Goal: Task Accomplishment & Management: Use online tool/utility

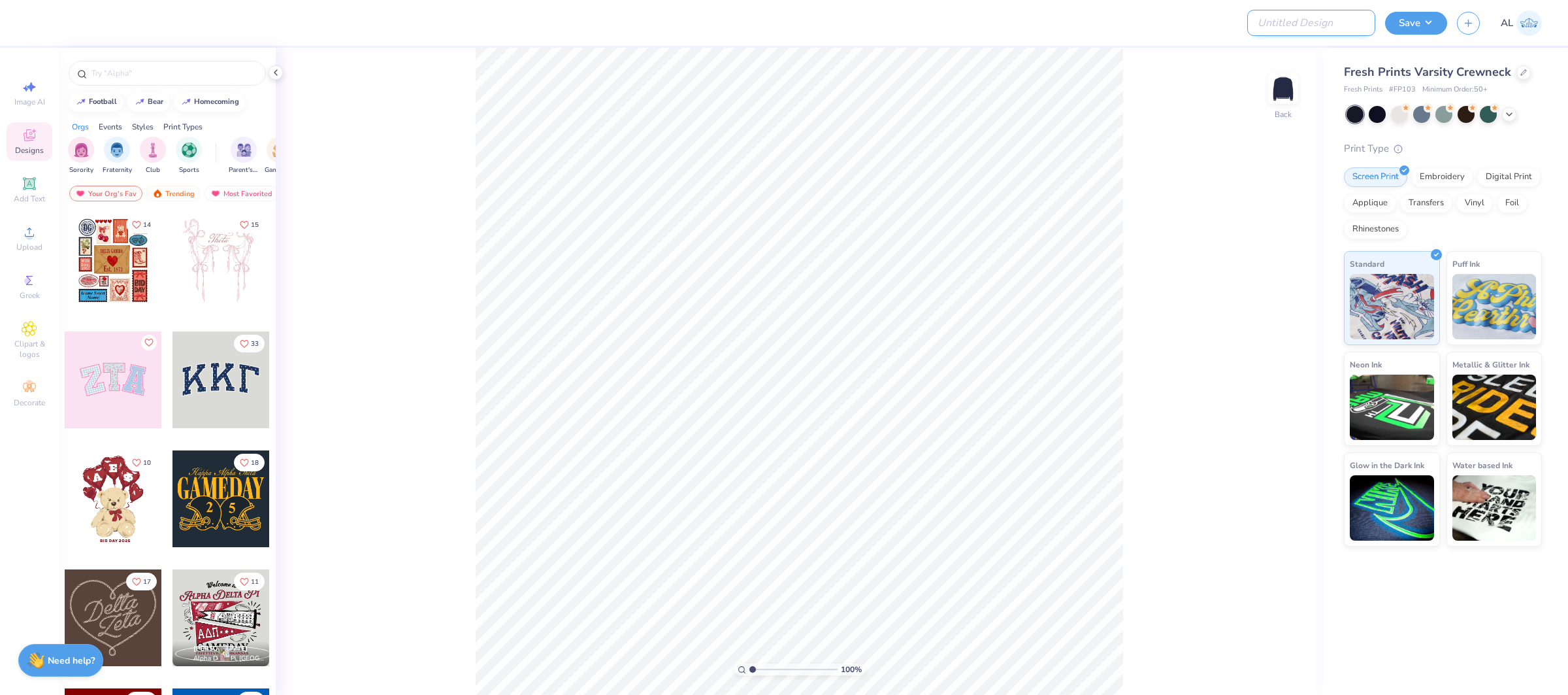
click at [1349, 25] on input "Design Title" at bounding box center [1311, 23] width 128 height 26
paste input "FPS239910"
type input "FPS239910"
click at [1396, 23] on button "Save" at bounding box center [1416, 22] width 62 height 23
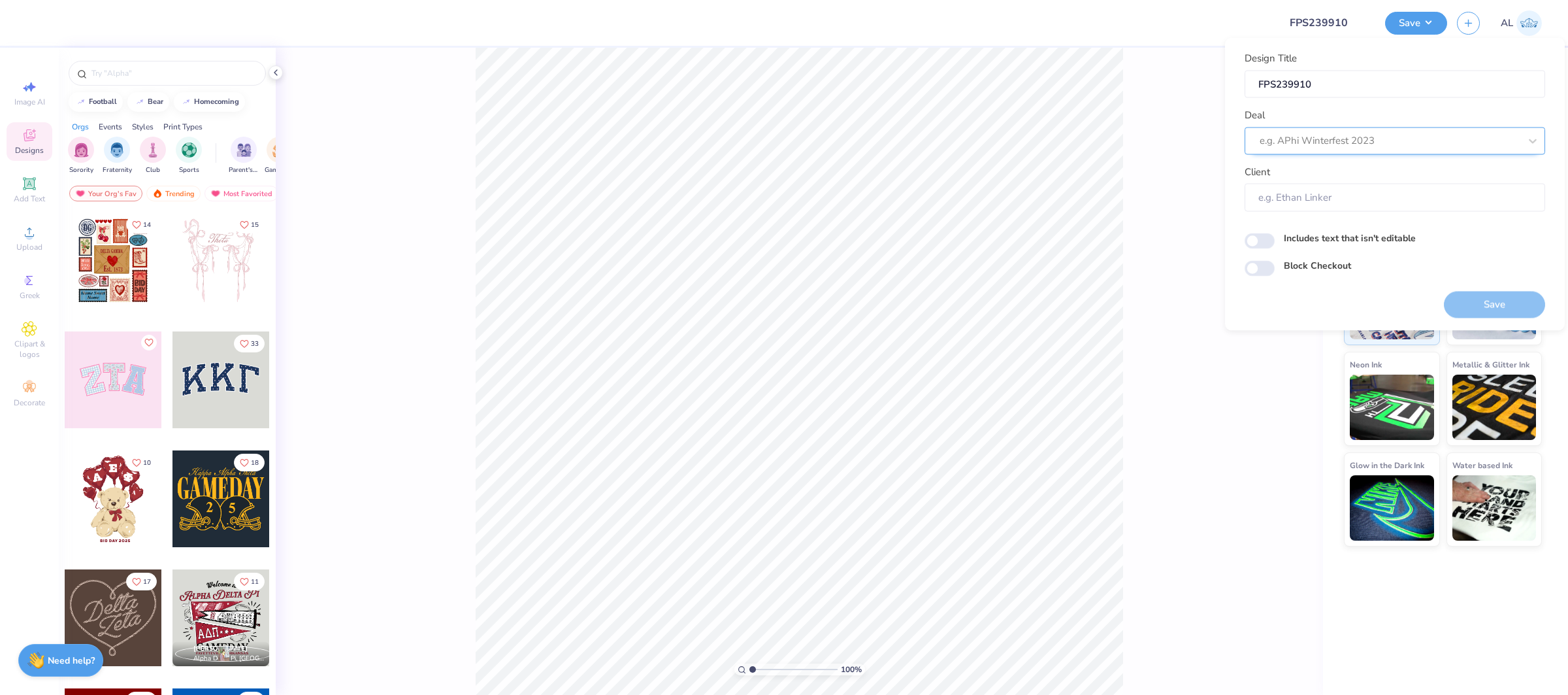
click at [1396, 149] on div at bounding box center [1390, 141] width 260 height 18
click at [1368, 183] on div "Design Tool Gallery" at bounding box center [1394, 175] width 290 height 22
type input "design tool gallery"
type input "Design Tool Gallery User"
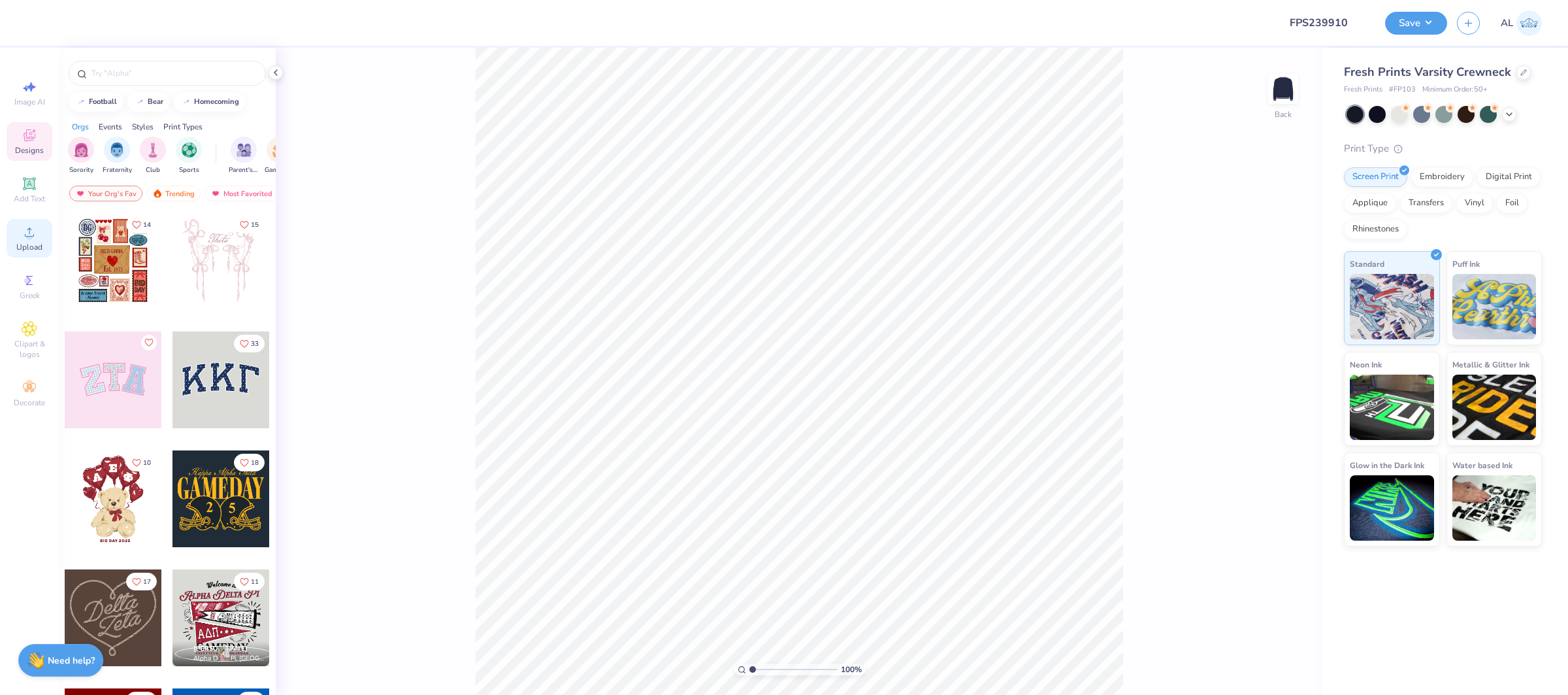
click at [27, 242] on span "Upload" at bounding box center [29, 247] width 26 height 11
click at [24, 237] on icon at bounding box center [29, 232] width 15 height 15
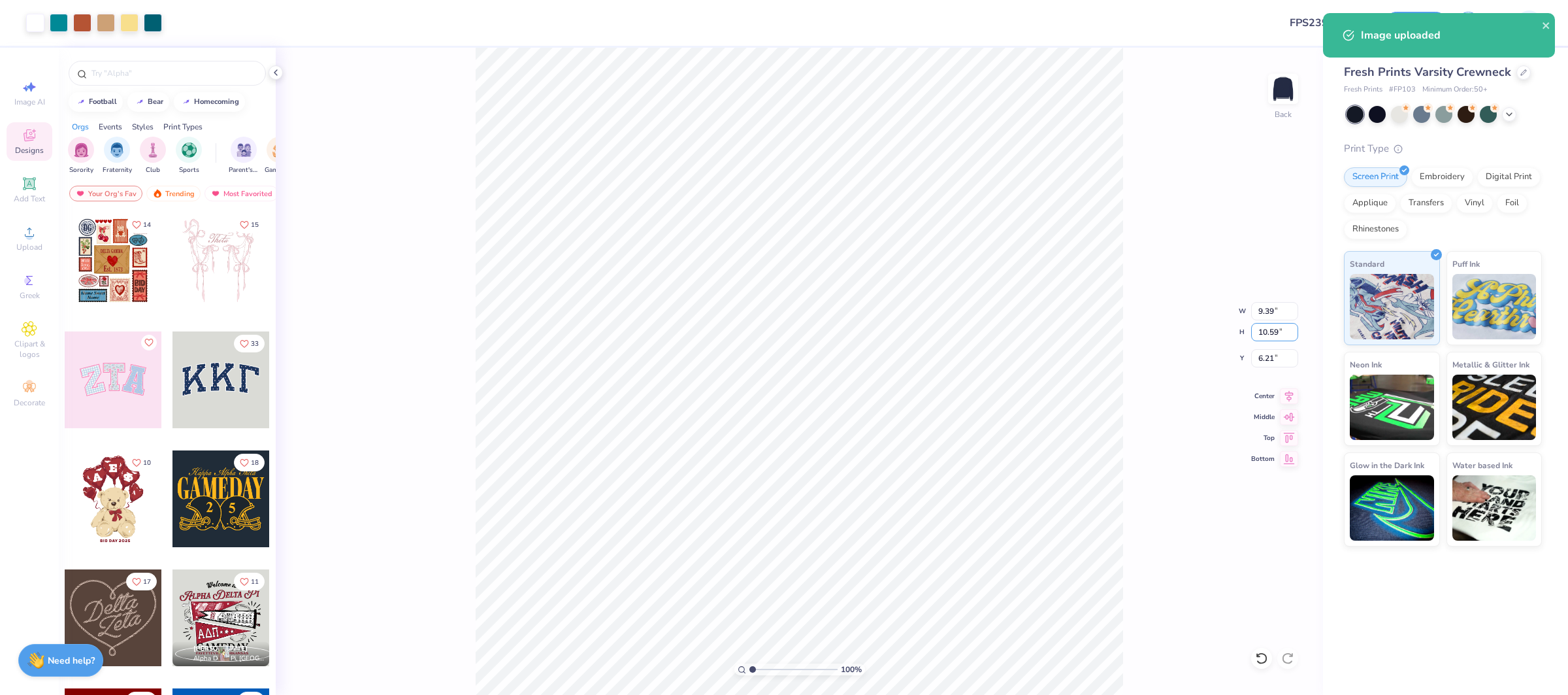
drag, startPoint x: 1277, startPoint y: 329, endPoint x: 1323, endPoint y: 330, distance: 46.0
click at [1283, 330] on input "10.59" at bounding box center [1274, 332] width 47 height 18
type input "10.5"
type input "9.31"
type input "10.50"
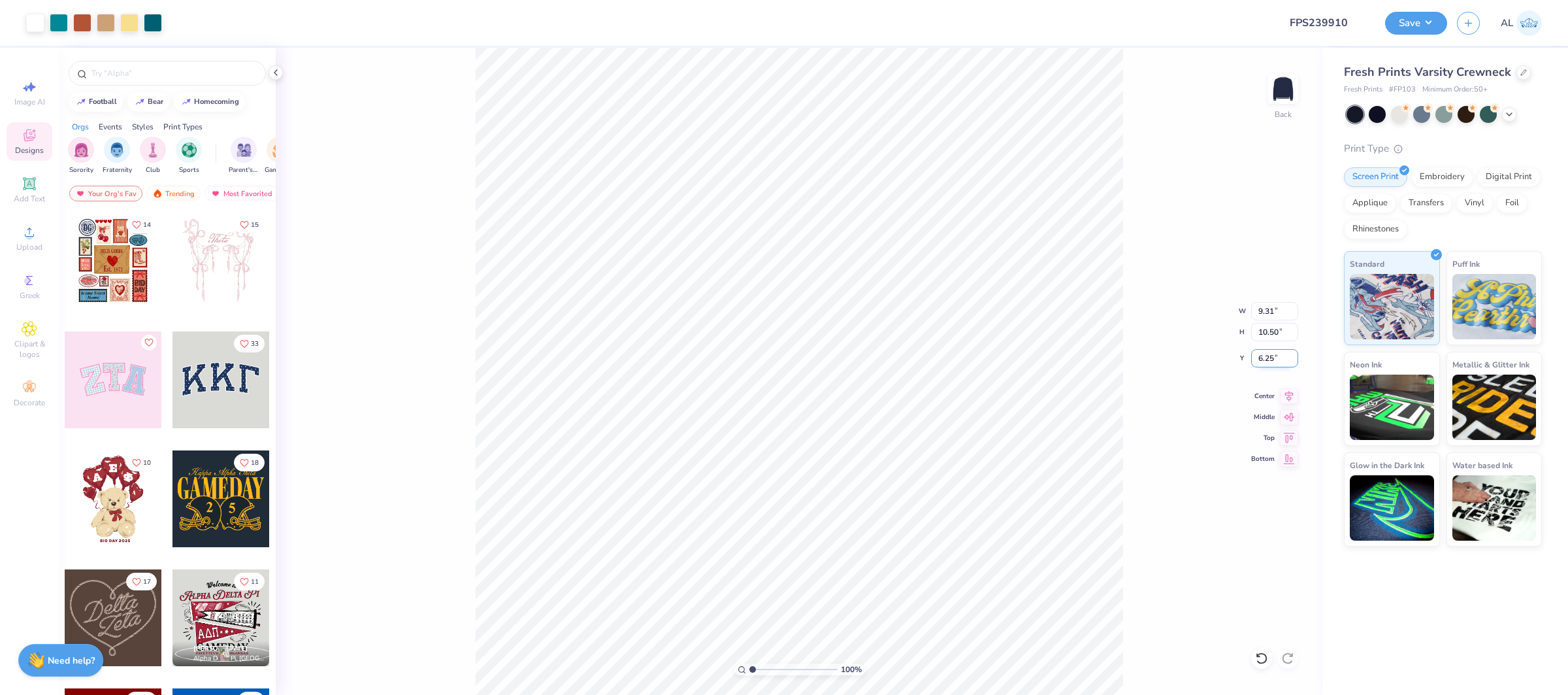
click at [1271, 356] on input "6.25" at bounding box center [1274, 358] width 47 height 18
type input "2.00"
click at [1284, 396] on icon at bounding box center [1289, 394] width 18 height 15
click at [30, 243] on span "Upload" at bounding box center [29, 247] width 26 height 11
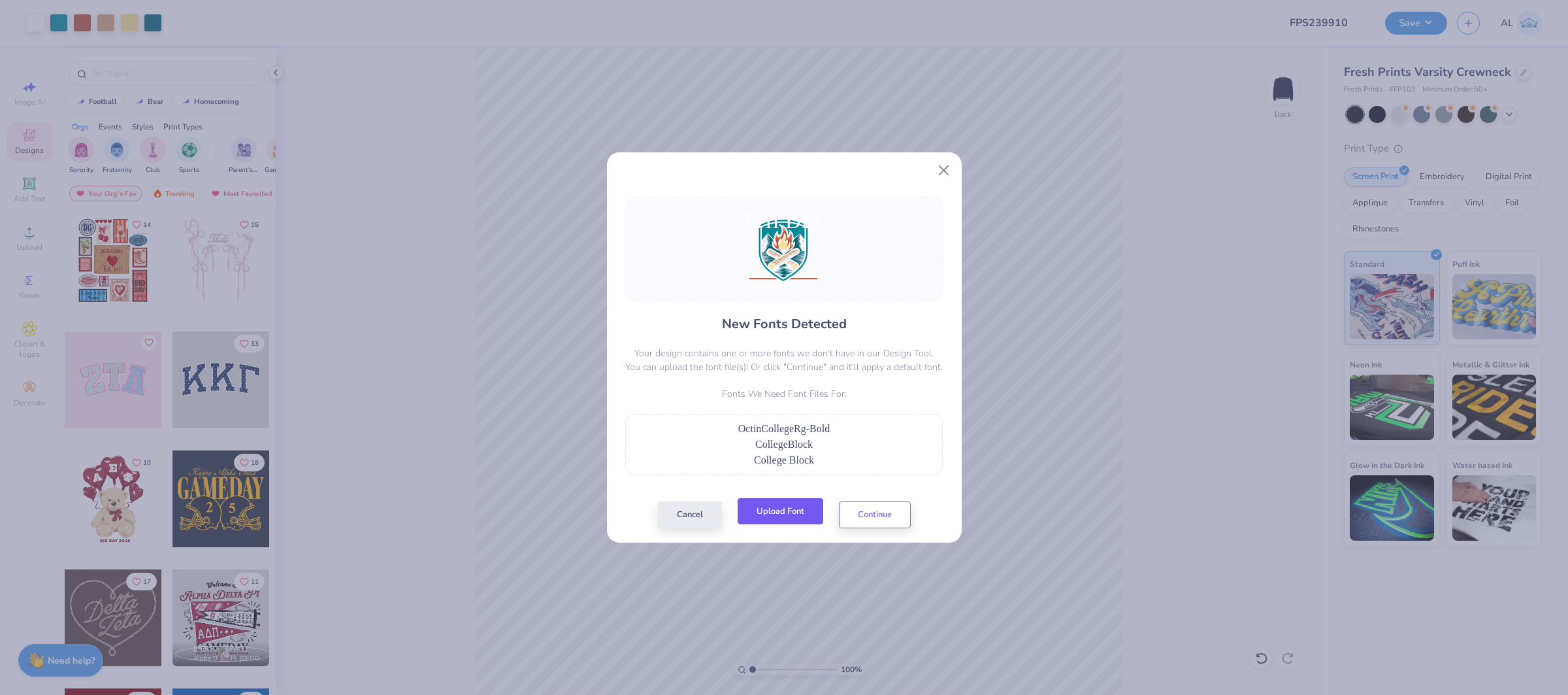
click at [784, 502] on button "Upload Font" at bounding box center [780, 511] width 85 height 27
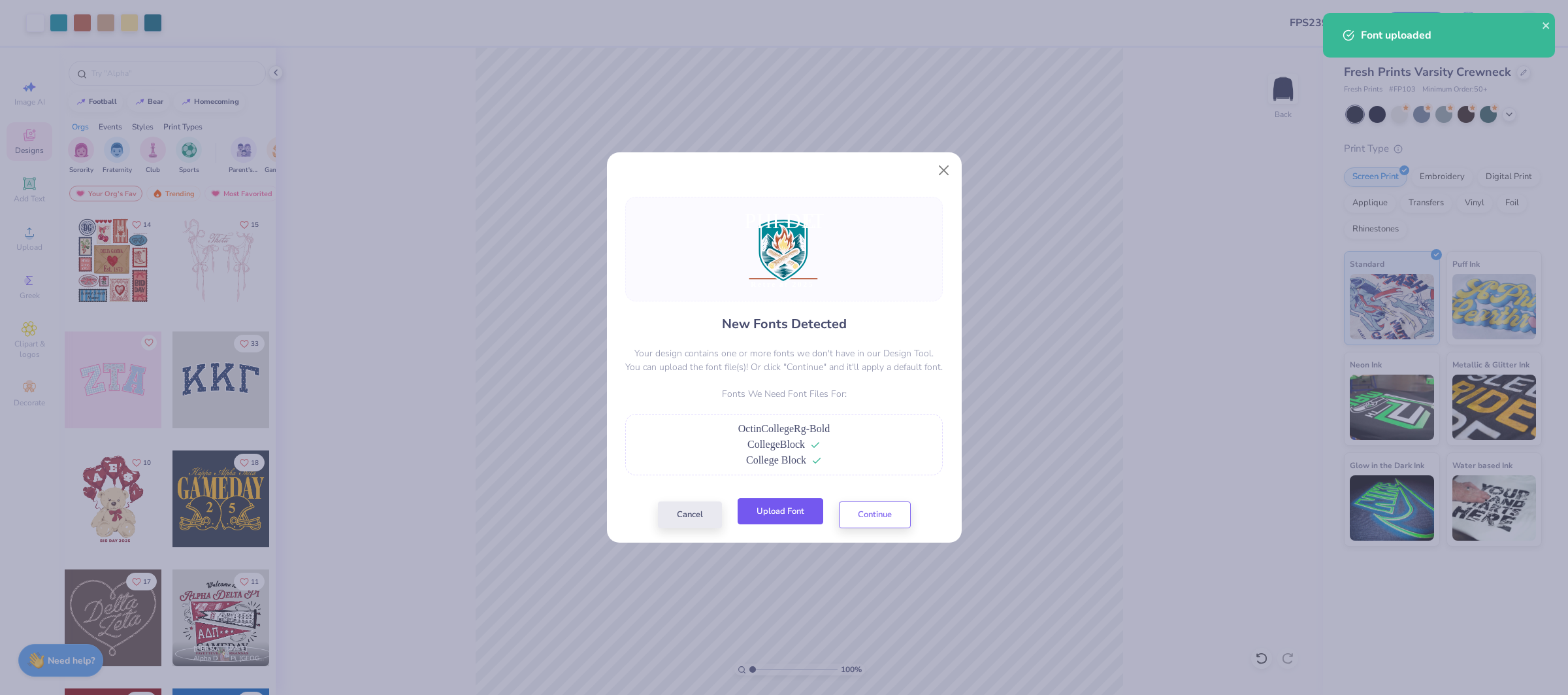
click at [790, 514] on button "Upload Font" at bounding box center [780, 511] width 85 height 27
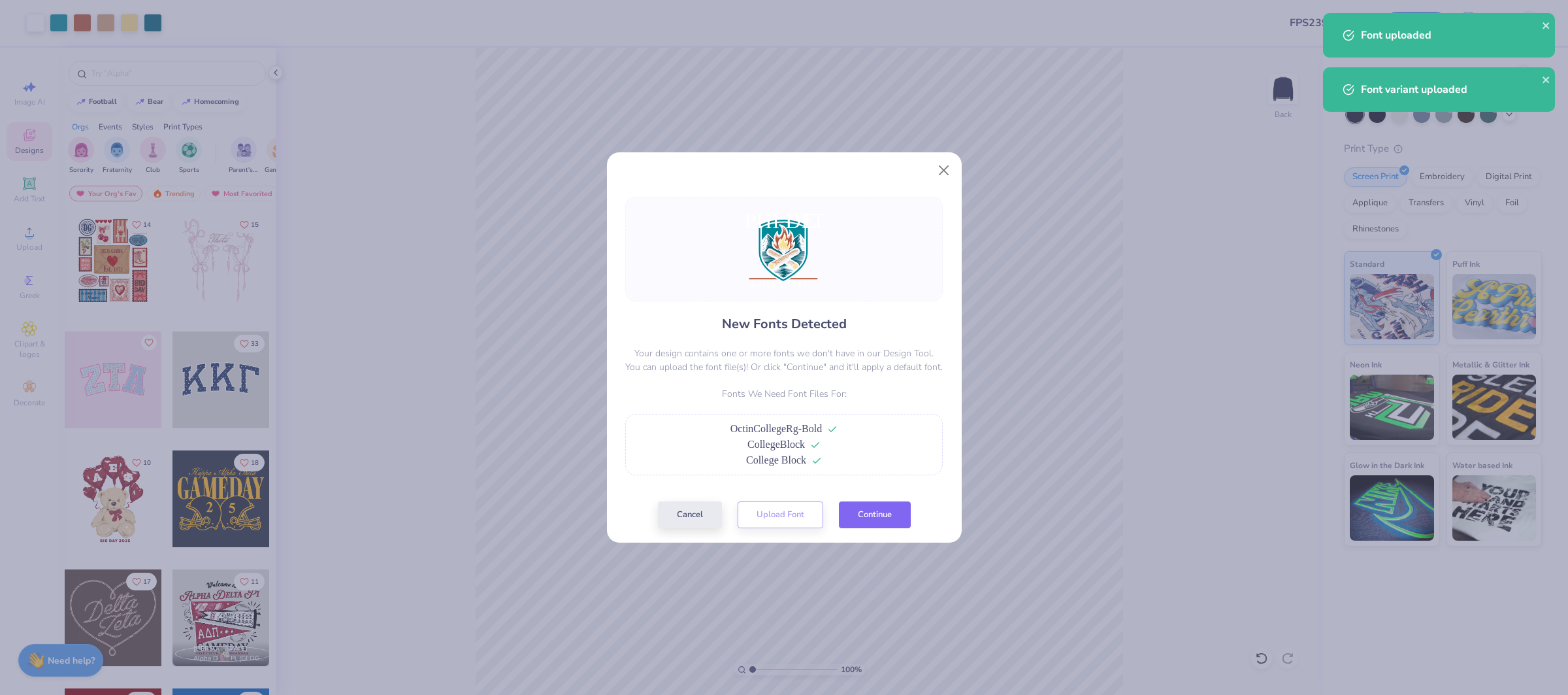
click at [881, 516] on button "Continue" at bounding box center [874, 514] width 72 height 27
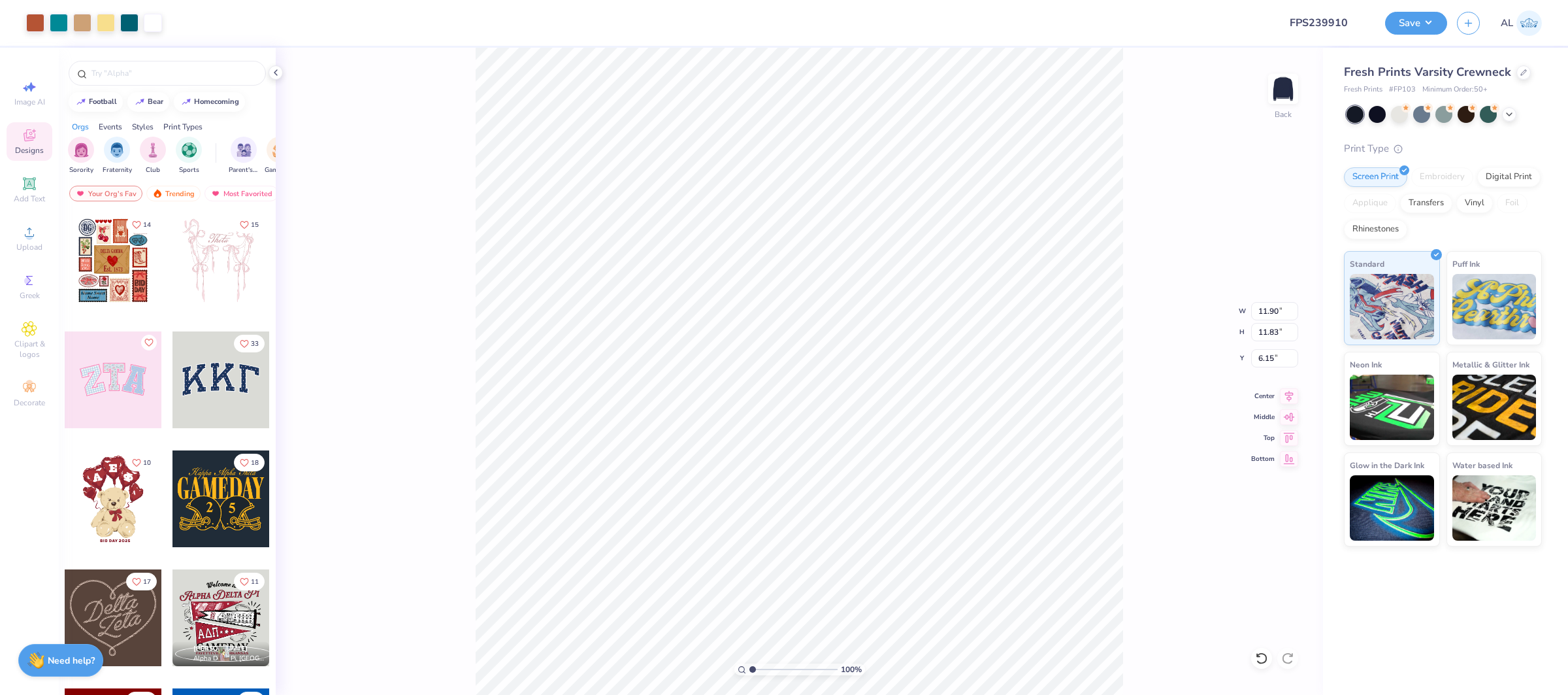
type input "9.31"
type input "10.50"
type input "2.00"
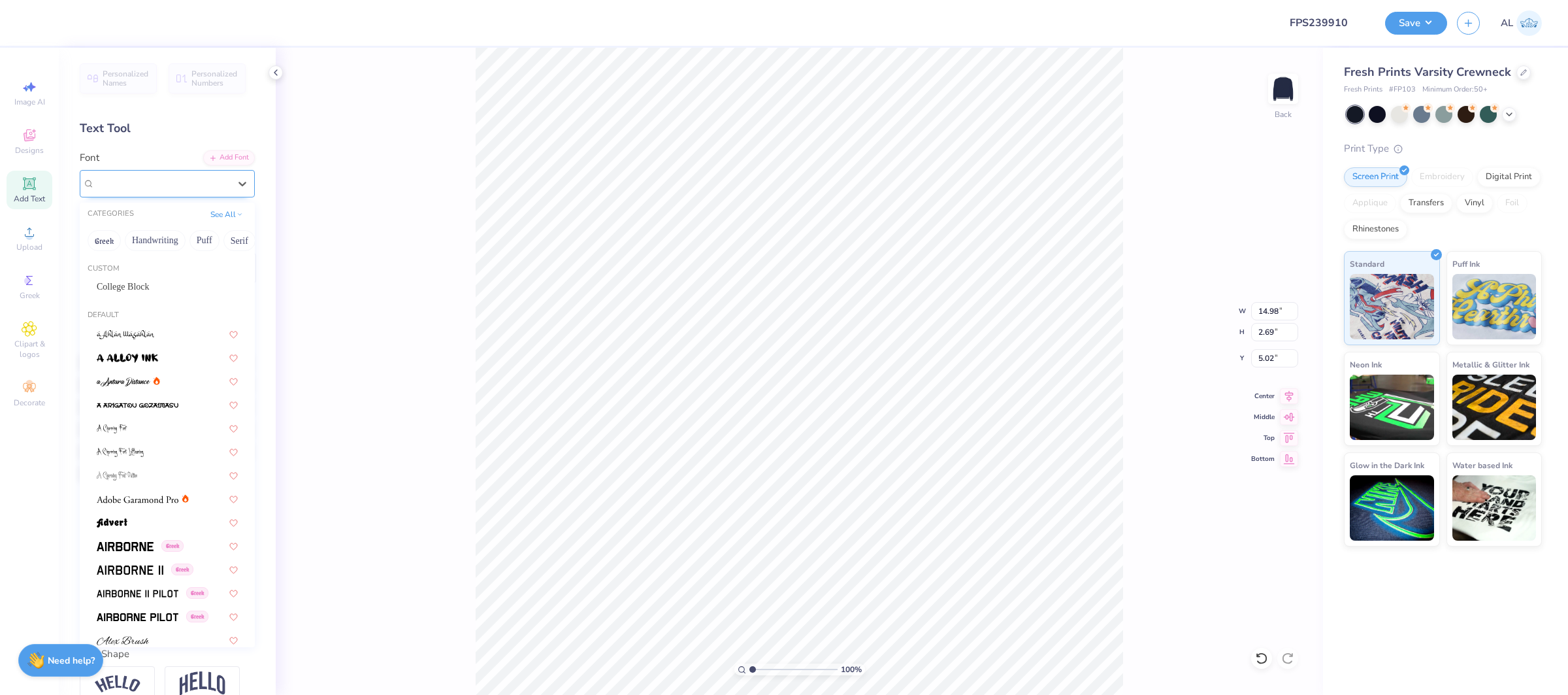
click at [145, 176] on div "Super Dream" at bounding box center [162, 183] width 137 height 20
click at [177, 283] on div "College Block" at bounding box center [167, 286] width 141 height 14
type input "13.32"
type input "2.94"
type input "5.15"
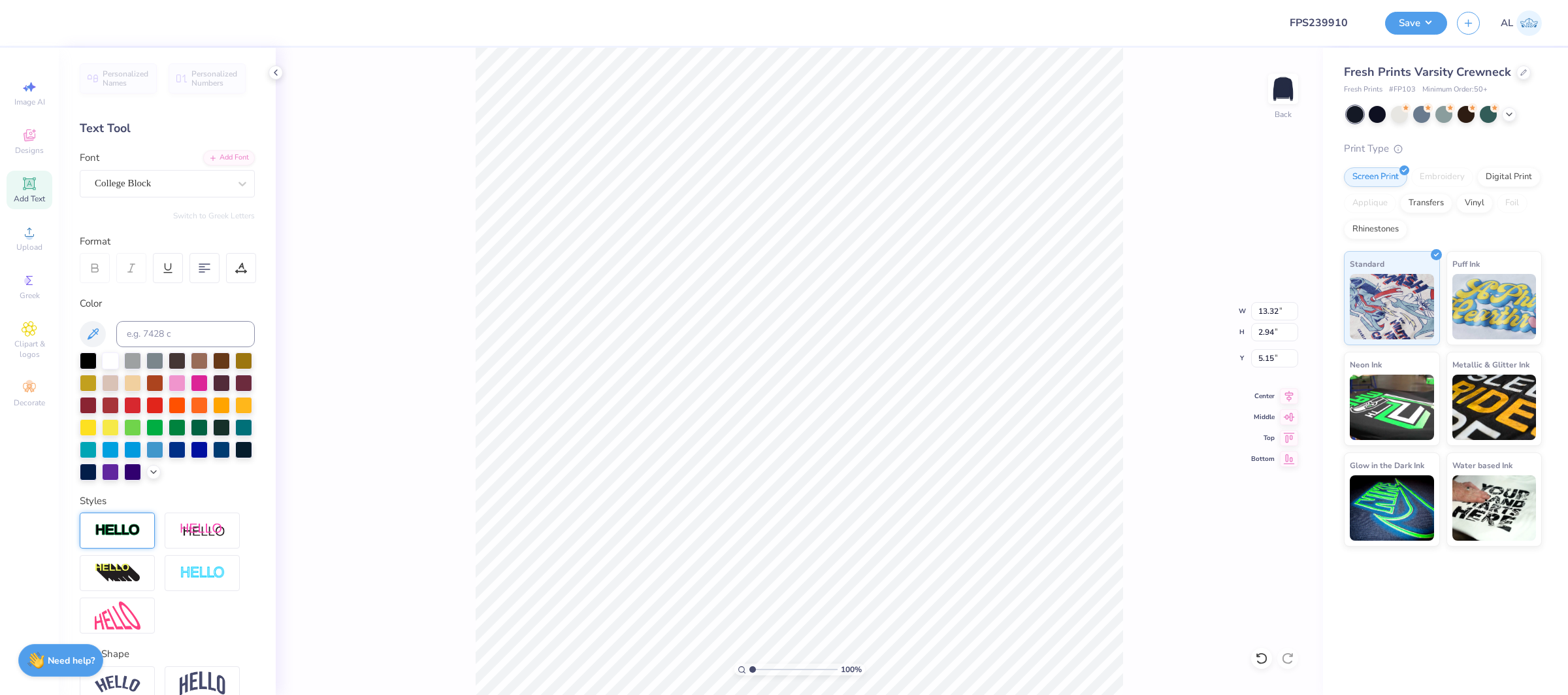
click at [120, 540] on div at bounding box center [118, 530] width 75 height 36
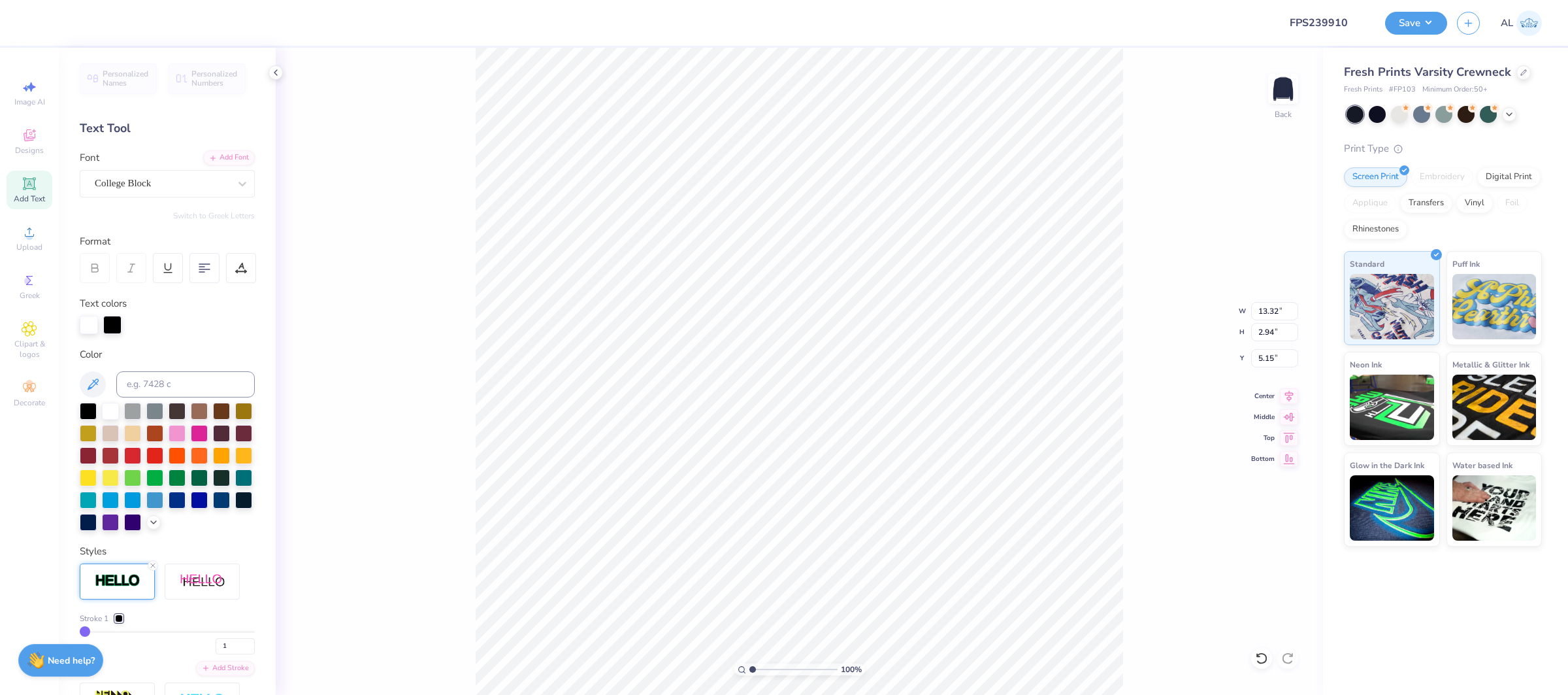
type input "13.34"
type input "2.96"
type input "5.14"
drag, startPoint x: 232, startPoint y: 643, endPoint x: 185, endPoint y: 643, distance: 47.0
click at [188, 644] on div "1" at bounding box center [168, 642] width 175 height 24
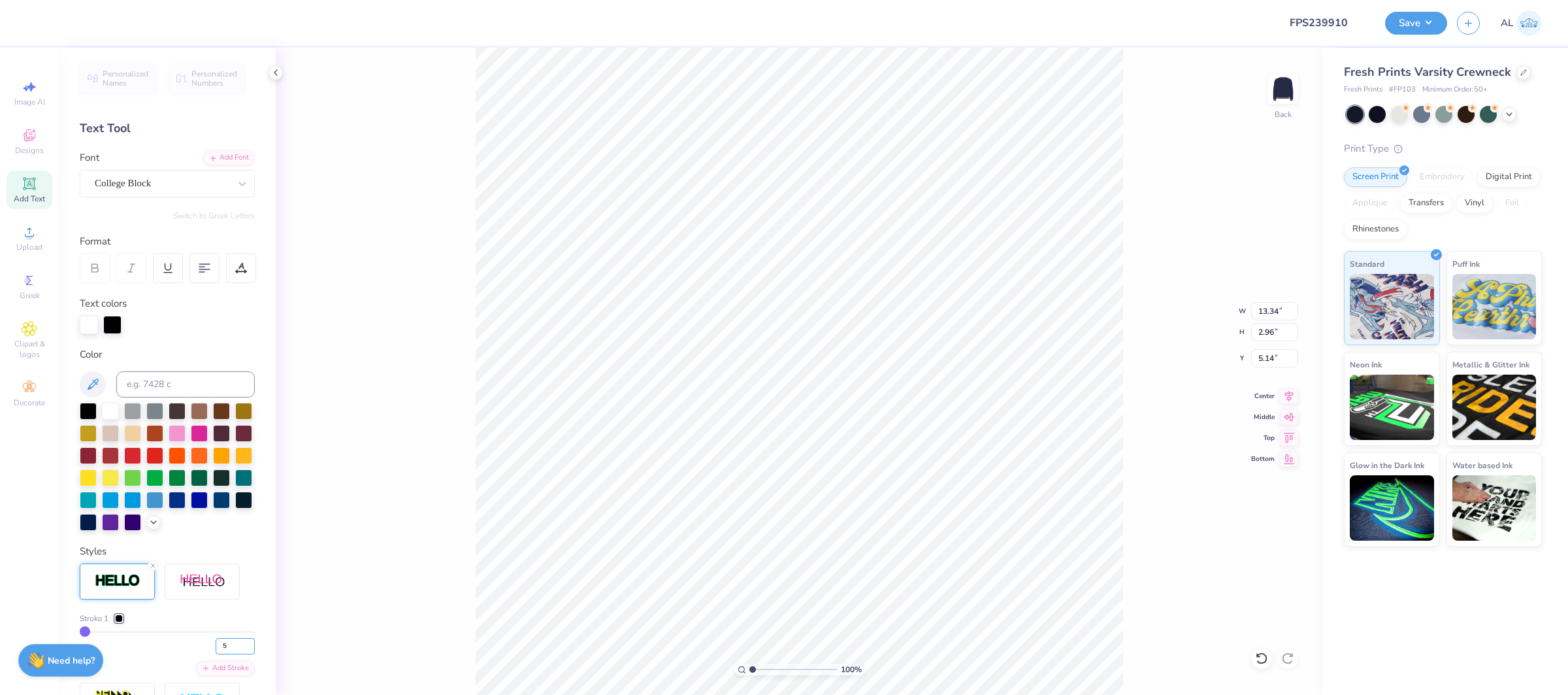
type input "5"
type input "13.42"
type input "3.04"
type input "5.10"
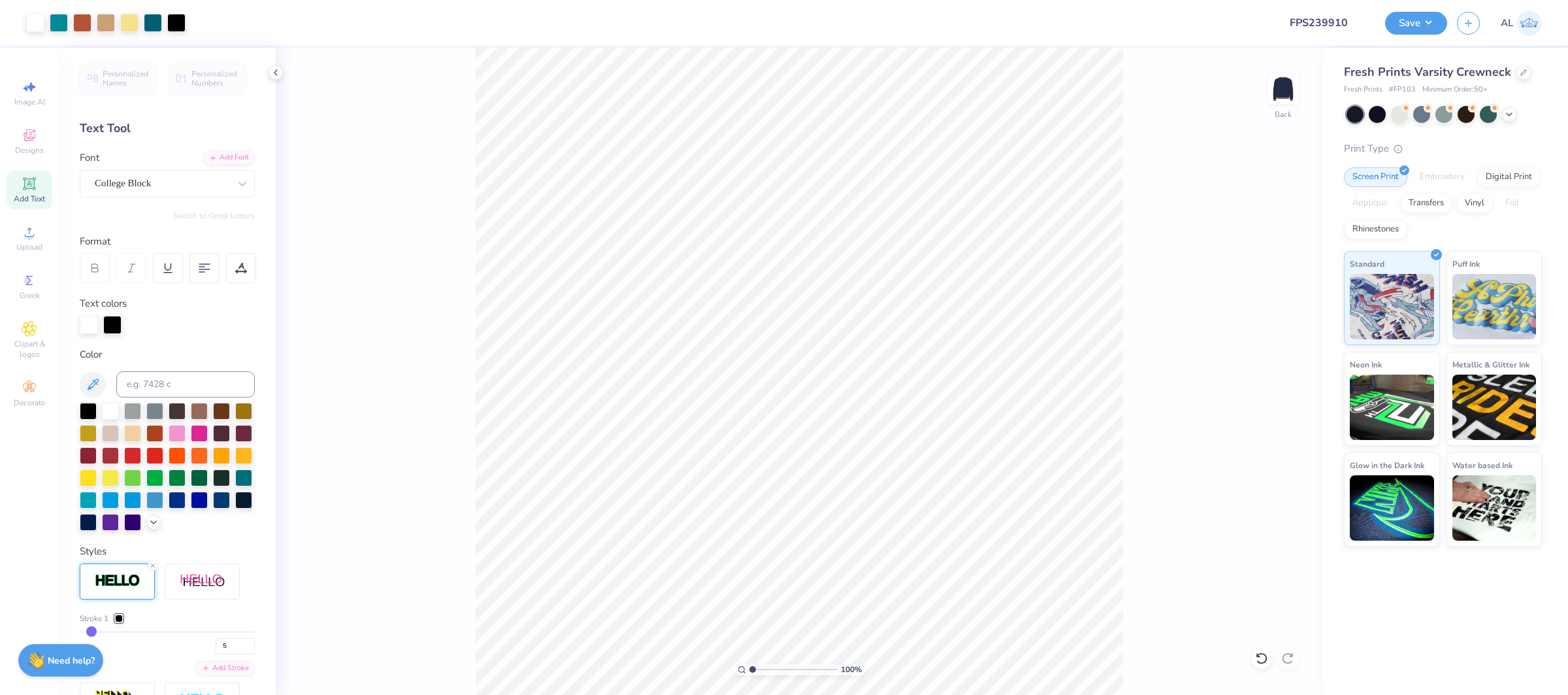
click at [42, 190] on div "Add Text" at bounding box center [28, 190] width 45 height 38
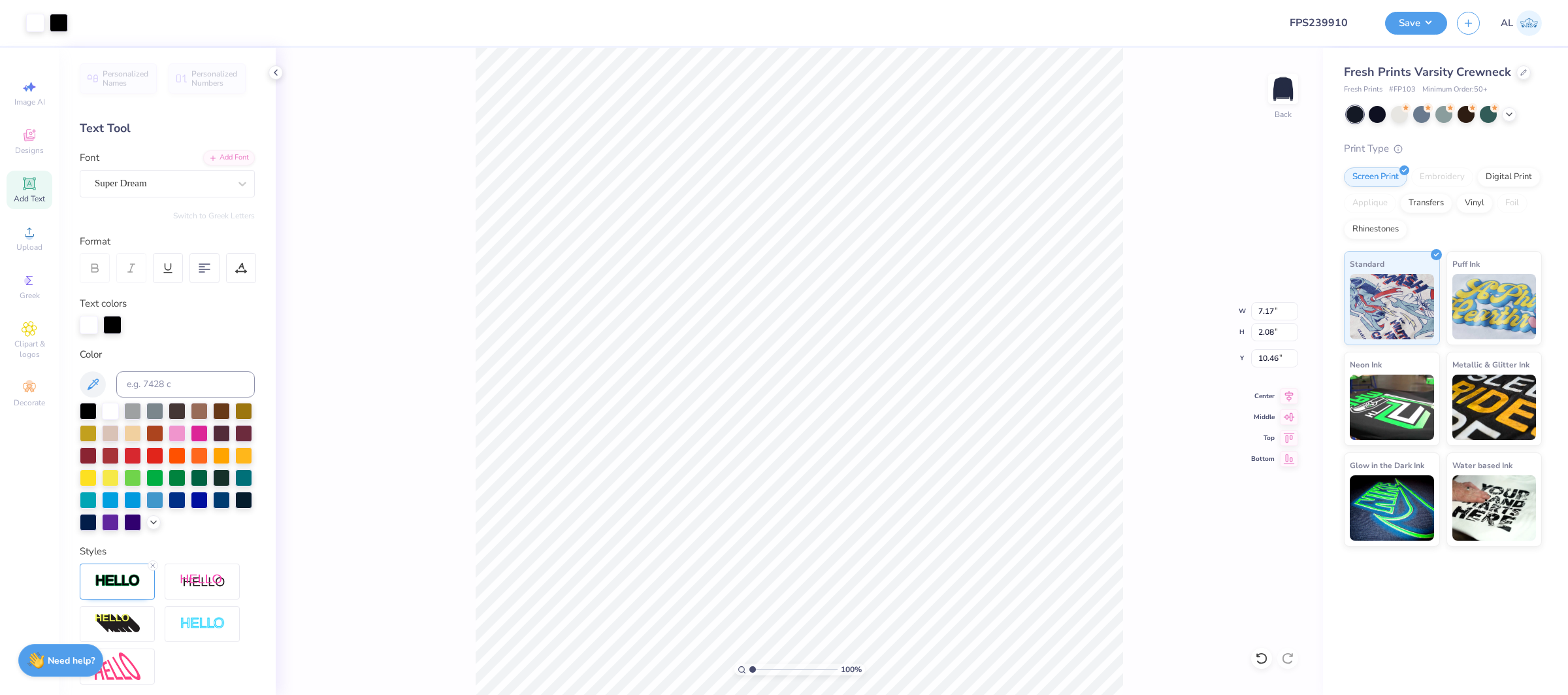
type input "7.21"
type input "2.12"
type input "10.44"
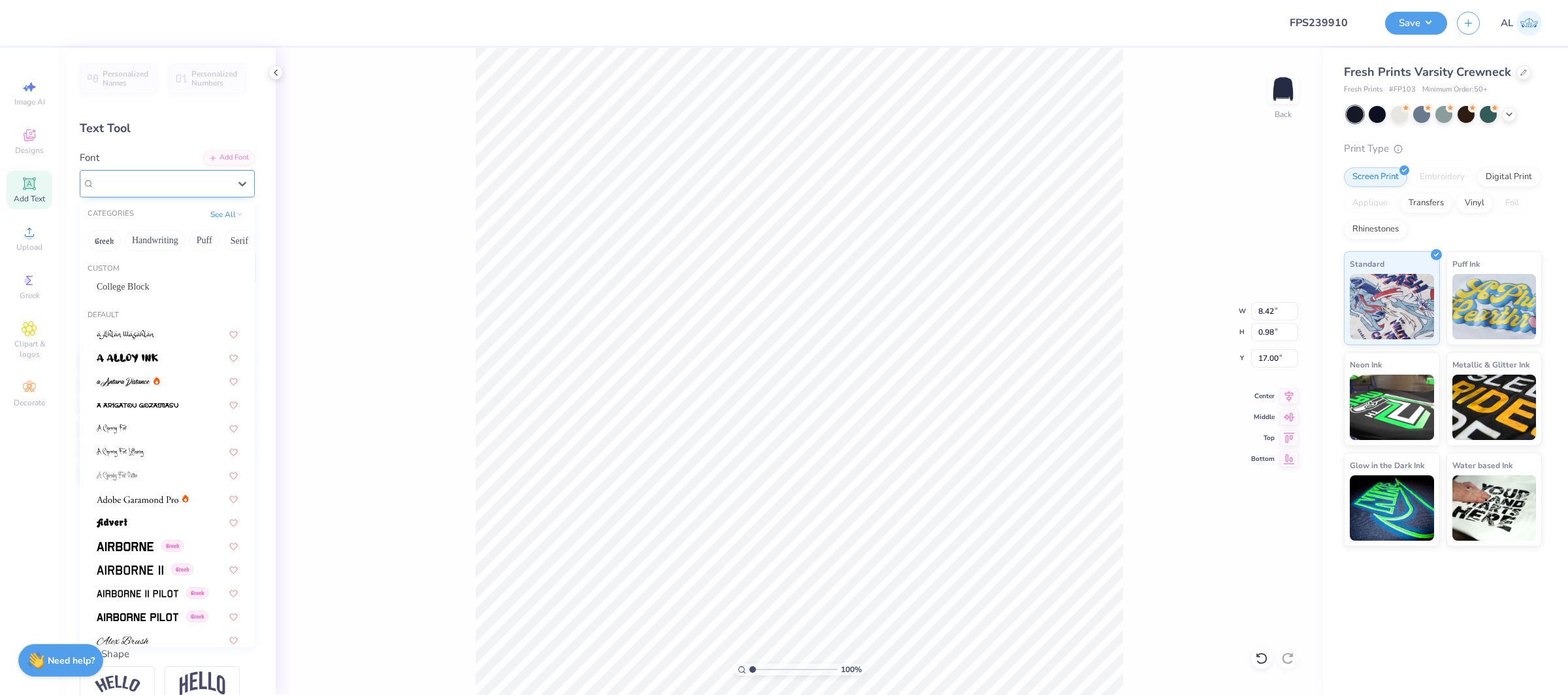
click at [129, 182] on div "Super Dream" at bounding box center [162, 183] width 137 height 20
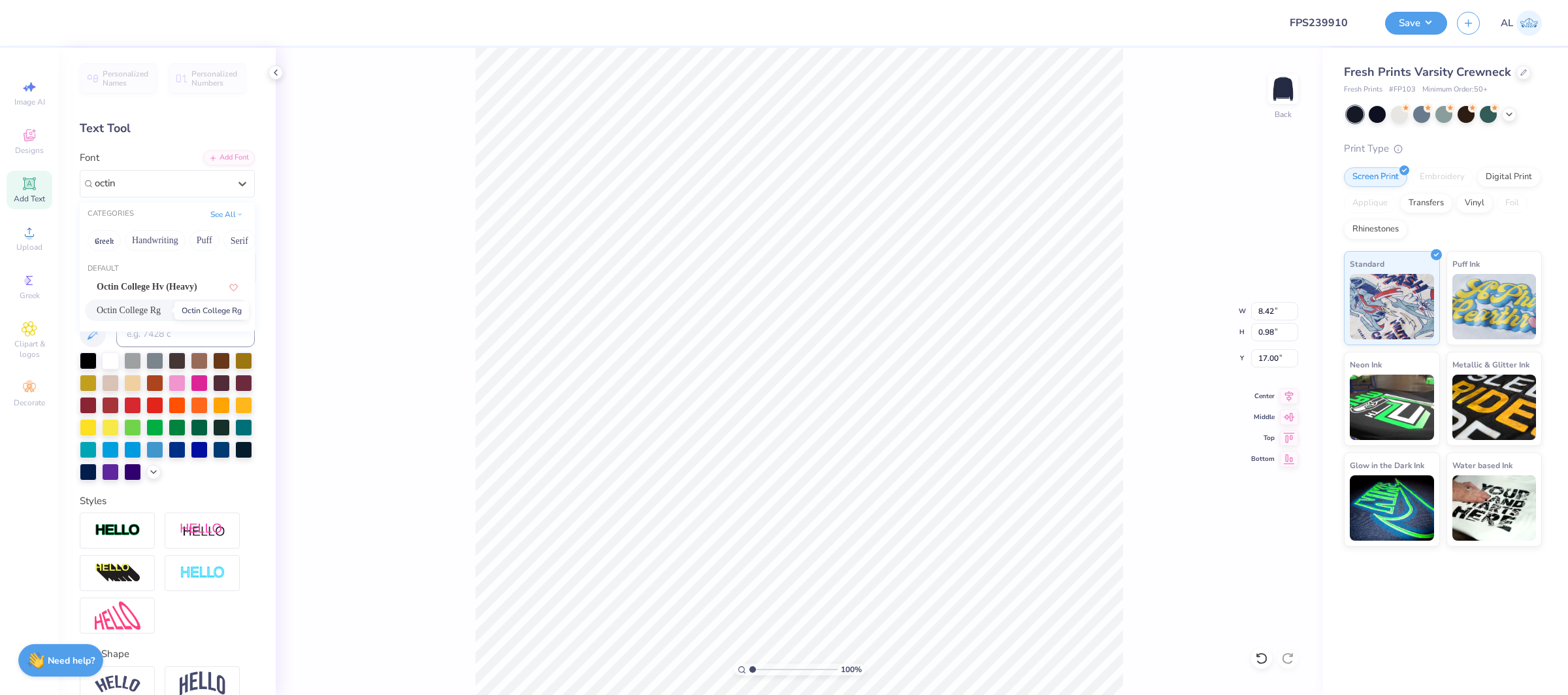
click at [132, 306] on span "Octin College Rg" at bounding box center [128, 310] width 64 height 14
type input "octin"
type input "7.92"
type input "0.94"
type input "17.11"
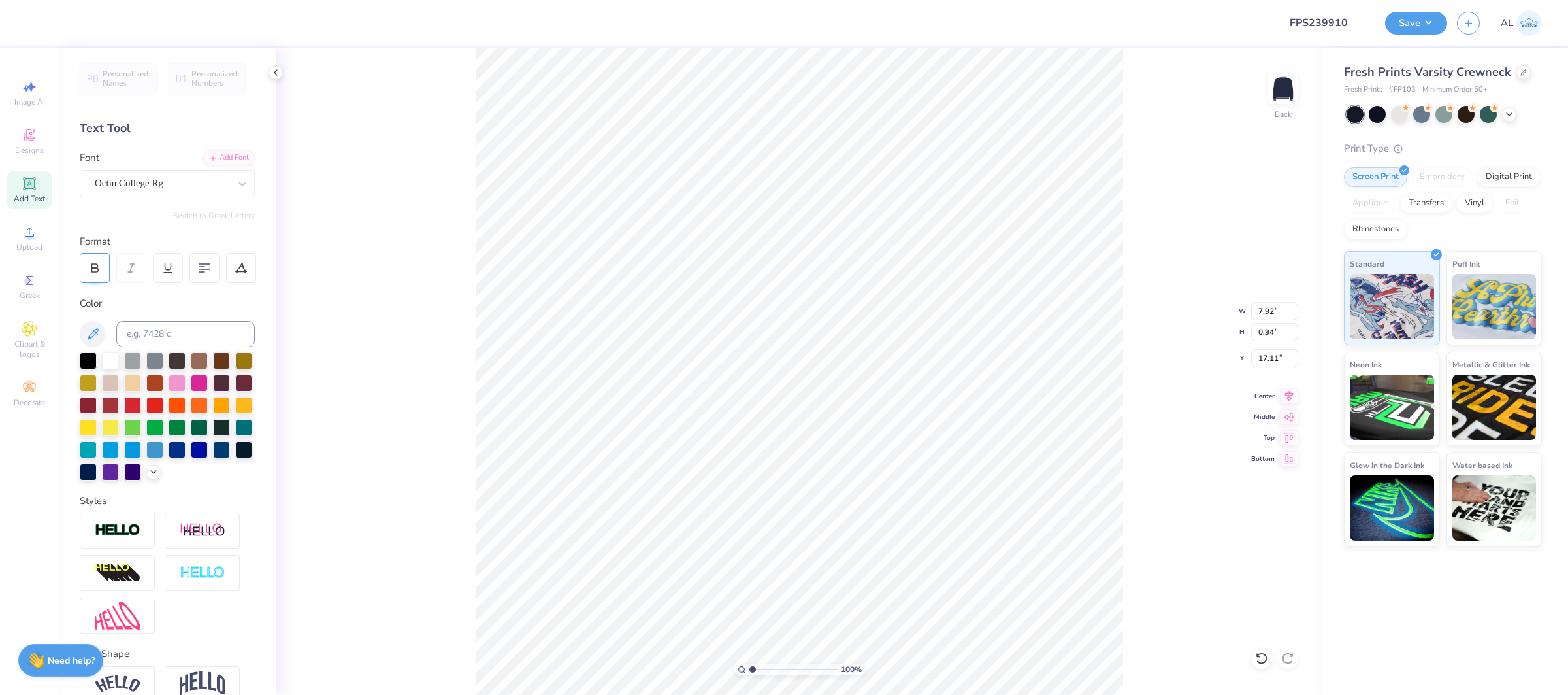
click at [99, 265] on icon at bounding box center [94, 268] width 12 height 12
type input "8.23"
click at [230, 269] on div at bounding box center [241, 268] width 30 height 30
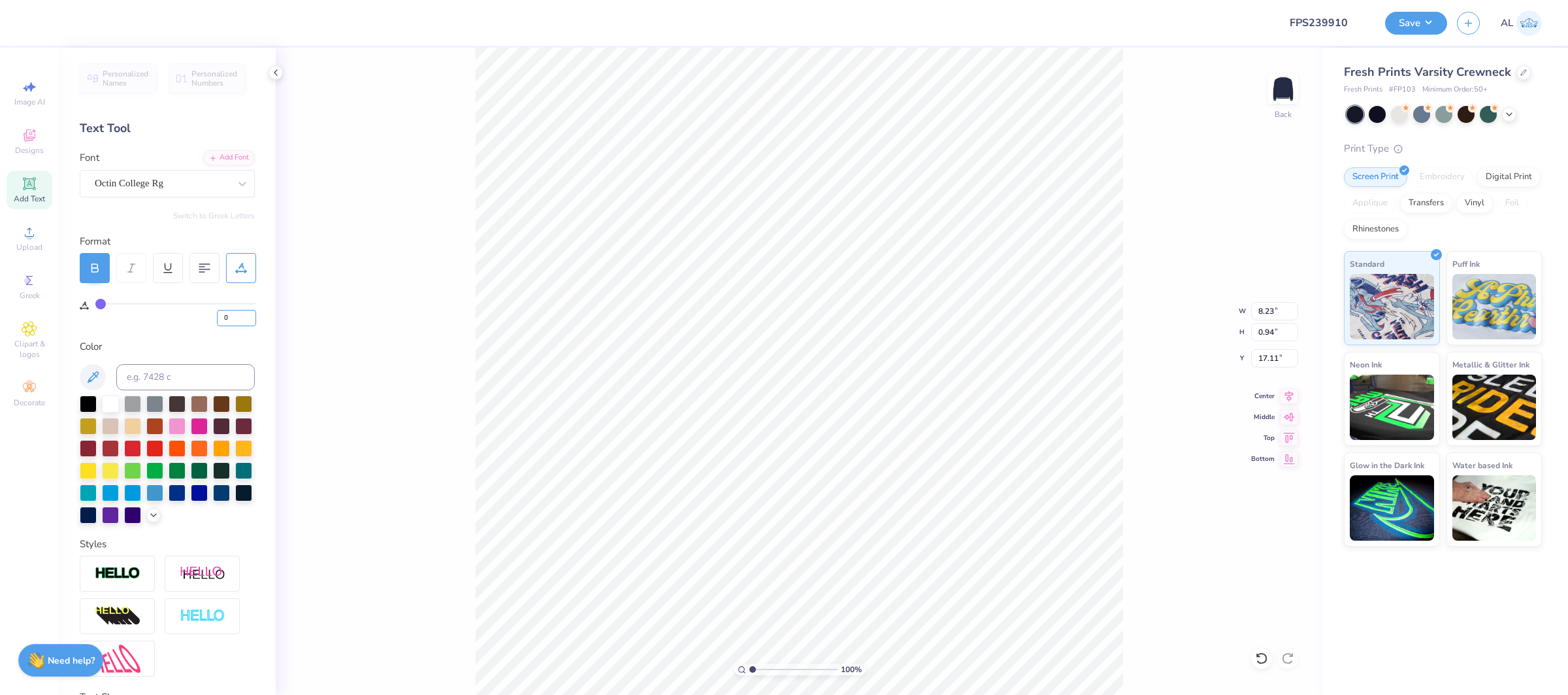
click at [222, 316] on input "0" at bounding box center [236, 317] width 39 height 16
type input "20"
type input "11.19"
type input "17.07"
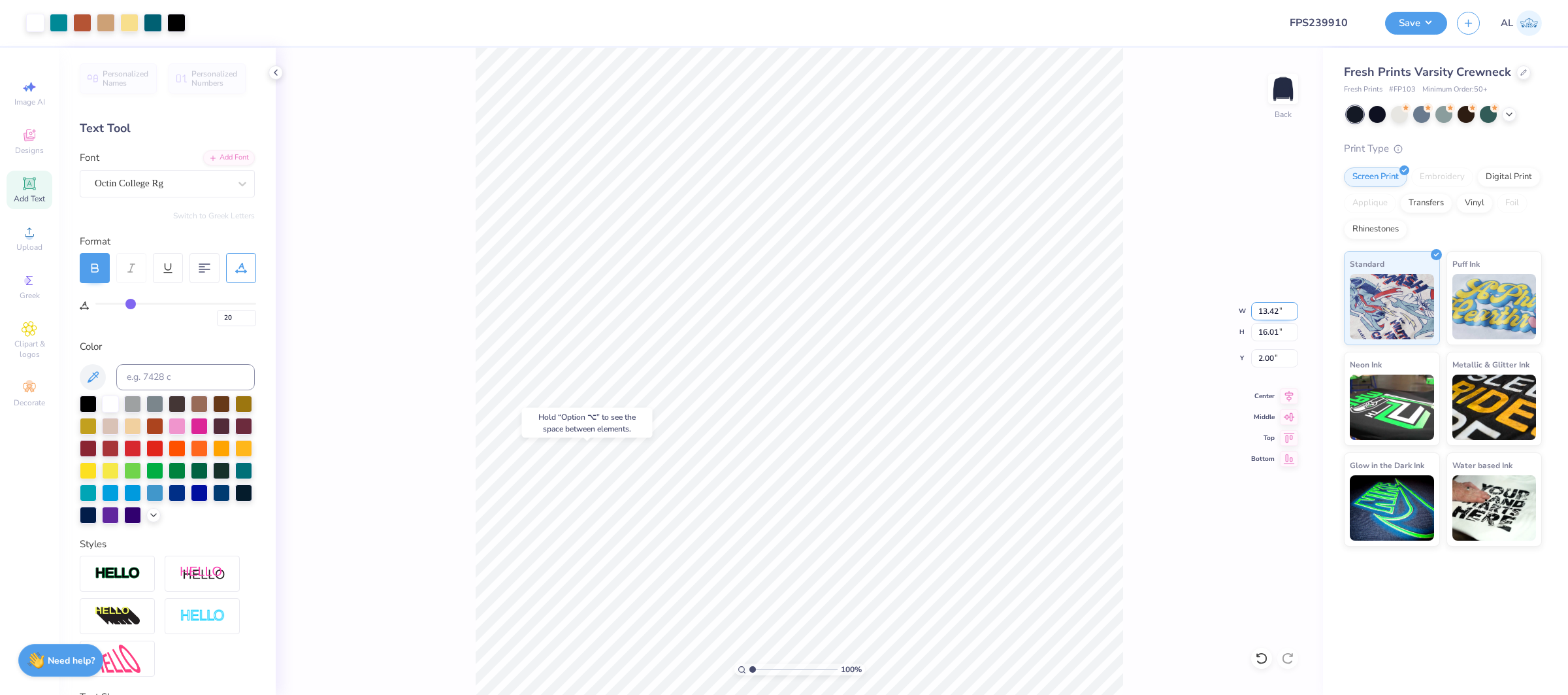
click at [1268, 307] on input "13.42" at bounding box center [1274, 311] width 47 height 18
type input "11.13"
type input "10.71"
type input "6.91"
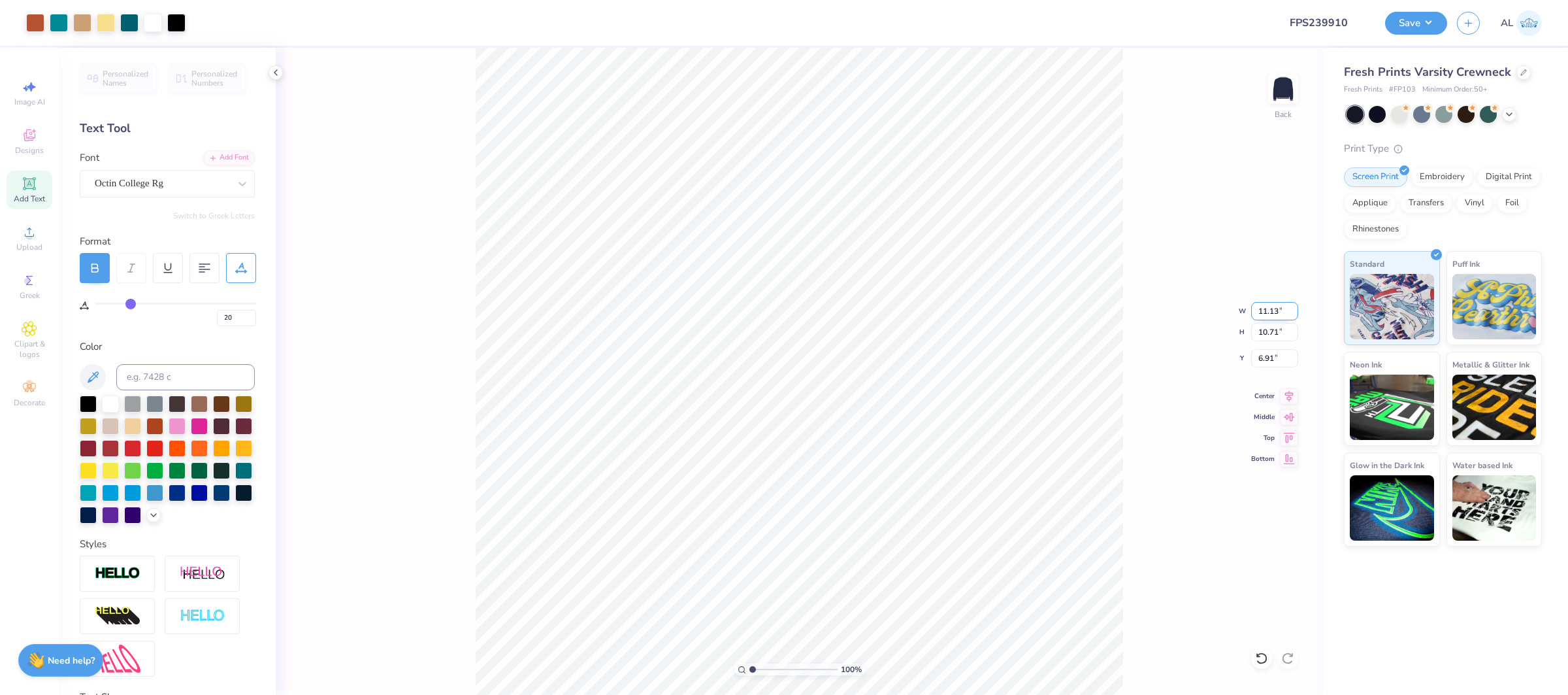
click at [1261, 306] on input "11.13" at bounding box center [1274, 311] width 47 height 18
type input "9.31"
type input "8.96"
type input "3.80"
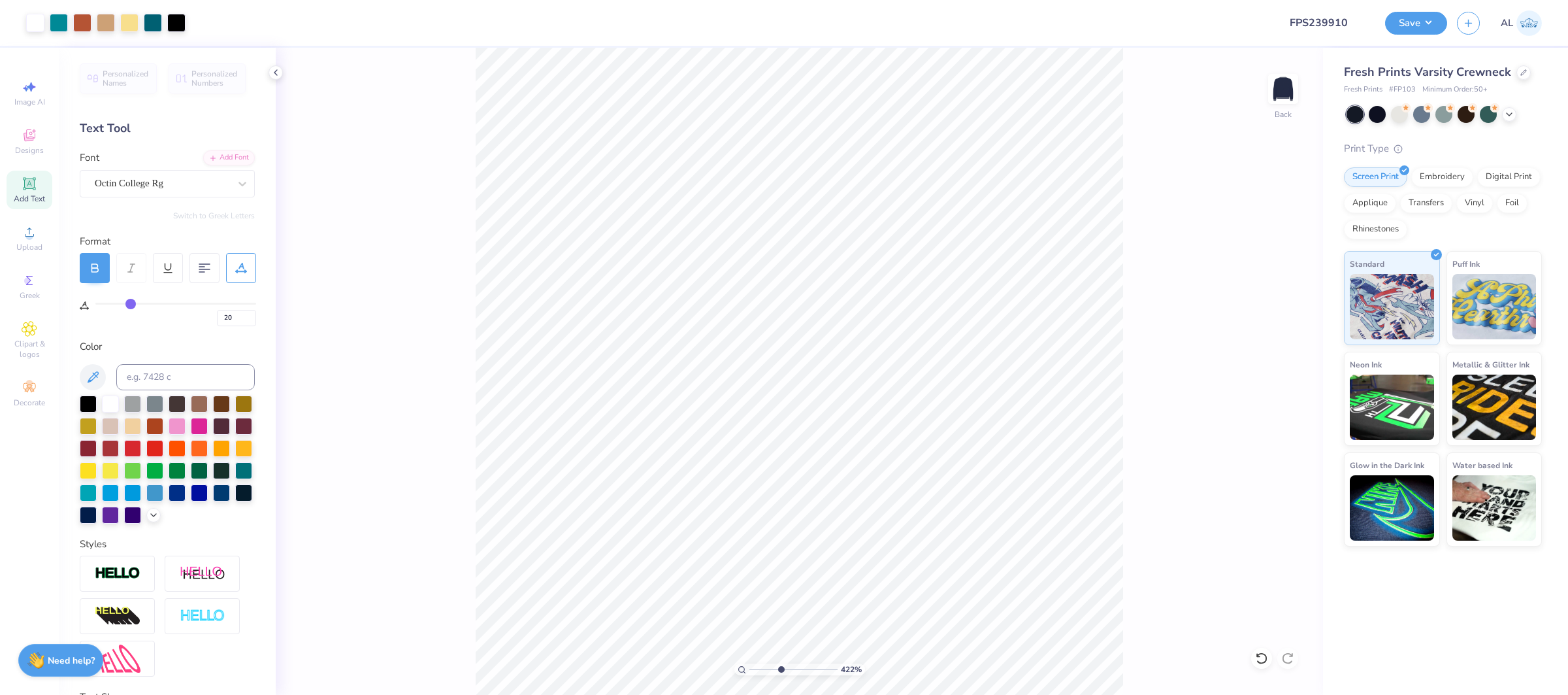
click at [780, 667] on input "range" at bounding box center [793, 669] width 88 height 12
type input "2.25"
click at [763, 671] on input "range" at bounding box center [793, 669] width 88 height 12
type input "0"
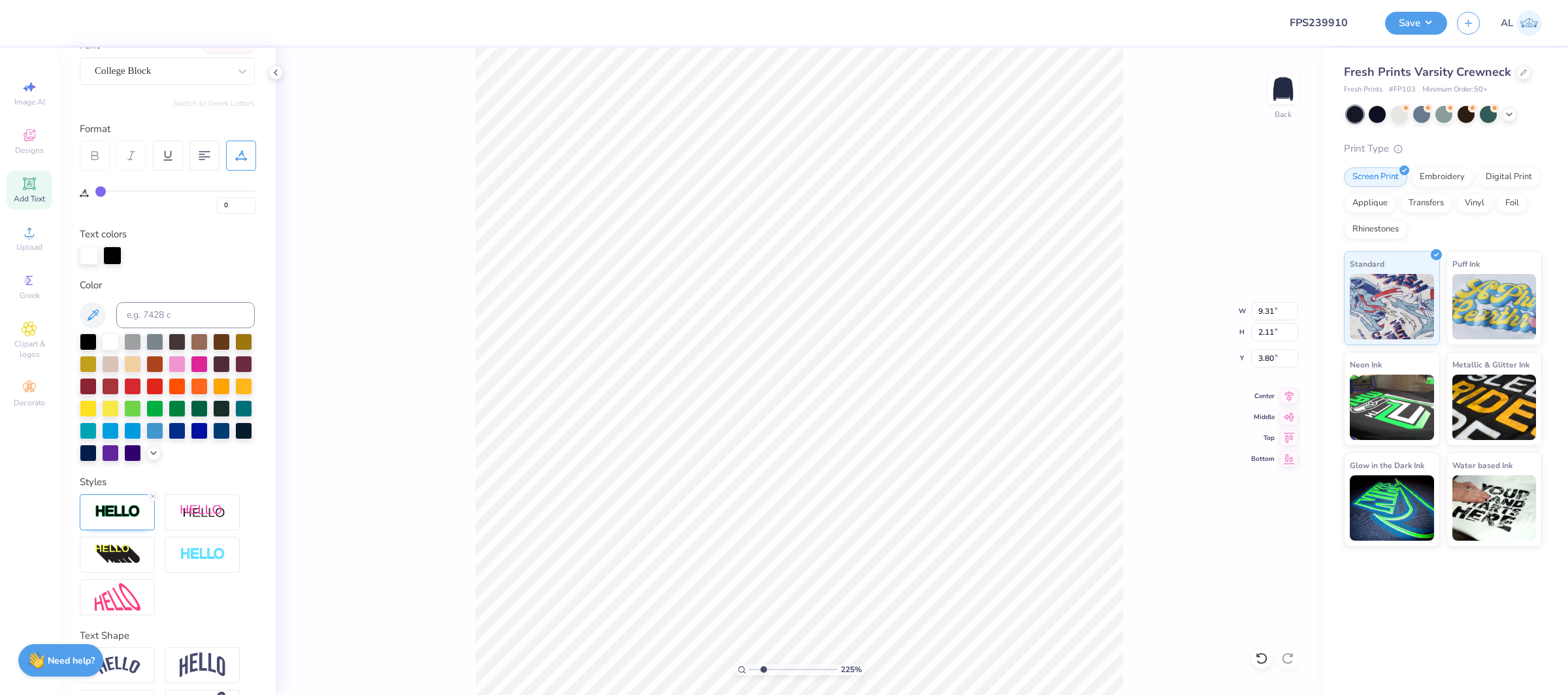
scroll to position [158, 0]
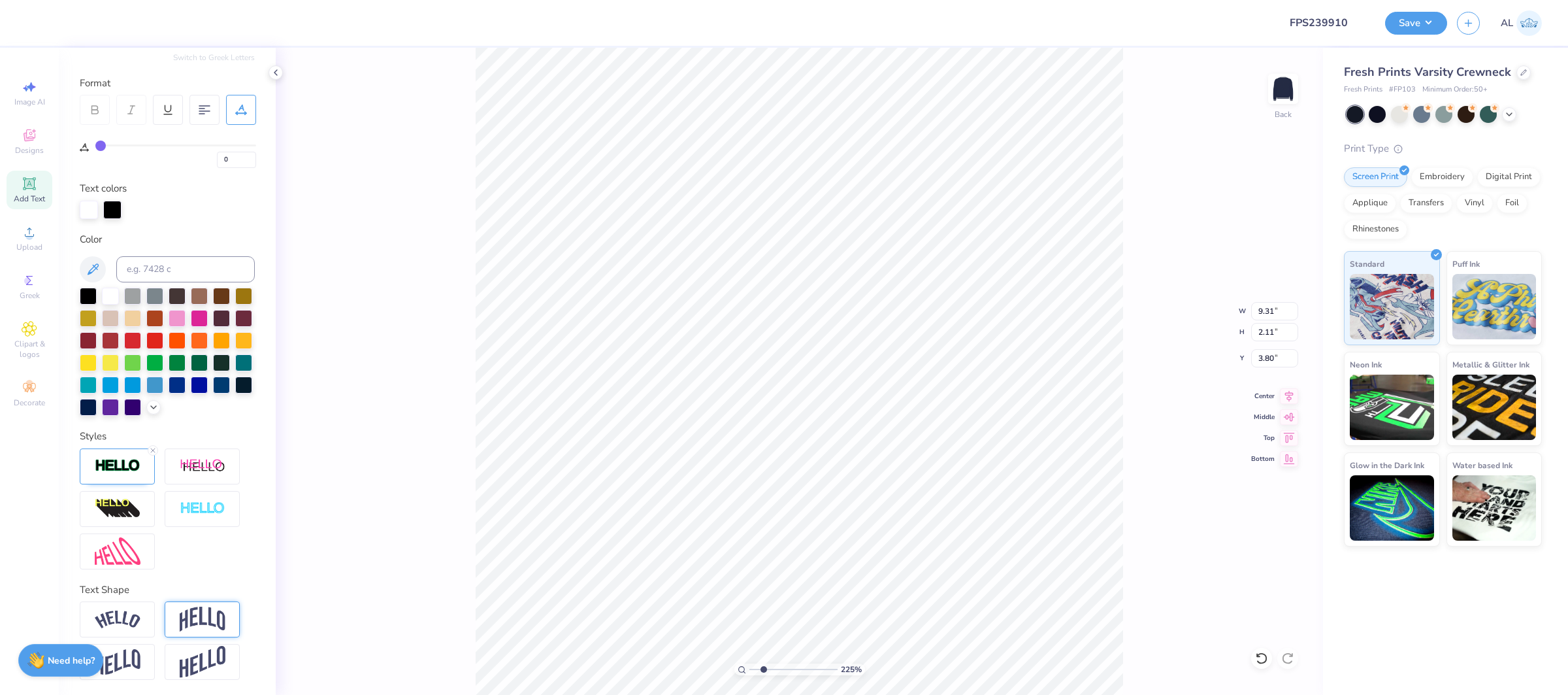
click at [210, 621] on img at bounding box center [202, 619] width 45 height 25
type input "4.02"
type input "2.85"
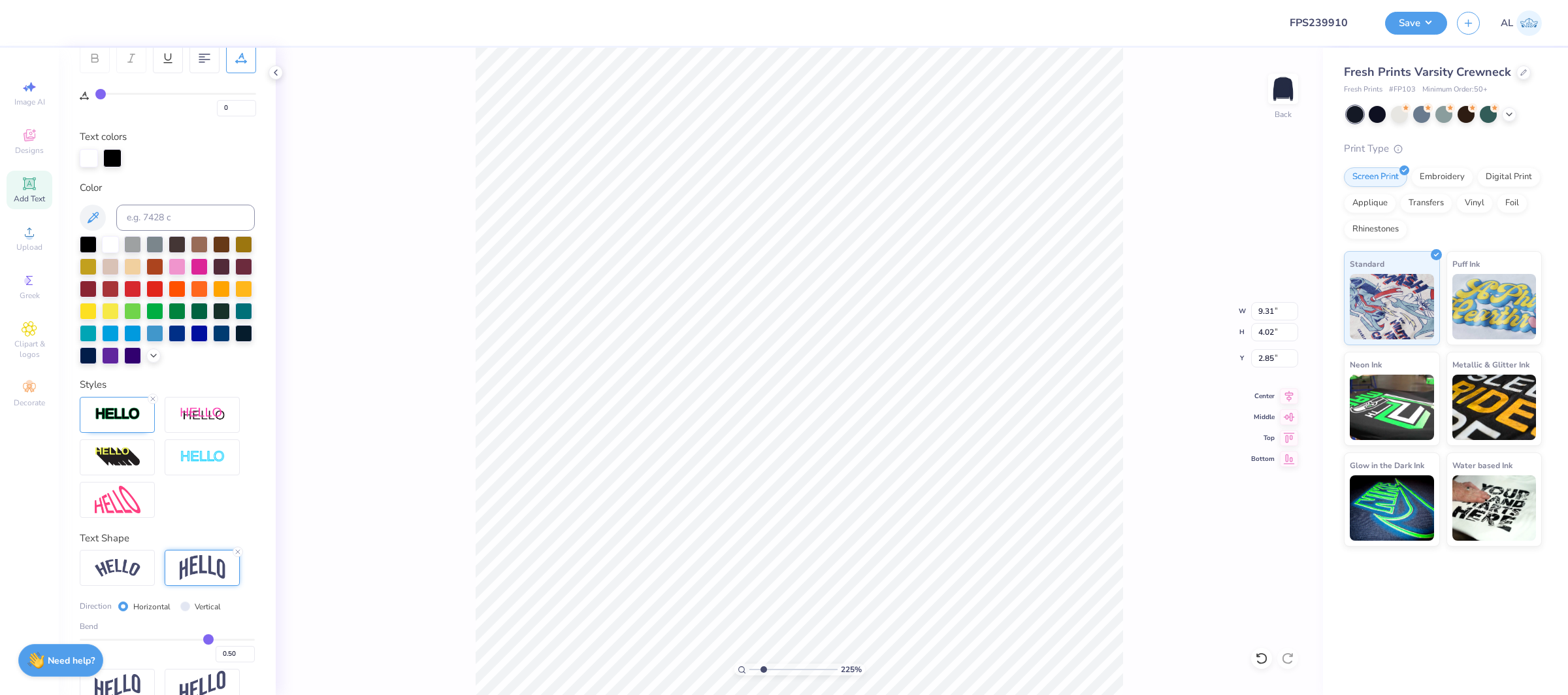
scroll to position [236, 0]
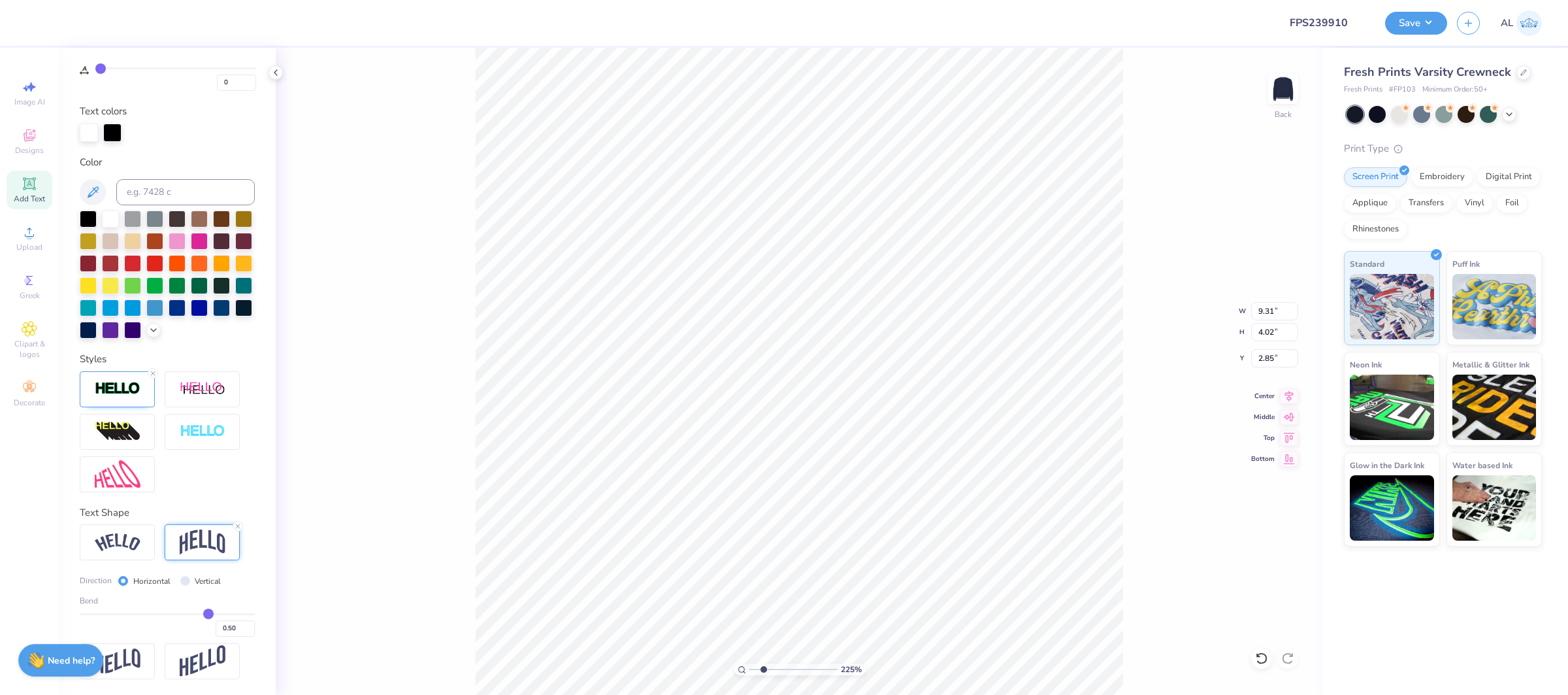
type input "0.41"
type input "0.4"
type input "0.40"
type input "0.39"
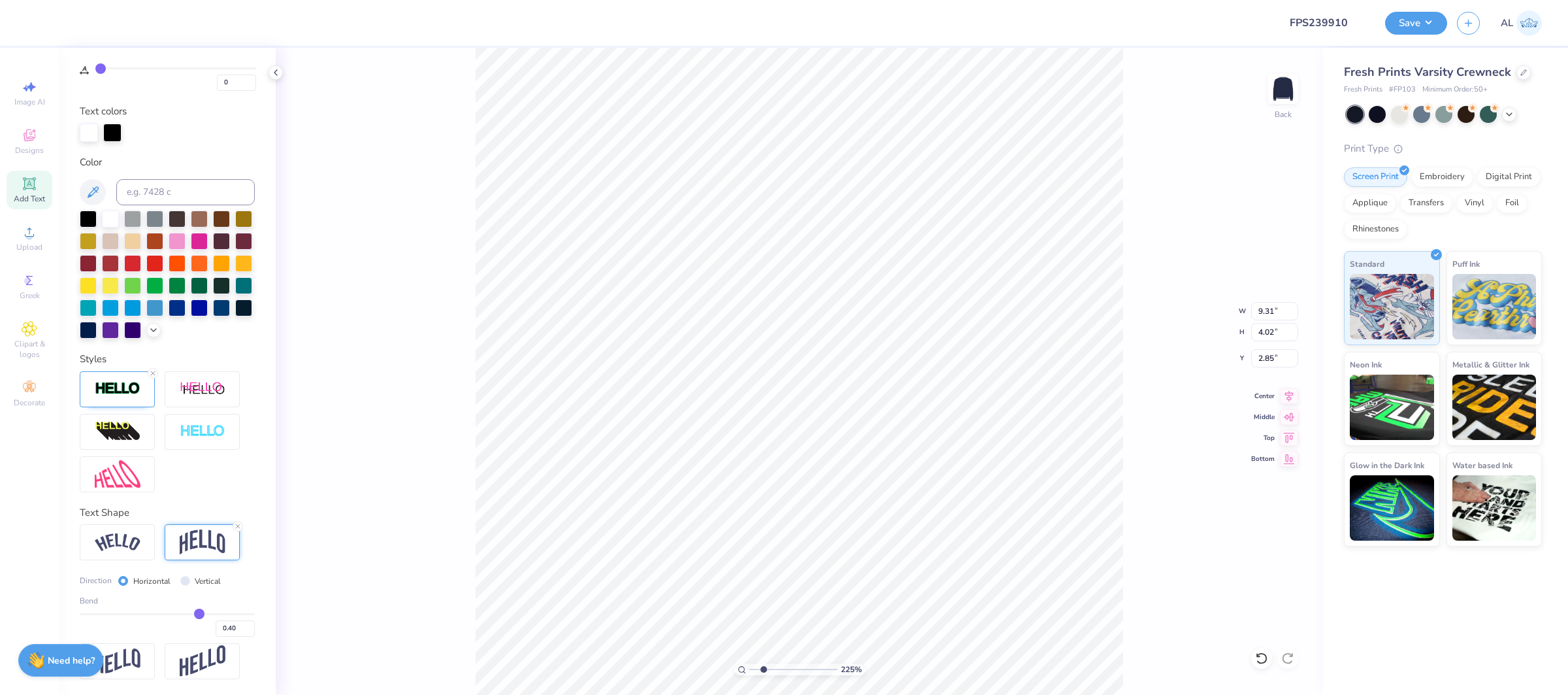
type input "0.39"
type input "0.38"
type input "0.37"
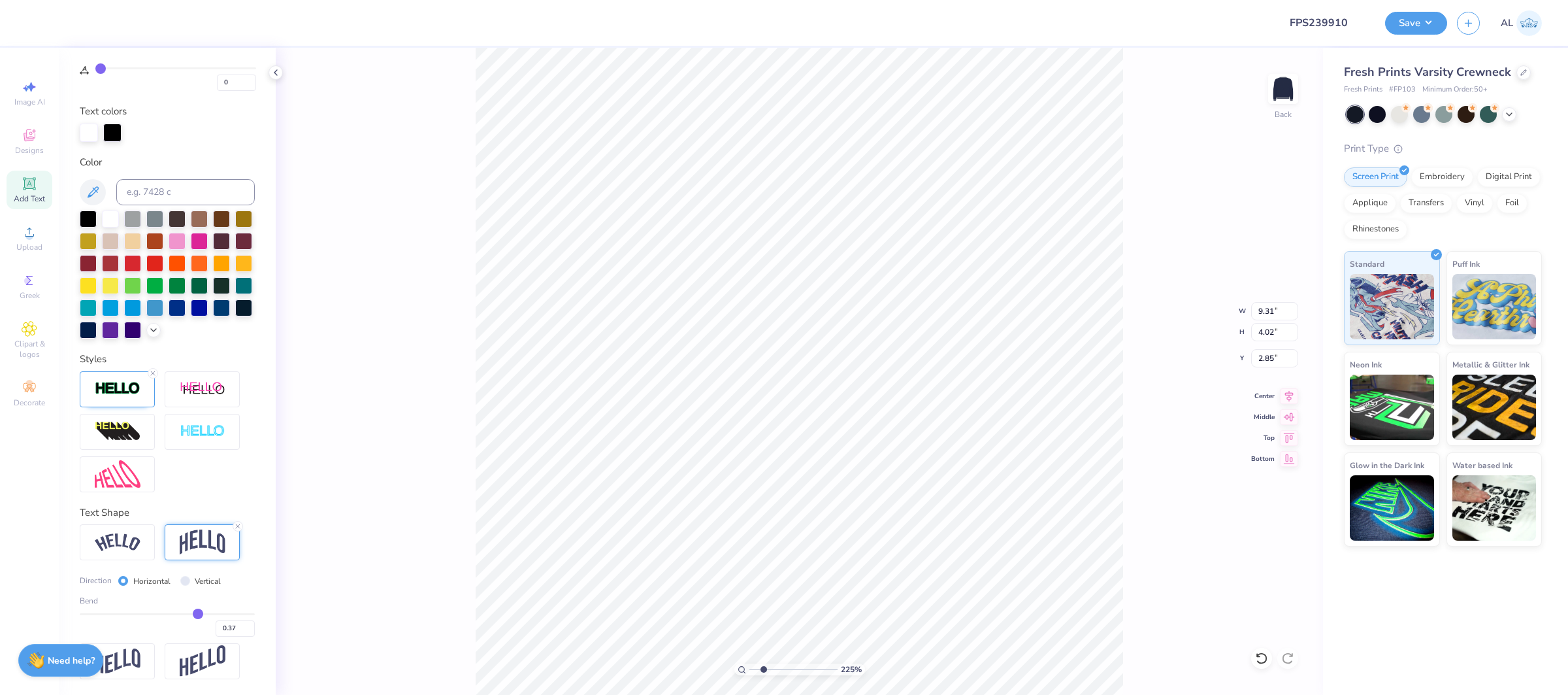
type input "0.36"
click at [197, 615] on input "range" at bounding box center [168, 614] width 175 height 2
type input "3.45"
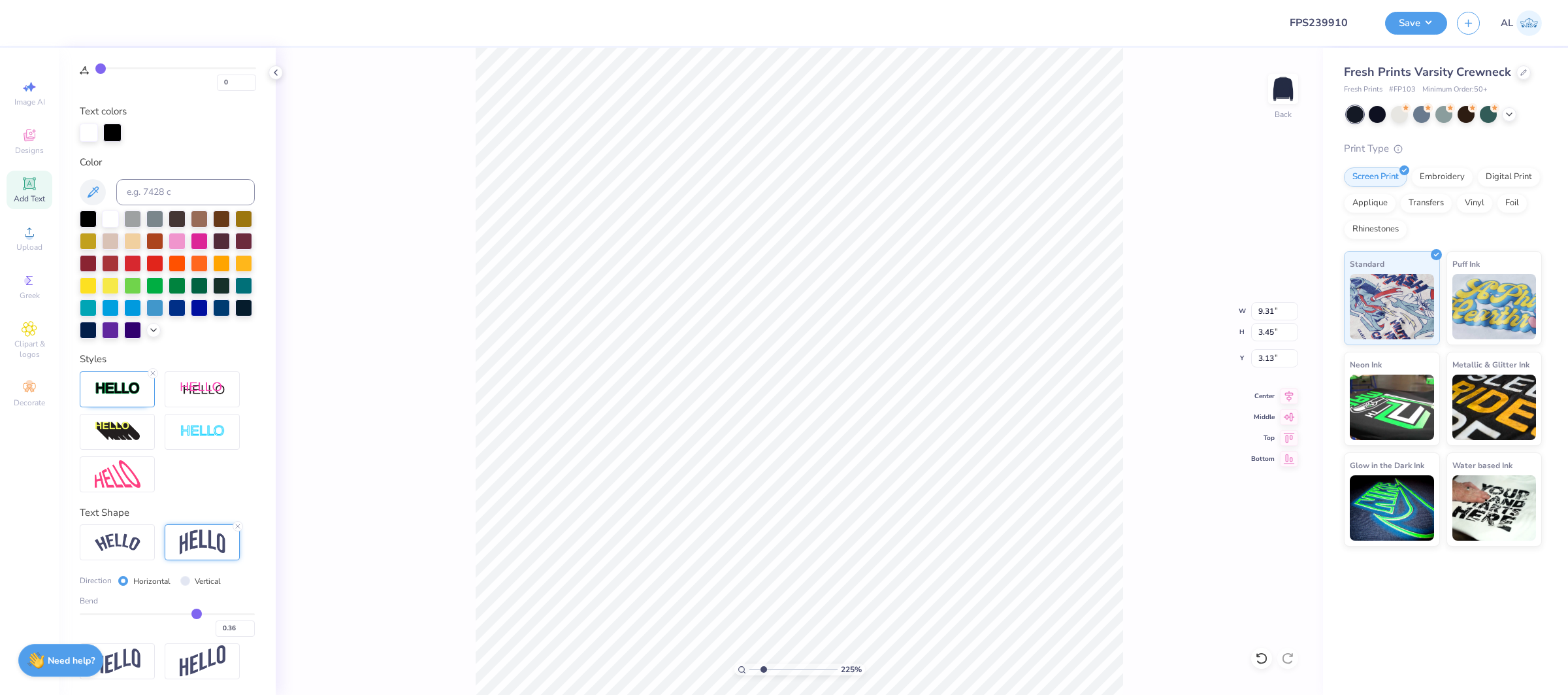
type input "2.00"
click at [249, 626] on input "0.37" at bounding box center [235, 628] width 39 height 16
type input "0.38"
click at [249, 626] on input "0.38" at bounding box center [235, 628] width 39 height 16
type input "0.38"
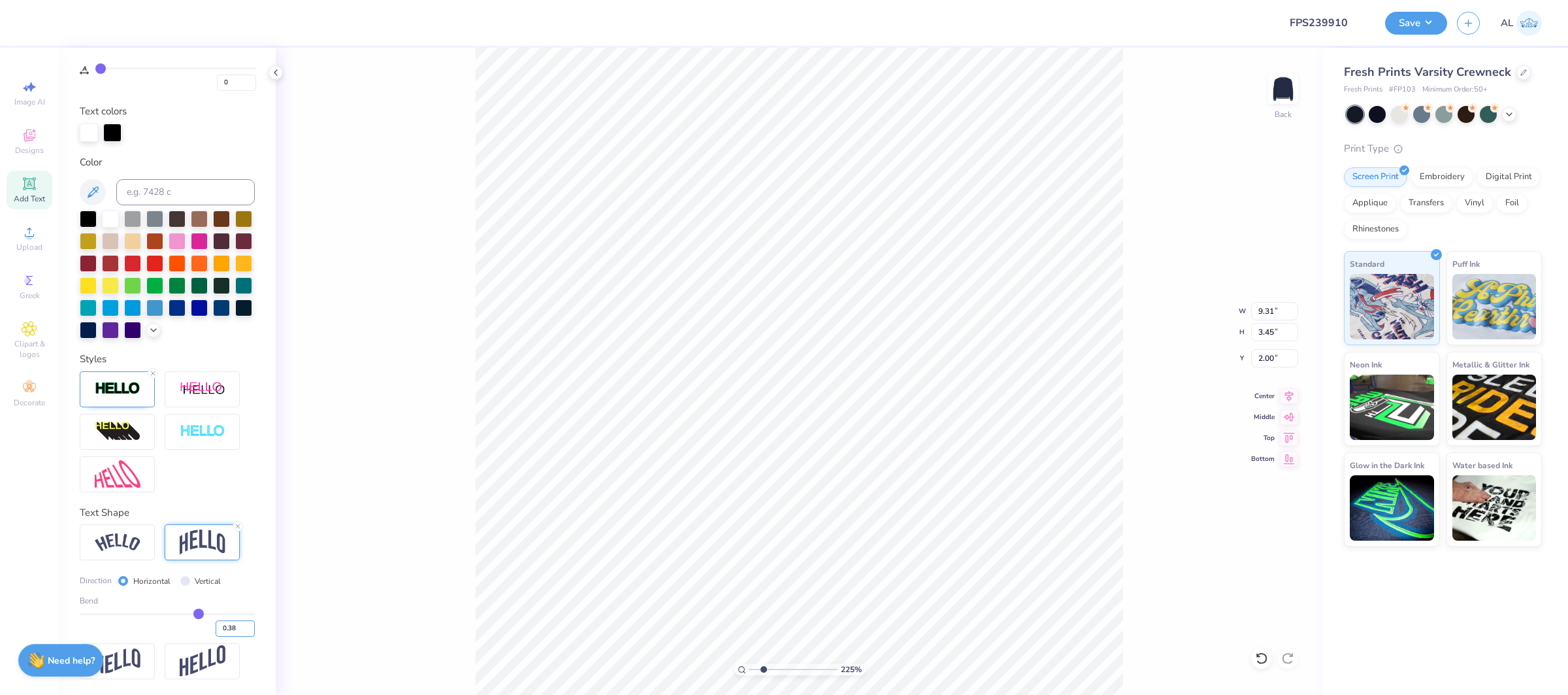
type input "3.53"
type input "2.00"
type input "9.31"
type input "10.50"
type input "2.00"
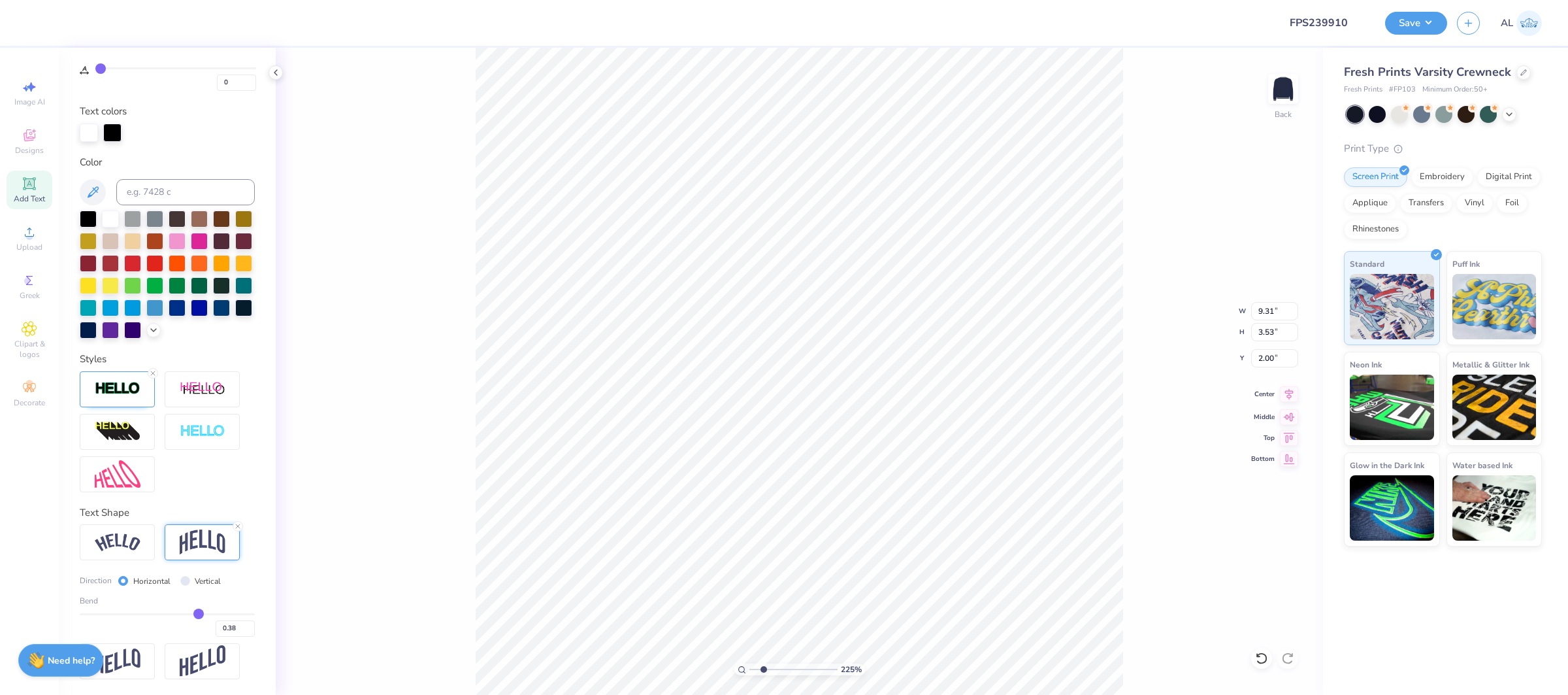
click at [1293, 393] on icon at bounding box center [1289, 393] width 8 height 11
type input "4.45"
type input "3.9"
drag, startPoint x: 774, startPoint y: 670, endPoint x: 785, endPoint y: 665, distance: 12.1
click at [777, 670] on input "range" at bounding box center [793, 669] width 88 height 12
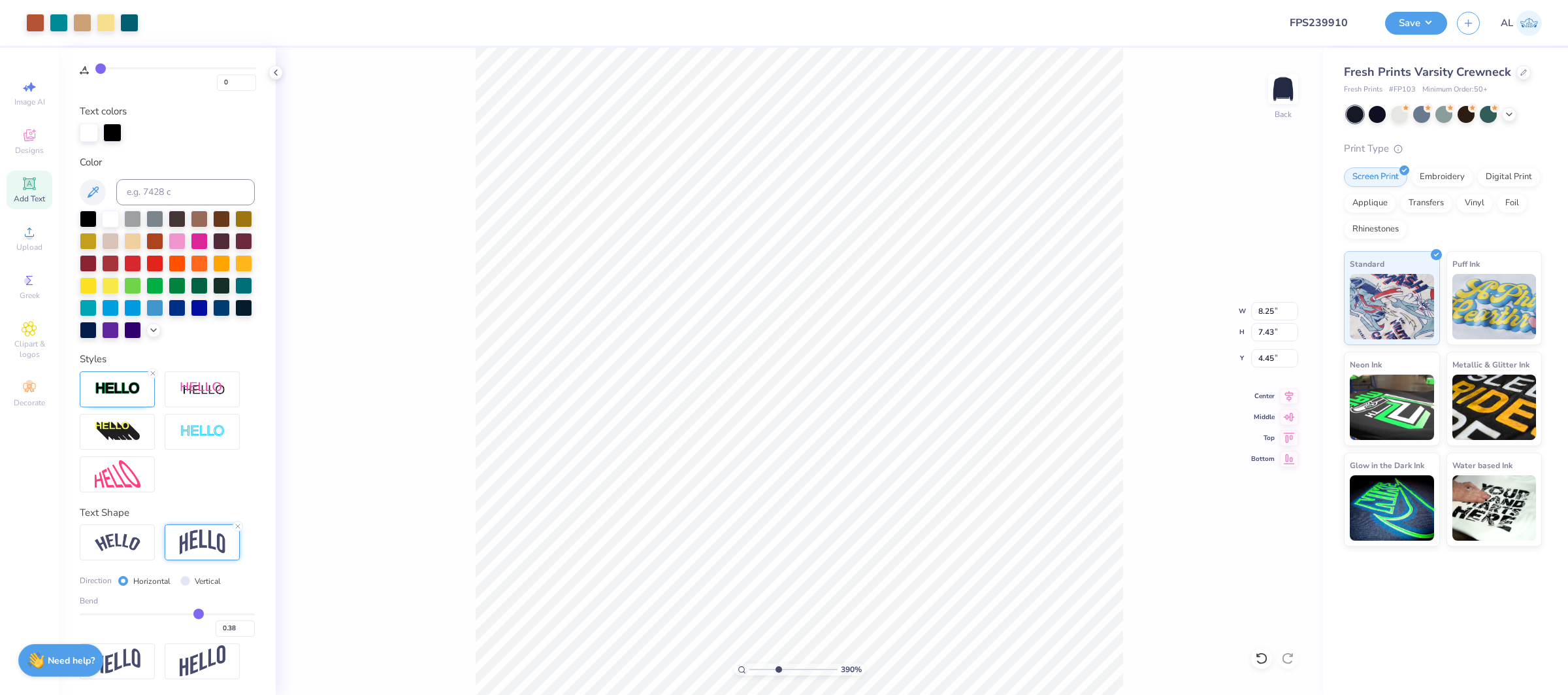
type input "8.07"
type input "7.26"
type input "4.49"
type input "8.07"
click at [39, 190] on div "Add Text" at bounding box center [28, 190] width 45 height 38
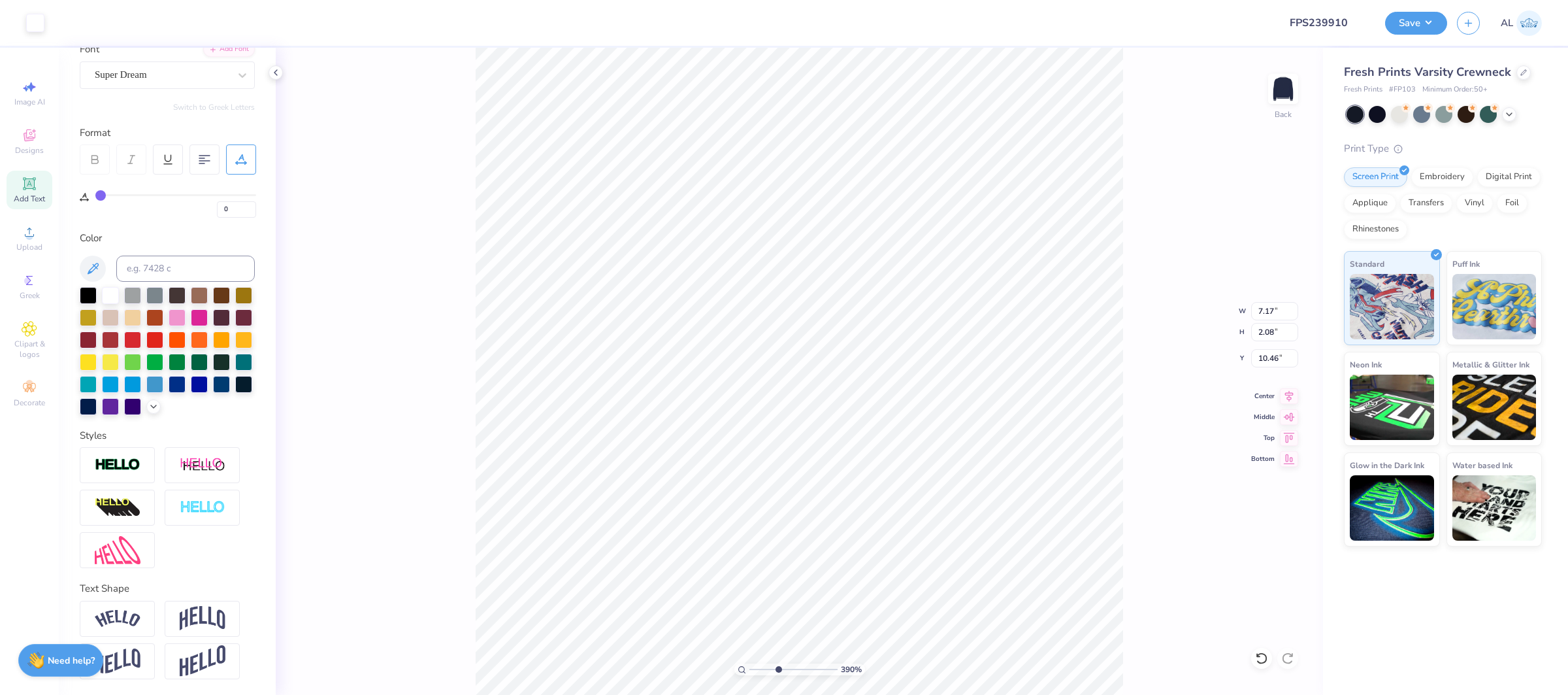
scroll to position [108, 0]
type input "20"
type input "11.85"
type input "7.60"
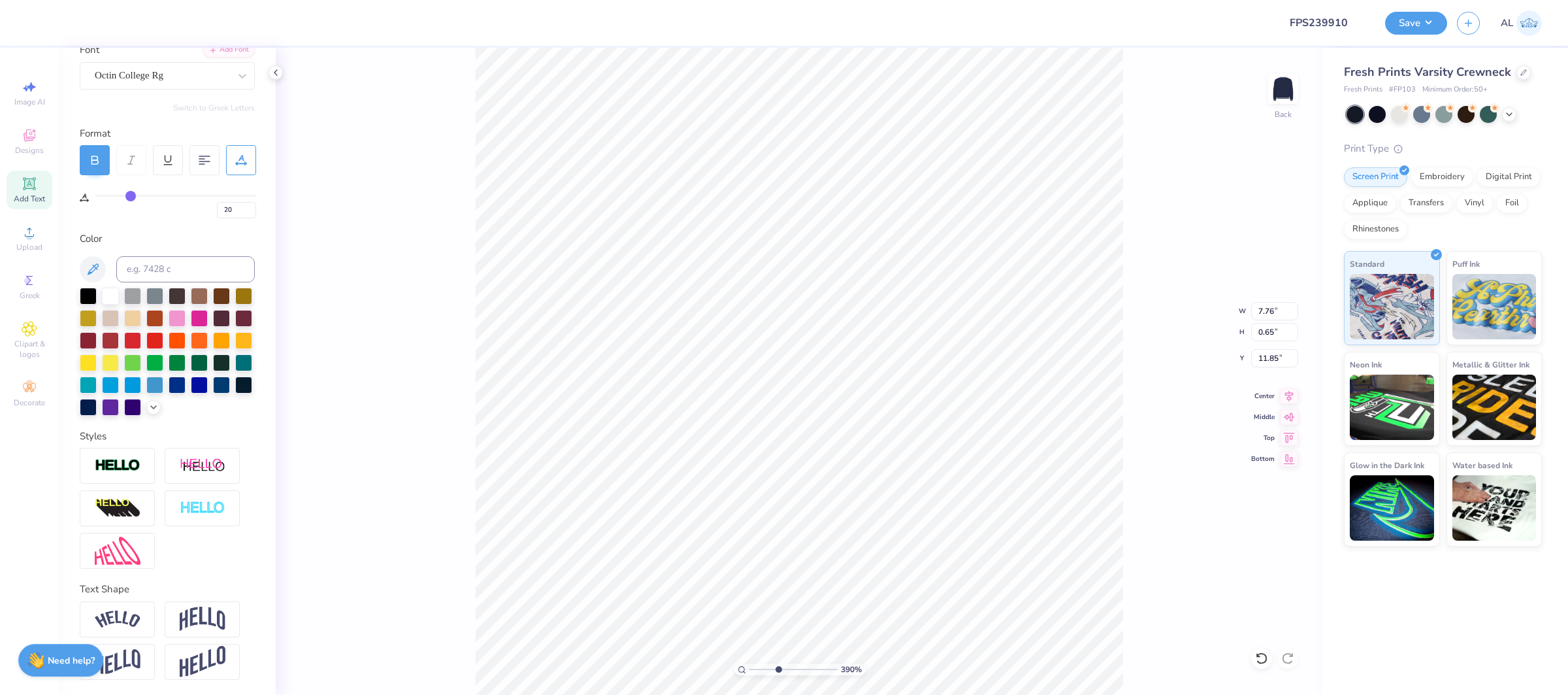
type input "0.64"
type input "11.86"
click at [918, 670] on div "1000 %" at bounding box center [799, 372] width 648 height 648
type input "1"
click at [716, 668] on div "100 %" at bounding box center [799, 372] width 648 height 648
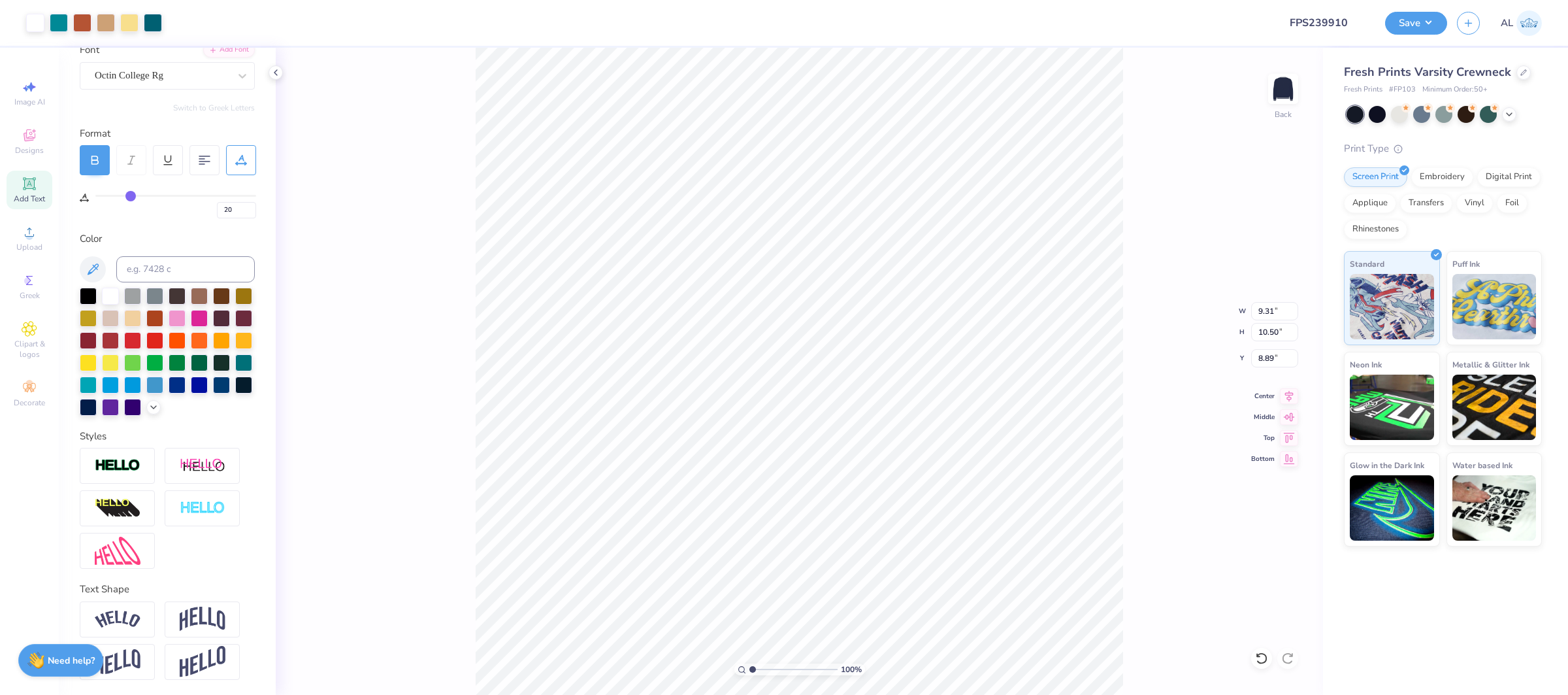
type input "8.89"
click at [172, 23] on div at bounding box center [176, 22] width 18 height 18
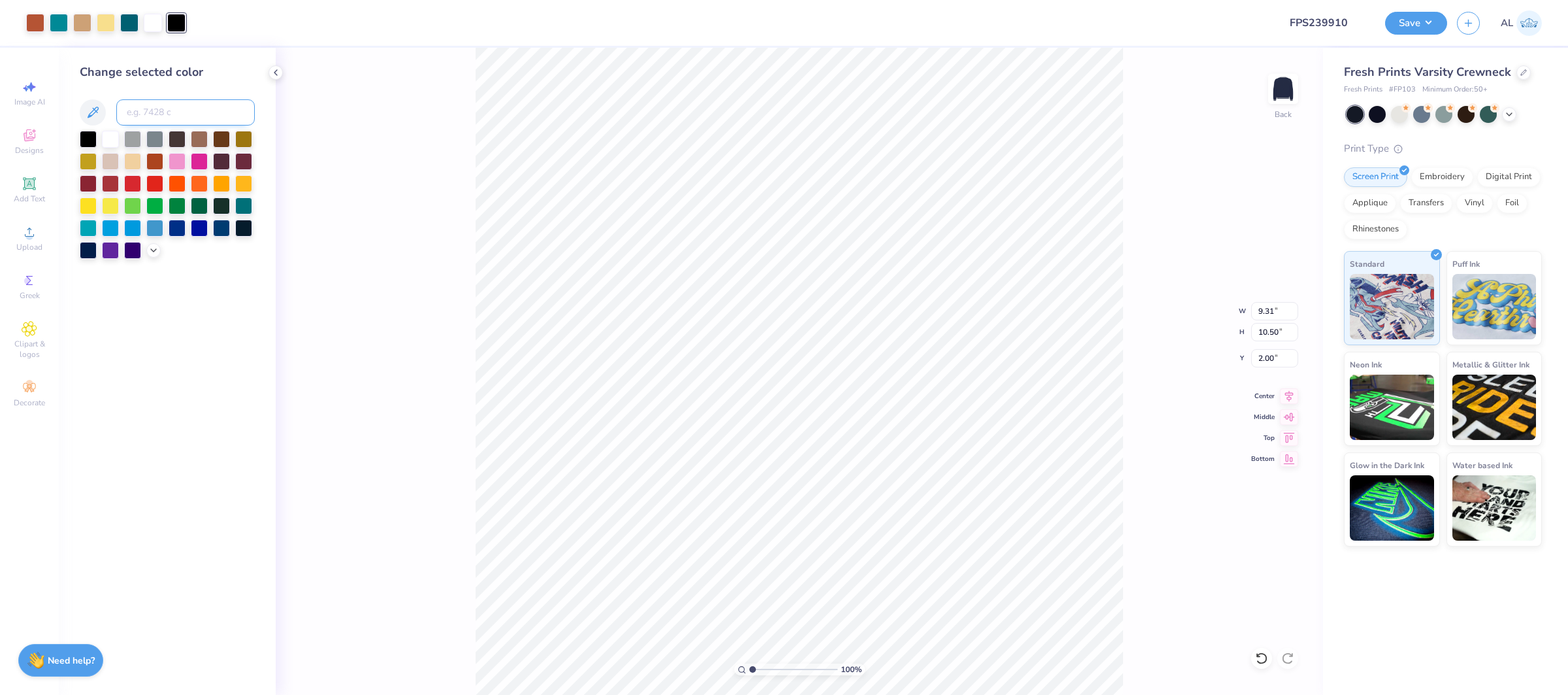
click at [175, 110] on input at bounding box center [185, 112] width 138 height 26
type input "321"
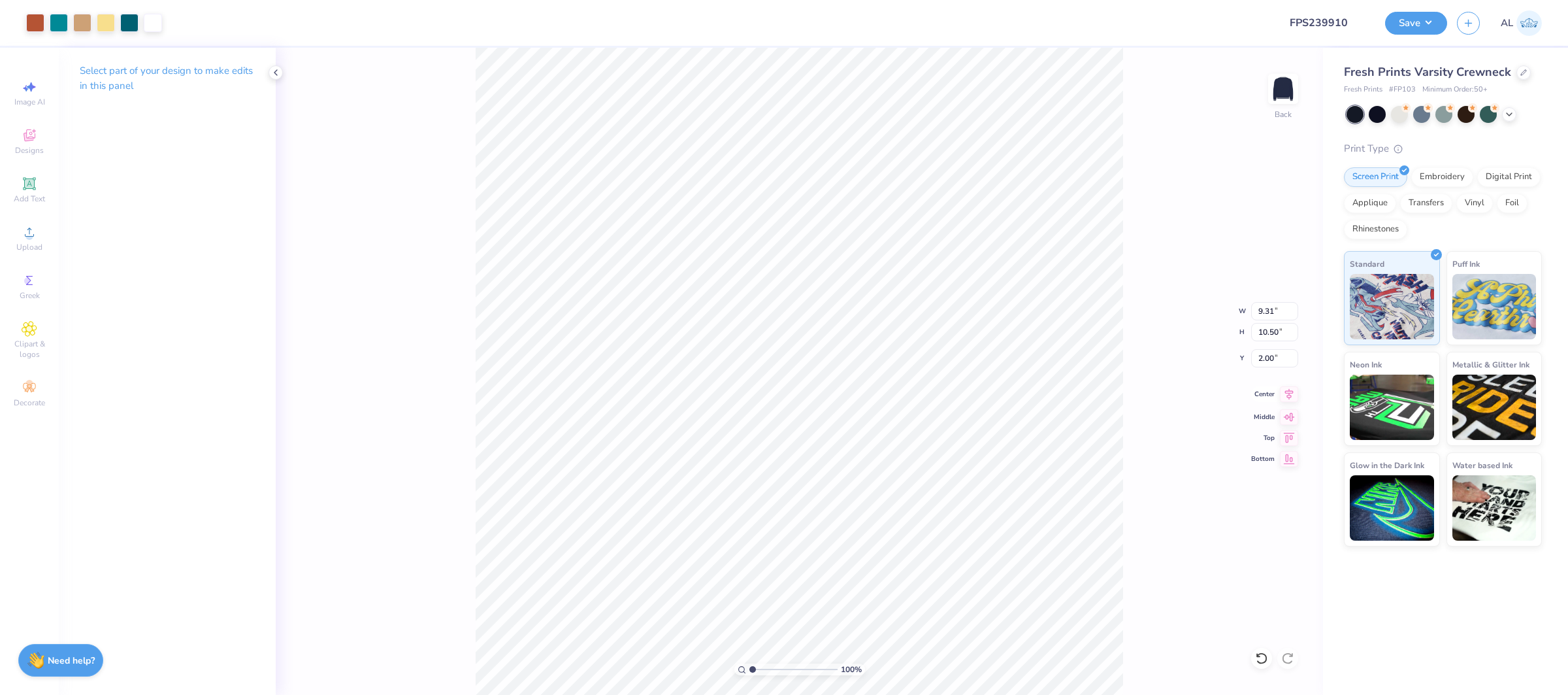
click at [1289, 393] on icon at bounding box center [1289, 394] width 18 height 15
click at [1406, 19] on button "Save" at bounding box center [1416, 22] width 62 height 23
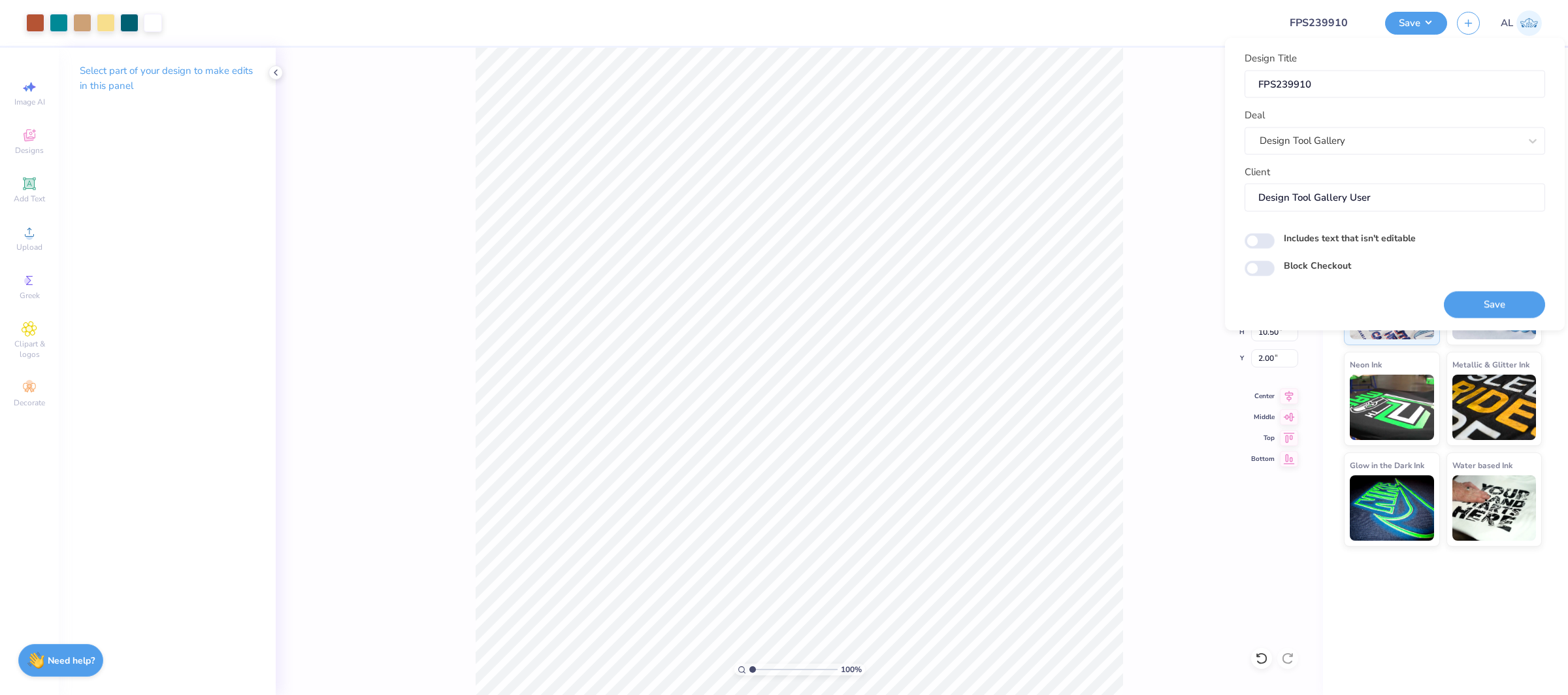
drag, startPoint x: 1474, startPoint y: 301, endPoint x: 236, endPoint y: 2, distance: 1273.6
click at [1473, 301] on button "Save" at bounding box center [1495, 304] width 102 height 27
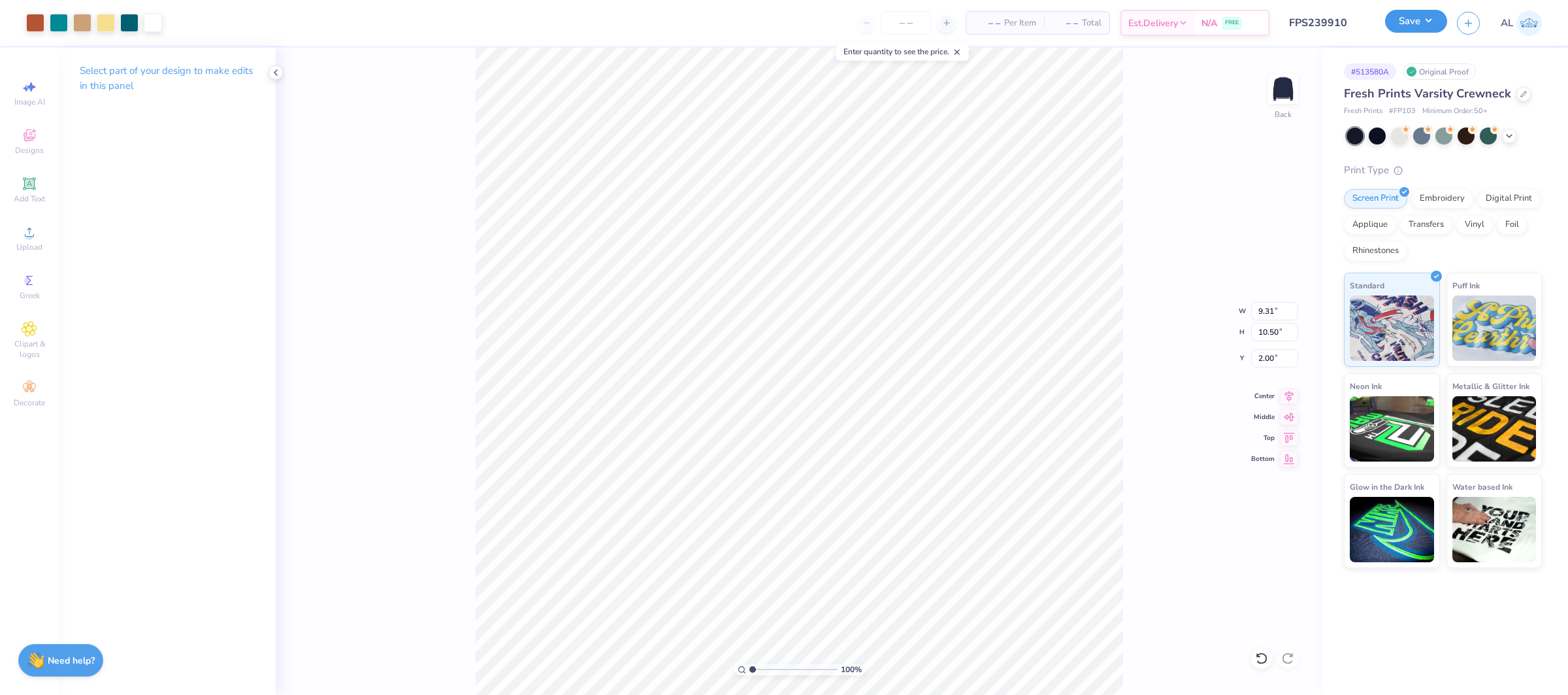
click at [1390, 28] on button "Save" at bounding box center [1416, 22] width 62 height 23
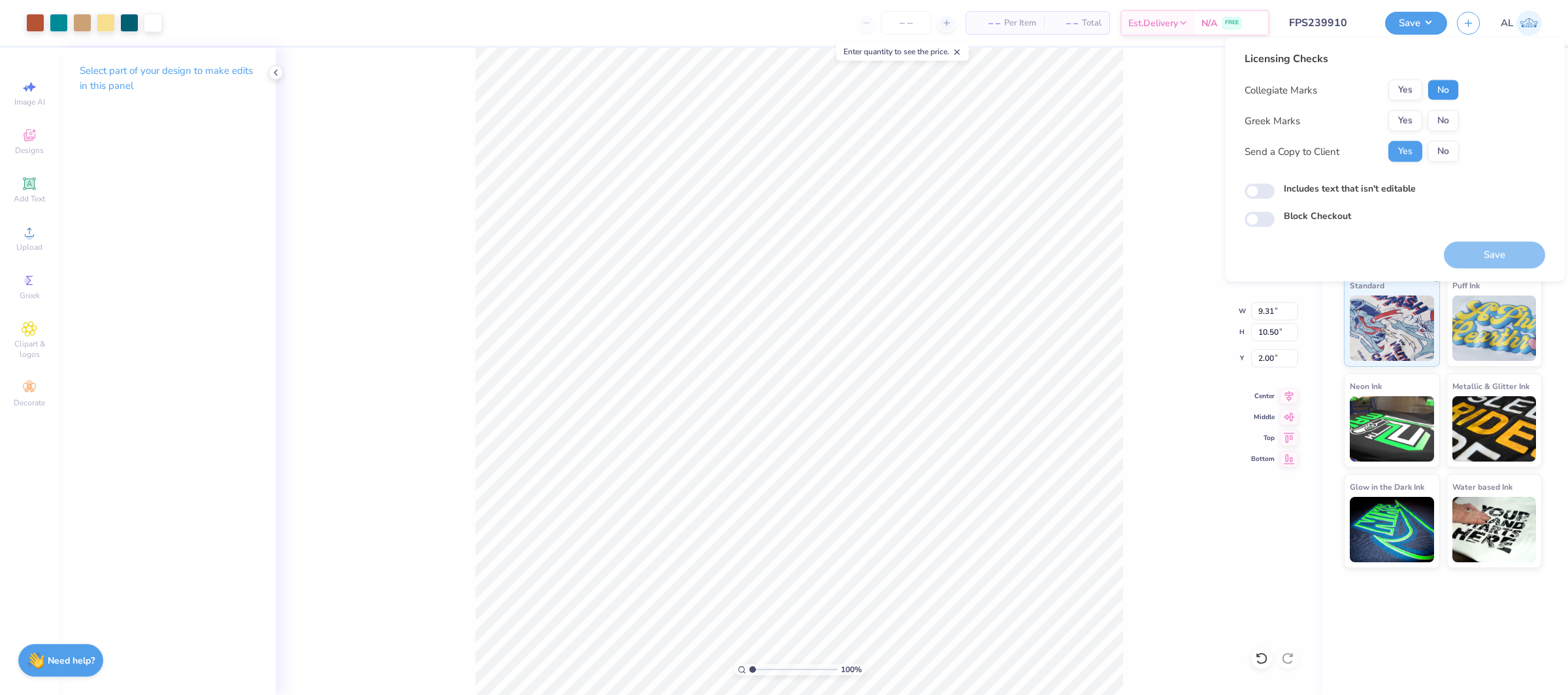
click at [1432, 88] on button "No" at bounding box center [1443, 90] width 32 height 21
click at [1393, 119] on button "Yes" at bounding box center [1405, 121] width 34 height 21
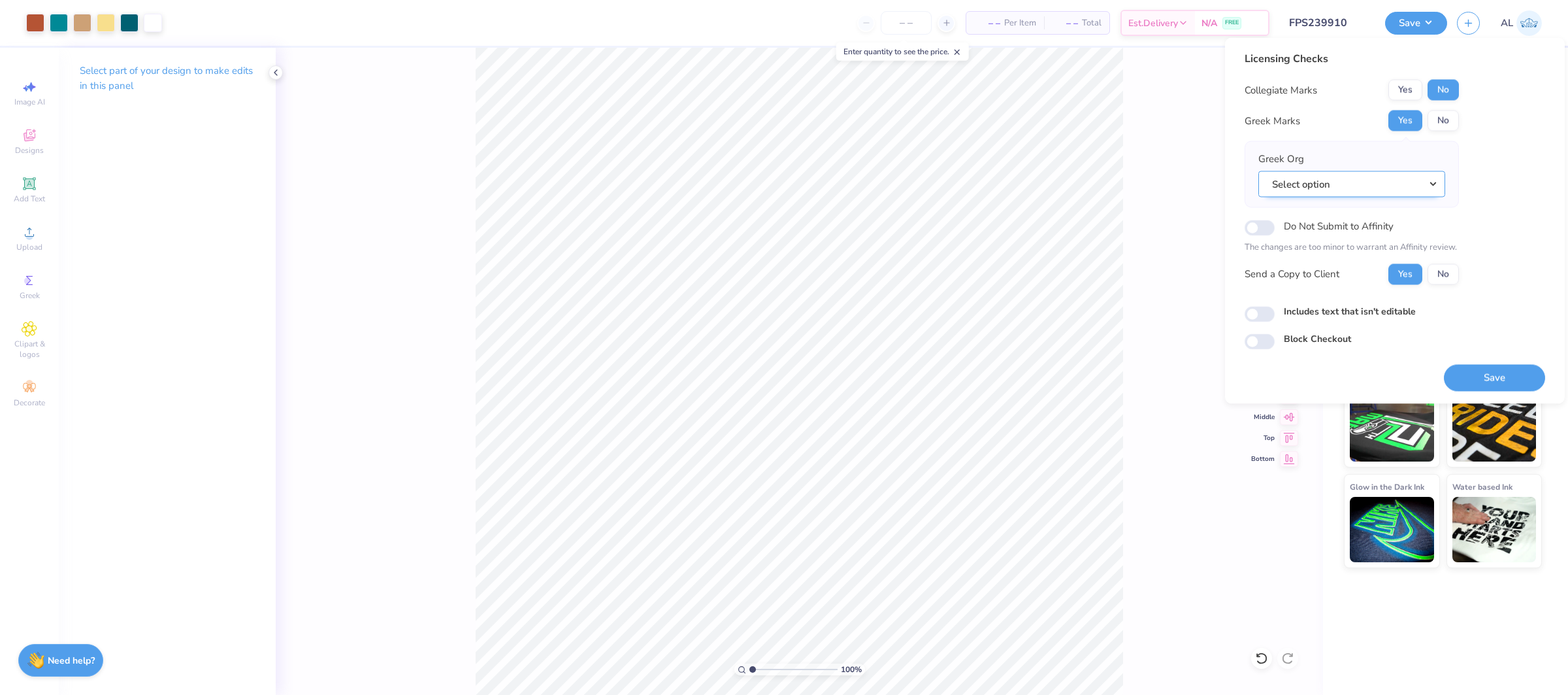
click at [1396, 173] on button "Select option" at bounding box center [1351, 184] width 187 height 27
click at [1358, 312] on link "Phi Delta Theta" at bounding box center [1351, 322] width 176 height 22
click at [1488, 367] on button "Save" at bounding box center [1495, 377] width 102 height 27
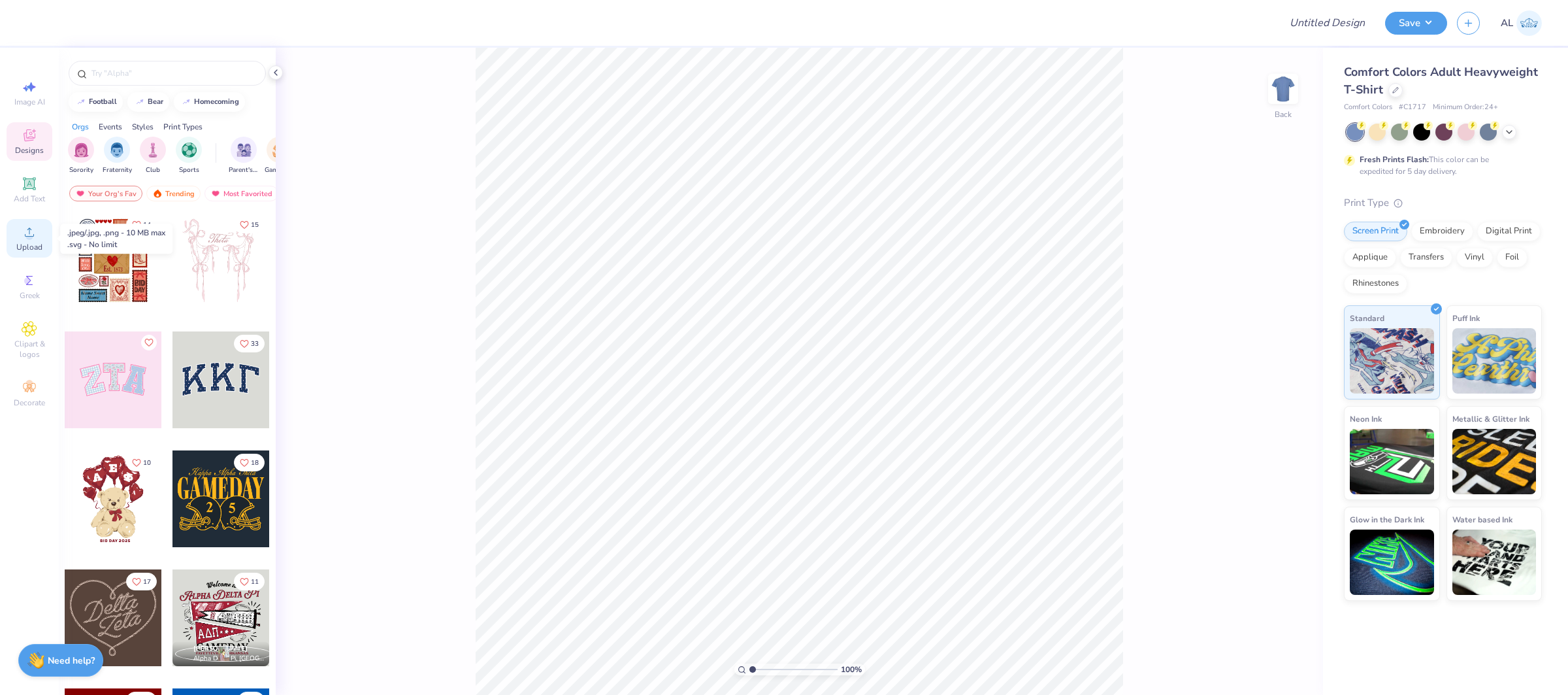
click at [35, 244] on span "Upload" at bounding box center [29, 247] width 26 height 11
click at [1400, 89] on div at bounding box center [1395, 89] width 15 height 15
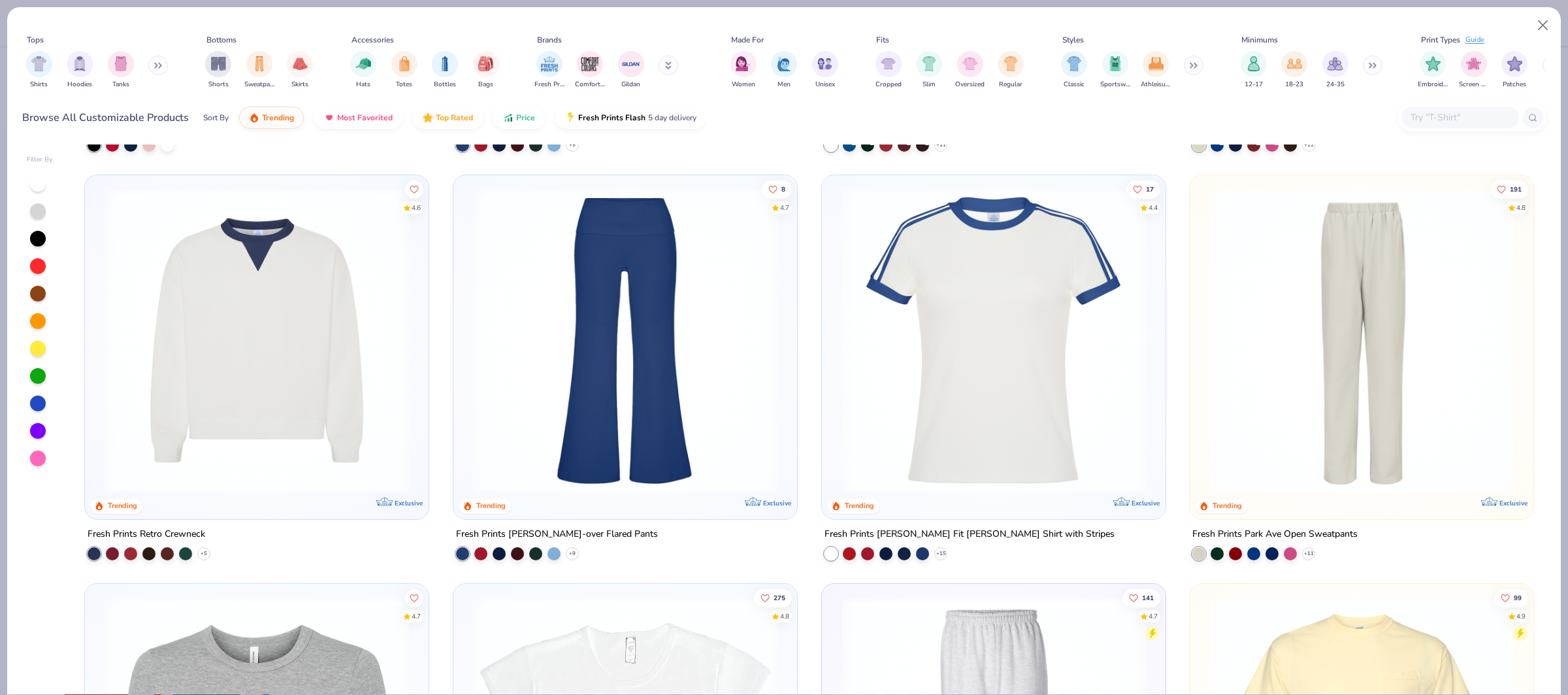
scroll to position [1602, 0]
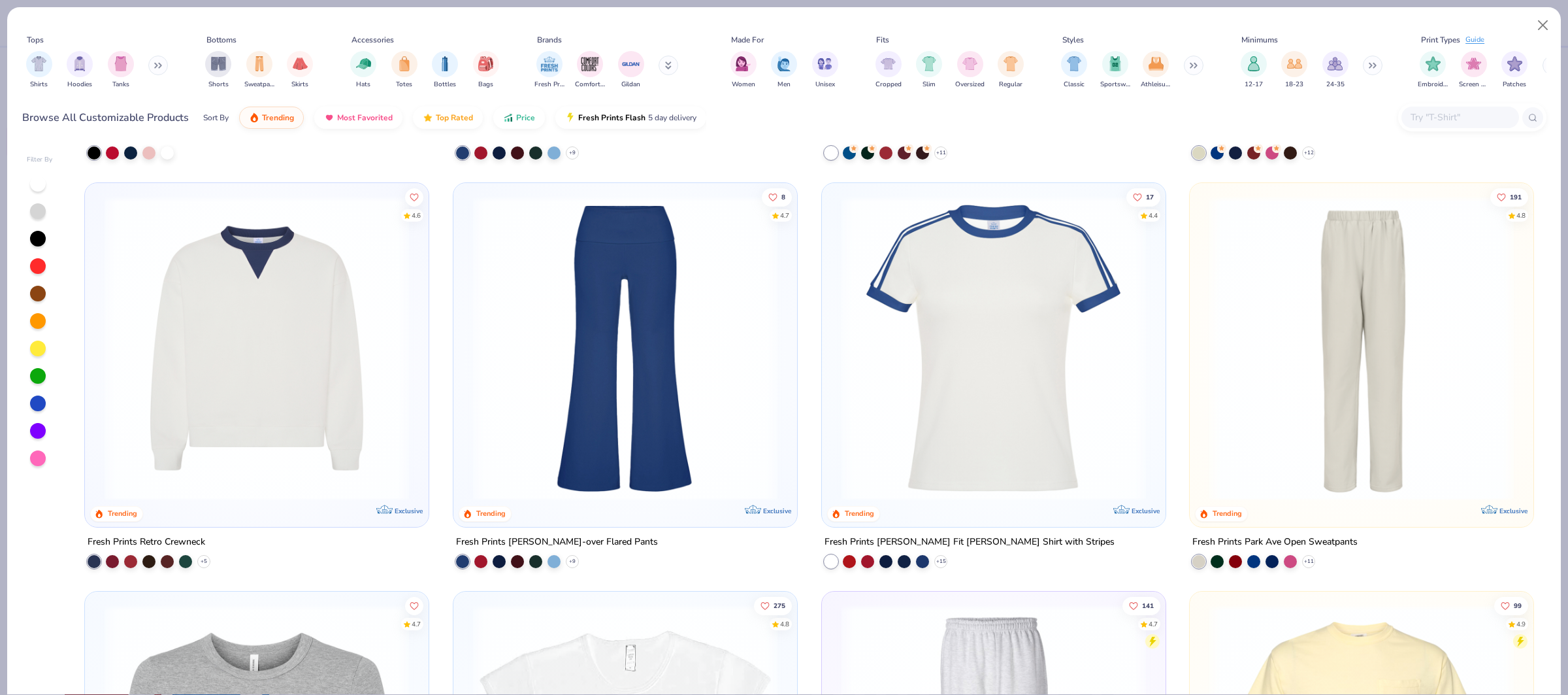
click at [245, 306] on div "267 4.8 Trending Exclusive Fresh Prints Sydney Square Neck Tank Top + 14 170 4.…" at bounding box center [809, 419] width 1473 height 550
click at [269, 299] on img at bounding box center [256, 349] width 318 height 305
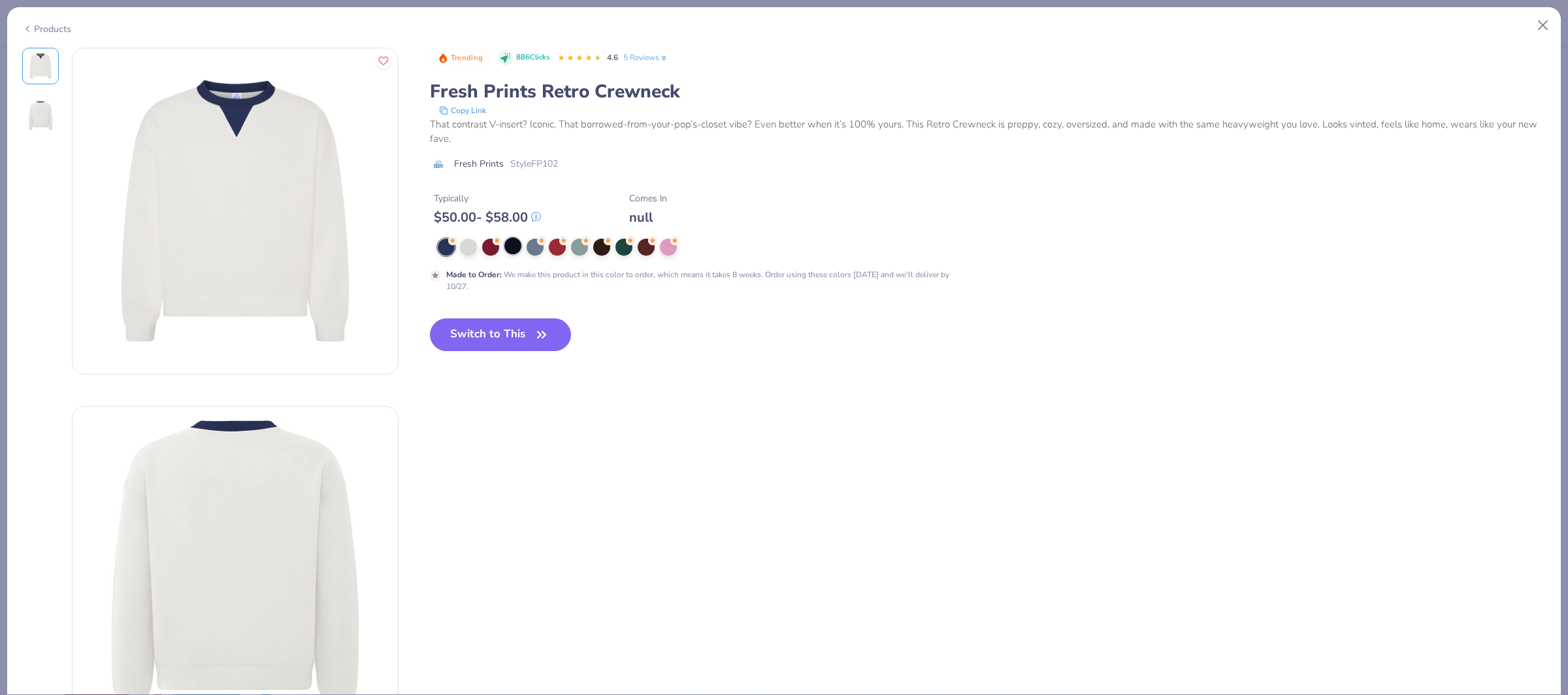
click at [509, 246] on div at bounding box center [513, 246] width 17 height 17
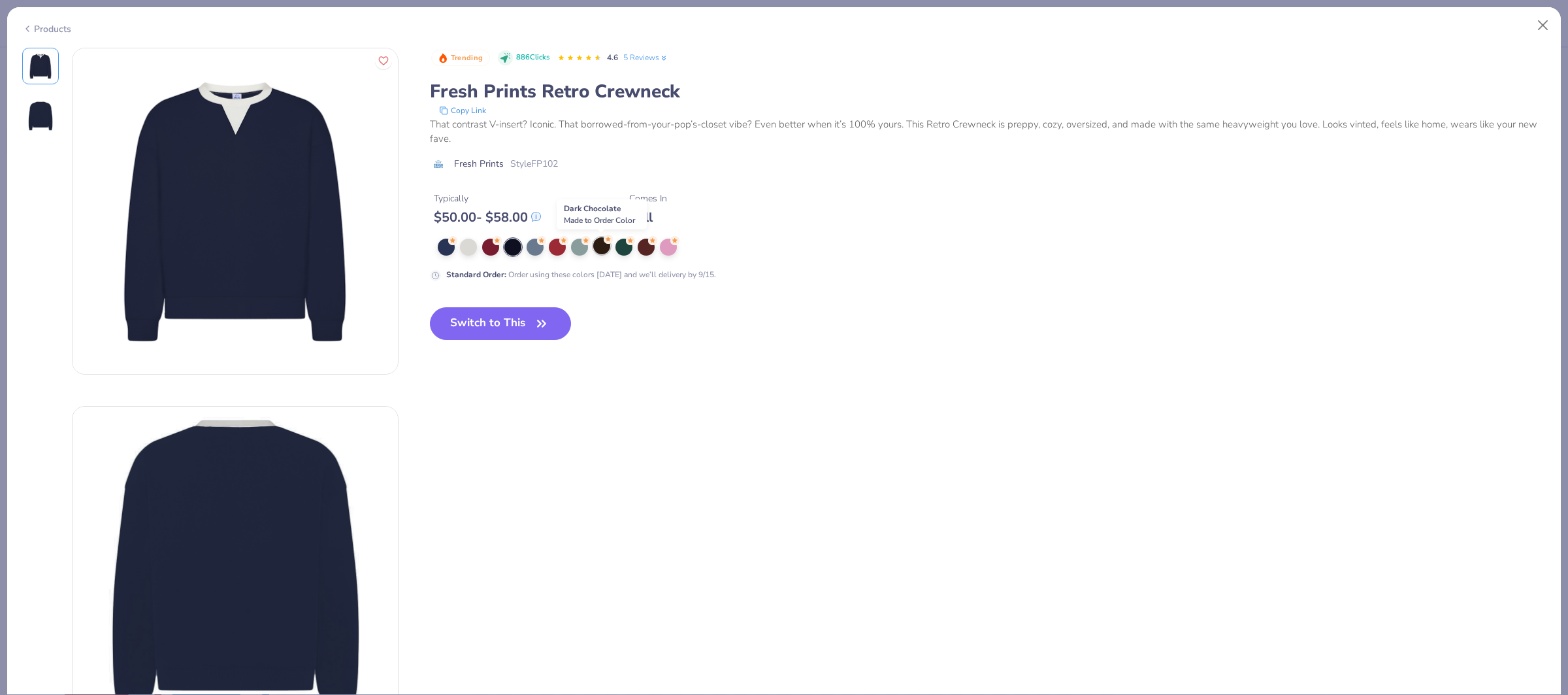
click at [598, 248] on div at bounding box center [602, 246] width 17 height 17
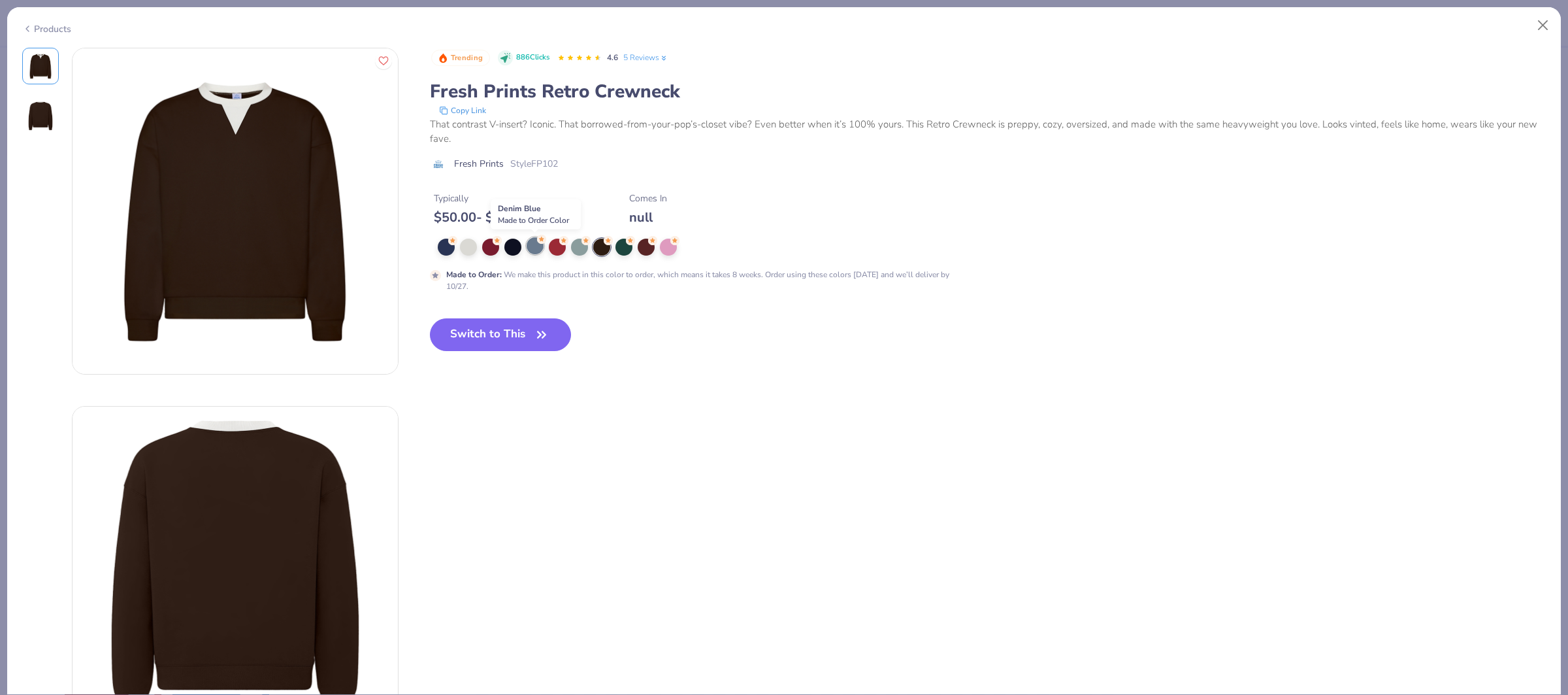
click at [533, 248] on div at bounding box center [535, 246] width 17 height 17
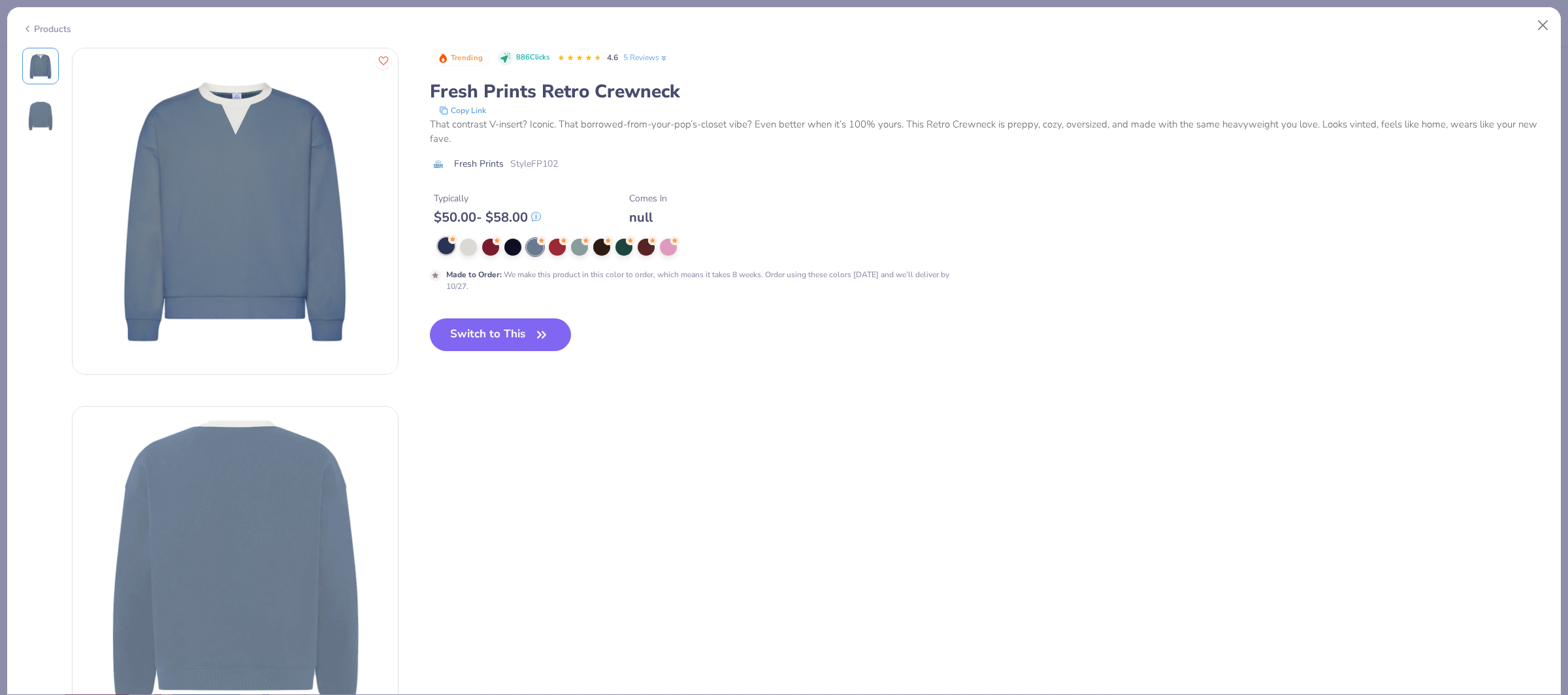
click at [445, 251] on div at bounding box center [446, 246] width 17 height 17
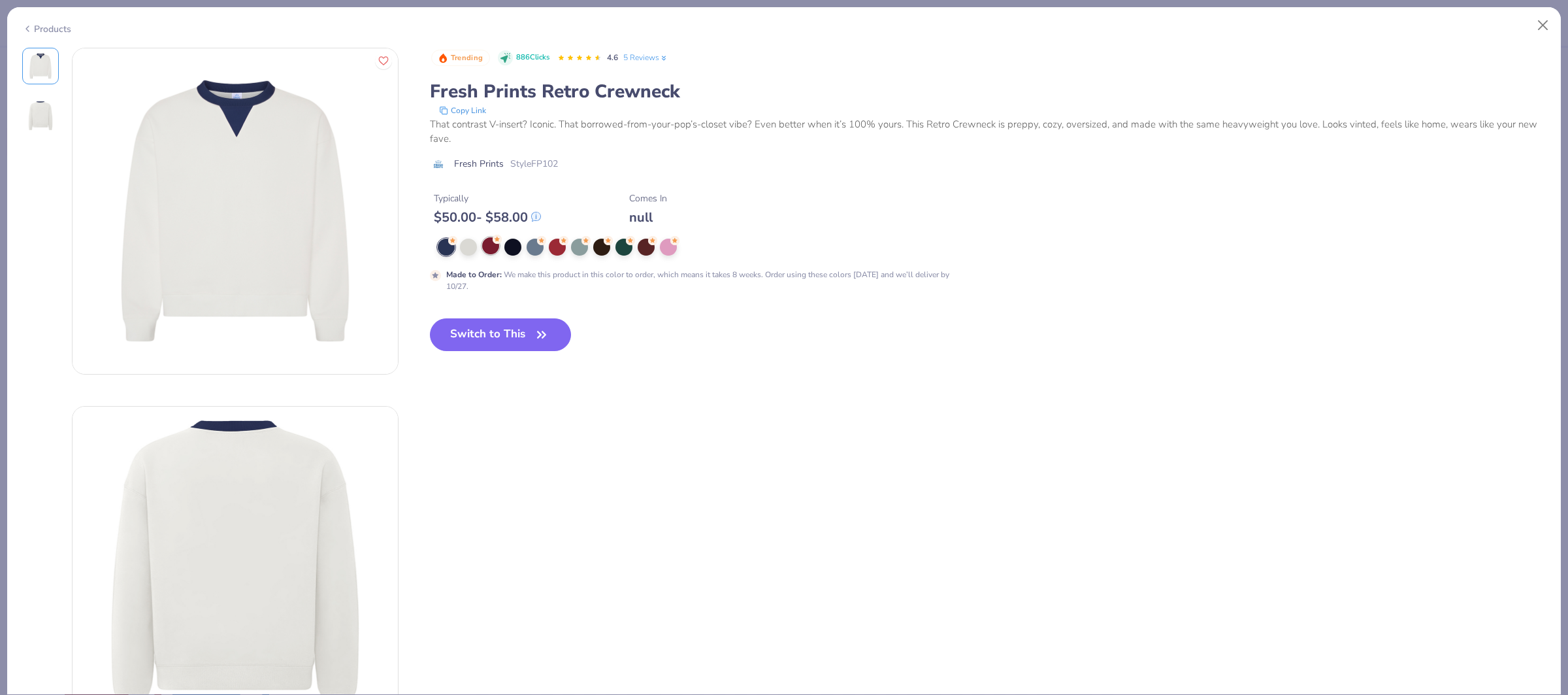
drag, startPoint x: 449, startPoint y: 252, endPoint x: 481, endPoint y: 249, distance: 32.1
click at [449, 252] on div at bounding box center [446, 247] width 17 height 17
drag, startPoint x: 481, startPoint y: 249, endPoint x: 464, endPoint y: 250, distance: 17.0
click at [482, 249] on div at bounding box center [491, 247] width 17 height 17
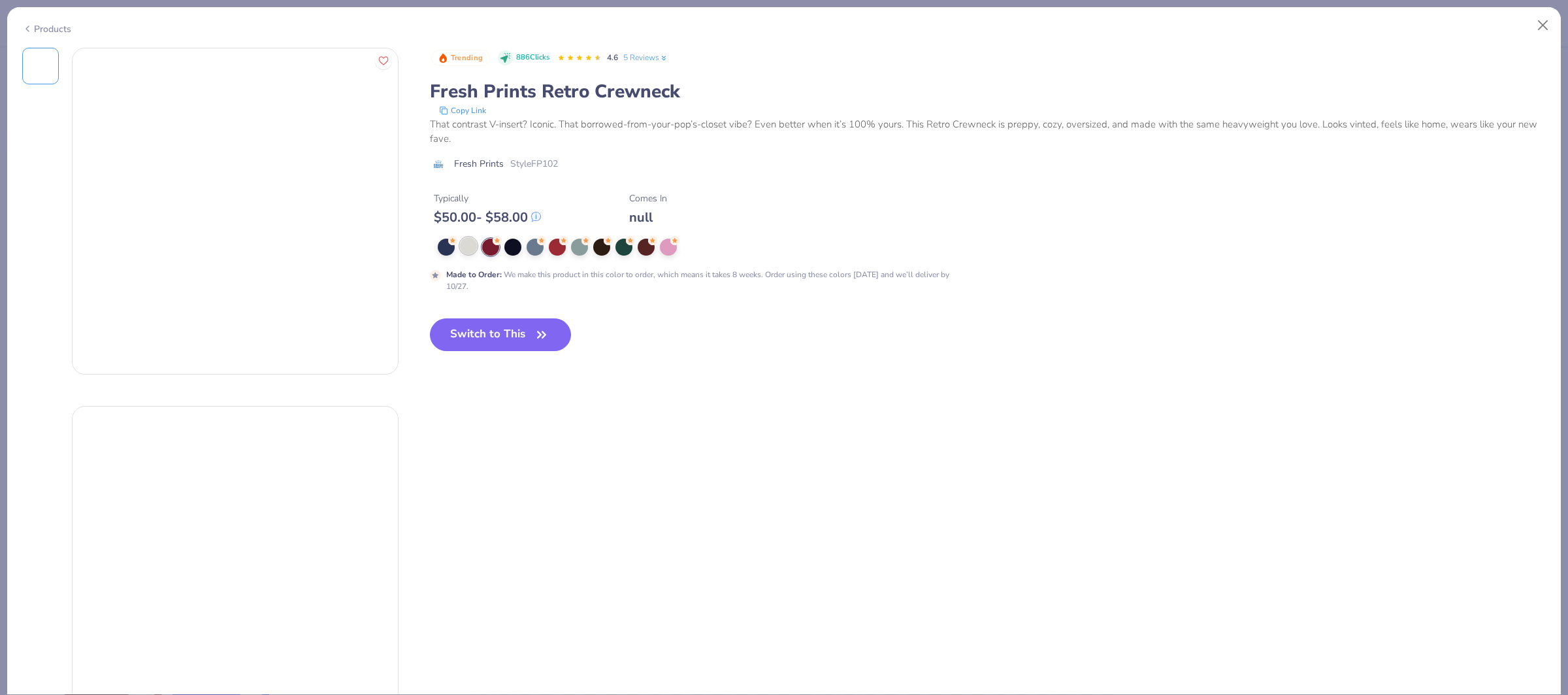
click at [464, 250] on div at bounding box center [469, 246] width 17 height 17
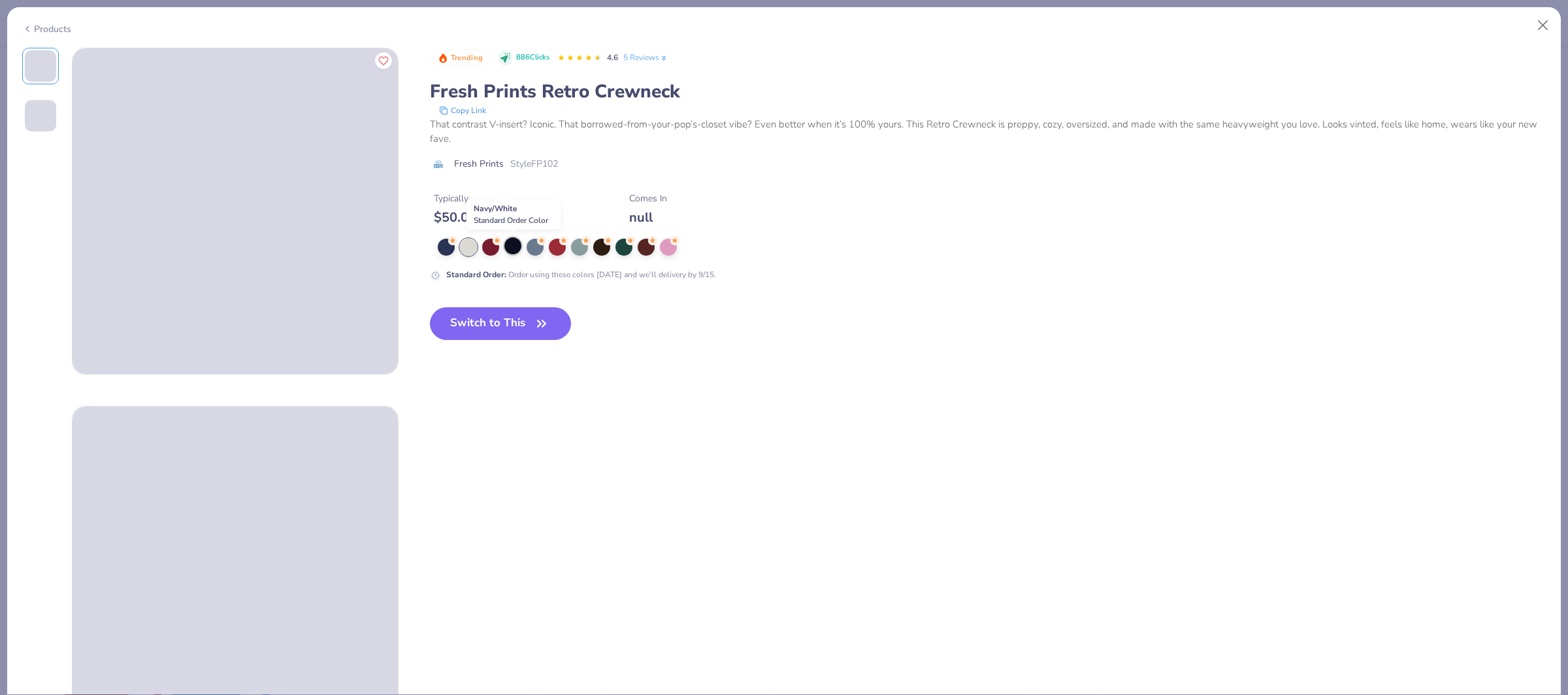
click at [513, 252] on div at bounding box center [513, 246] width 17 height 17
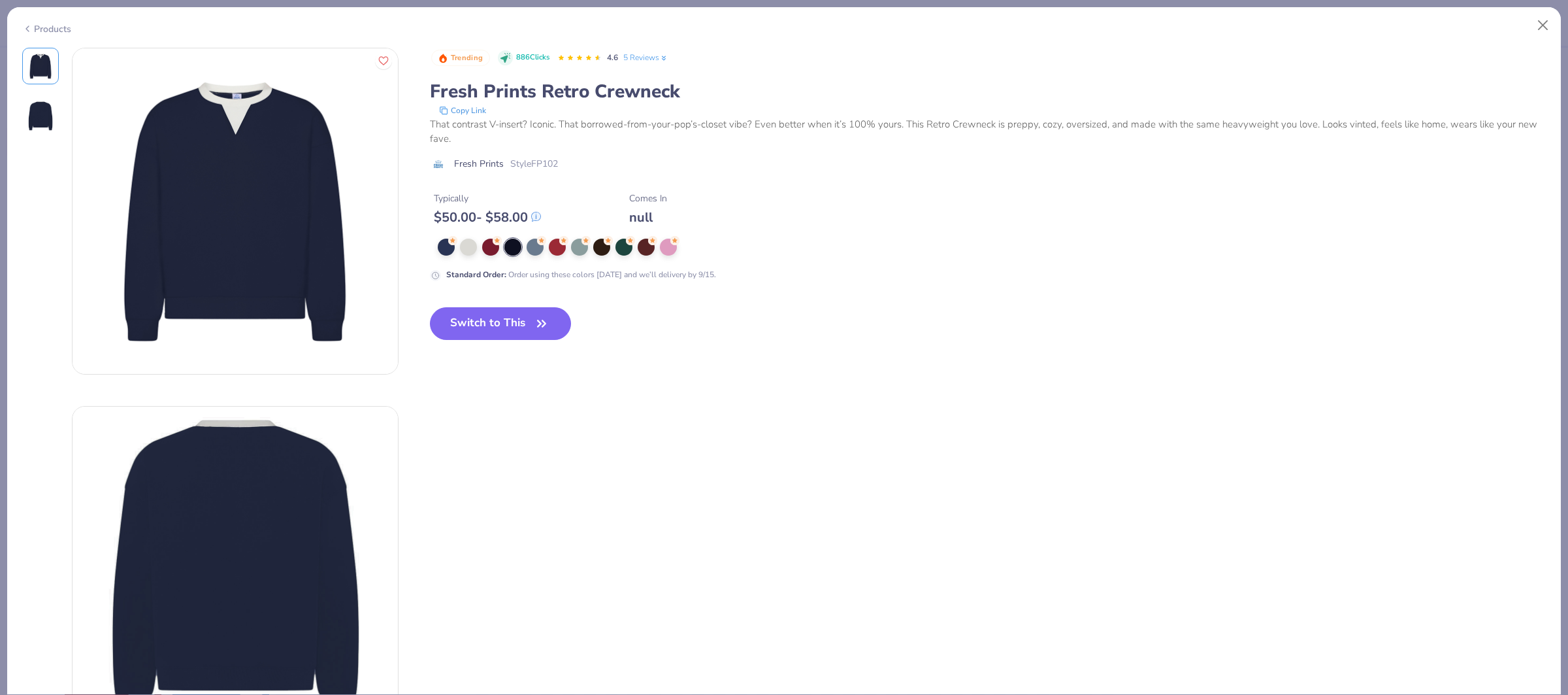
drag, startPoint x: 484, startPoint y: 313, endPoint x: 548, endPoint y: 264, distance: 80.6
click at [484, 313] on button "Switch to This" at bounding box center [501, 323] width 142 height 32
click at [492, 319] on button "Switch to This" at bounding box center [501, 323] width 142 height 32
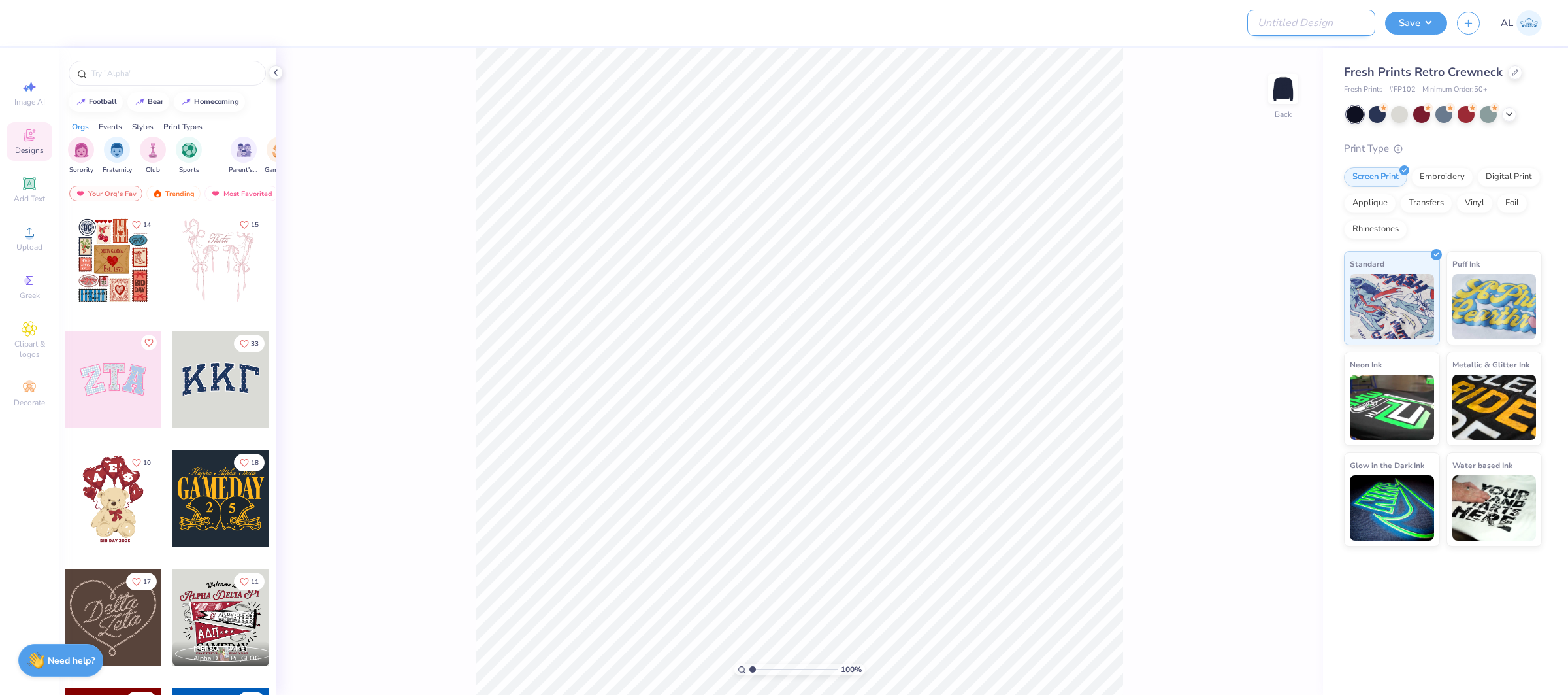
click at [1313, 19] on input "Design Title" at bounding box center [1311, 23] width 128 height 26
paste input "FPS239912"
type input "FPS239912"
click at [1406, 26] on button "Save" at bounding box center [1416, 22] width 62 height 23
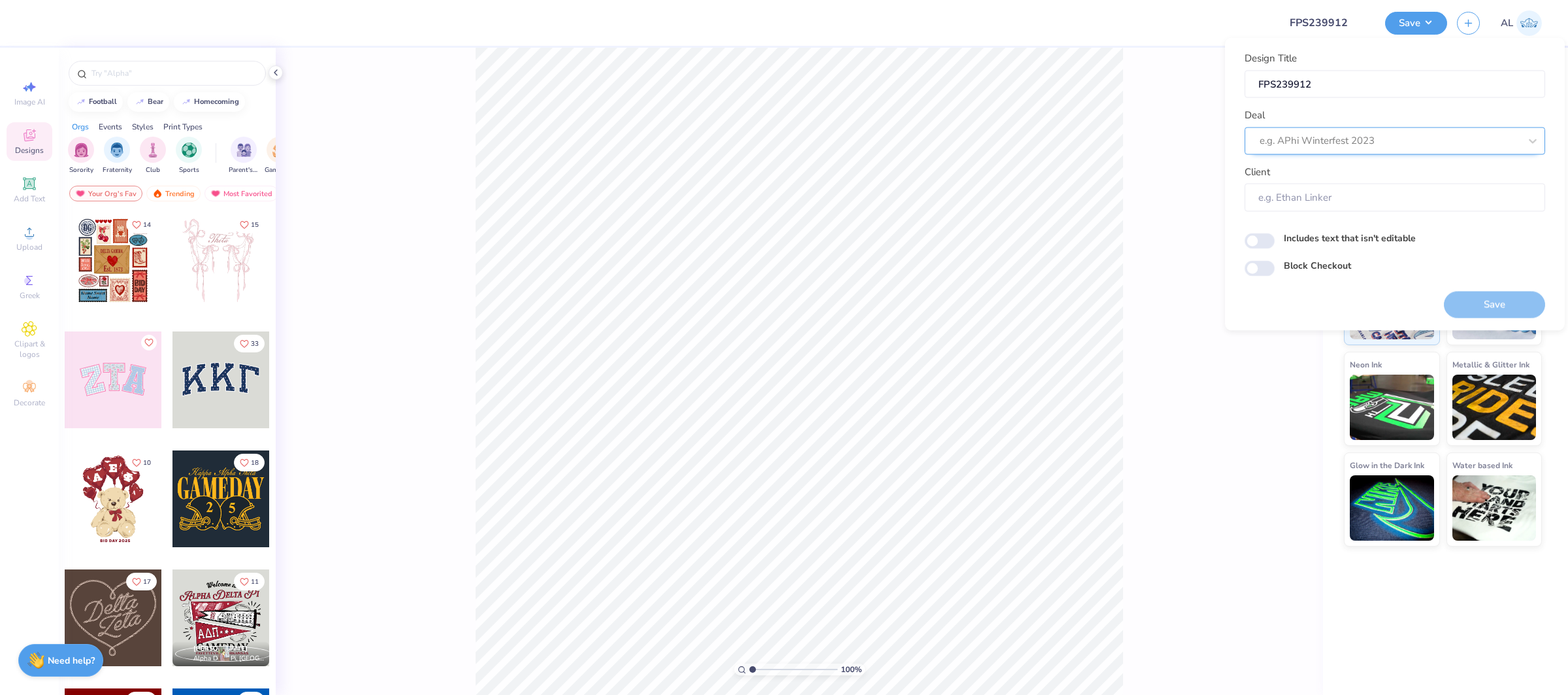
click at [1353, 142] on div at bounding box center [1390, 141] width 260 height 18
type input "design tool gallery"
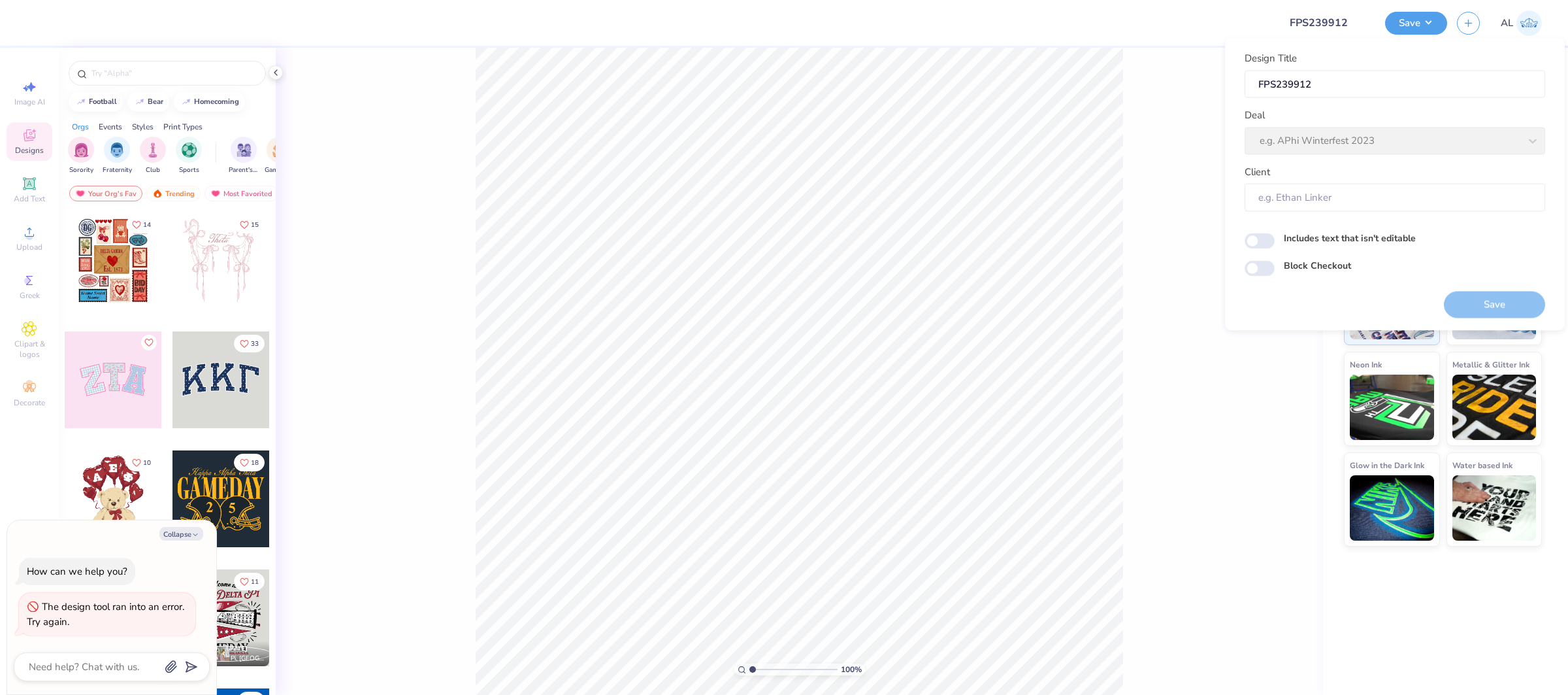
click at [1333, 173] on div "Client" at bounding box center [1395, 187] width 301 height 47
click at [1326, 138] on div "Deal e.g. APhi Winterfest 2023" at bounding box center [1395, 131] width 301 height 47
click at [1348, 142] on div "Deal e.g. APhi Winterfest 2023" at bounding box center [1395, 131] width 301 height 47
drag, startPoint x: 1463, startPoint y: 133, endPoint x: 1363, endPoint y: 87, distance: 110.1
click at [1463, 133] on div "Deal e.g. APhi Winterfest 2023" at bounding box center [1395, 131] width 301 height 47
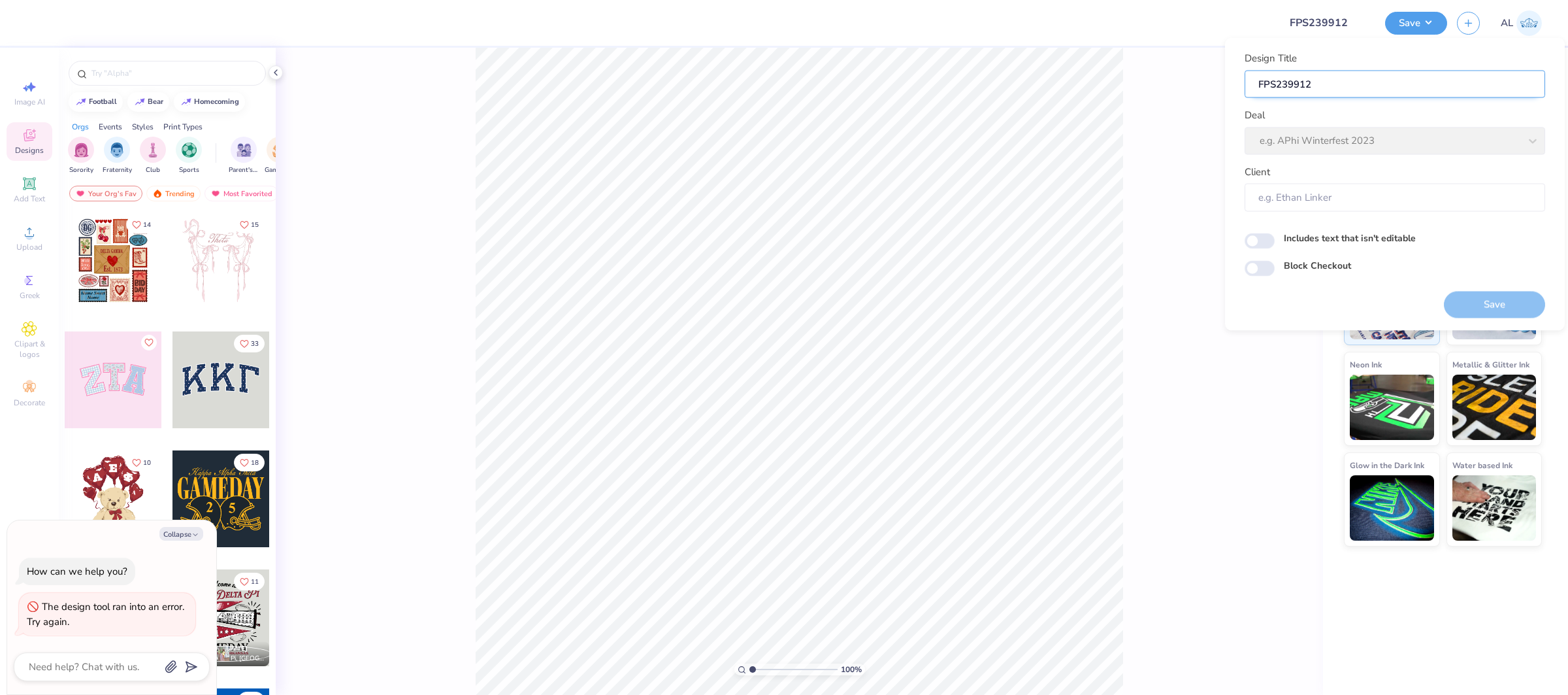
click at [1362, 84] on input "FPS239912" at bounding box center [1395, 84] width 301 height 28
click at [1412, 31] on button "Save" at bounding box center [1416, 22] width 62 height 23
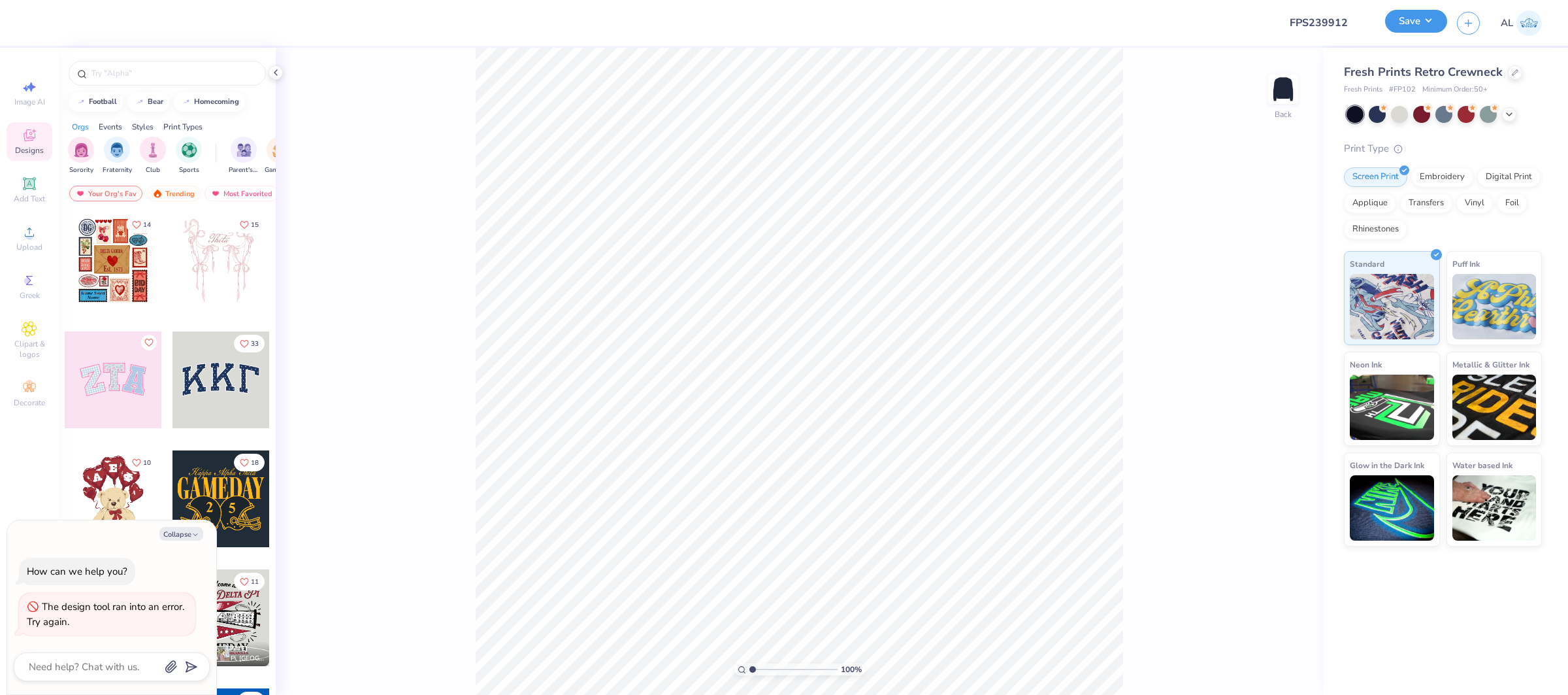
click at [1423, 31] on button "Save" at bounding box center [1416, 22] width 62 height 23
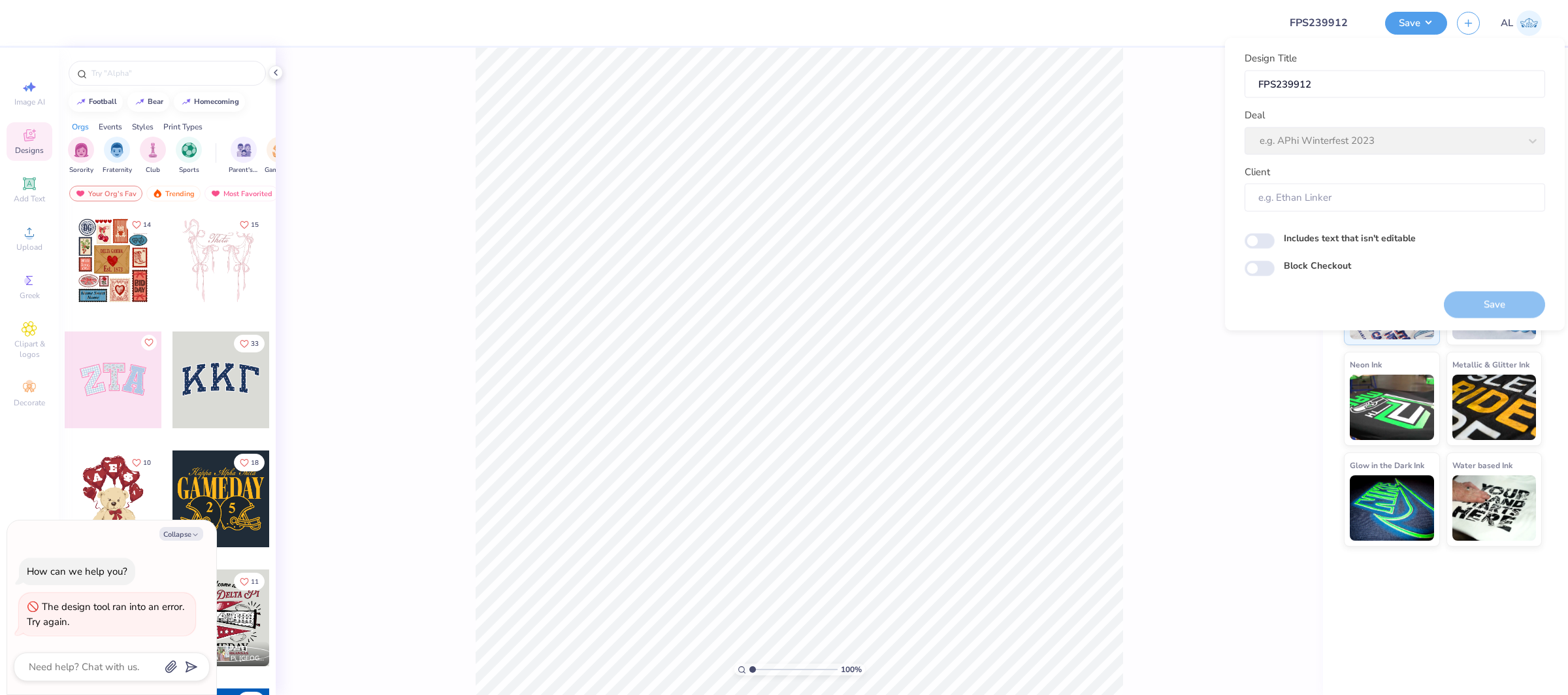
drag, startPoint x: 1165, startPoint y: 169, endPoint x: 633, endPoint y: 15, distance: 553.8
click at [1165, 169] on div "100 % Back" at bounding box center [799, 371] width 1047 height 647
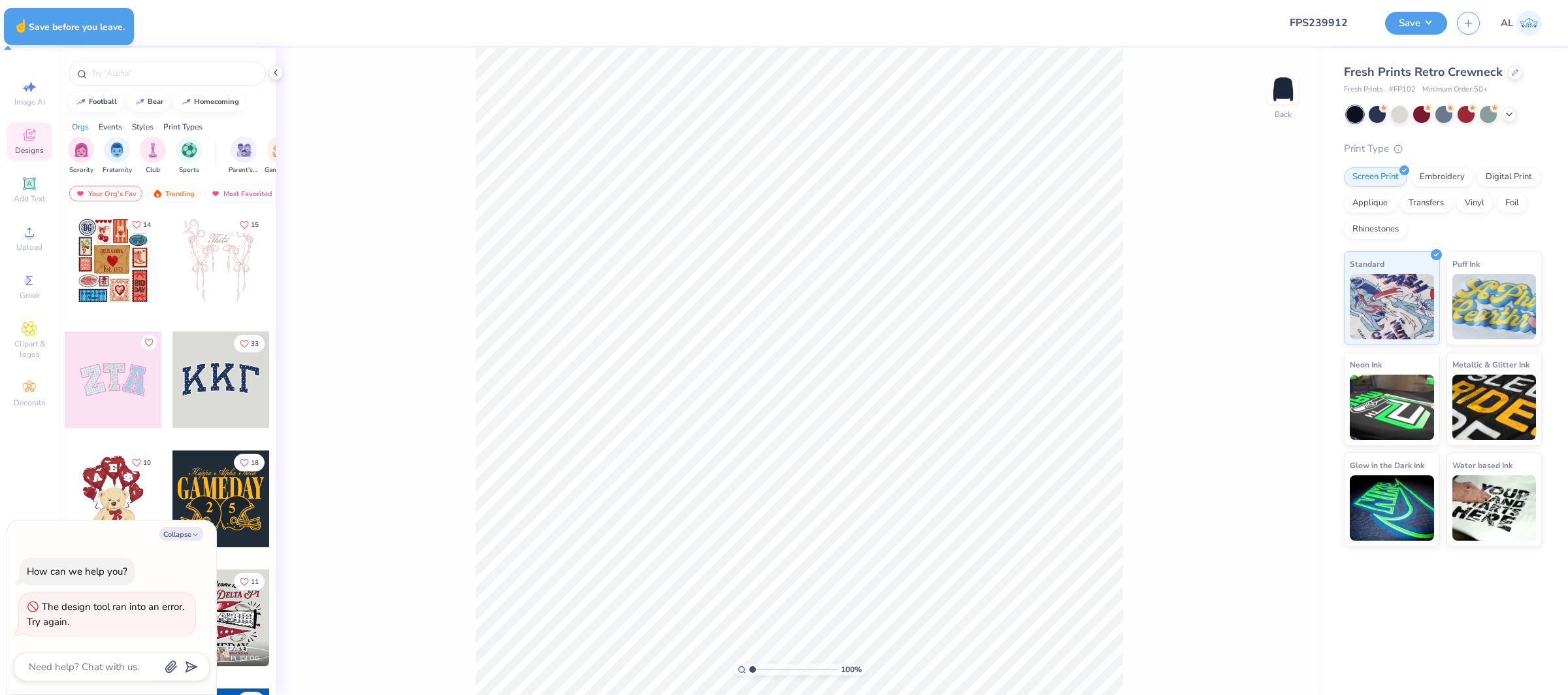
type textarea "x"
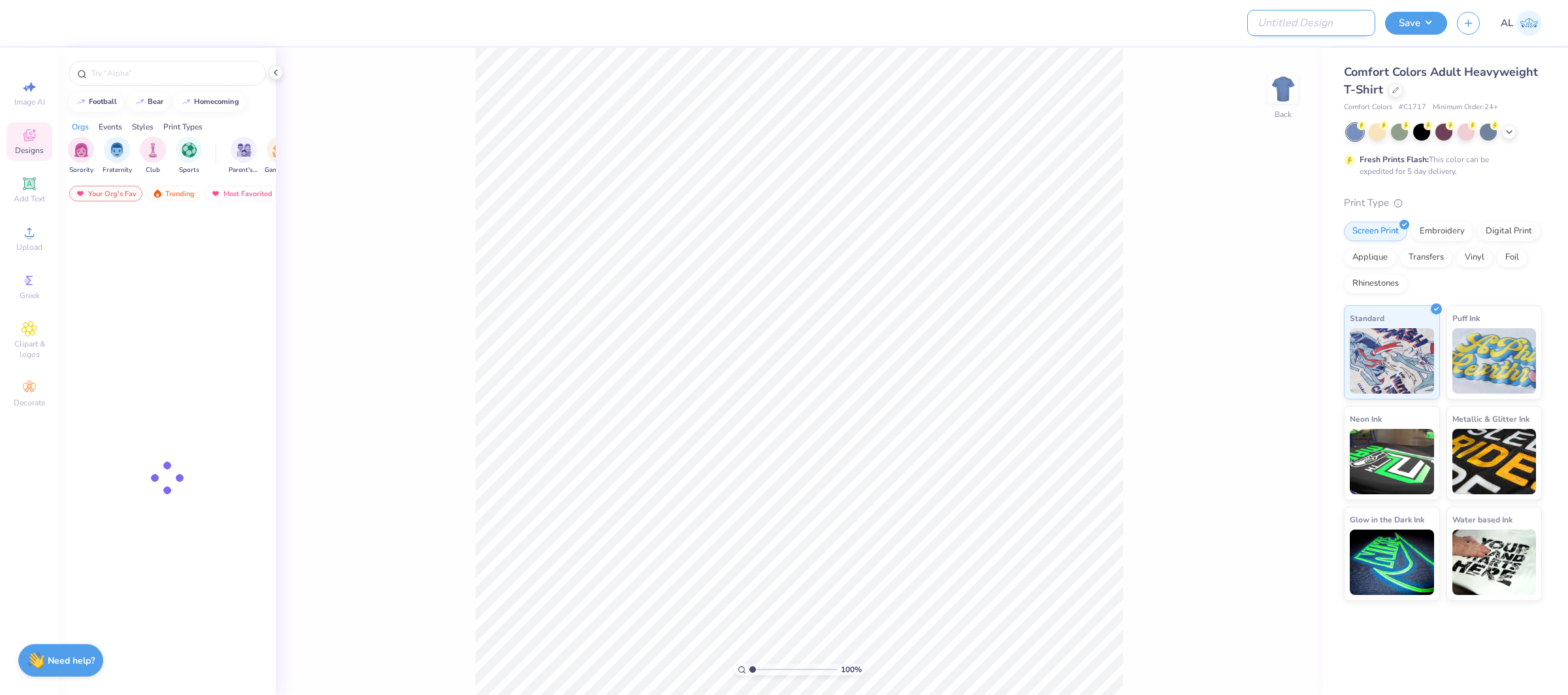
click at [1346, 16] on input "Design Title" at bounding box center [1311, 23] width 128 height 26
paste input "FPS239912"
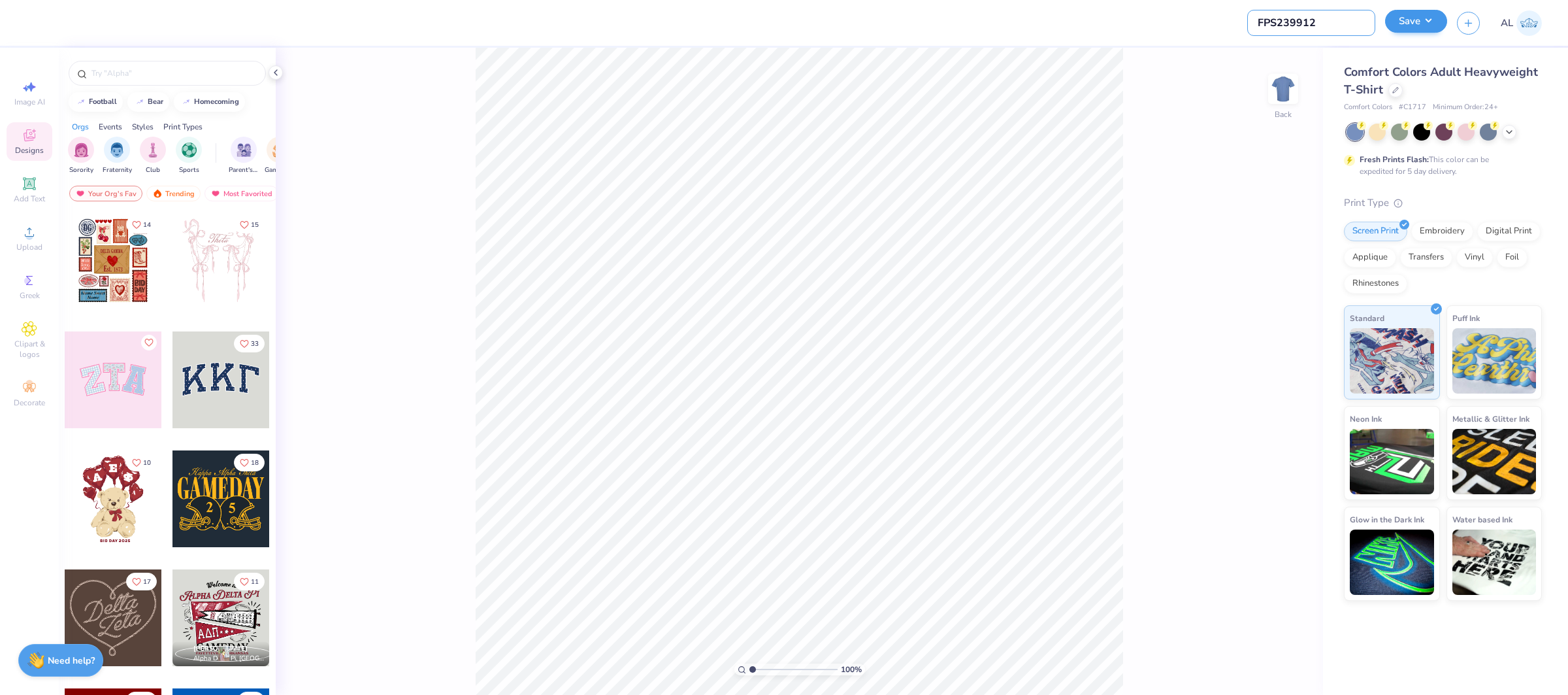
type input "FPS239912"
click at [1414, 18] on button "Save" at bounding box center [1416, 22] width 62 height 23
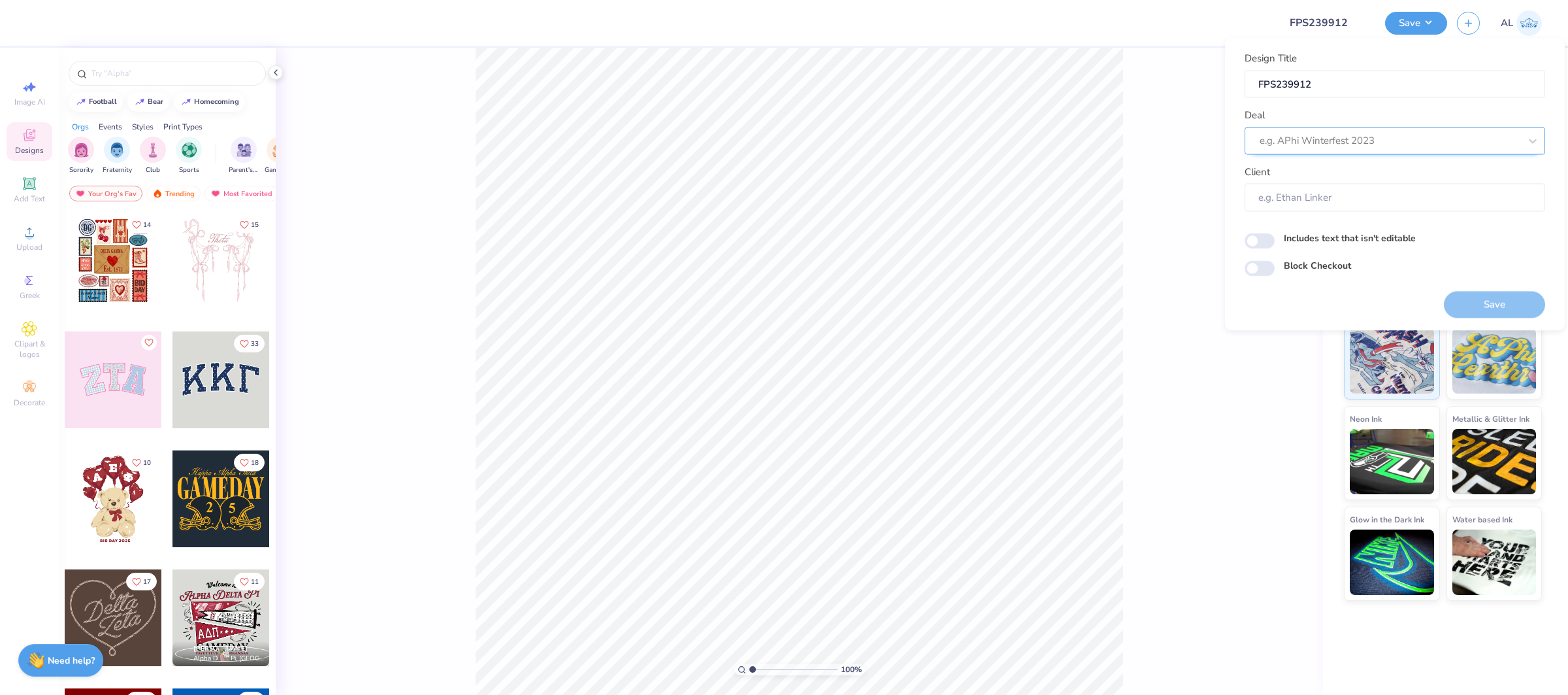
click at [1380, 142] on div at bounding box center [1390, 141] width 260 height 18
type input "c"
click at [1343, 175] on div "Design Tool Gallery" at bounding box center [1394, 175] width 290 height 22
type input "design tool gall"
type input "Design Tool Gallery User"
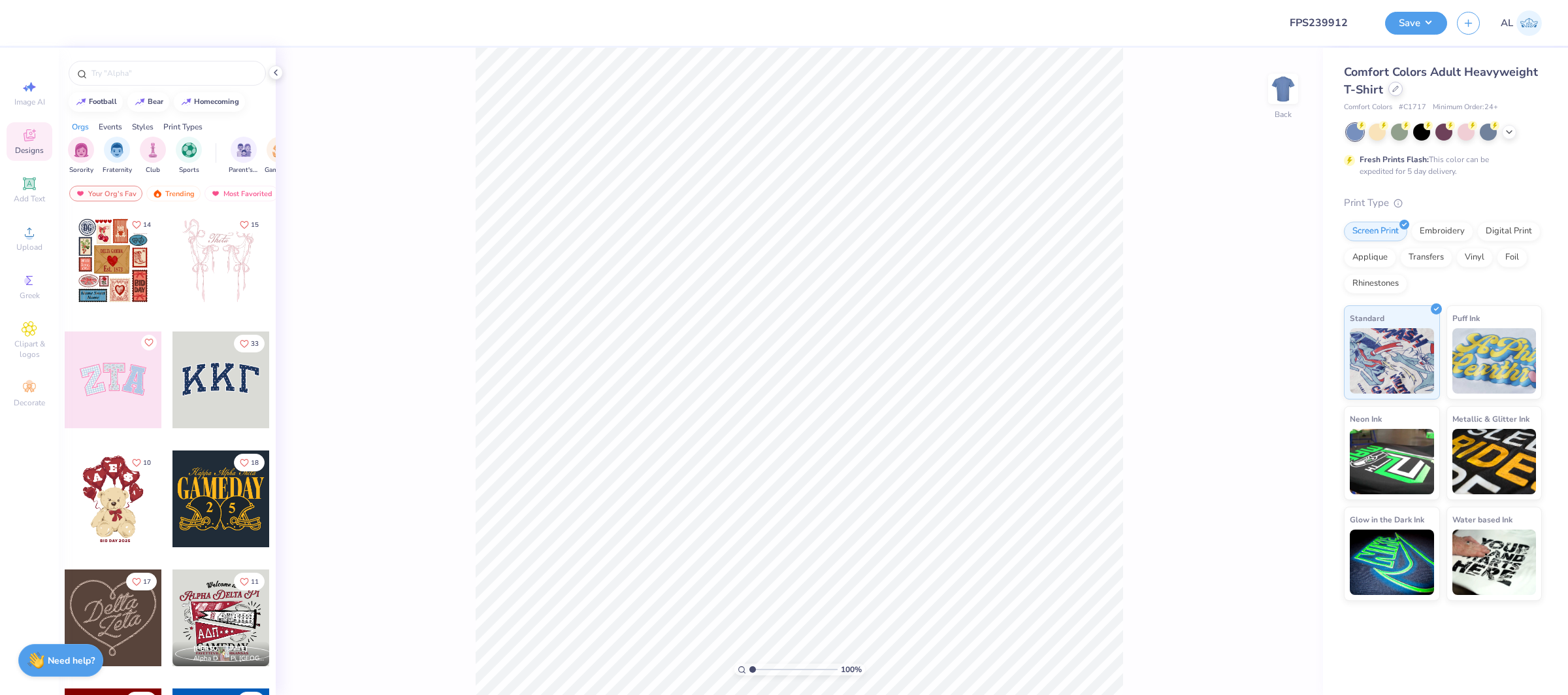
click at [1393, 92] on div at bounding box center [1395, 89] width 15 height 15
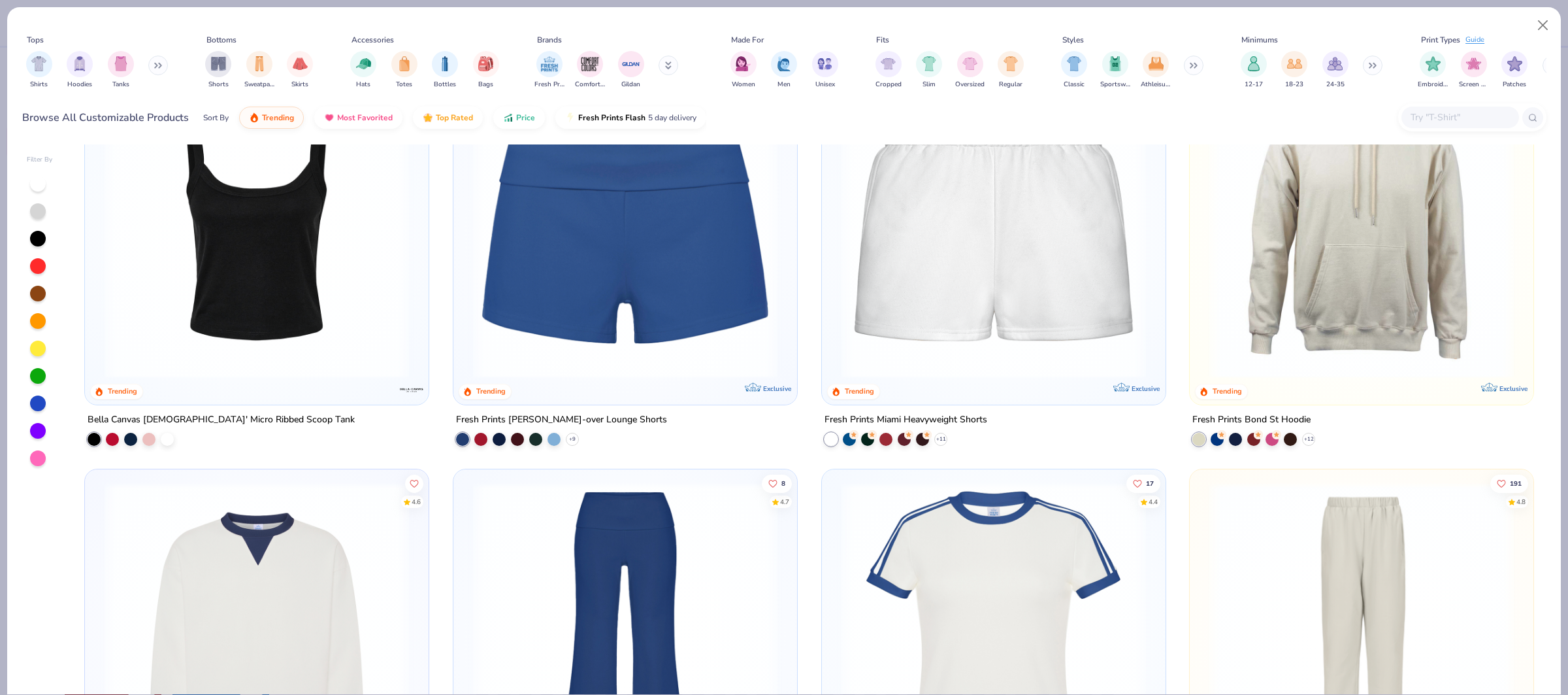
scroll to position [1308, 0]
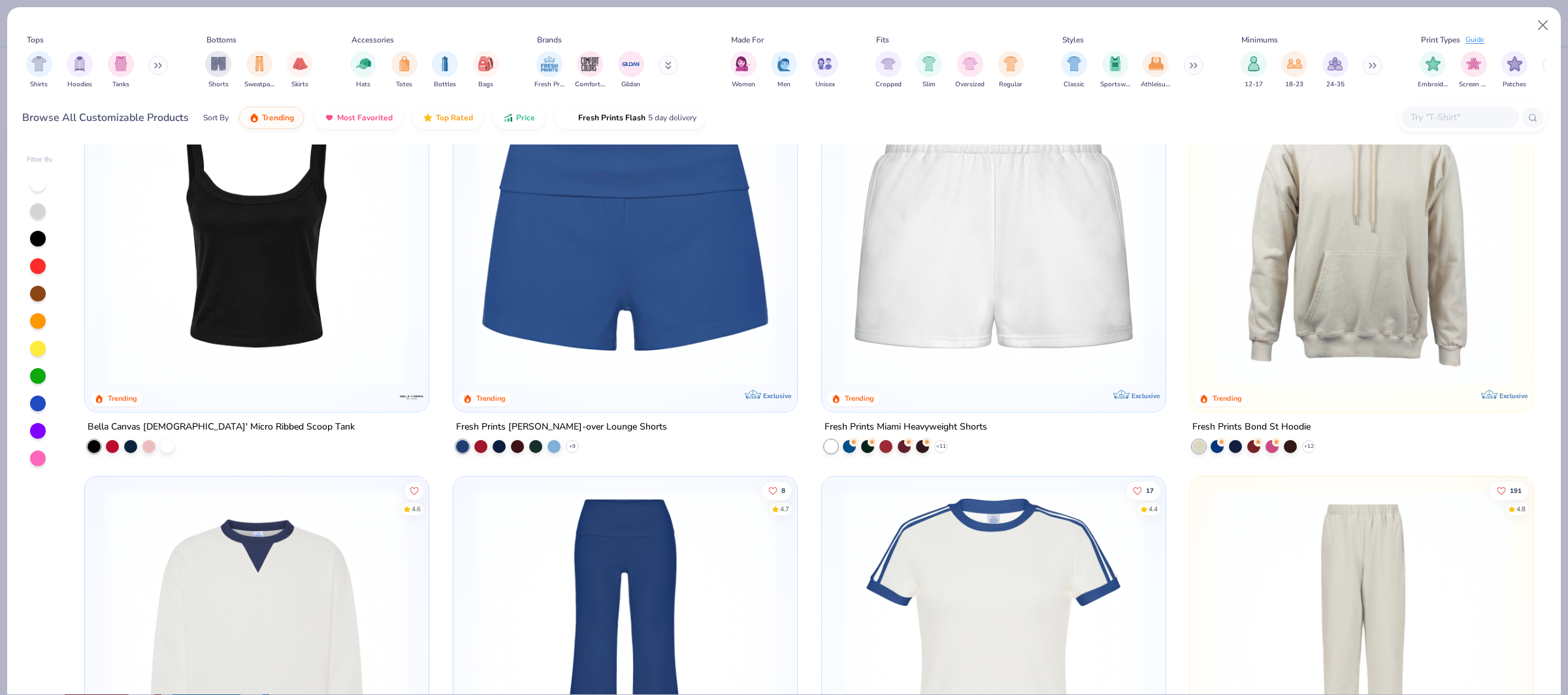
click at [311, 580] on img at bounding box center [256, 642] width 318 height 305
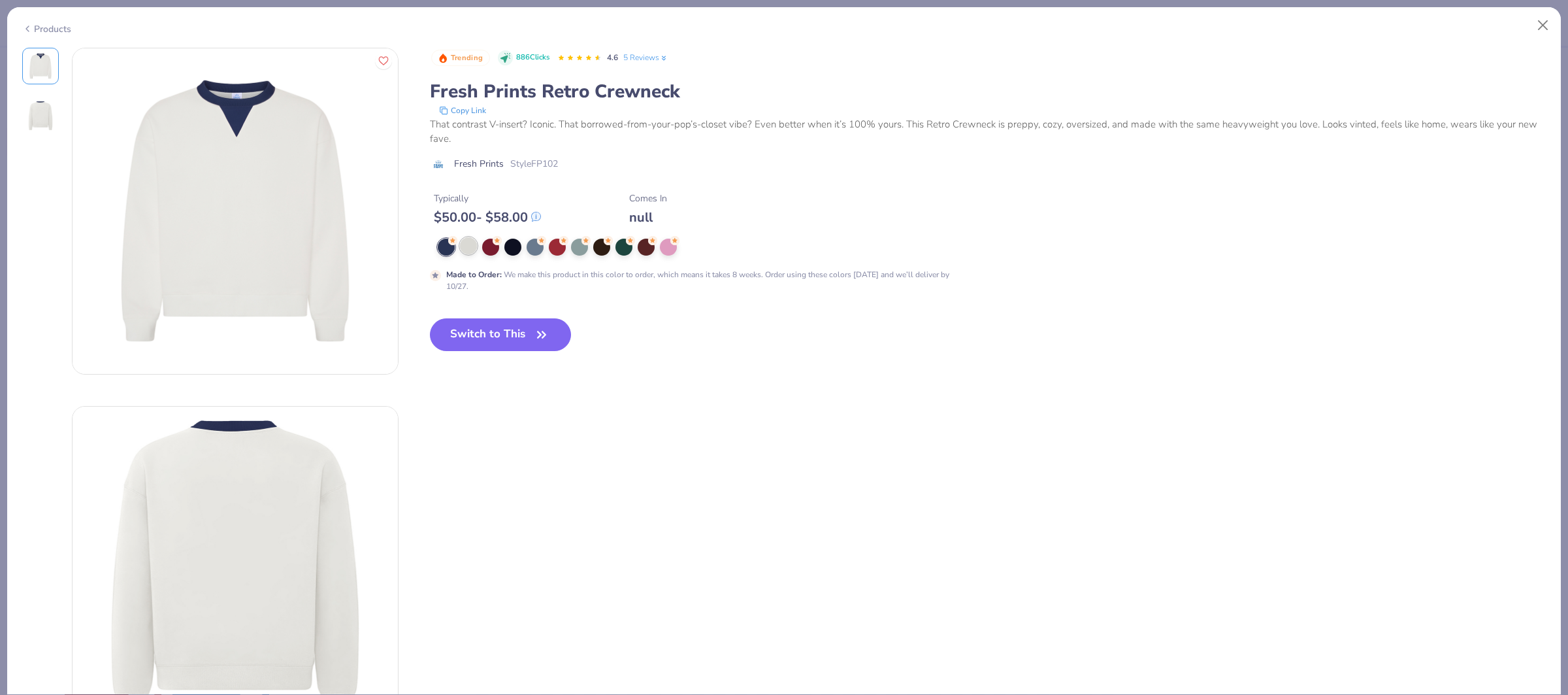
click at [468, 246] on div at bounding box center [469, 246] width 17 height 17
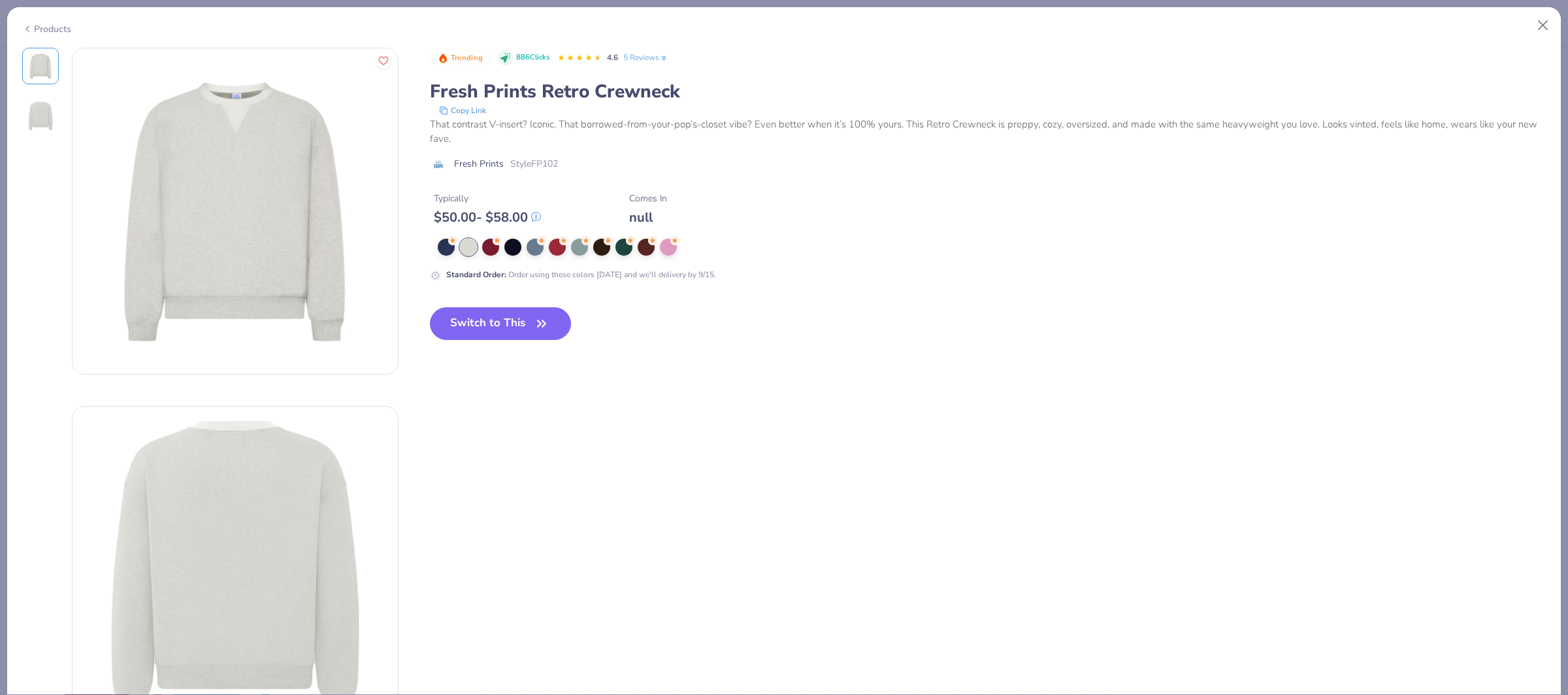
drag, startPoint x: 514, startPoint y: 245, endPoint x: 513, endPoint y: 269, distance: 24.0
click at [514, 245] on div at bounding box center [513, 247] width 17 height 17
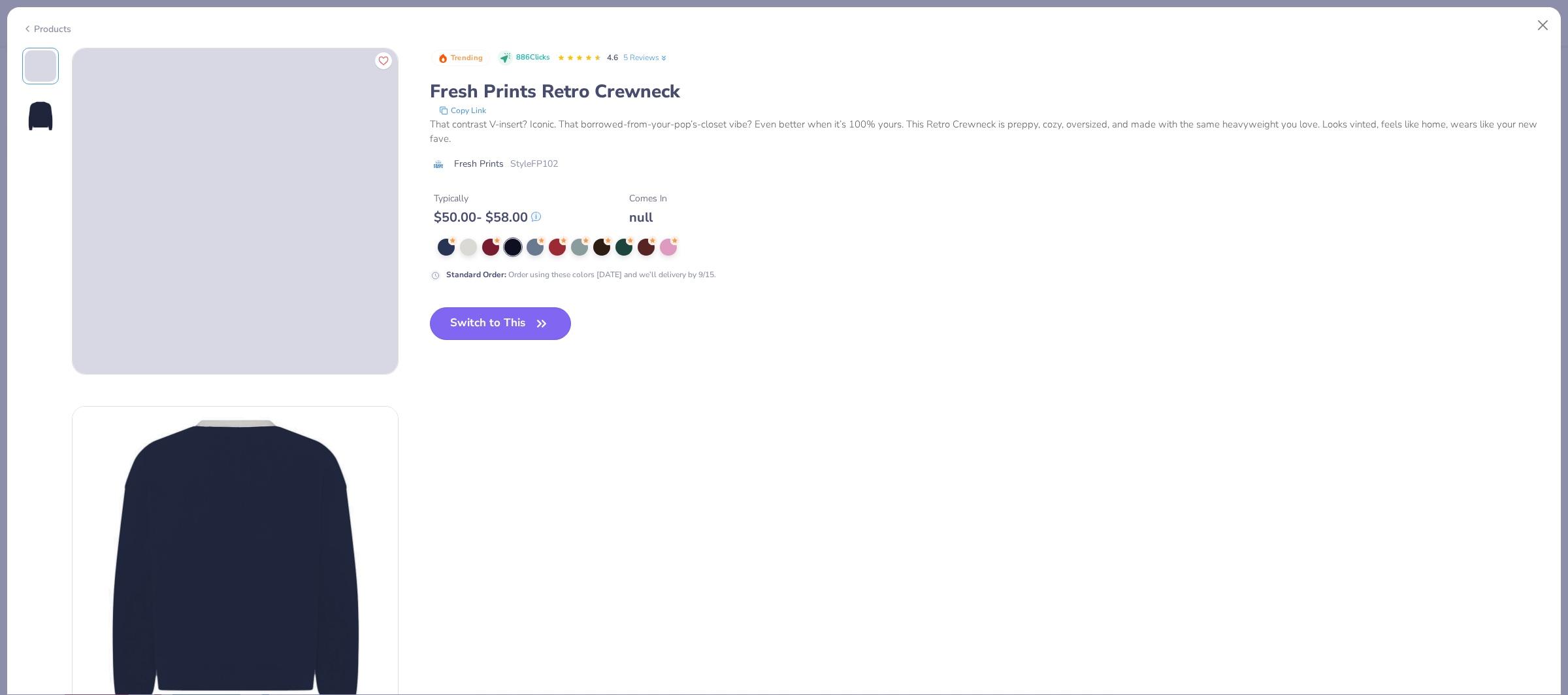
click at [483, 317] on button "Switch to This" at bounding box center [501, 323] width 142 height 32
click at [485, 327] on button "Switch to This" at bounding box center [501, 323] width 142 height 32
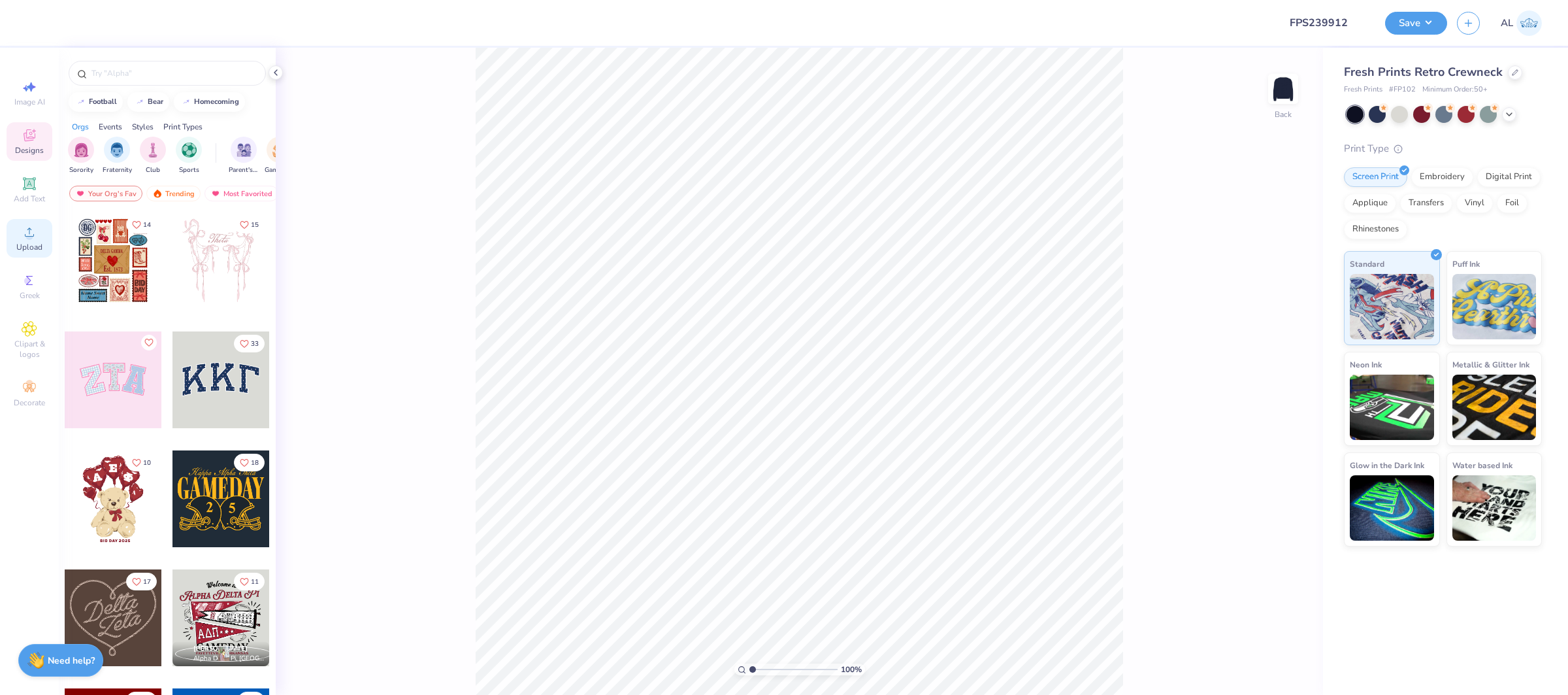
click at [35, 240] on div "Upload" at bounding box center [28, 238] width 45 height 38
click at [12, 236] on div "Upload" at bounding box center [28, 238] width 45 height 38
type input "0.50"
click at [1271, 308] on input "15.00" at bounding box center [1274, 311] width 47 height 18
click at [1266, 317] on input "15.00" at bounding box center [1274, 311] width 47 height 18
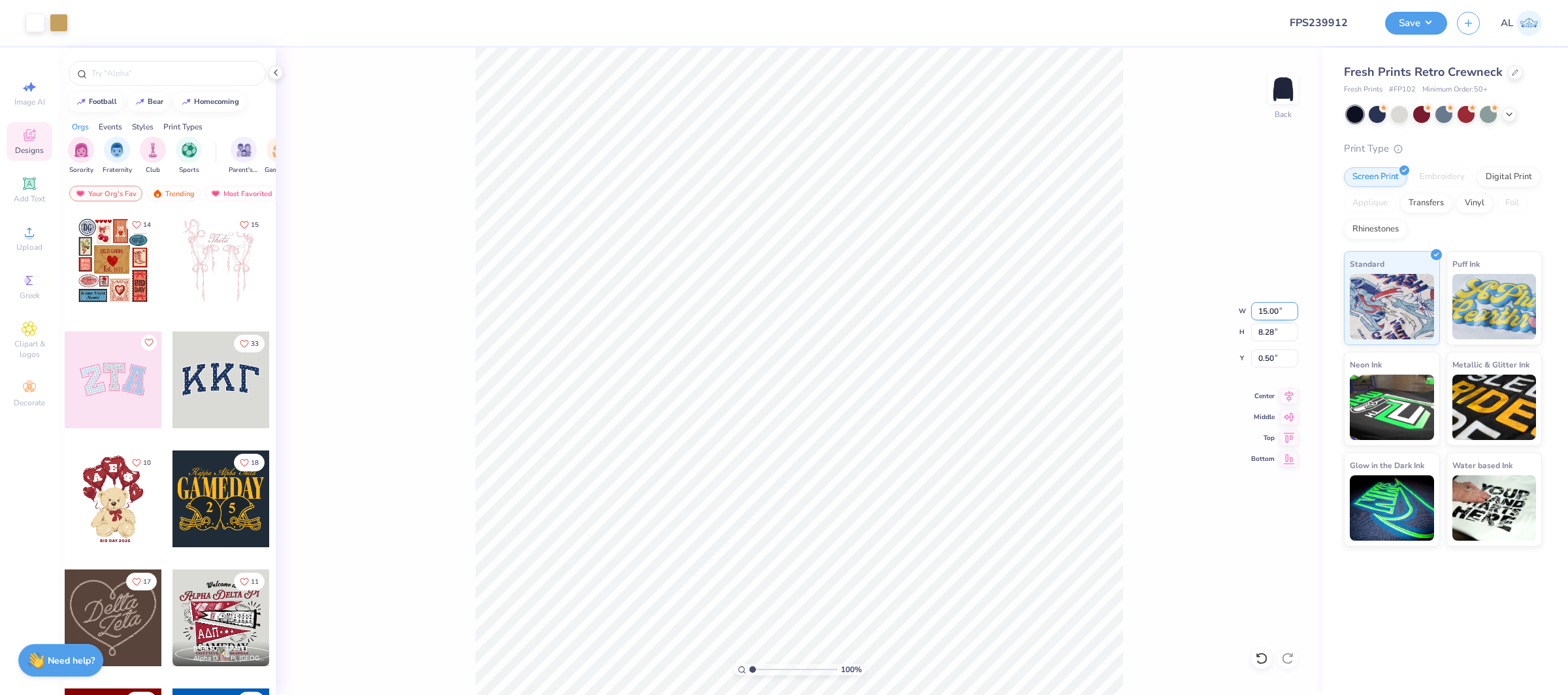
click at [1266, 317] on input "15.00" at bounding box center [1274, 311] width 47 height 18
click at [1267, 308] on input "15.00" at bounding box center [1274, 311] width 47 height 18
type input "12.50"
type input "6.90"
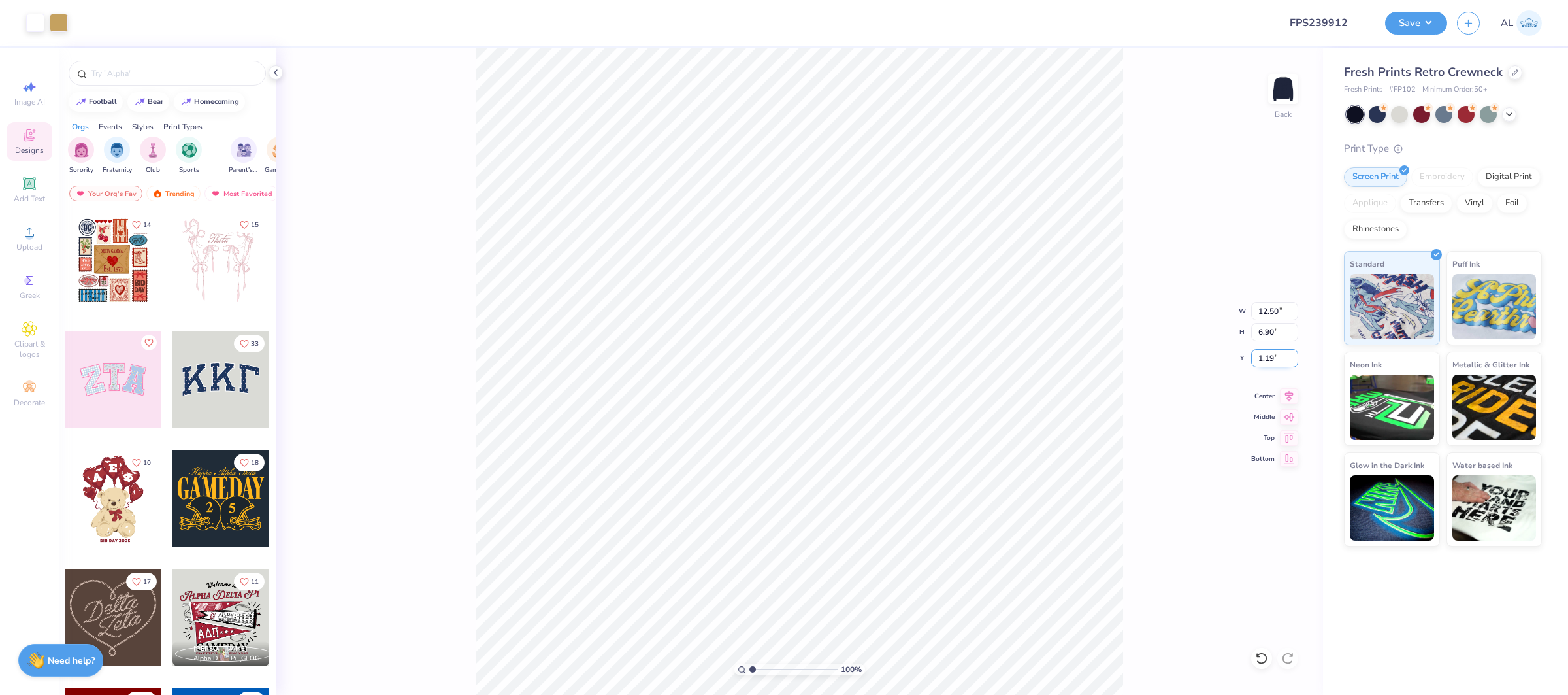
click at [1258, 353] on input "1.19" at bounding box center [1274, 358] width 47 height 18
type input "0.50"
click at [1260, 310] on input "12.50" at bounding box center [1274, 311] width 47 height 18
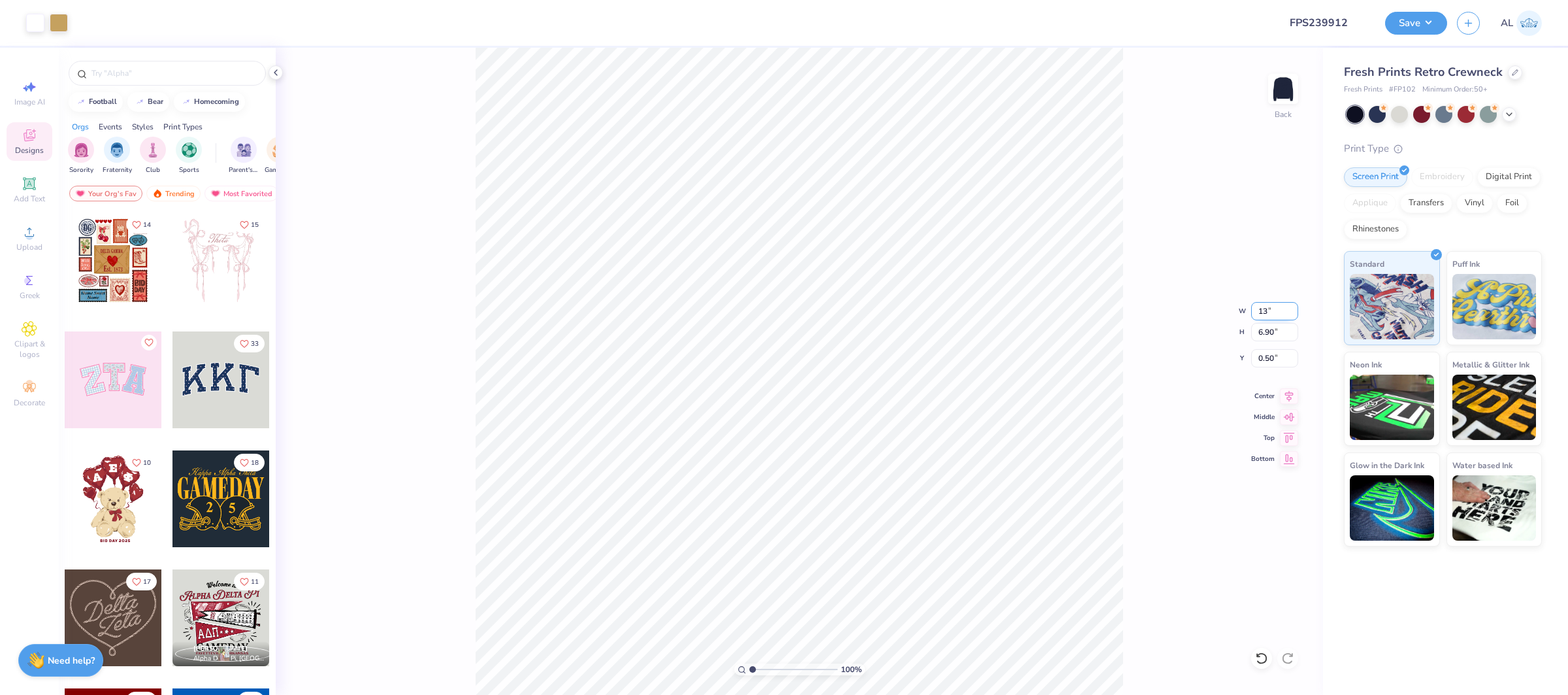
type input "13.00"
type input "7.17"
click at [1260, 310] on input "13.00" at bounding box center [1274, 311] width 47 height 18
type input "15.00"
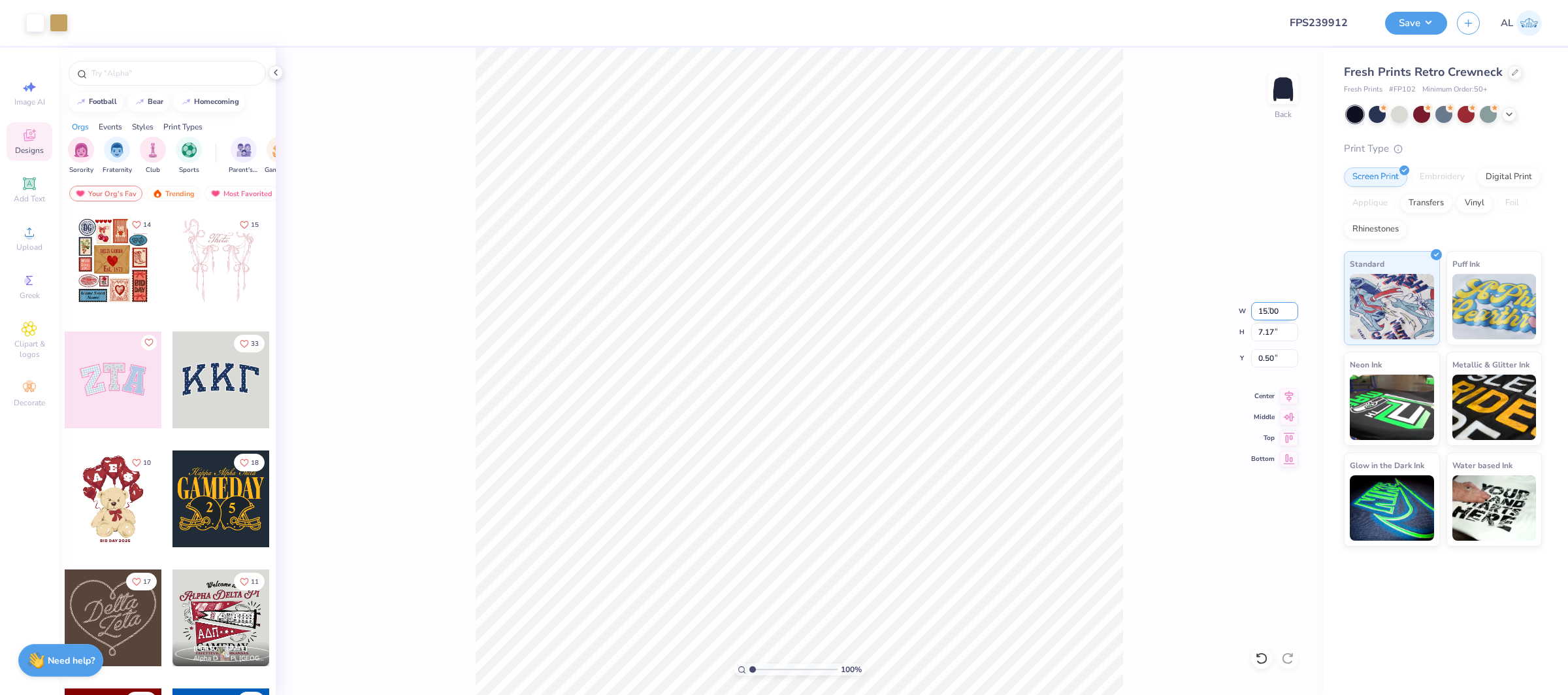
type input "8.28"
click at [1276, 396] on div "Center" at bounding box center [1274, 396] width 47 height 15
click at [20, 232] on div "Upload" at bounding box center [28, 238] width 45 height 38
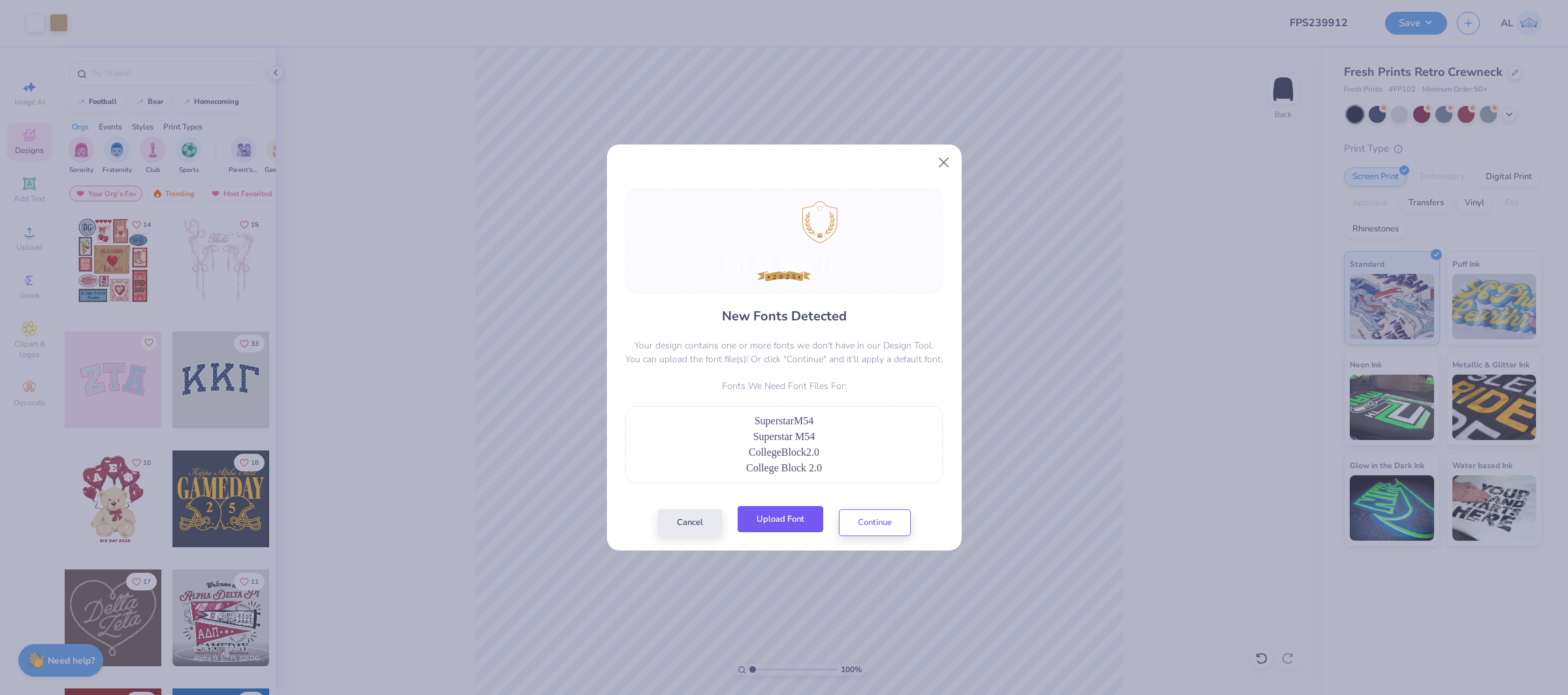
click at [786, 516] on button "Upload Font" at bounding box center [780, 519] width 85 height 27
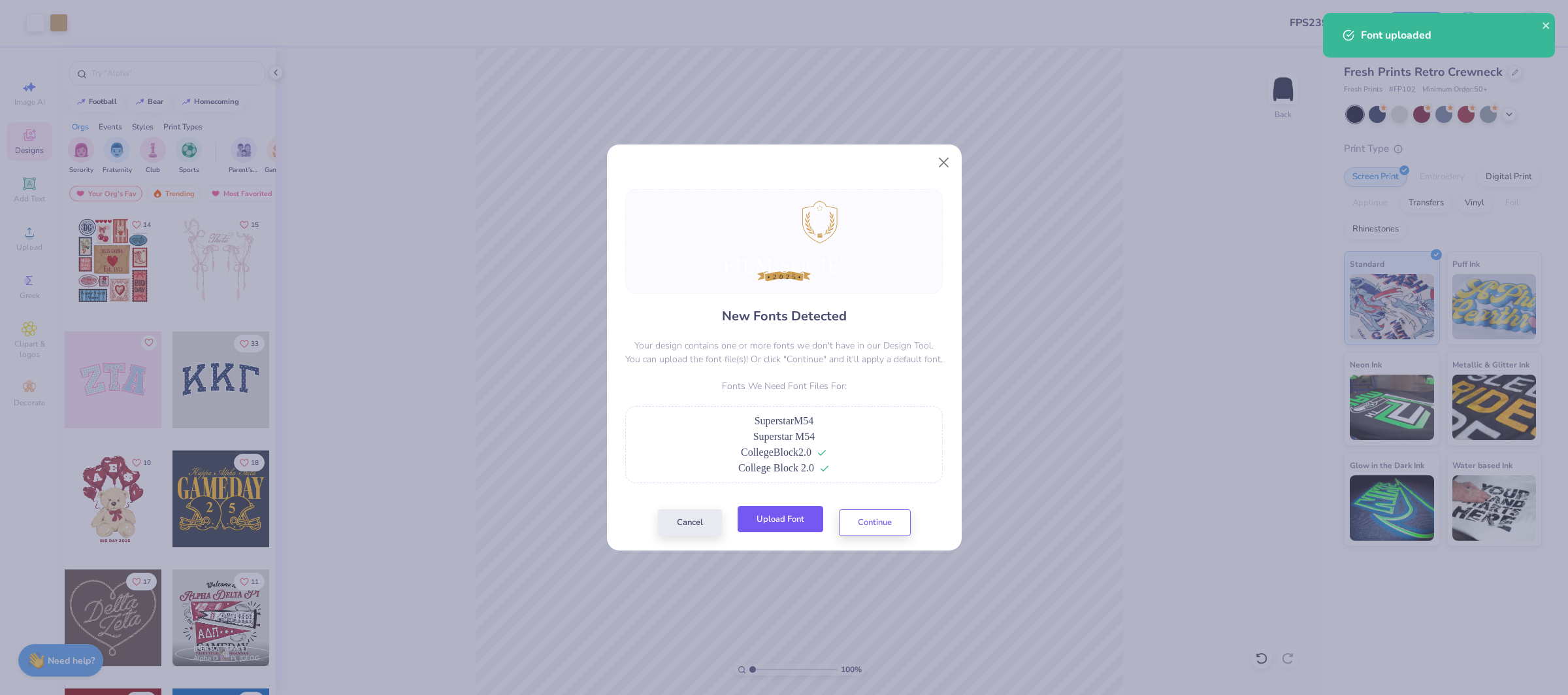
click at [779, 523] on button "Upload Font" at bounding box center [780, 519] width 85 height 27
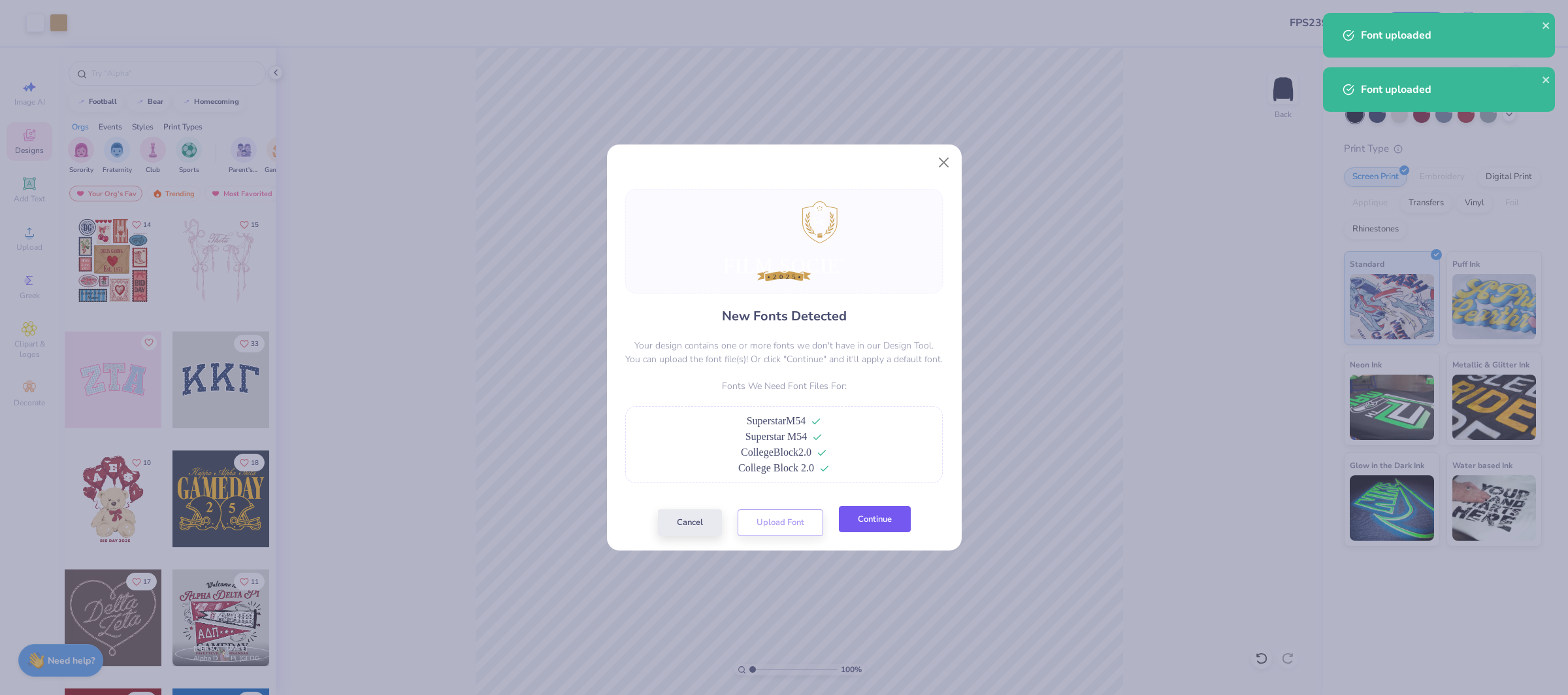
click at [875, 532] on button "Continue" at bounding box center [874, 519] width 72 height 27
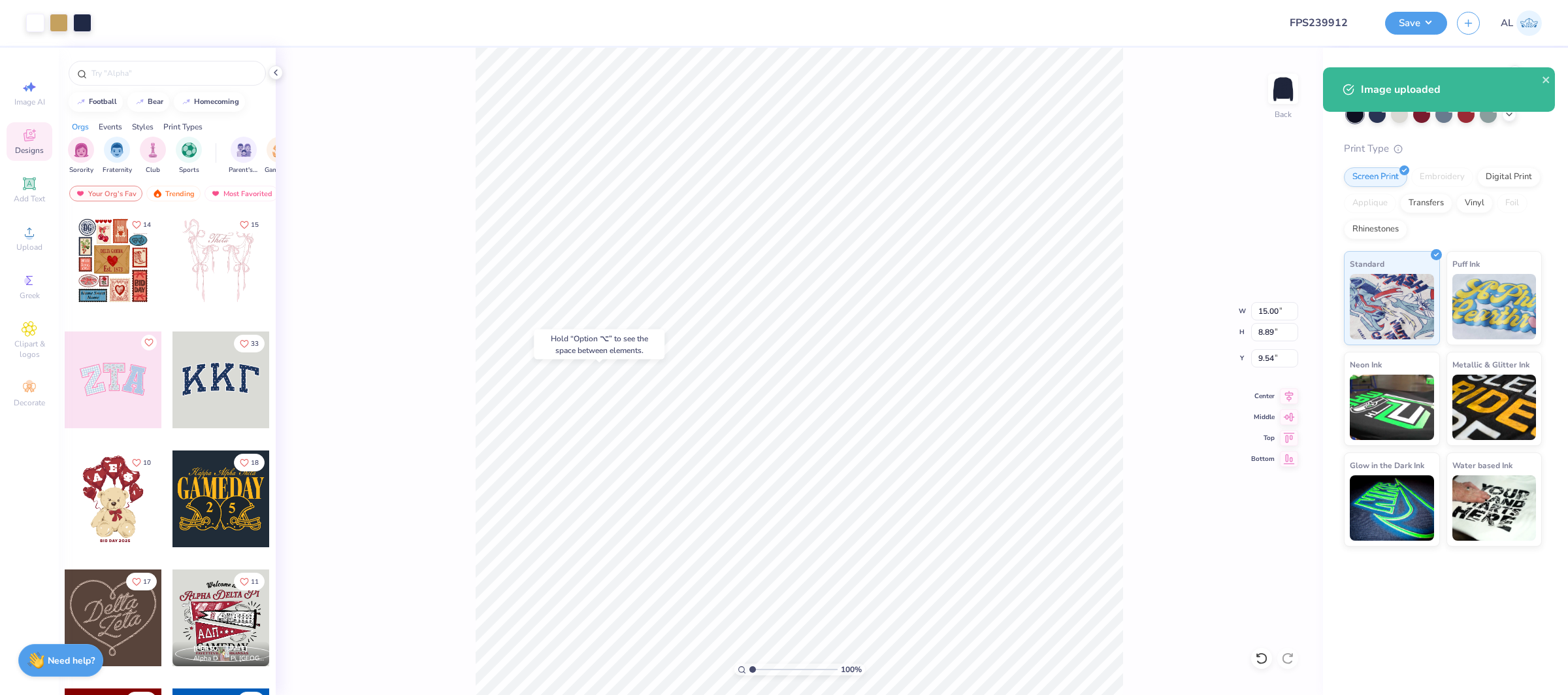
type input "9.54"
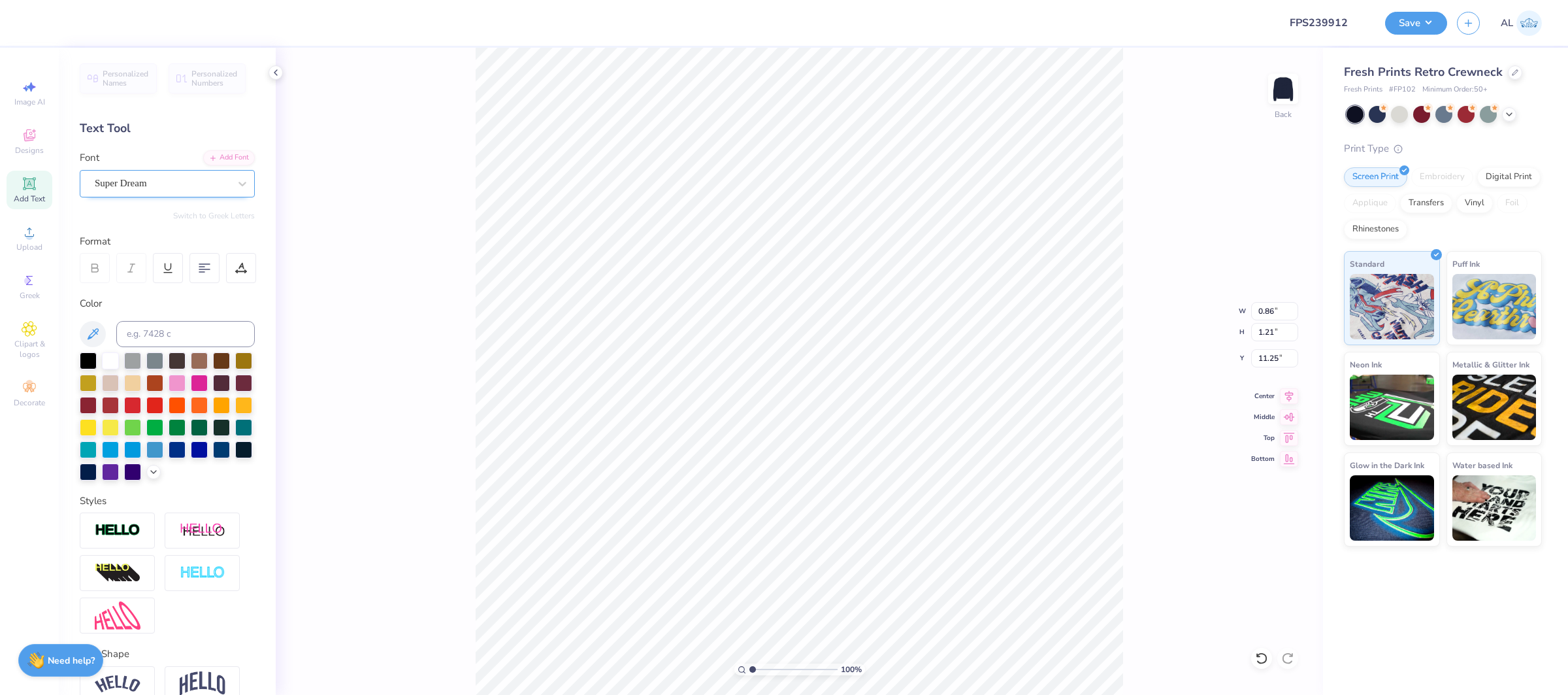
click at [119, 189] on div "Super Dream" at bounding box center [162, 183] width 137 height 20
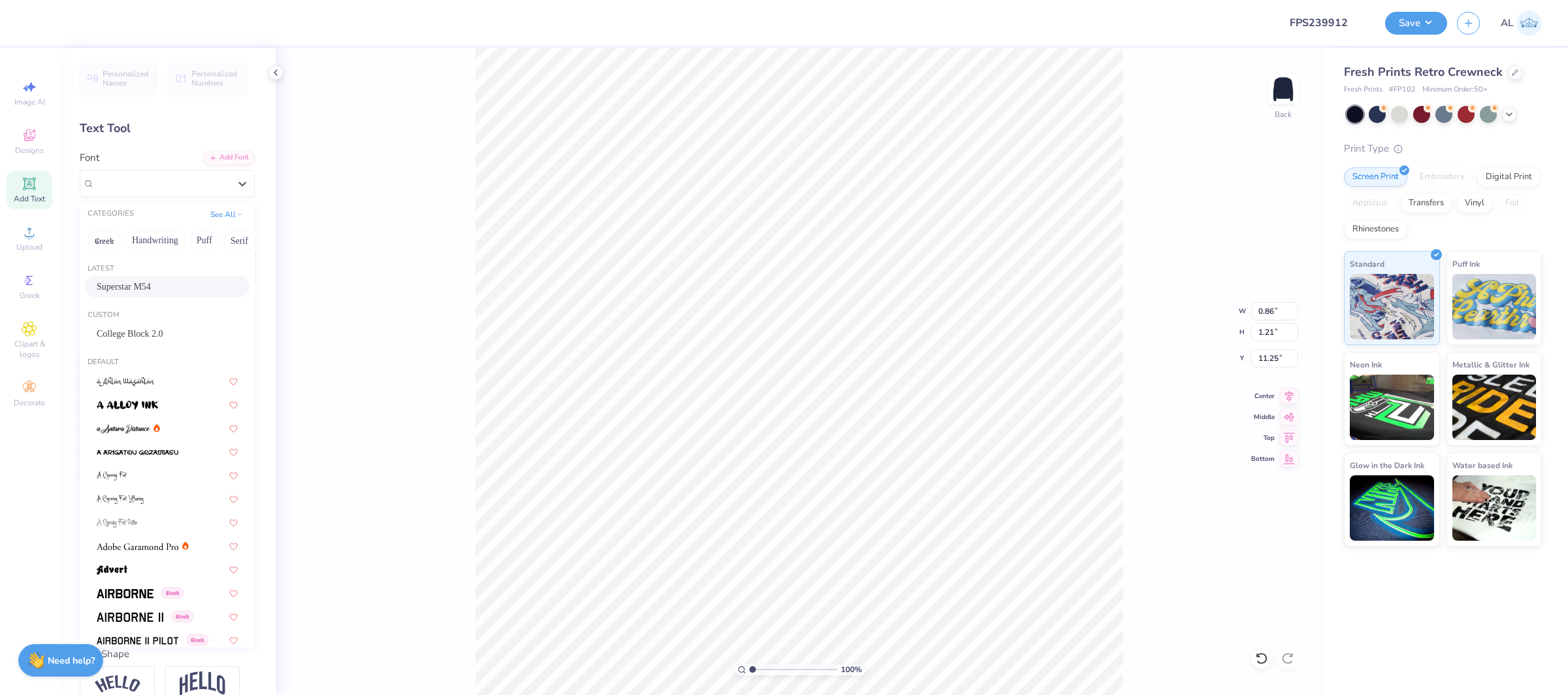
click at [170, 285] on div "Superstar M54" at bounding box center [167, 286] width 141 height 14
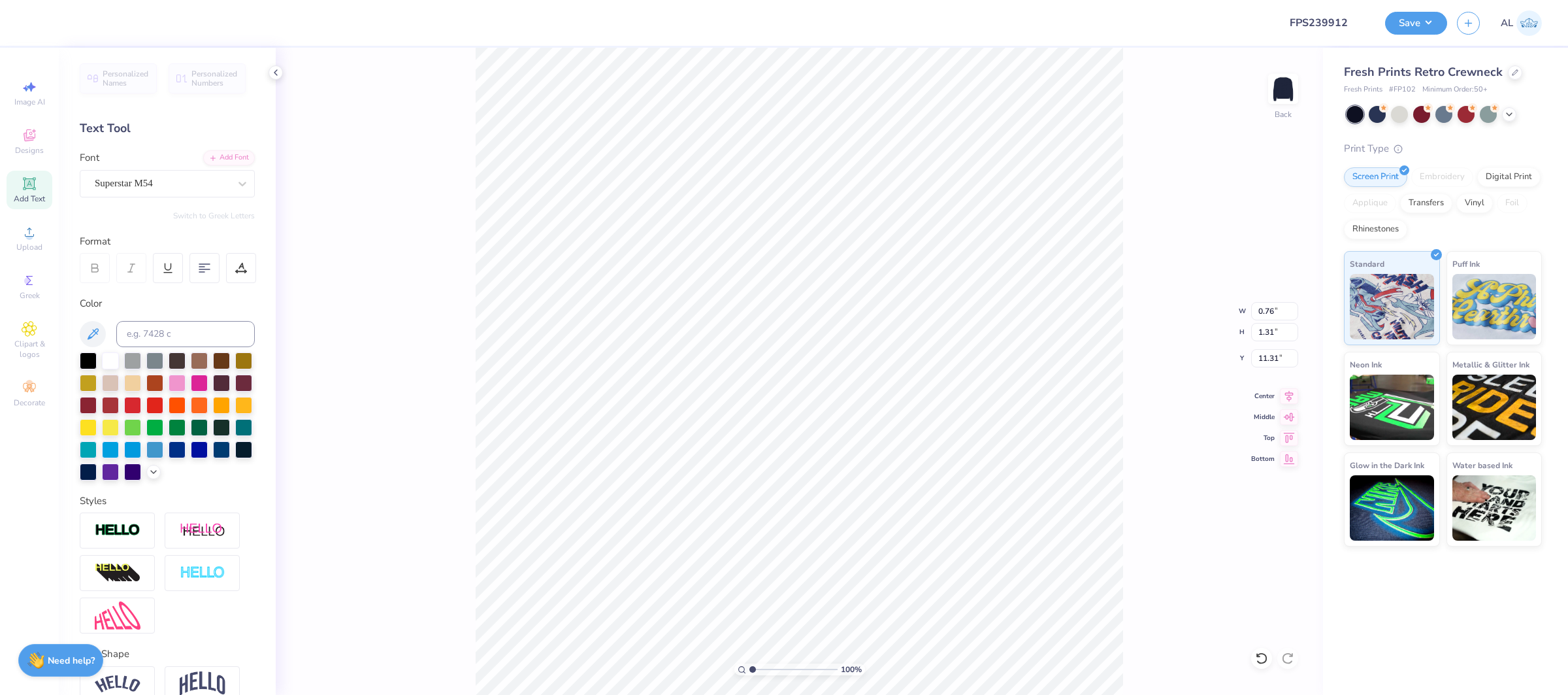
type input "0.76"
type input "1.31"
type input "11.31"
type input "1.03"
type input "1.27"
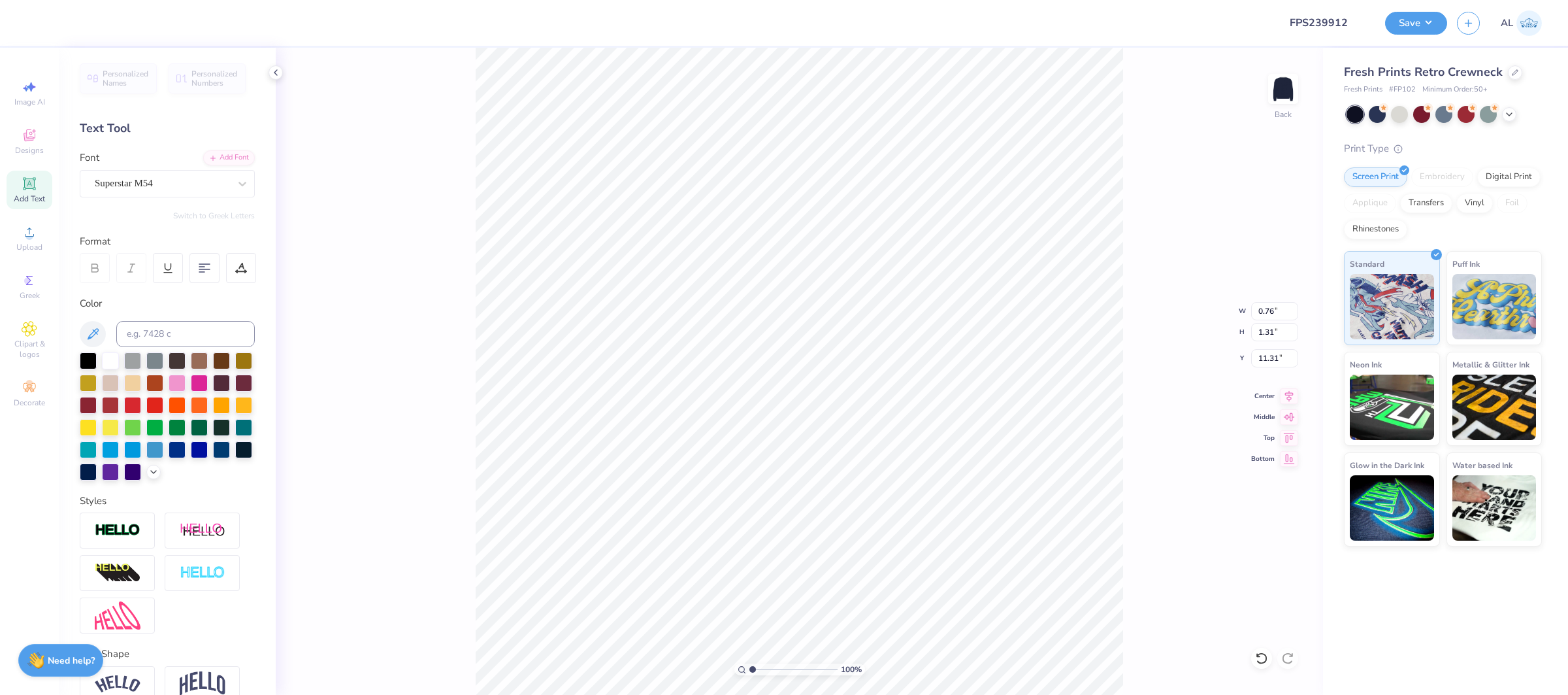
type input "11.53"
click at [165, 195] on div "Super Dream" at bounding box center [168, 184] width 175 height 28
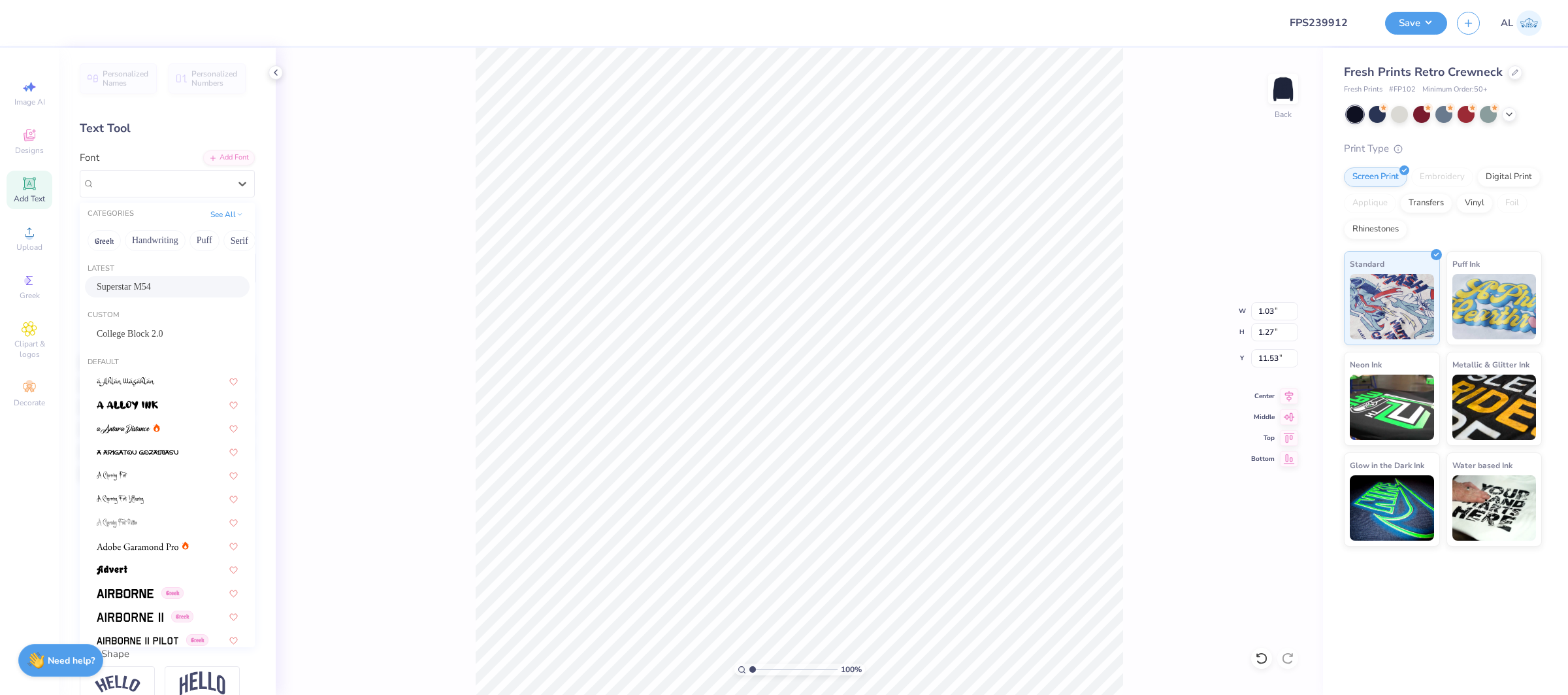
click at [151, 289] on span "Superstar M54" at bounding box center [124, 286] width 54 height 14
type input "0.73"
type input "1.31"
type input "11.62"
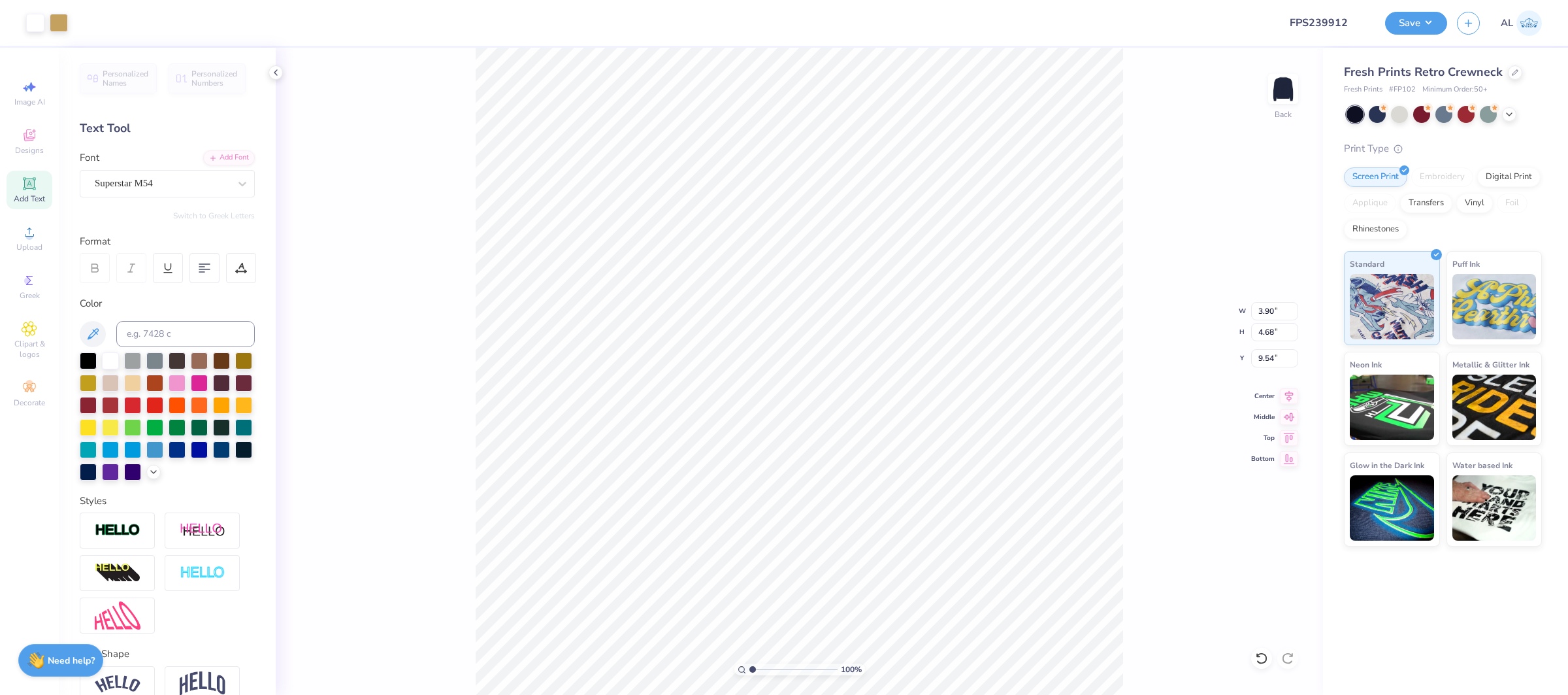
type input "0.66"
type input "4.55"
click at [786, 660] on div "402 %" at bounding box center [799, 372] width 648 height 648
type input "0.50"
type input "3.18"
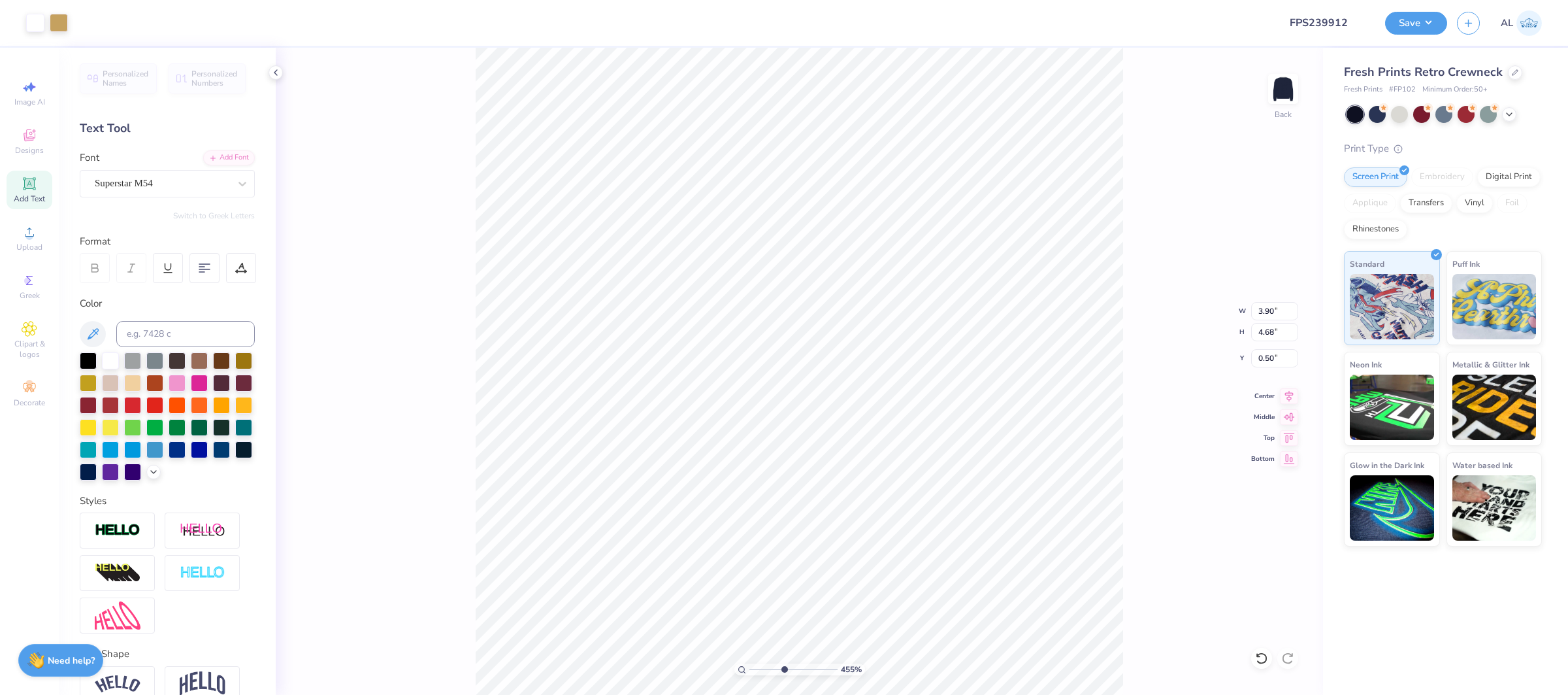
type input "3.82"
type input "2.89"
type input "3.47"
type input "10"
drag, startPoint x: 777, startPoint y: 668, endPoint x: 841, endPoint y: 665, distance: 64.1
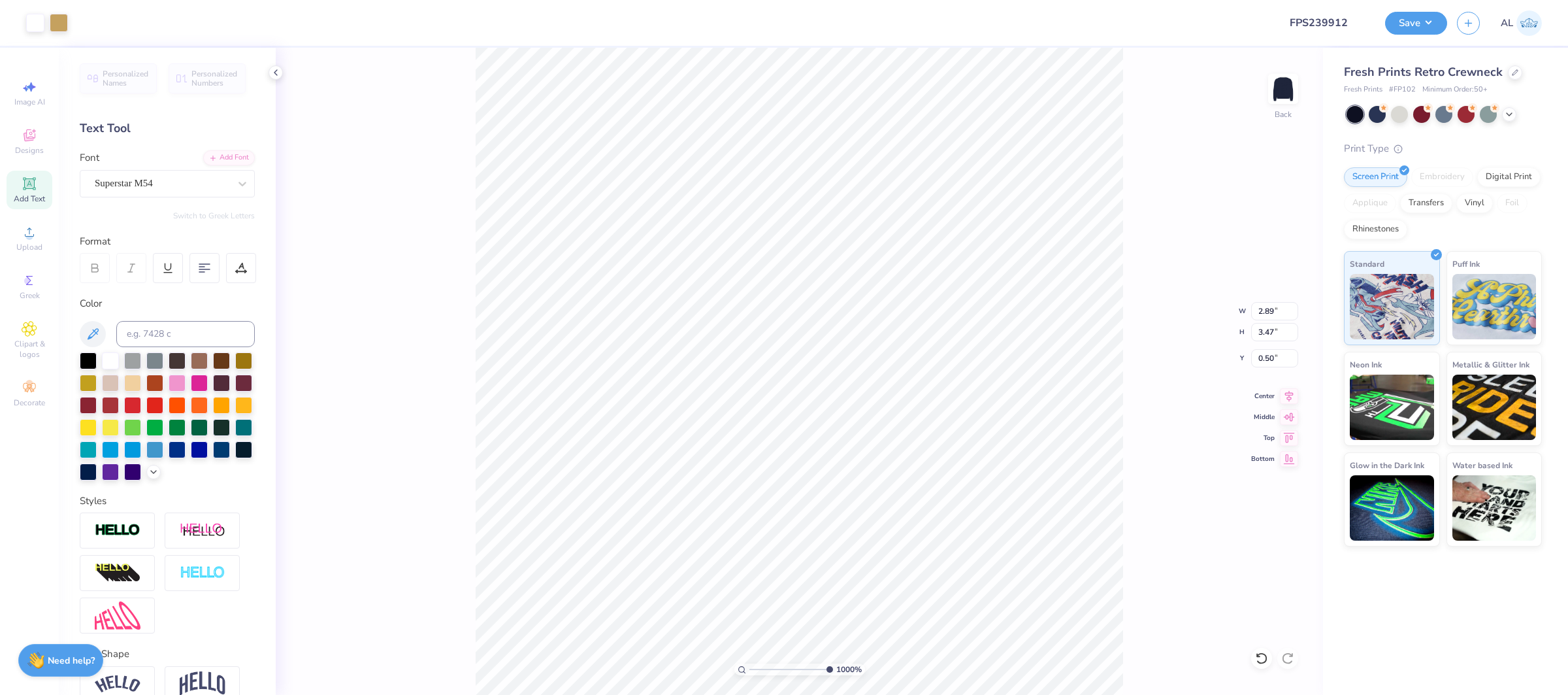
click at [841, 670] on div "1000 %" at bounding box center [799, 669] width 131 height 12
type input "2.90"
type input "3.48"
type input "15.00"
type input "8.28"
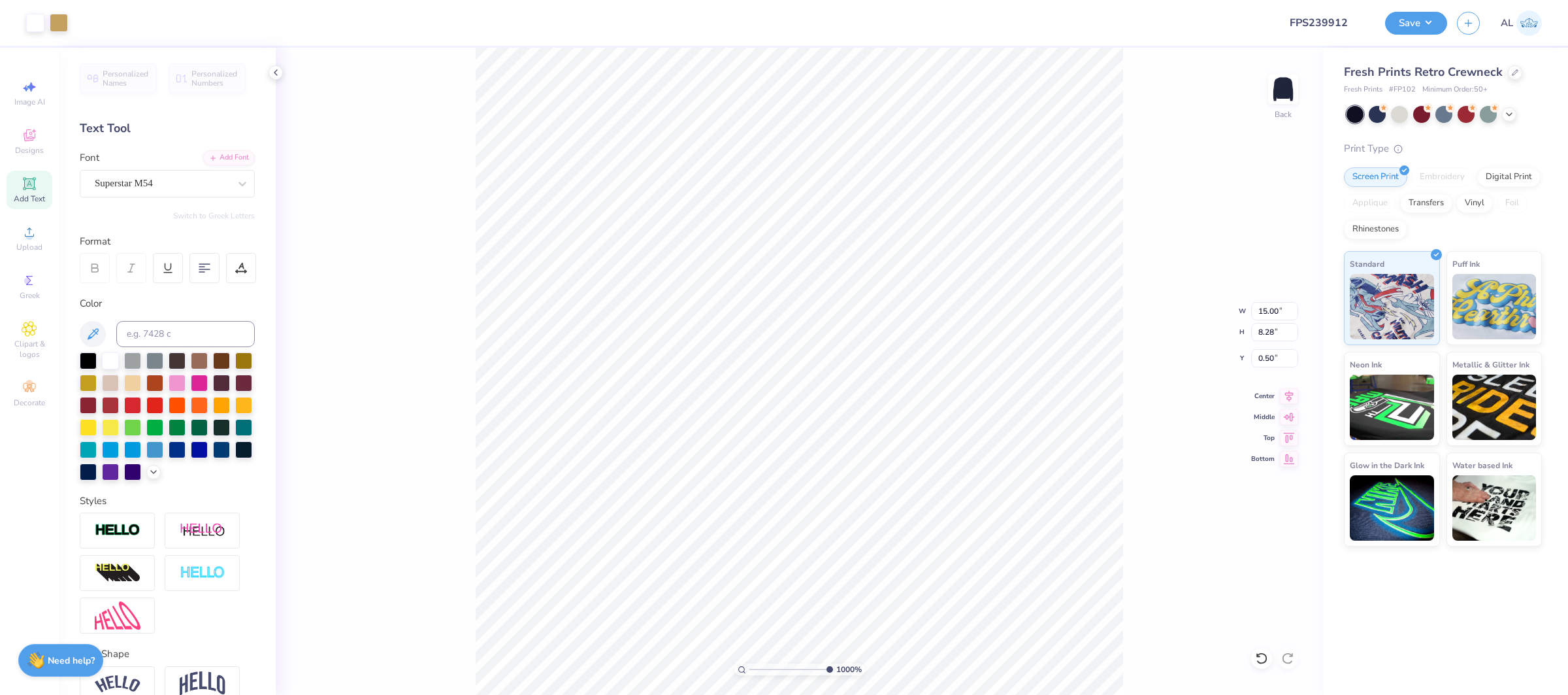
type input "0.57"
type input "0.97"
type input "1.69"
type input "0.54"
type input "1.92"
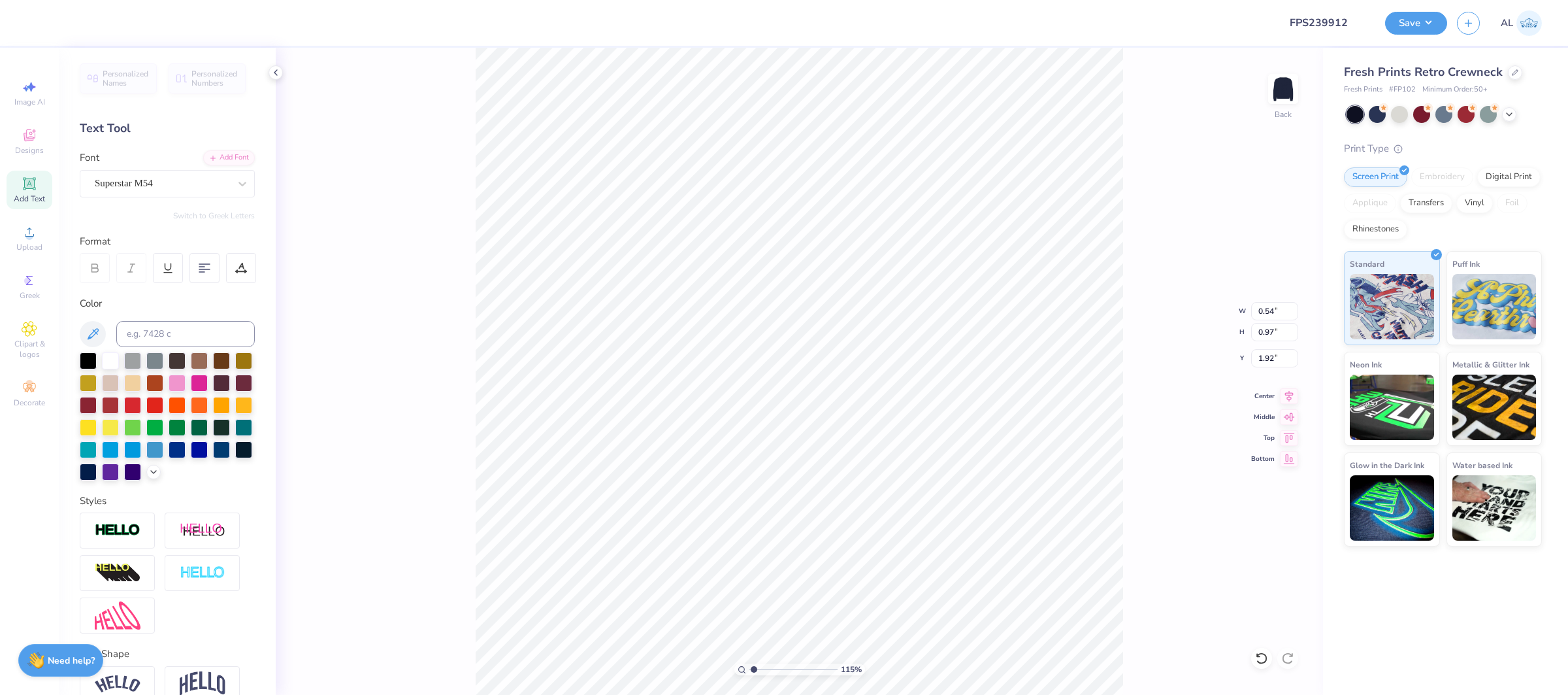
drag, startPoint x: 808, startPoint y: 670, endPoint x: 753, endPoint y: 663, distance: 55.4
type input "1.15"
click at [753, 663] on input "range" at bounding box center [793, 669] width 88 height 12
click at [164, 184] on div "Super Dream" at bounding box center [162, 183] width 137 height 20
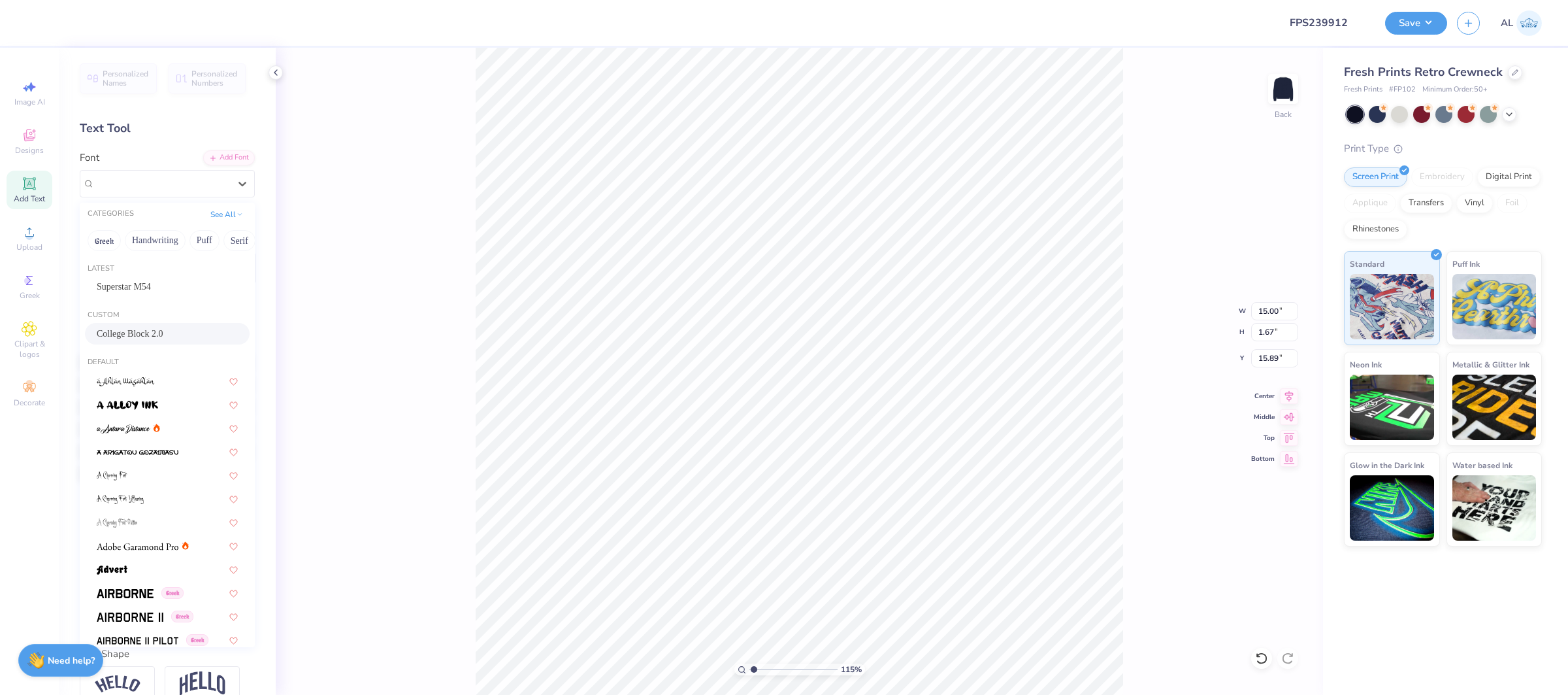
click at [178, 343] on div "College Block 2.0" at bounding box center [167, 333] width 165 height 22
type input "13.40"
type input "1.97"
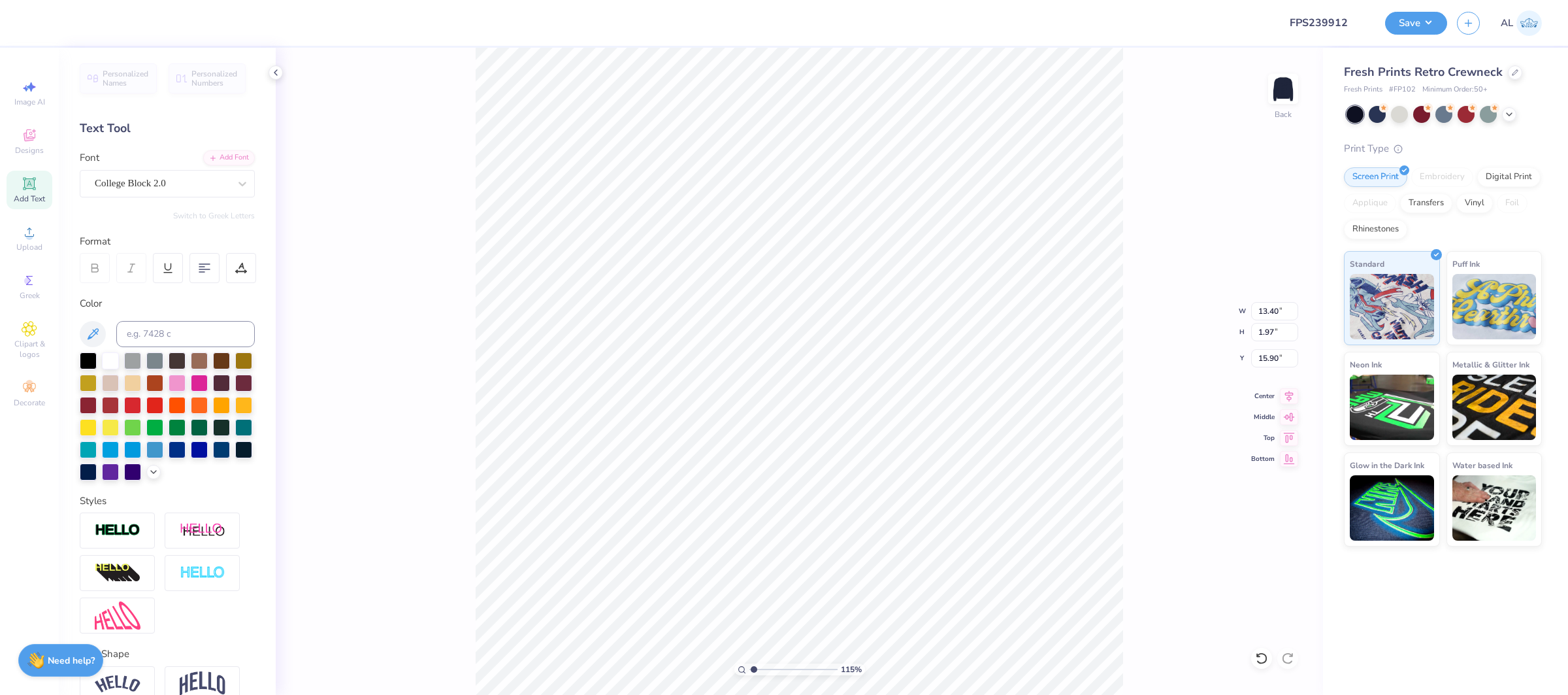
type input "15.36"
type input "2.80"
type input "0.55"
type input "17.65"
click at [165, 182] on div "Super Dream" at bounding box center [162, 183] width 137 height 20
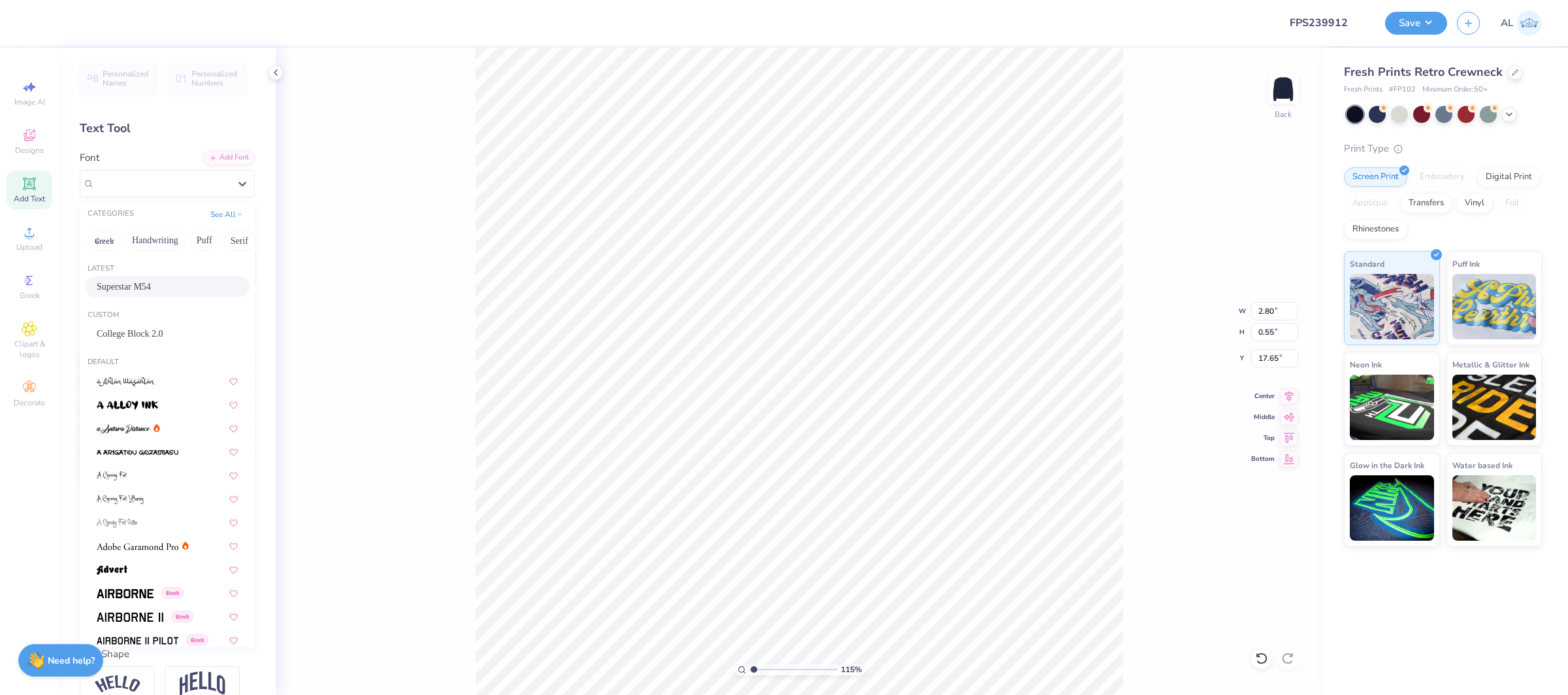
click at [166, 286] on div "Superstar M54" at bounding box center [167, 286] width 141 height 14
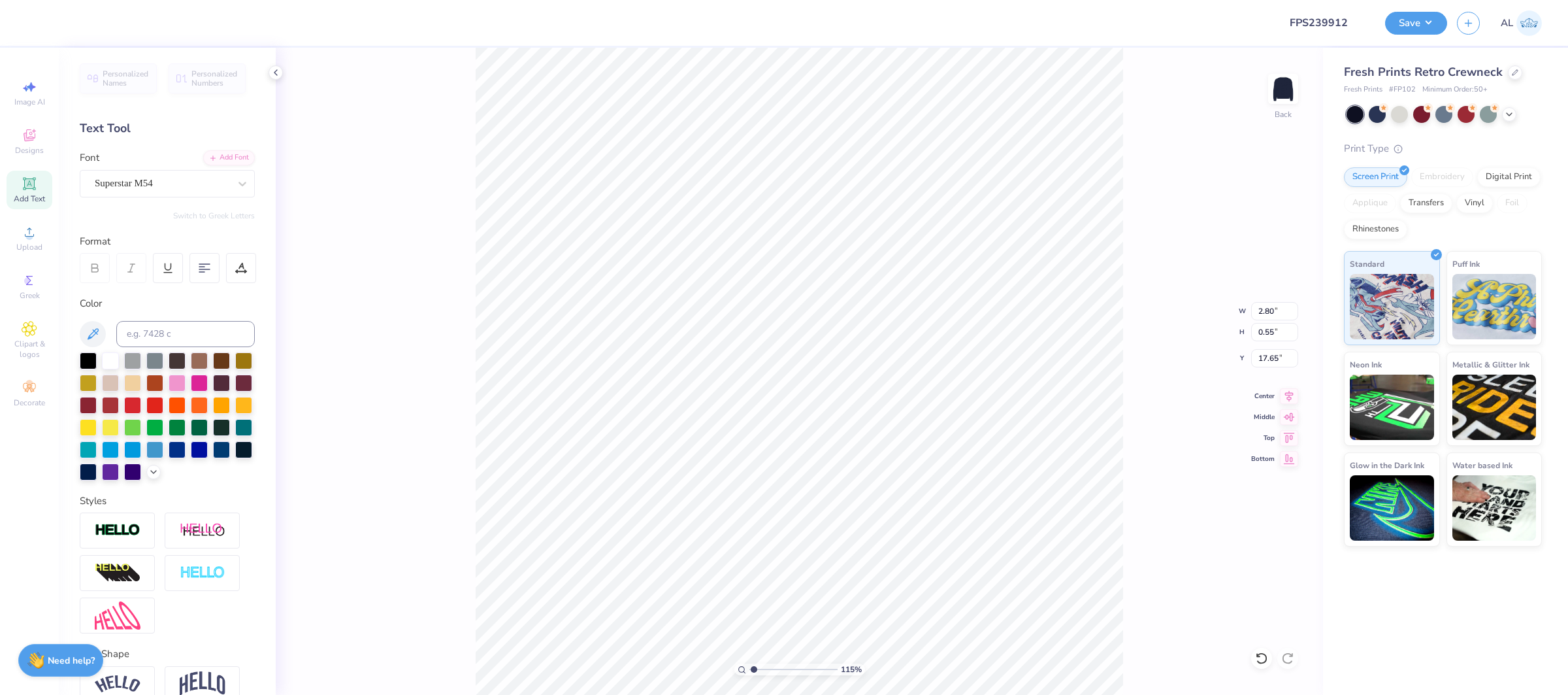
type input "2.46"
type input "0.58"
type input "17.68"
click at [1268, 312] on input "13.40" at bounding box center [1274, 311] width 47 height 18
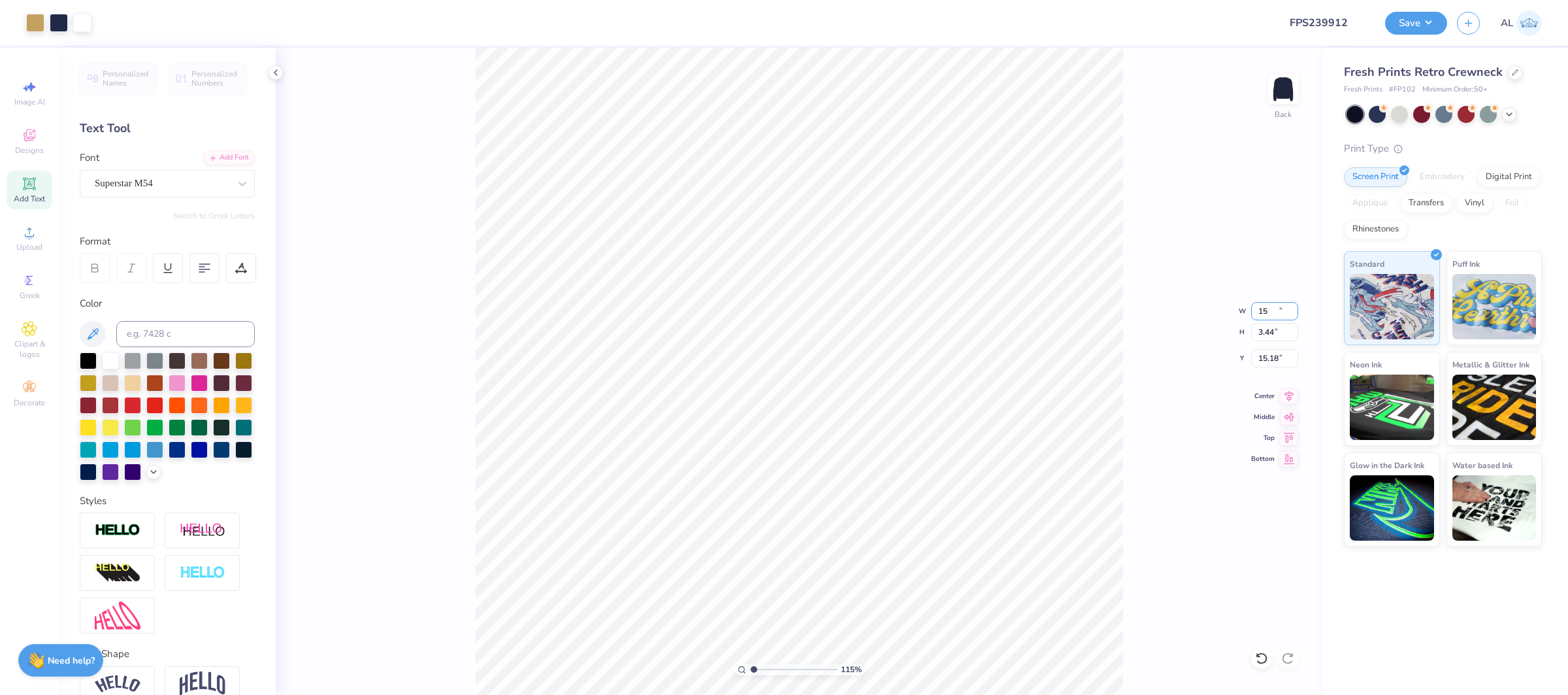
type input "15.00"
type input "3.44"
type input "6.56"
type input "6.20"
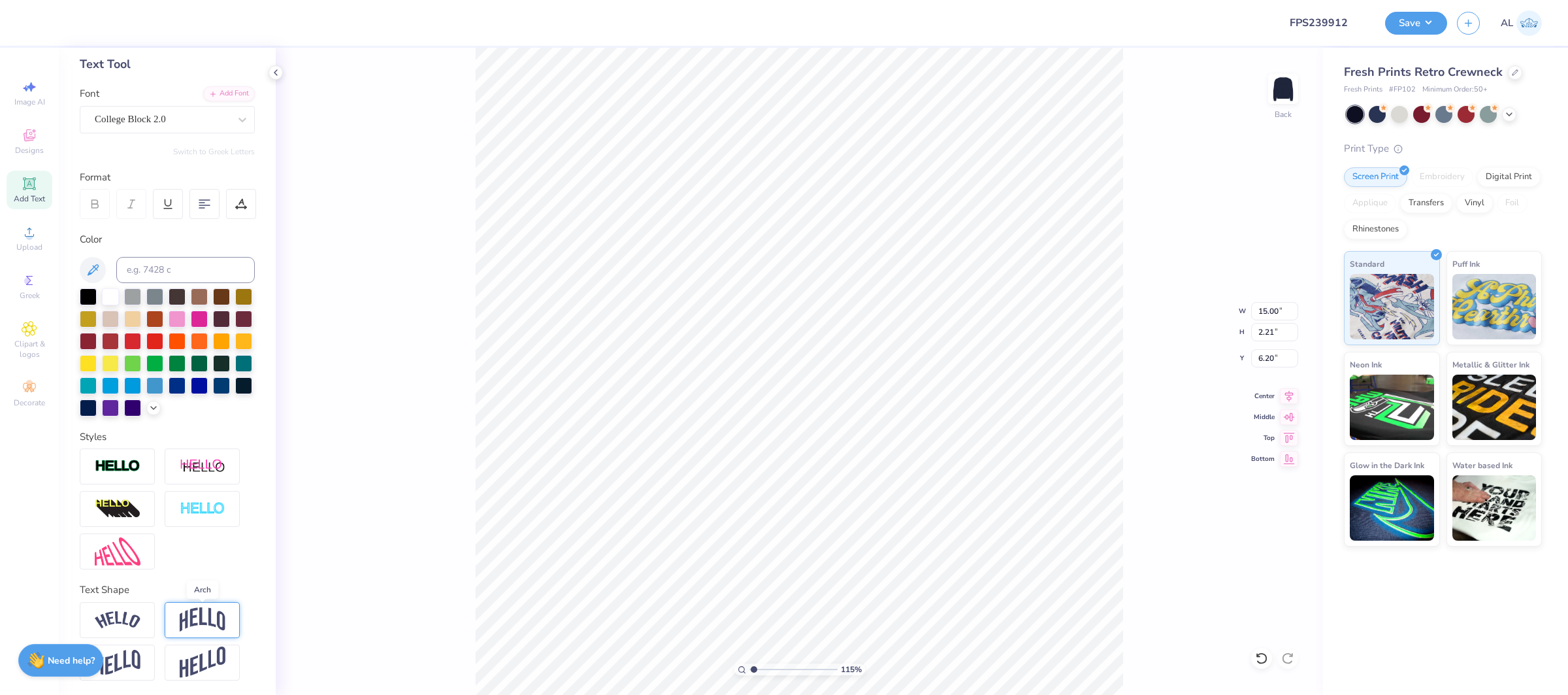
click at [195, 622] on img at bounding box center [202, 620] width 45 height 25
type input "5.31"
type input "4.65"
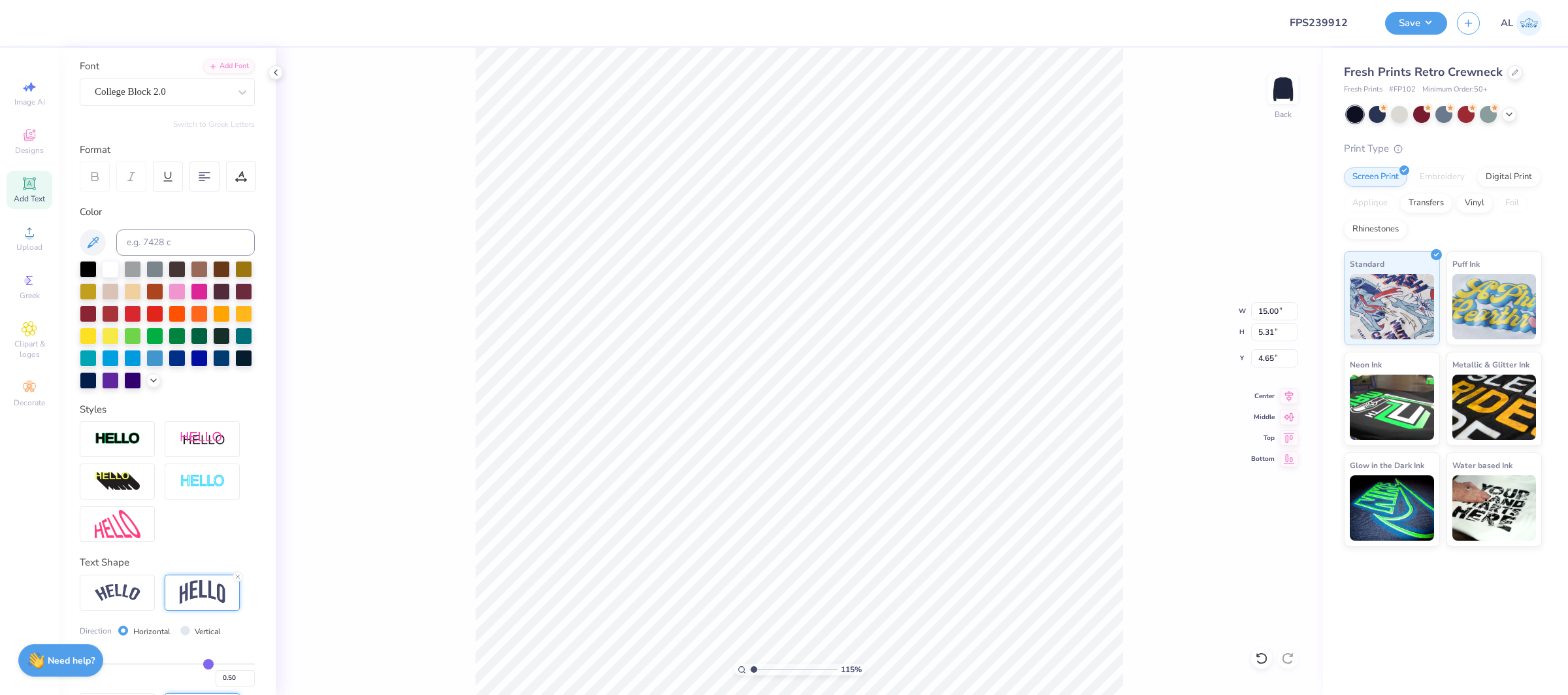
scroll to position [141, 0]
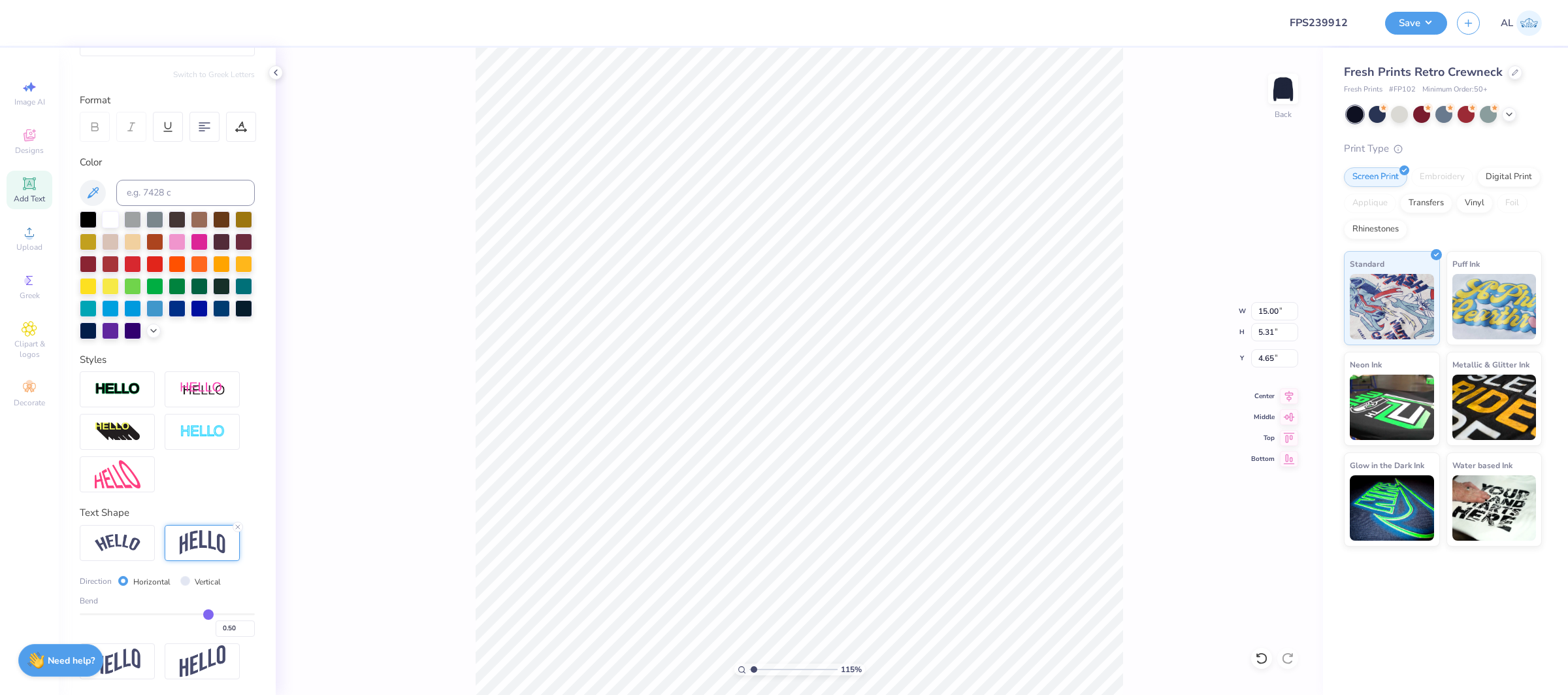
type input "0.22"
type input "0.21"
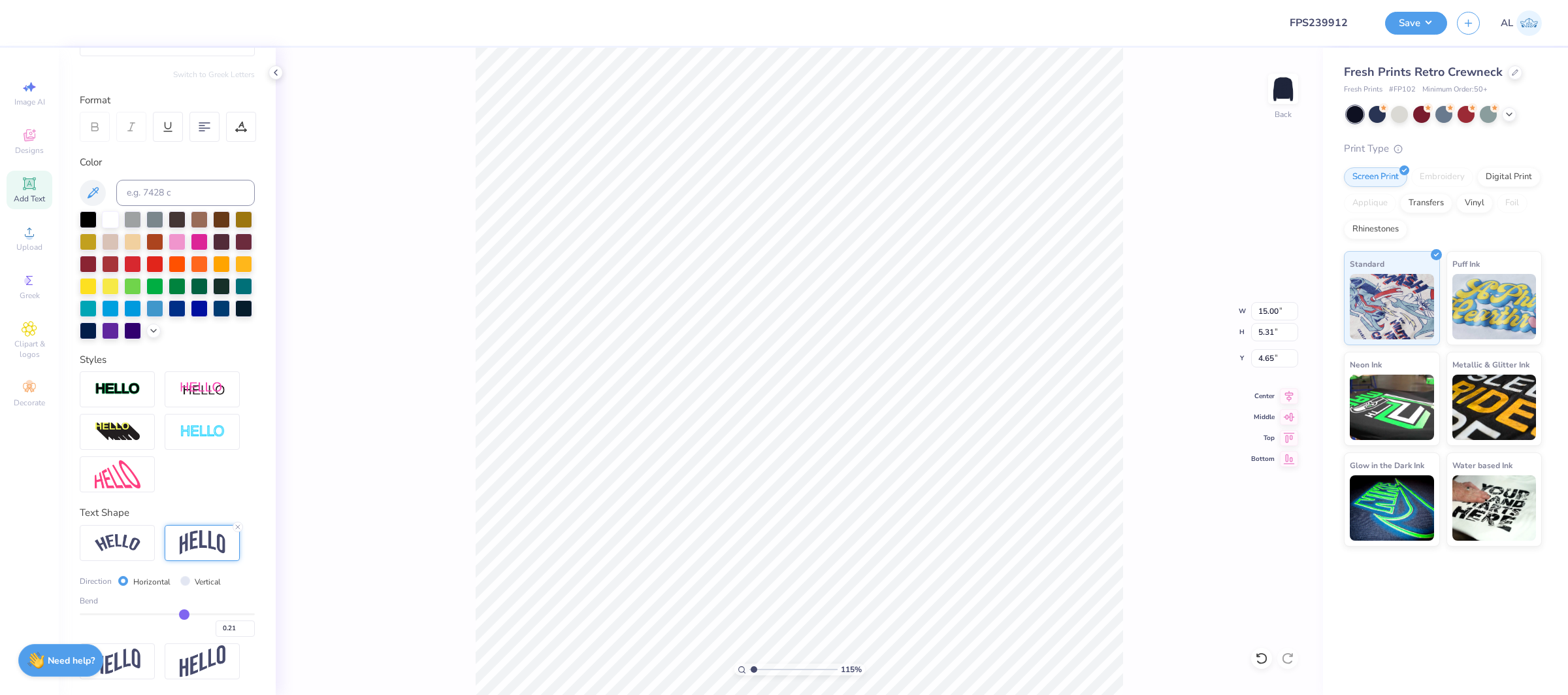
click at [184, 613] on input "range" at bounding box center [168, 614] width 175 height 2
type input "3.45"
type input "5.58"
type input "0.22"
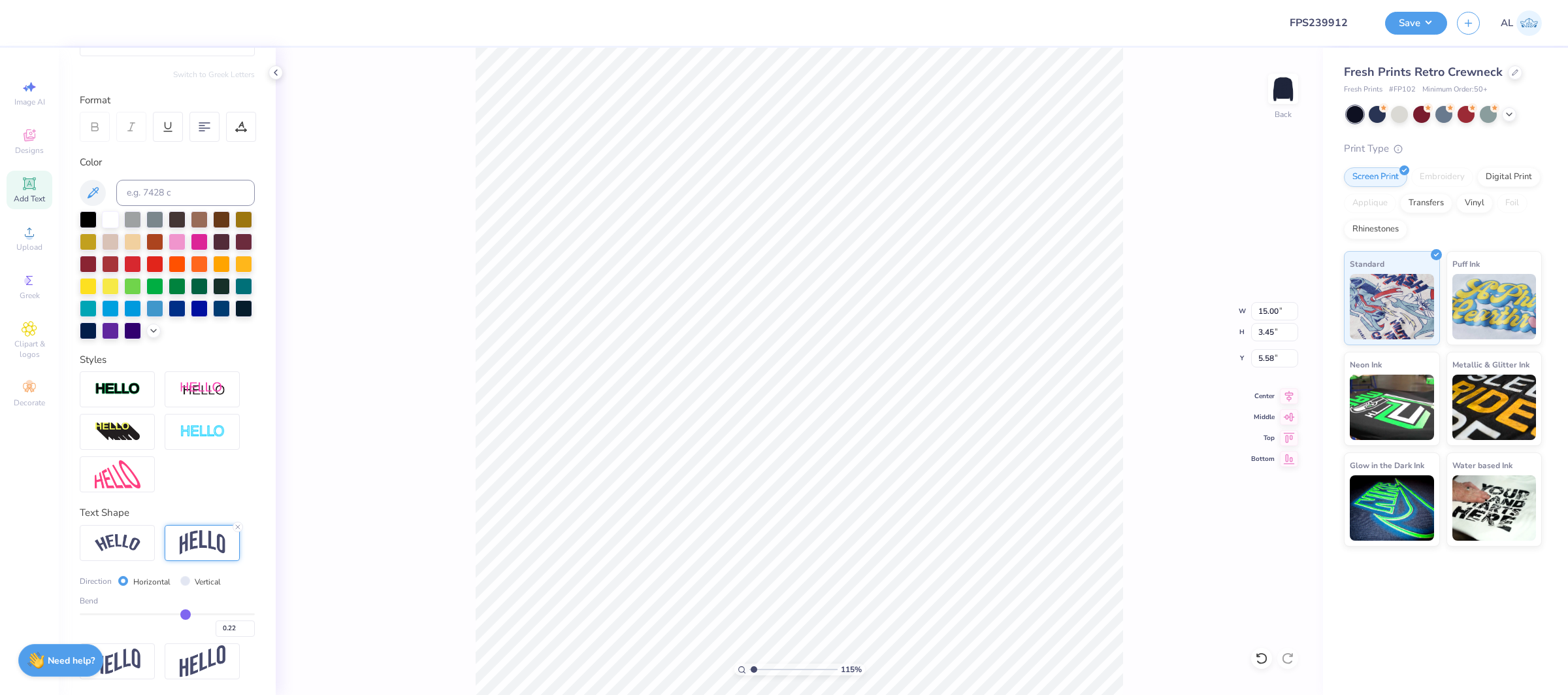
type input "0.23"
type input "0.24"
type input "0.25"
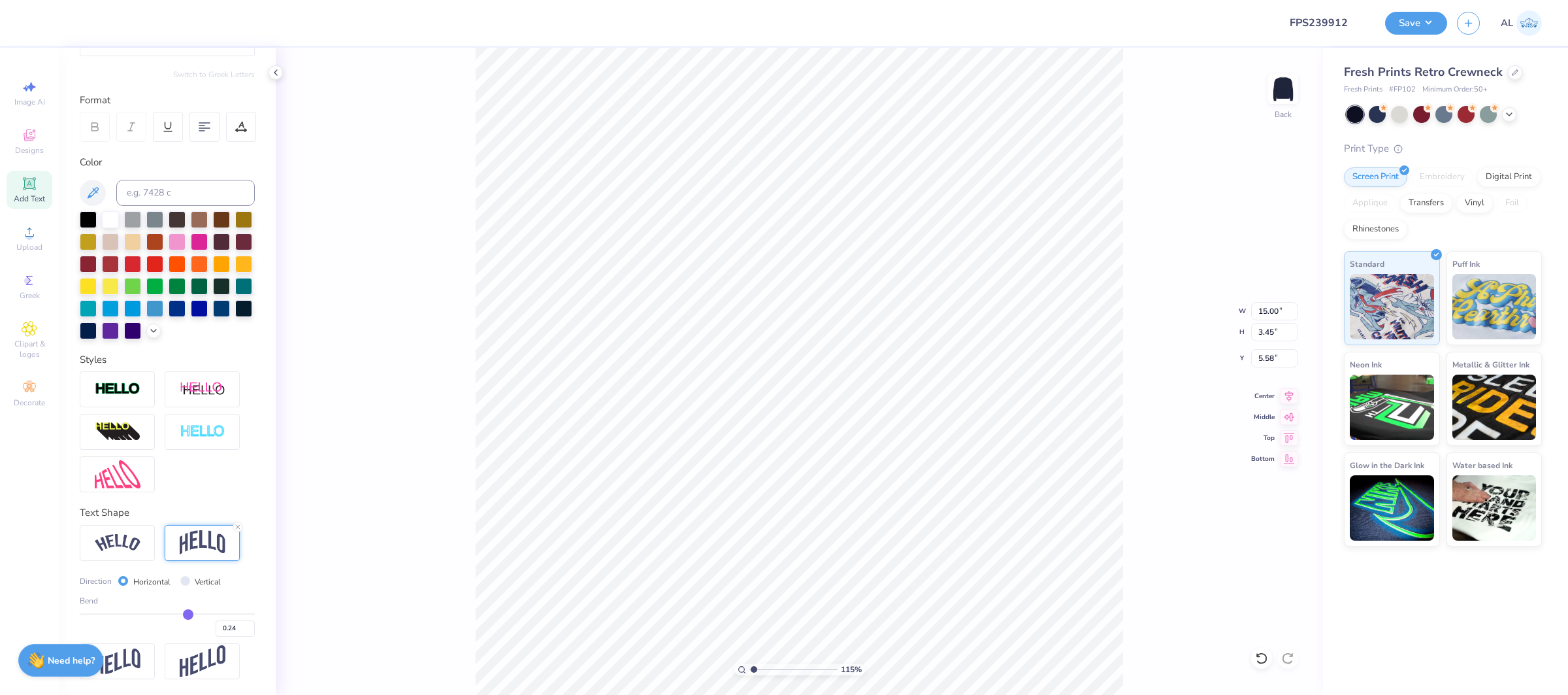
type input "0.25"
click at [188, 613] on input "range" at bounding box center [168, 614] width 175 height 2
type input "3.70"
type input "5.46"
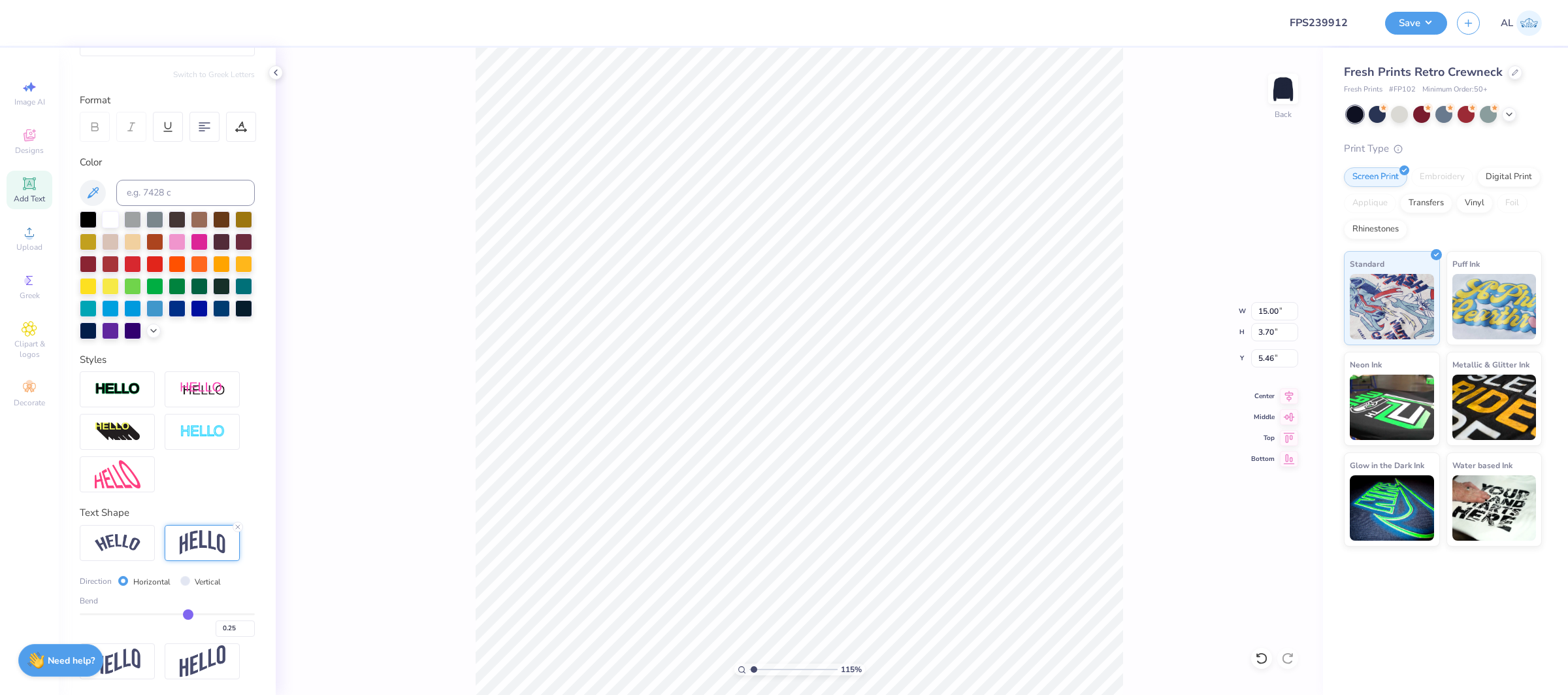
type input "0.27"
click at [189, 613] on input "range" at bounding box center [168, 614] width 175 height 2
type input "3.82"
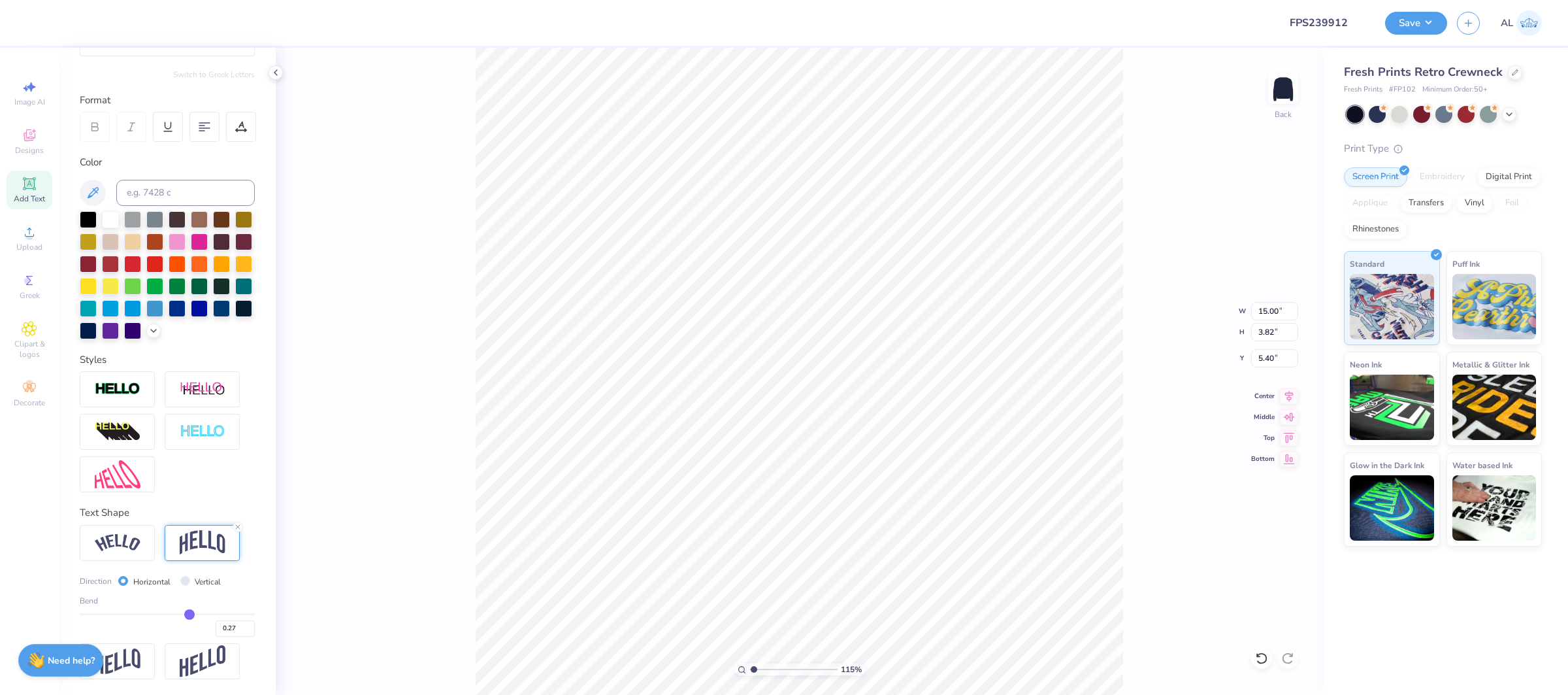
type input "4.64"
type input "0.26"
click at [249, 633] on input "0.26" at bounding box center [235, 628] width 39 height 16
type input "0.26"
type input "3.76"
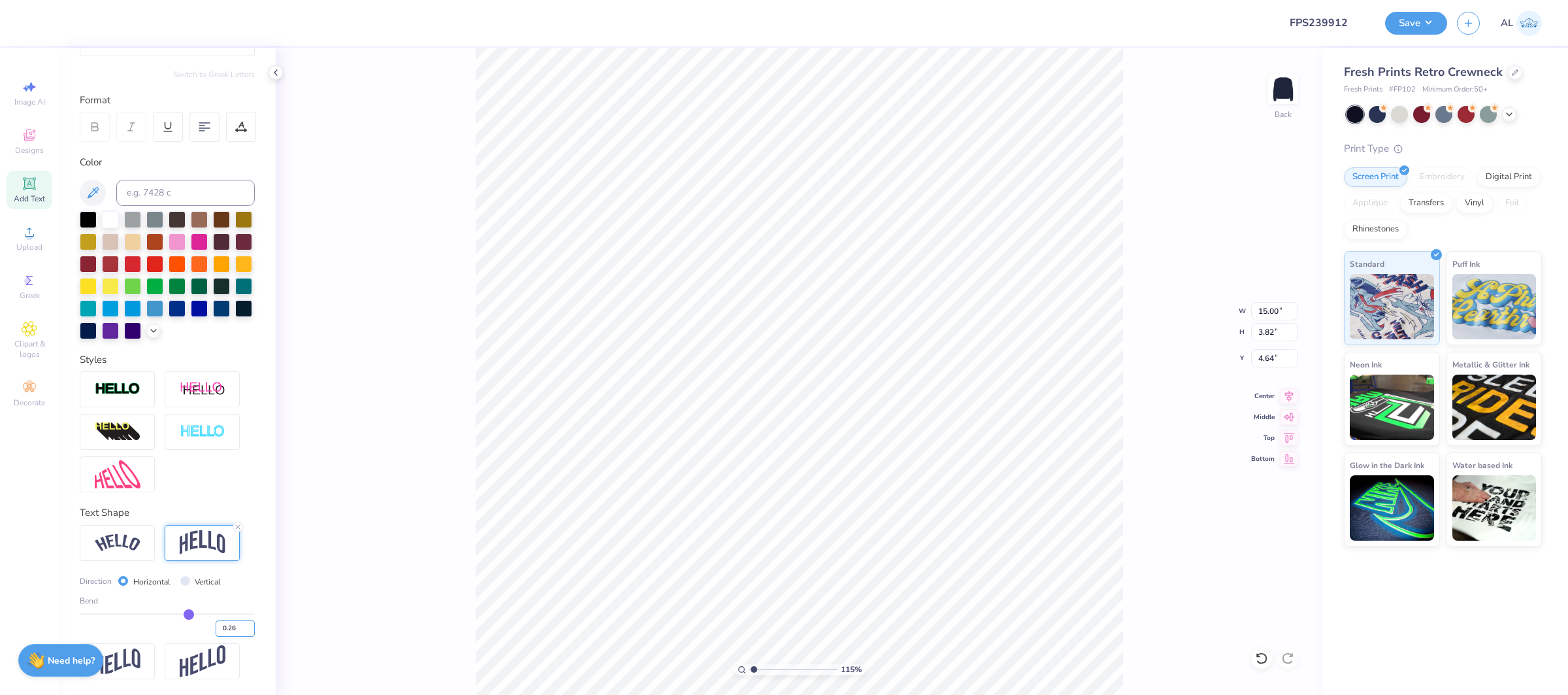
type input "4.67"
type input "0.25"
click at [249, 633] on input "0.25" at bounding box center [235, 628] width 39 height 16
type input "0.25"
type input "3.70"
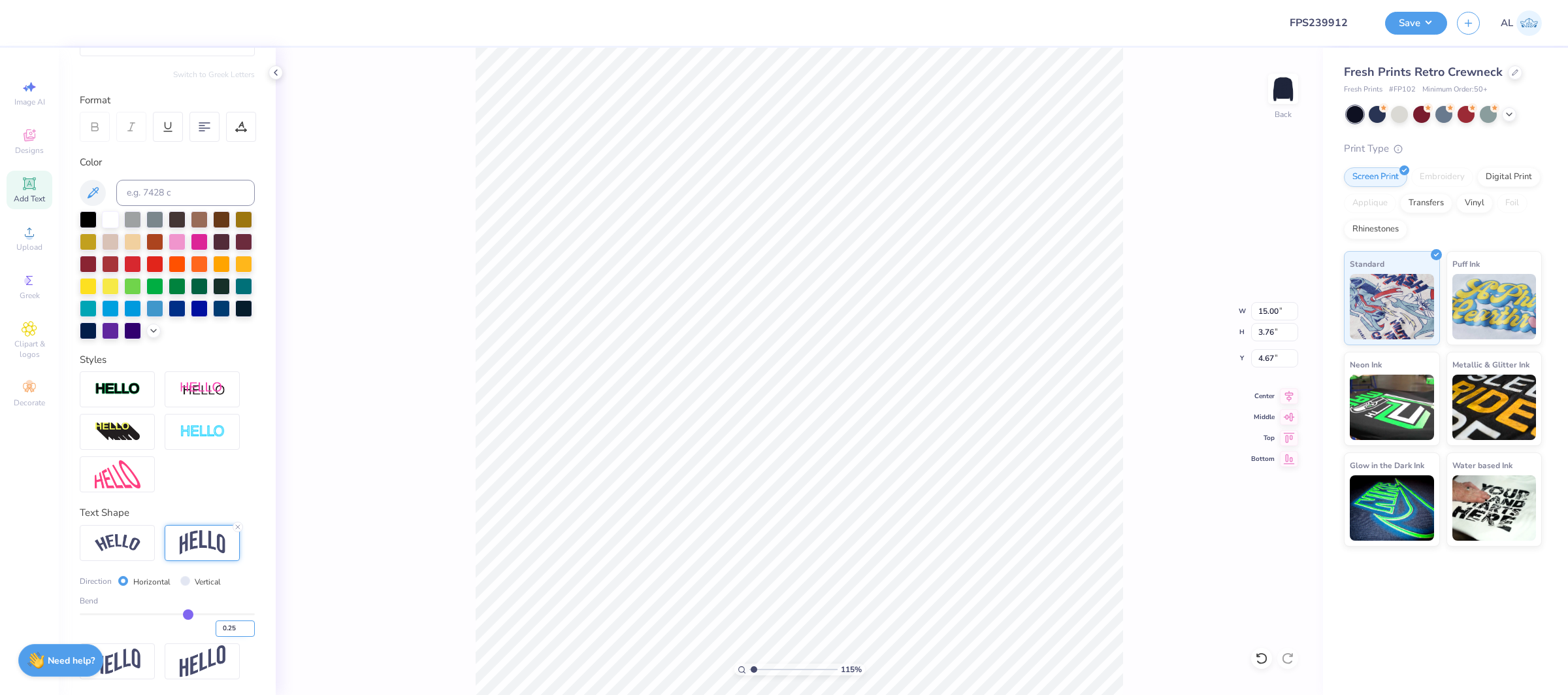
type input "4.70"
type input "3.78"
click at [776, 668] on input "range" at bounding box center [793, 669] width 88 height 12
type input "4.79"
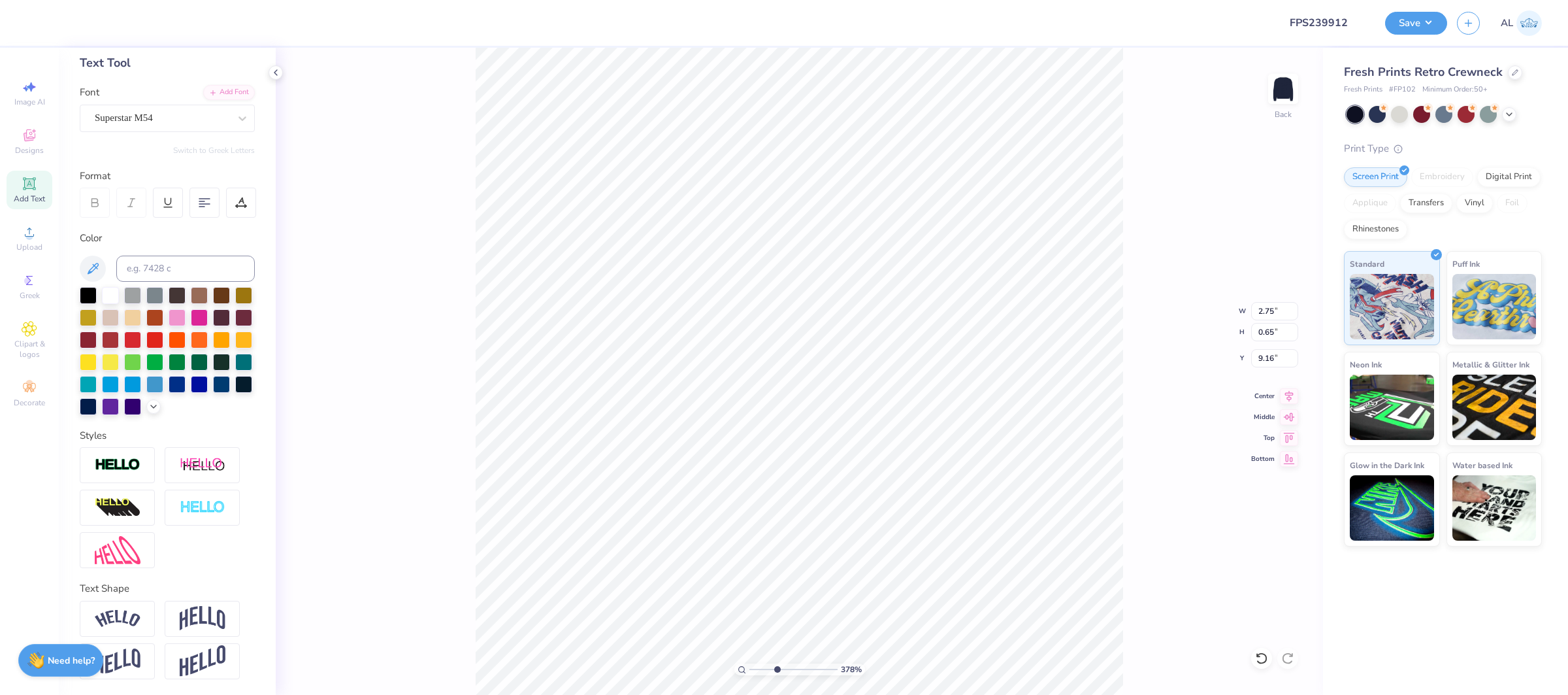
scroll to position [64, 0]
type input "7.84"
click at [125, 617] on img at bounding box center [117, 620] width 45 height 18
type input "3.61"
type input "1.02"
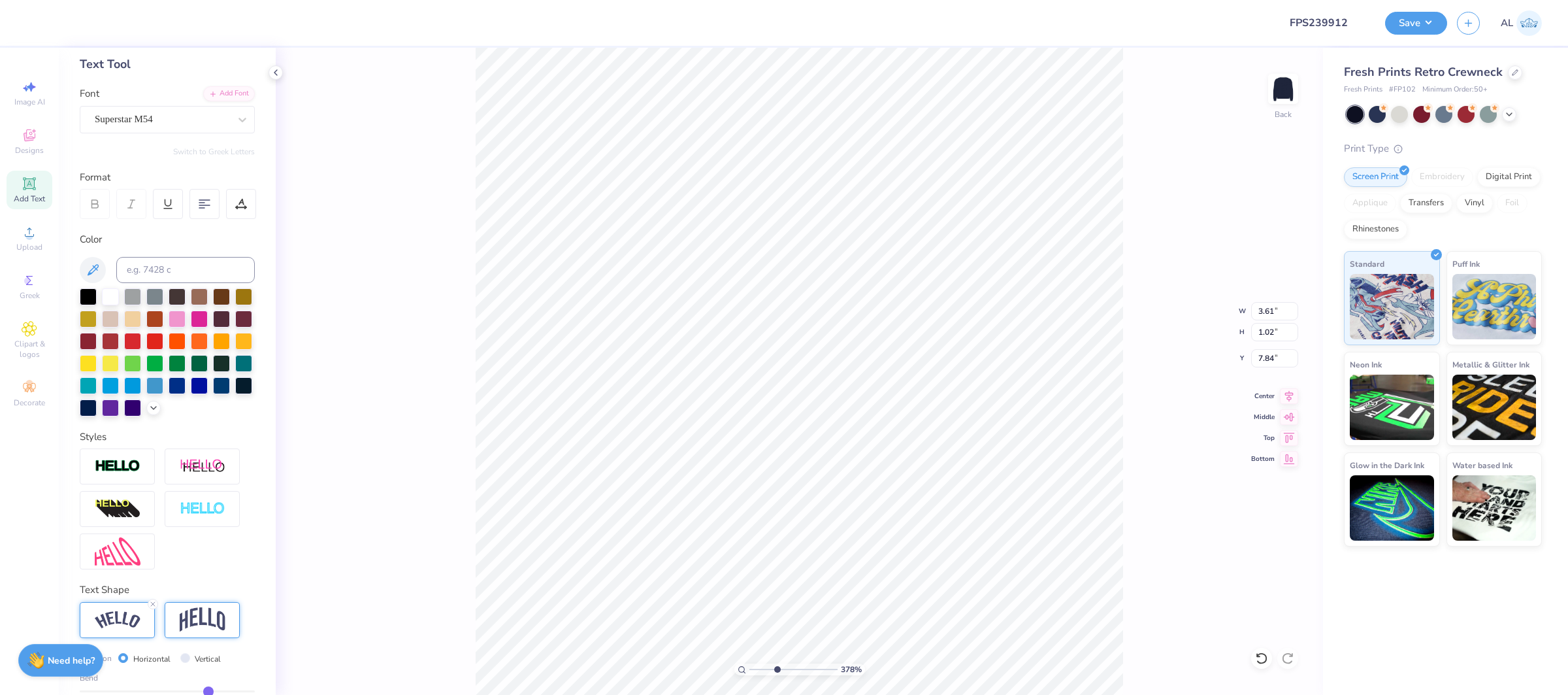
type input "7.65"
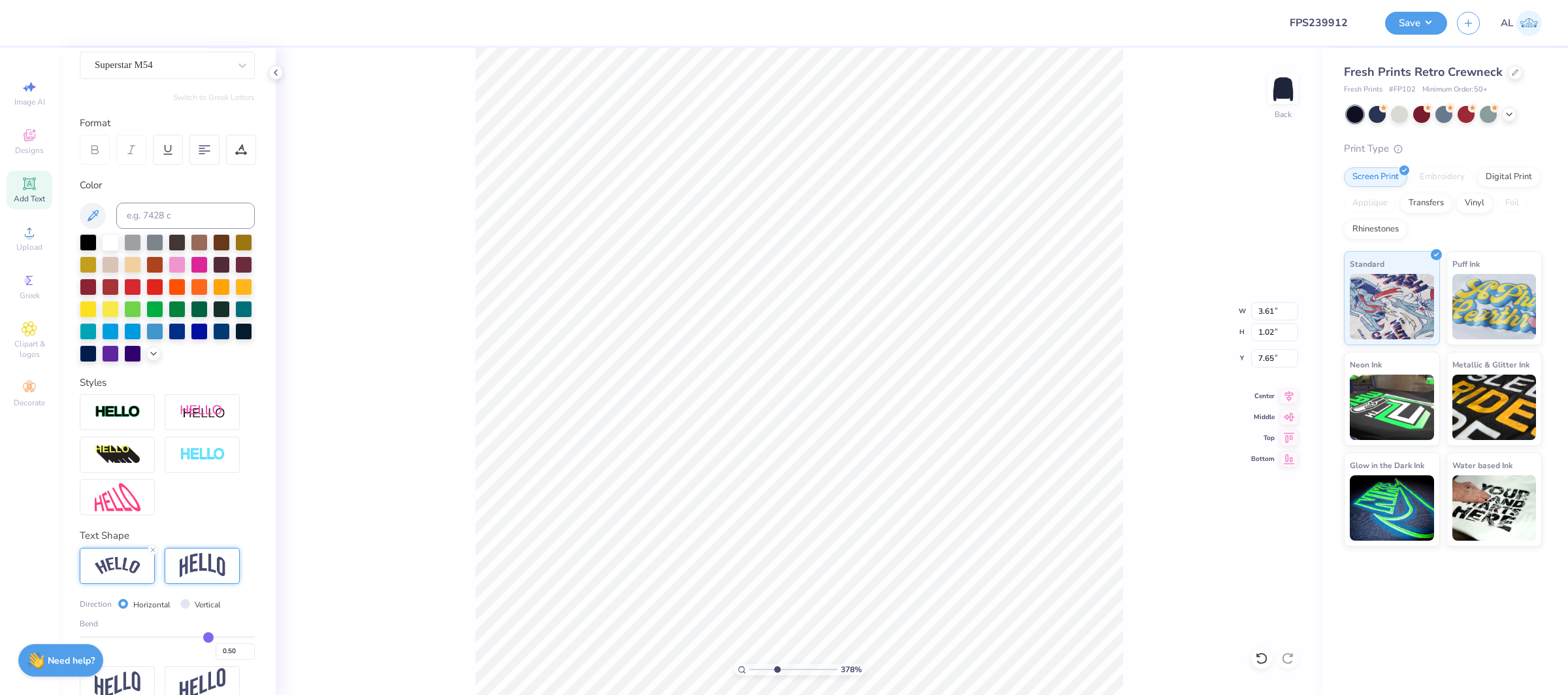
scroll to position [132, 0]
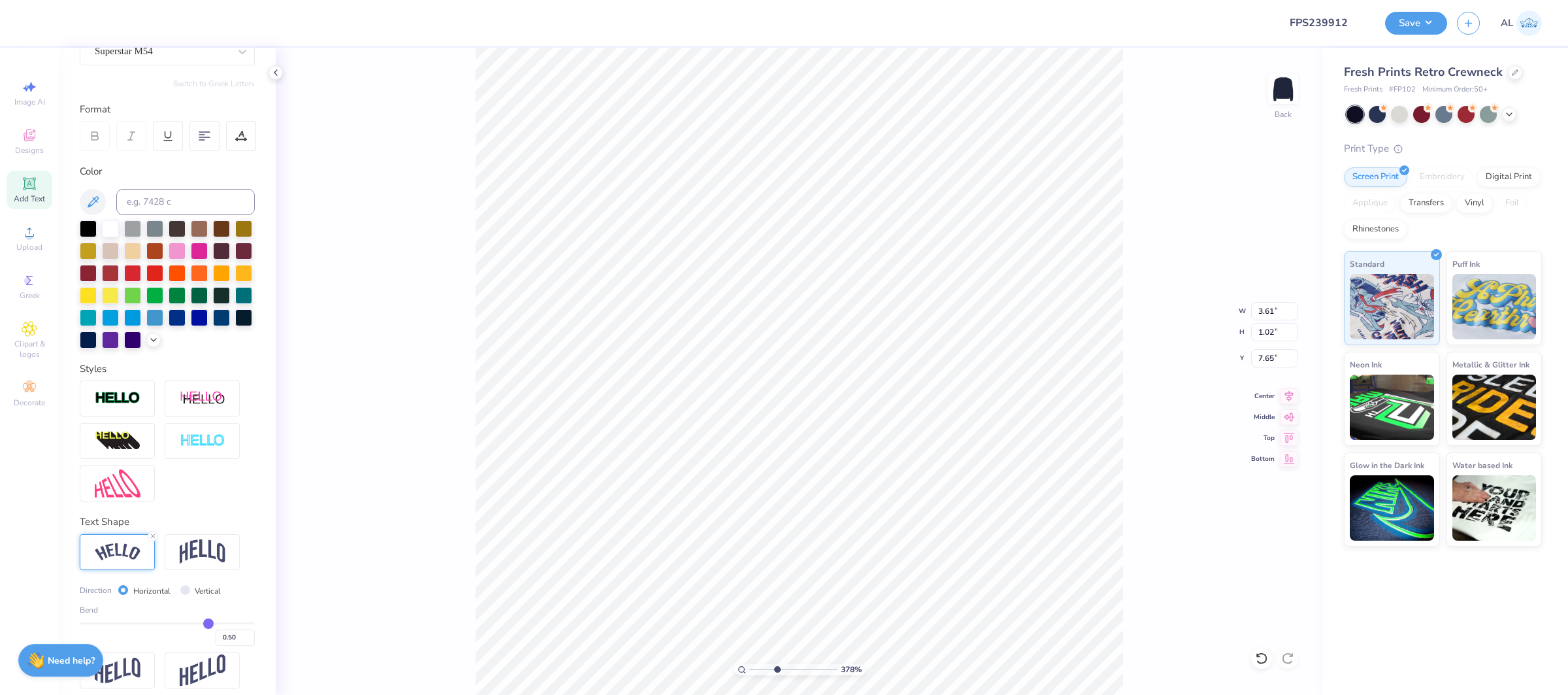
type input "0.17"
click at [181, 622] on input "range" at bounding box center [168, 623] width 175 height 2
type input "3.07"
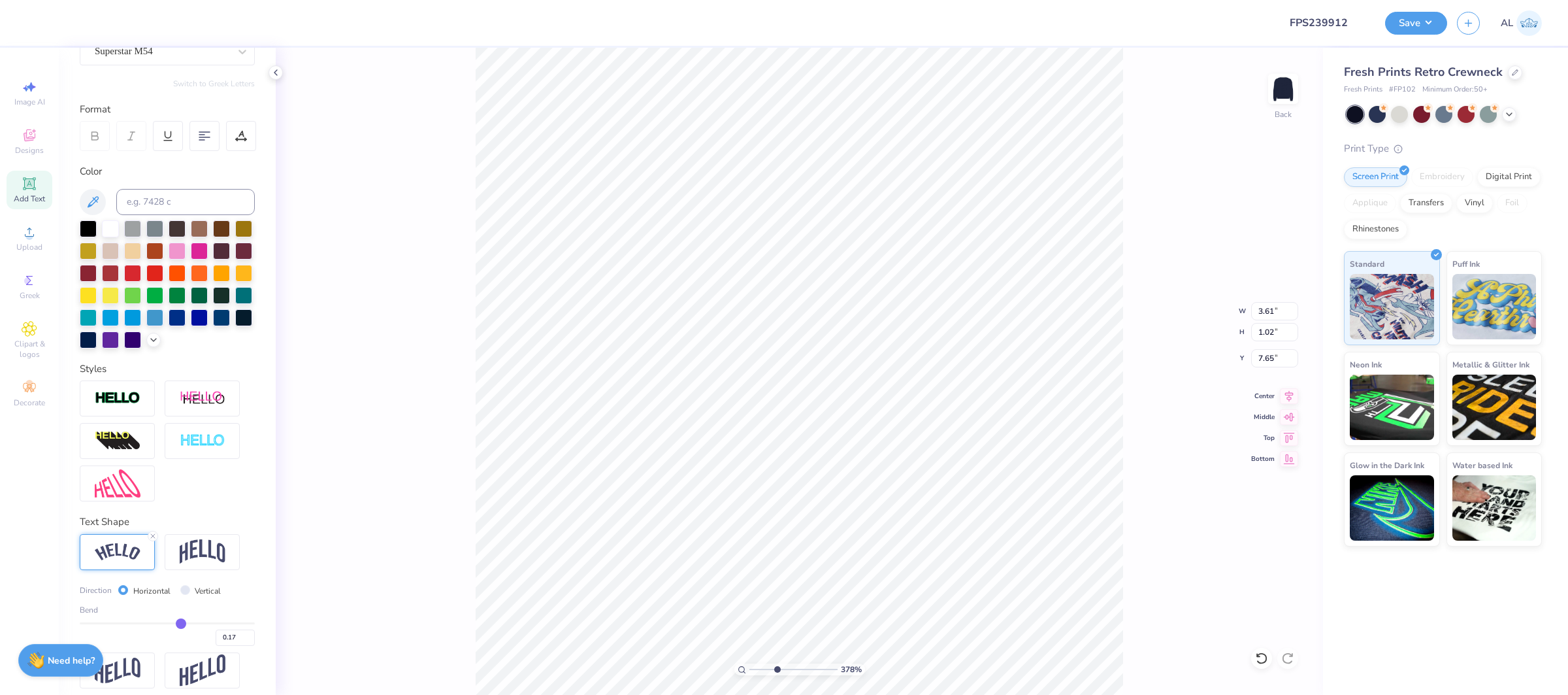
type input "0.69"
type input "7.82"
type input "0.18"
type input "0.19"
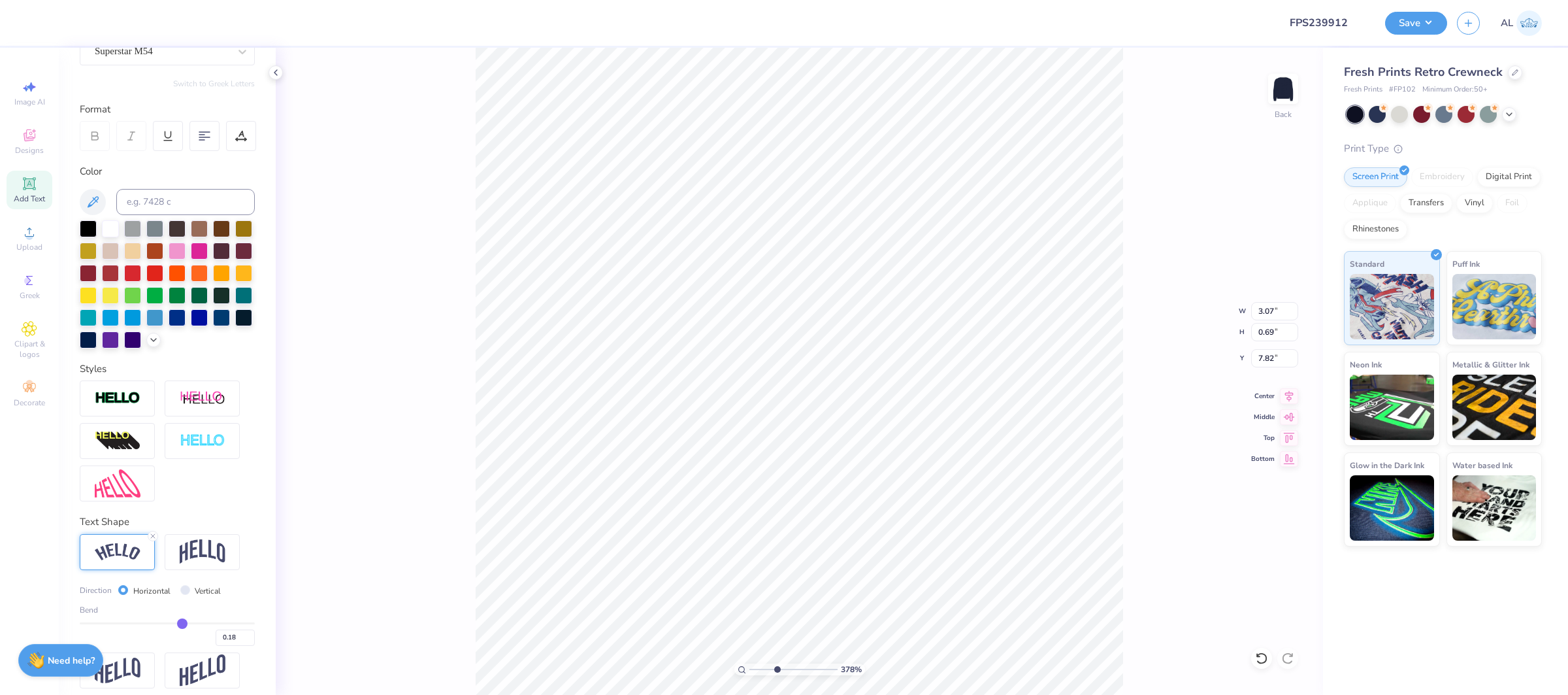
type input "0.19"
click at [183, 622] on input "range" at bounding box center [168, 623] width 175 height 2
type input "3.11"
type input "0.70"
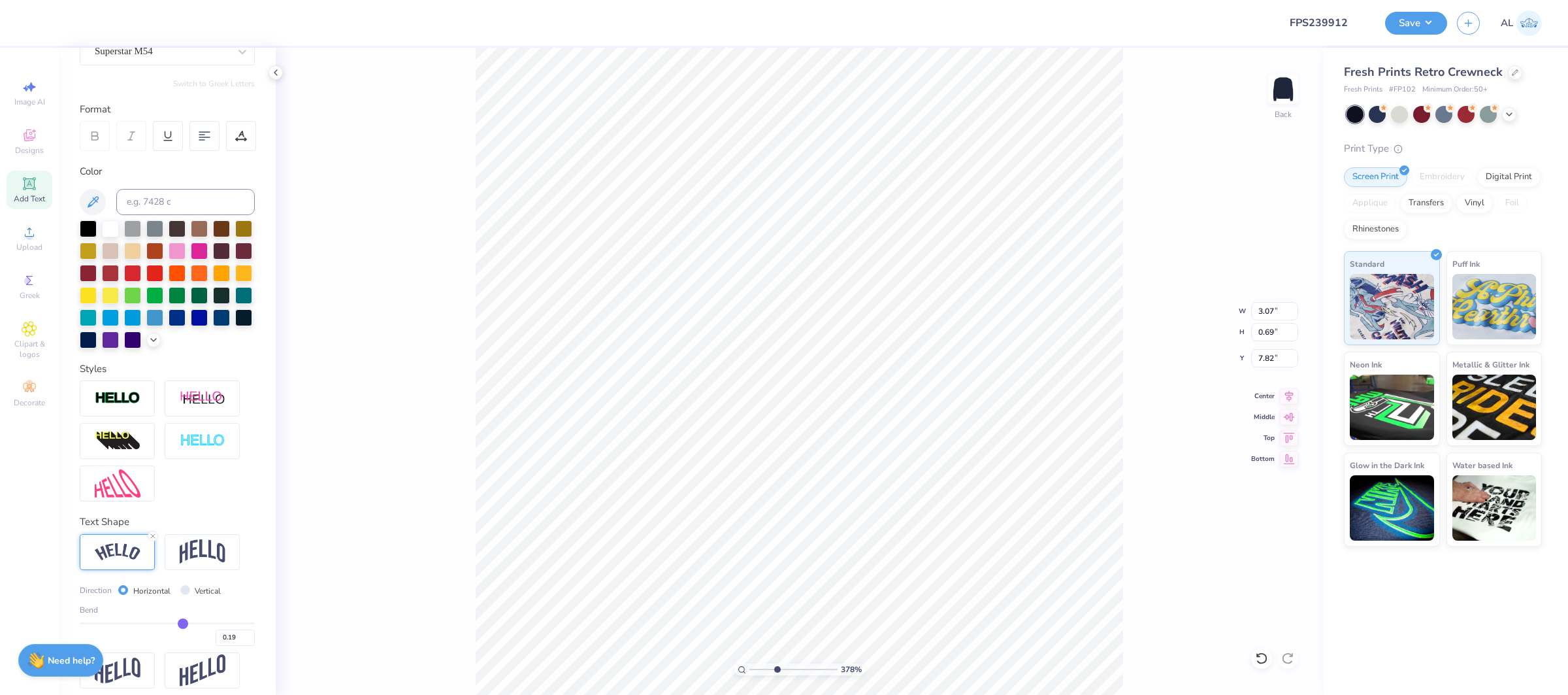
type input "7.81"
type input "15.00"
type input "3.70"
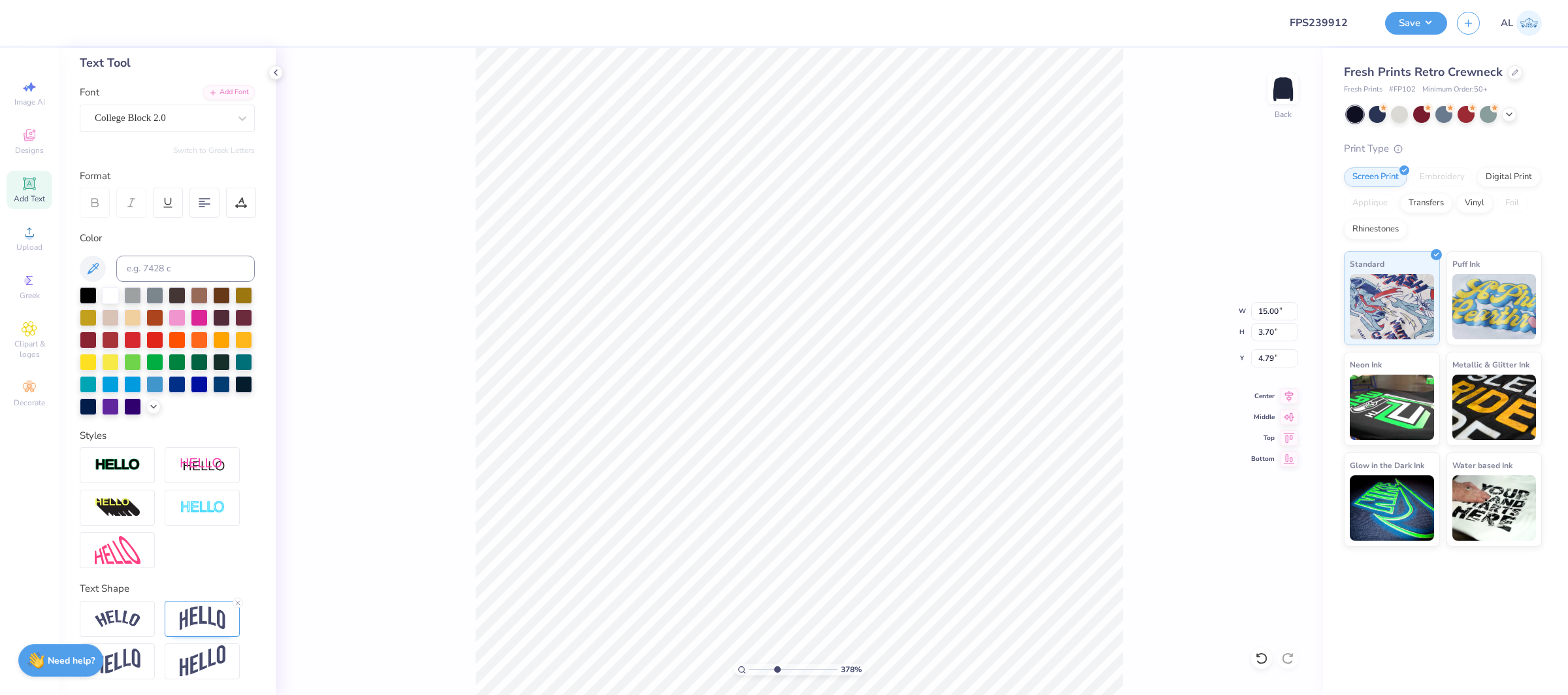
scroll to position [64, 0]
type input "4.02"
type input "3.11"
type input "0.70"
type input "7.72"
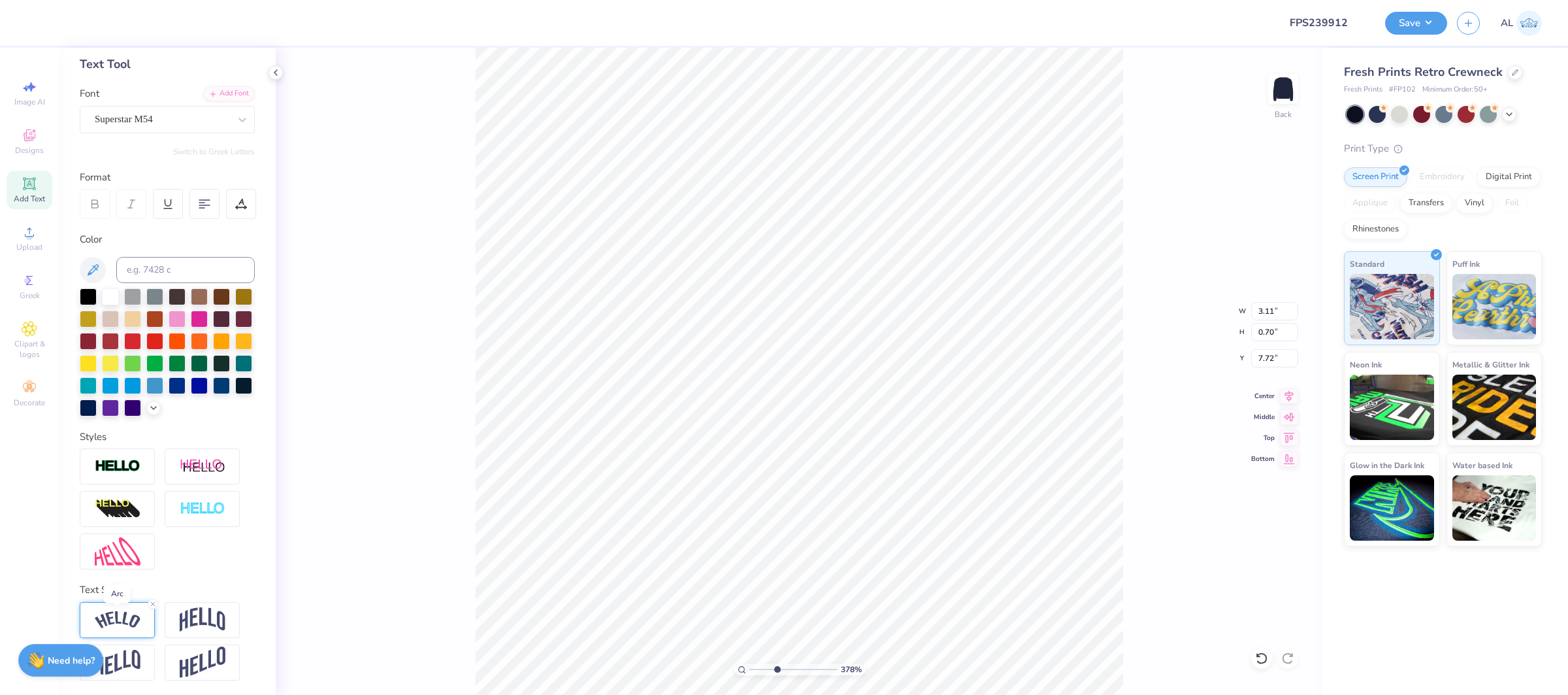
click at [125, 613] on img at bounding box center [117, 620] width 45 height 18
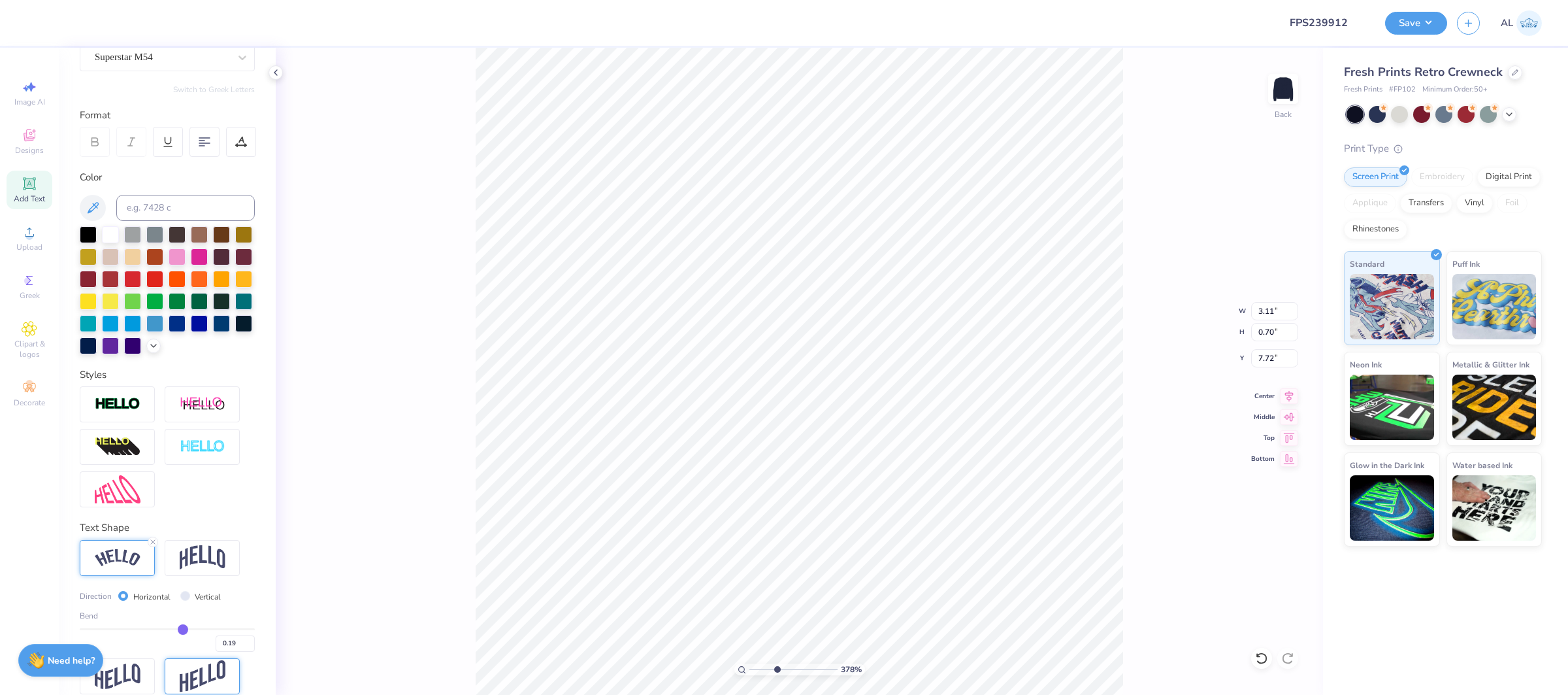
scroll to position [141, 0]
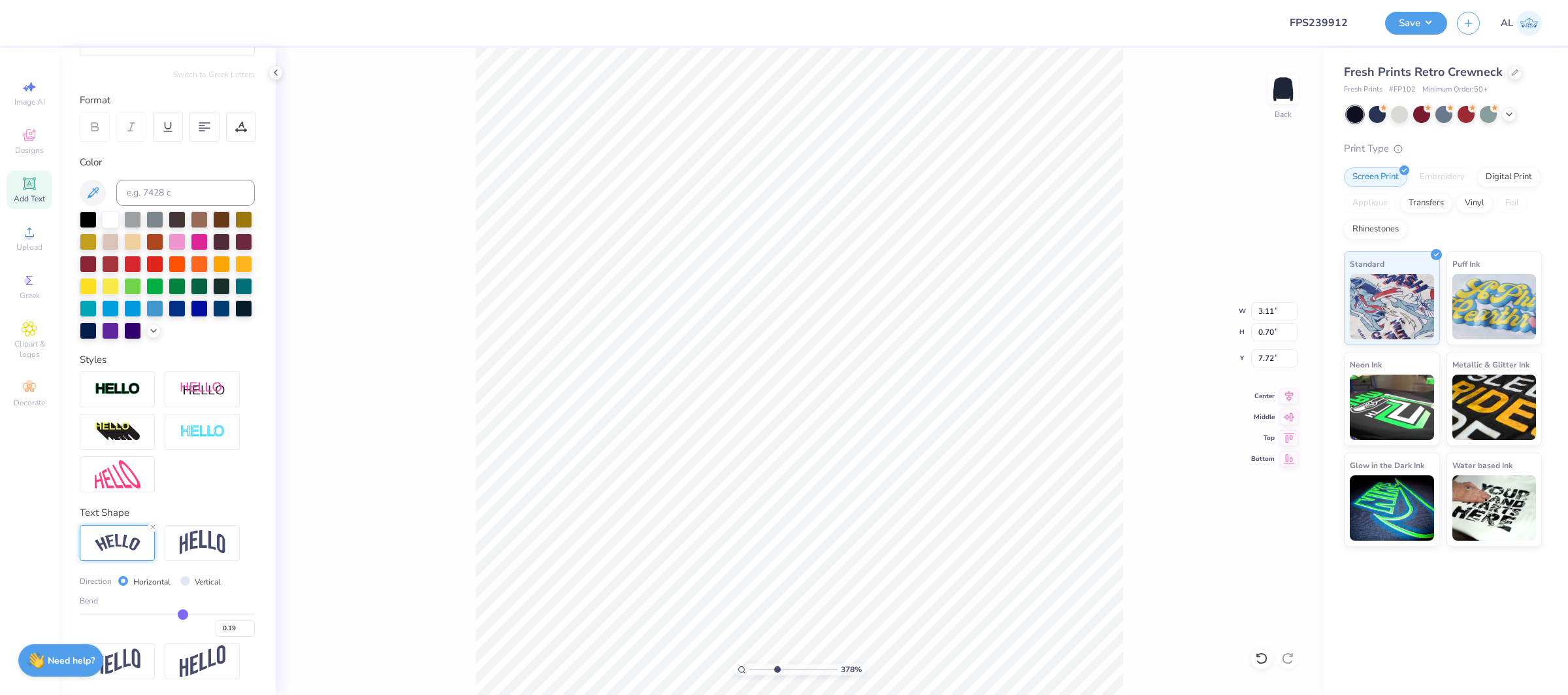
type input "0.21"
type input "0.22"
type input "0.23"
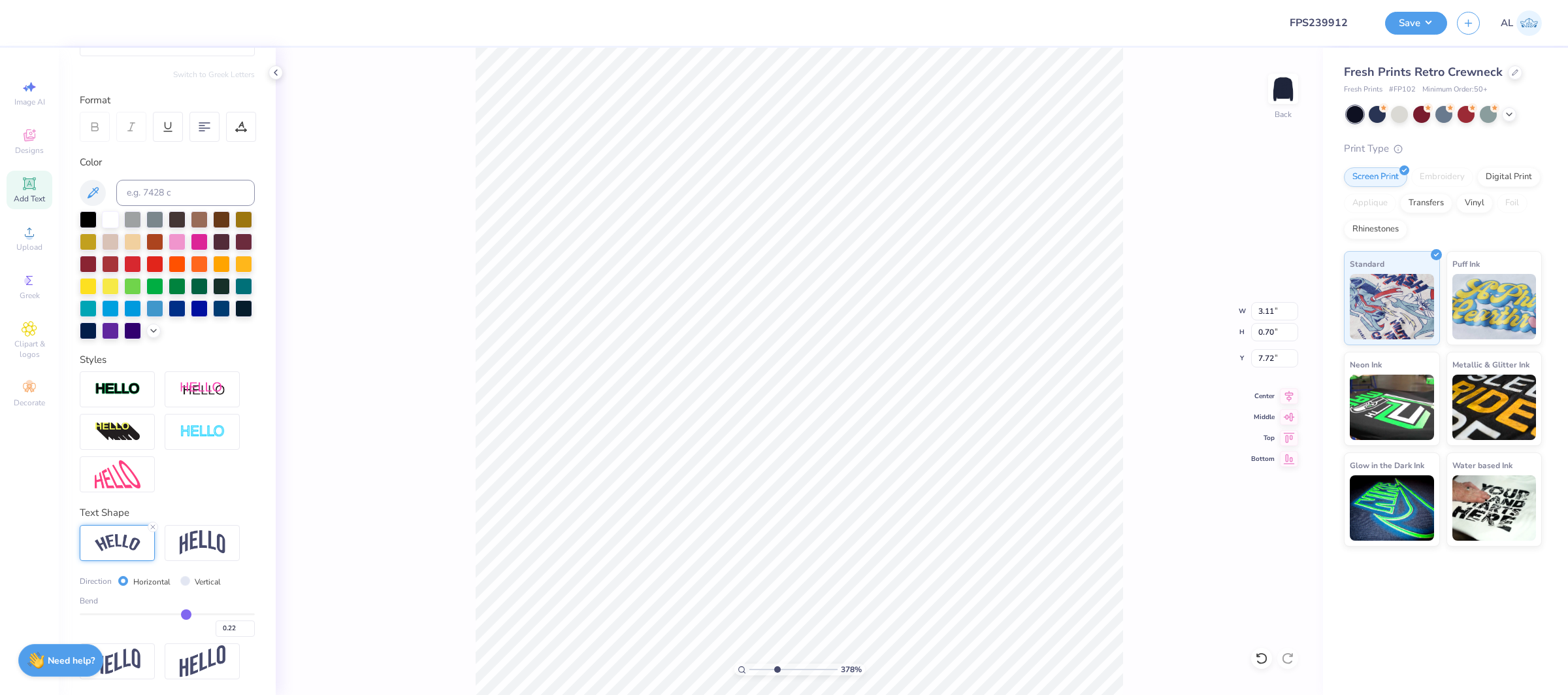
type input "0.23"
type input "0.24"
type input "0.25"
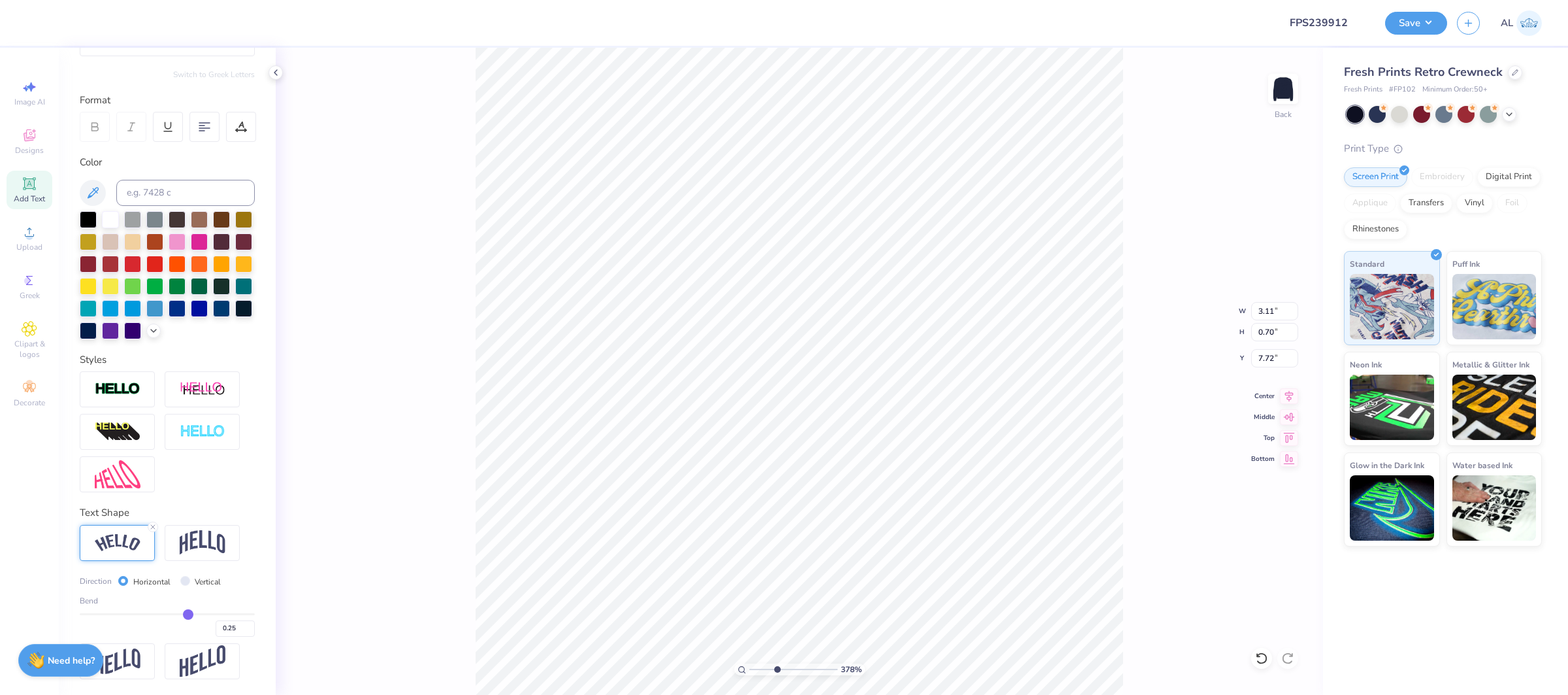
type input "0.26"
click at [188, 614] on input "range" at bounding box center [168, 614] width 175 height 2
type input "3.23"
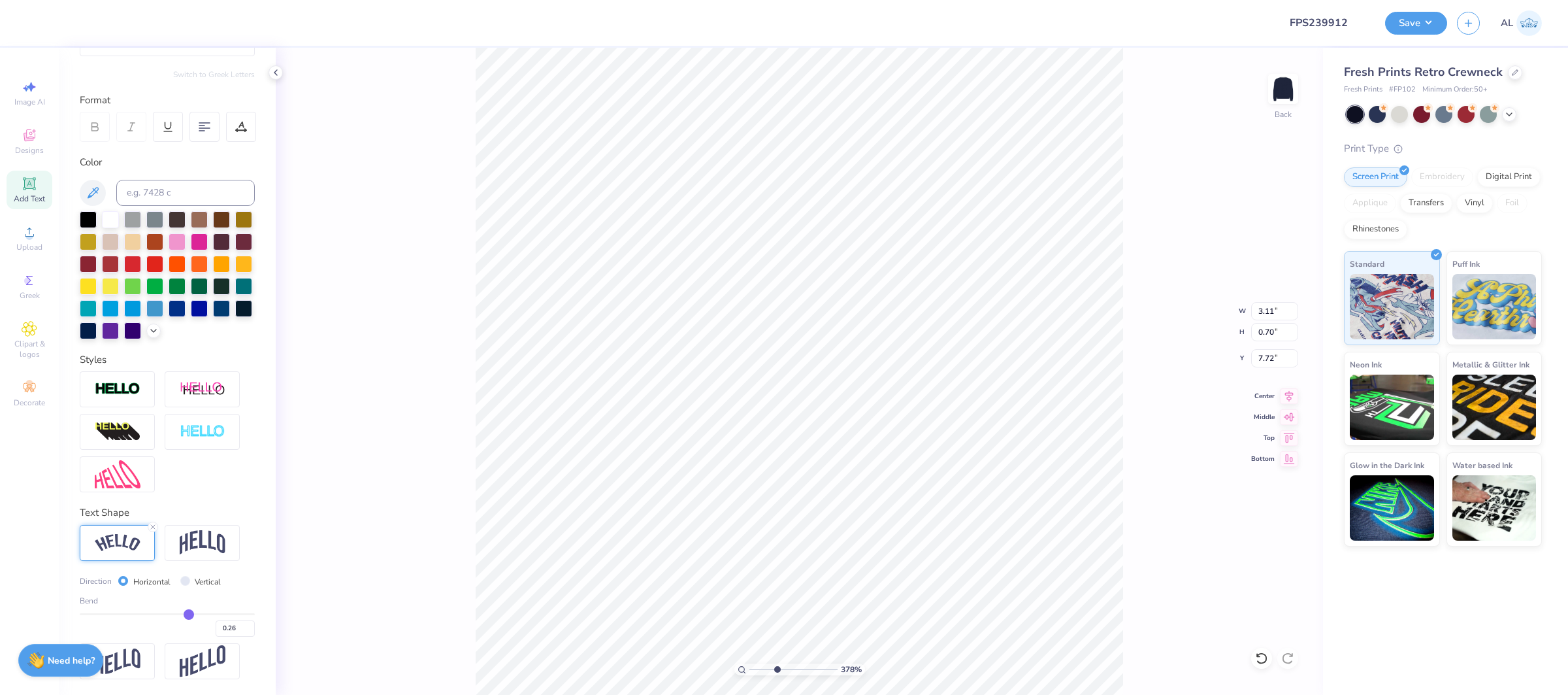
type input "0.75"
type input "7.70"
type input "0.27"
type input "0.28"
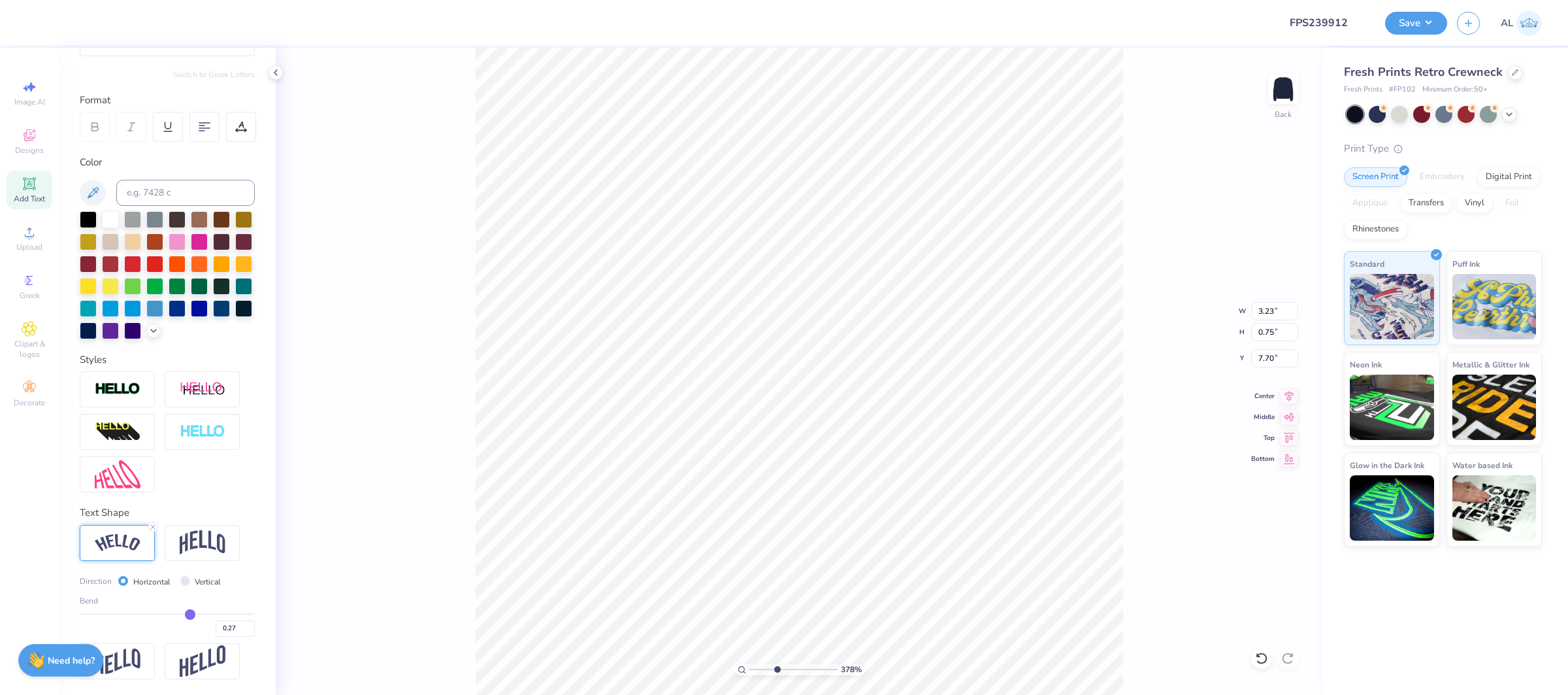
type input "0.28"
click at [189, 615] on input "range" at bounding box center [168, 614] width 175 height 2
type input "3.27"
type input "0.77"
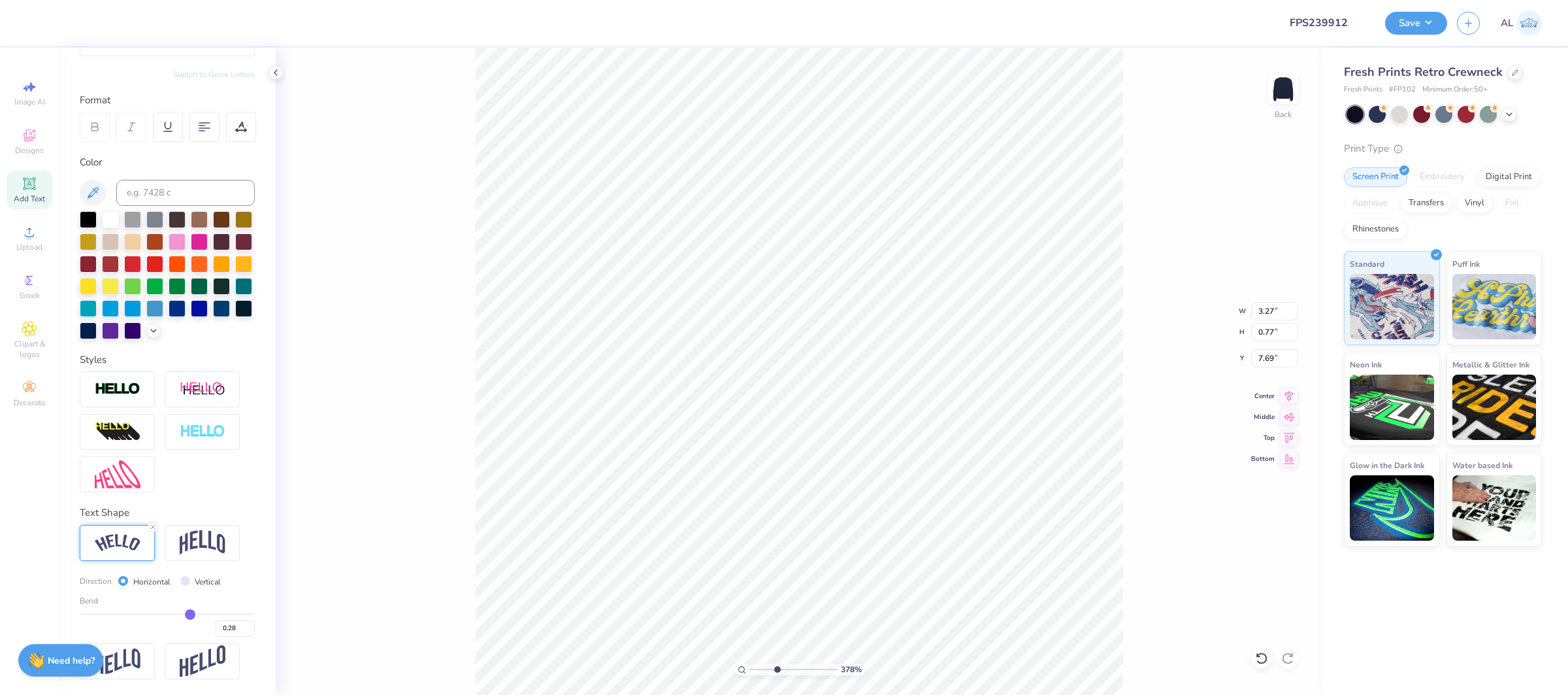
type input "7.72"
type input "7.55"
click at [26, 185] on icon at bounding box center [28, 183] width 10 height 10
type input "7.26"
type input "2.10"
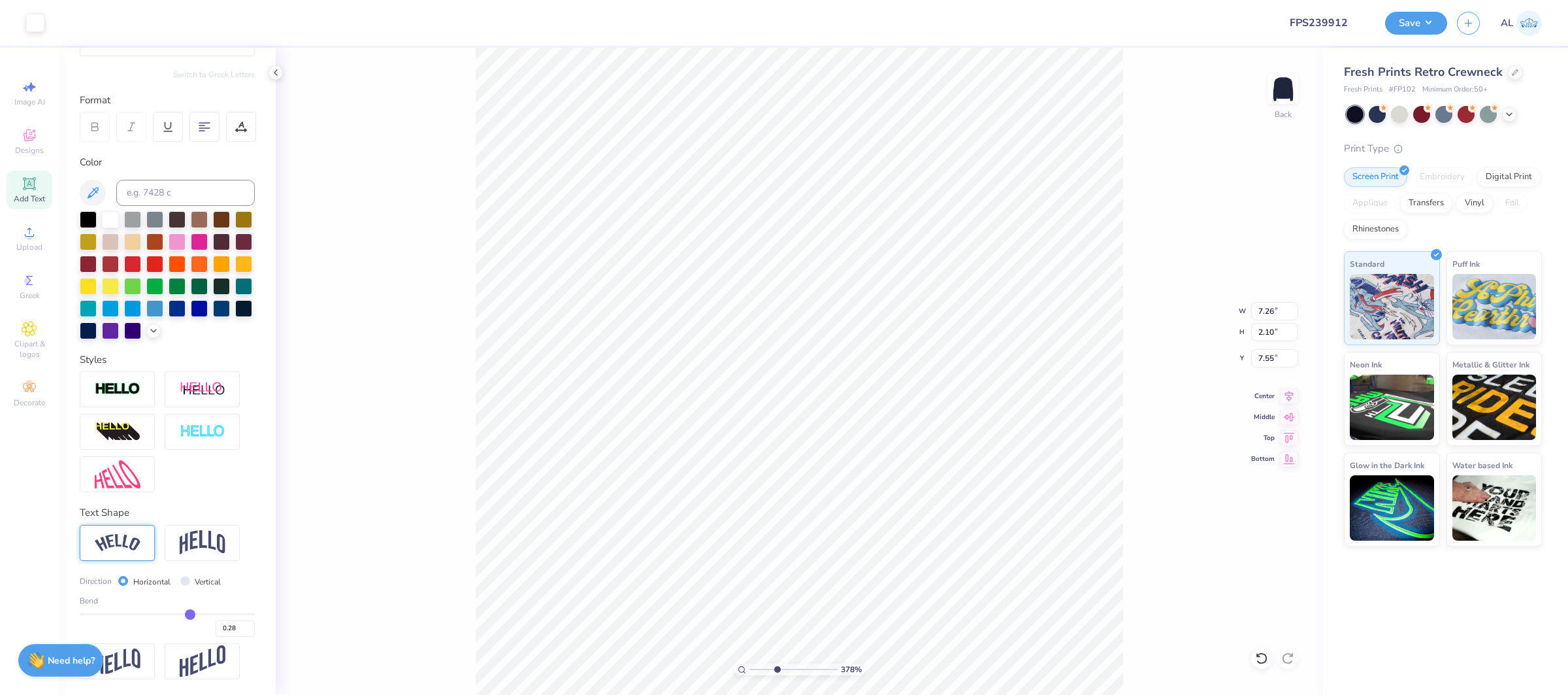
type input "8.95"
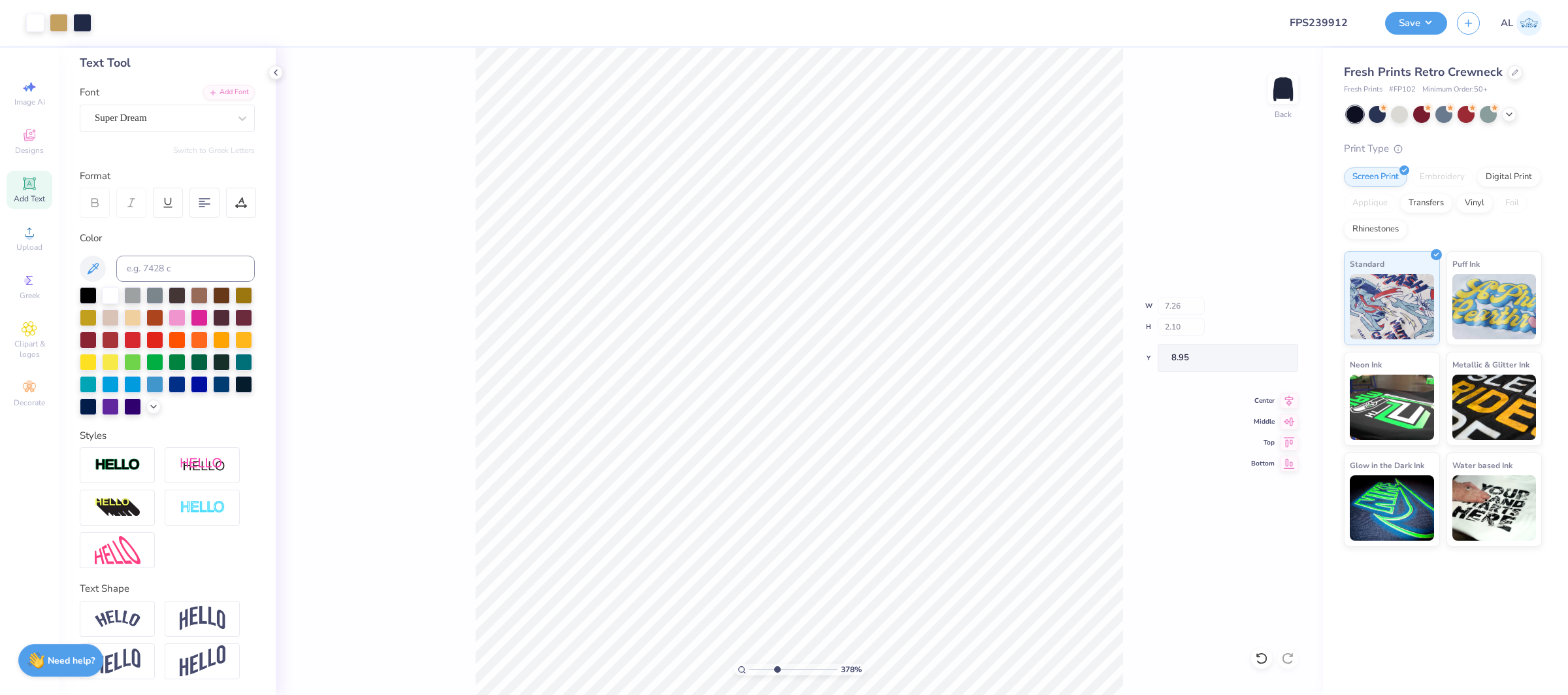
scroll to position [64, 0]
type input "4.79"
type input "1"
click at [707, 669] on div "100 %" at bounding box center [799, 372] width 648 height 648
type input "2.56"
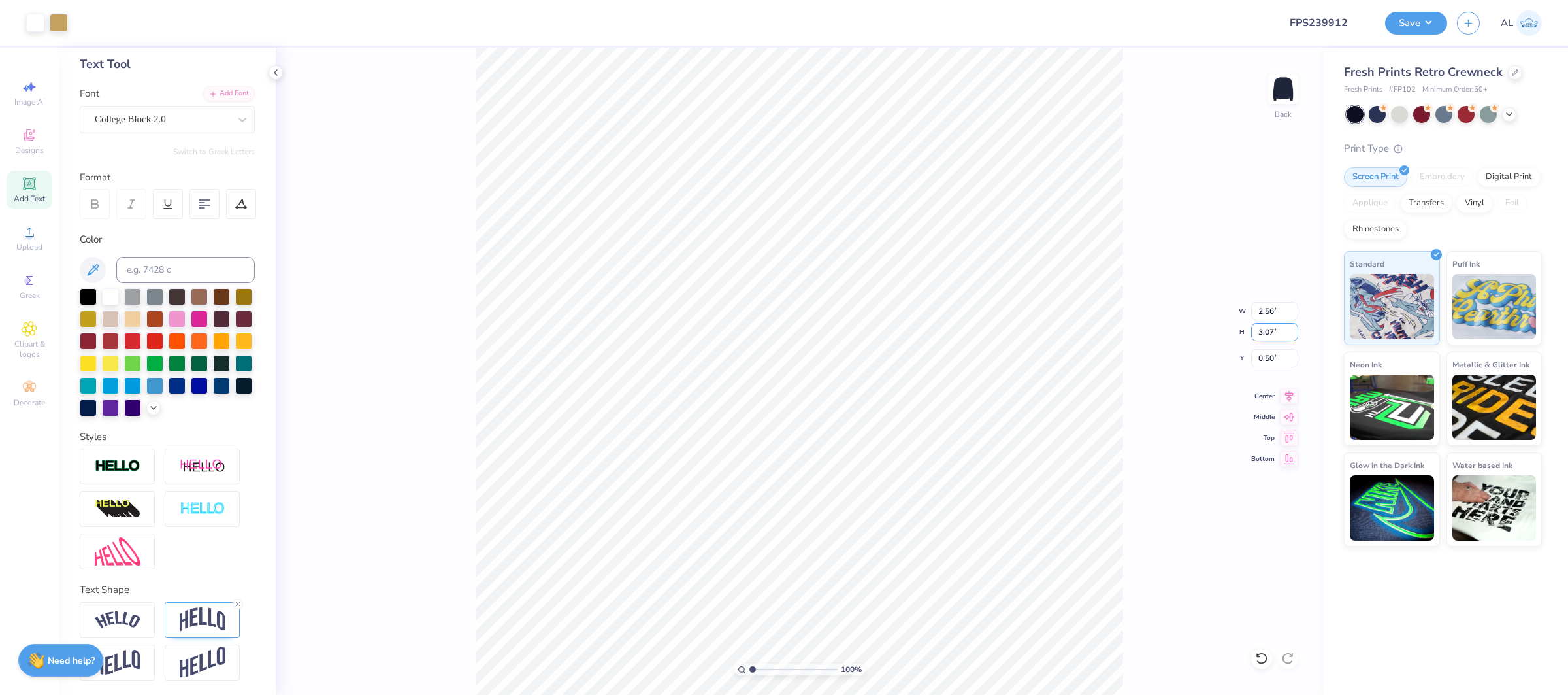
click at [1271, 332] on input "3.07" at bounding box center [1274, 332] width 47 height 18
type input "3"
type input "2.50"
type input "3.00"
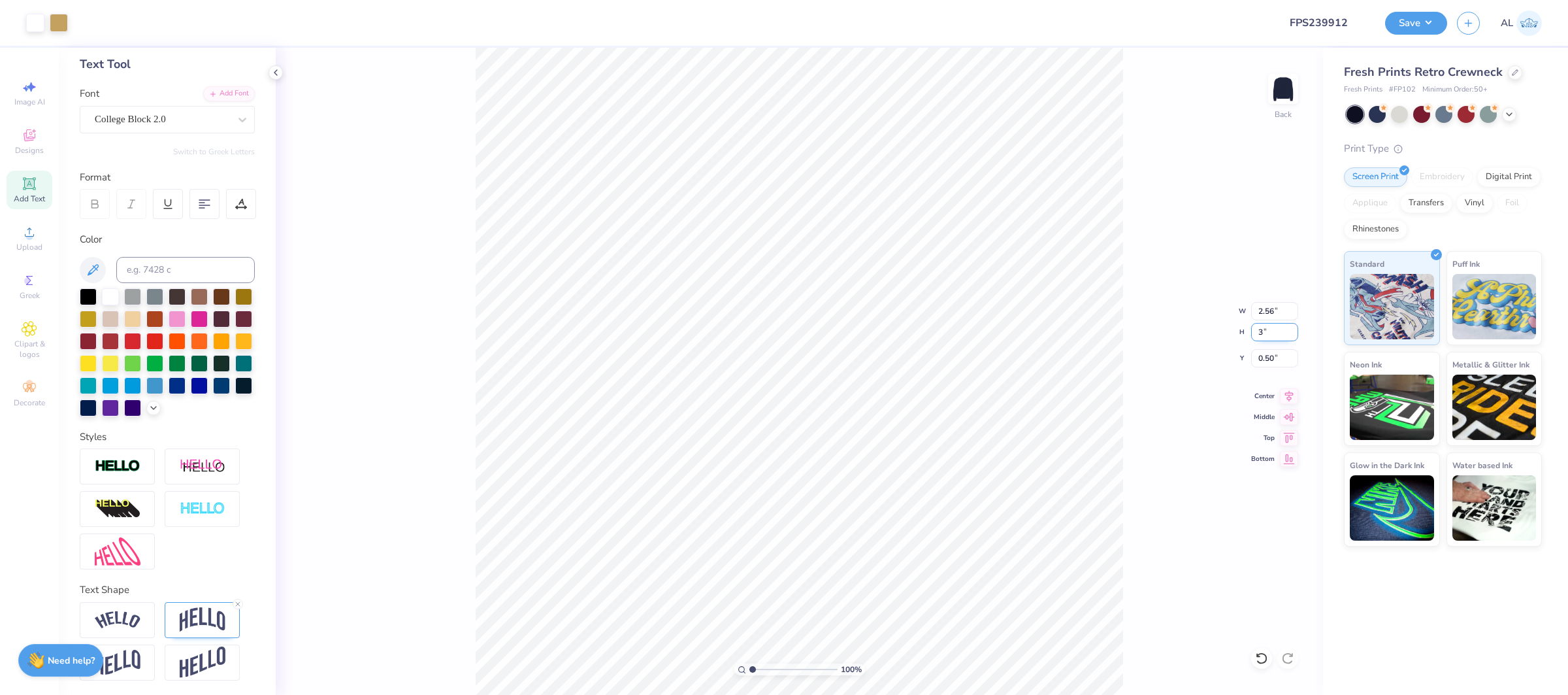
type input "0.54"
drag, startPoint x: 1272, startPoint y: 357, endPoint x: 1303, endPoint y: 357, distance: 31.0
click at [1272, 357] on input "0.54" at bounding box center [1274, 358] width 47 height 18
type input "0.50"
click at [1269, 356] on input "4.79" at bounding box center [1274, 358] width 47 height 18
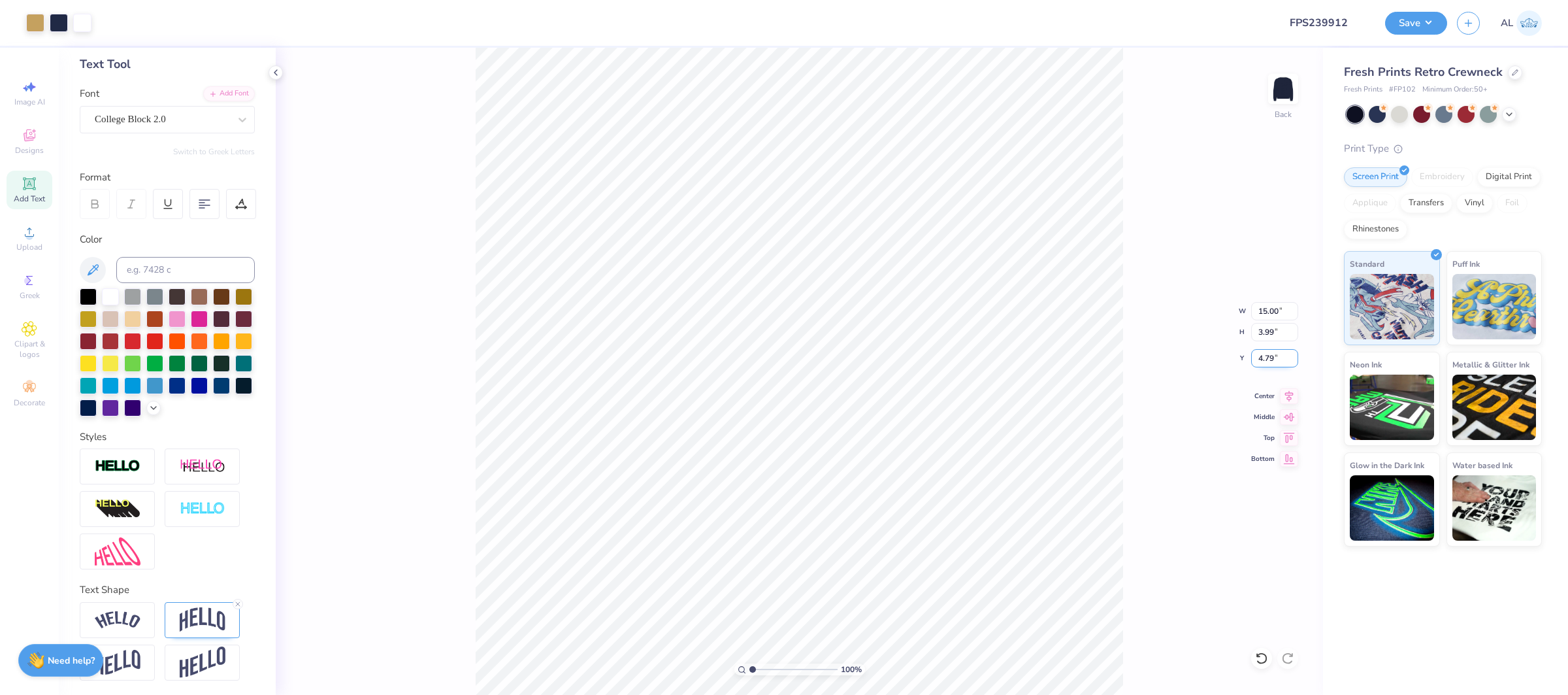
click at [1269, 356] on input "4.79" at bounding box center [1274, 358] width 47 height 18
type input "4.50"
click at [1290, 392] on icon at bounding box center [1289, 394] width 18 height 15
drag, startPoint x: 1274, startPoint y: 353, endPoint x: 1375, endPoint y: 356, distance: 101.0
click at [1273, 353] on input "4.50" at bounding box center [1274, 358] width 47 height 18
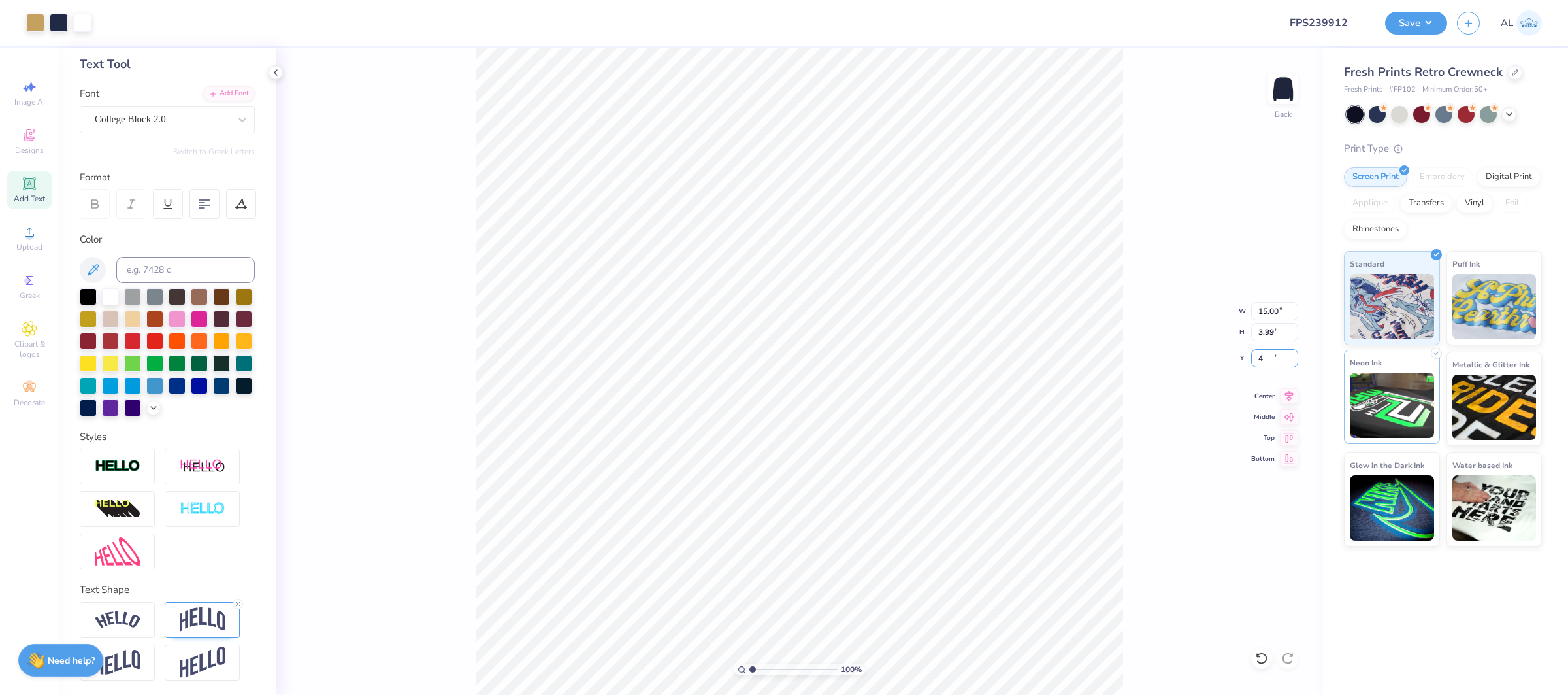
type input "4.00"
click at [1269, 353] on input "4.00" at bounding box center [1274, 358] width 47 height 18
click at [1270, 353] on input "4.00" at bounding box center [1274, 358] width 47 height 18
type input "4.50"
drag, startPoint x: 1293, startPoint y: 394, endPoint x: 1201, endPoint y: 389, distance: 92.1
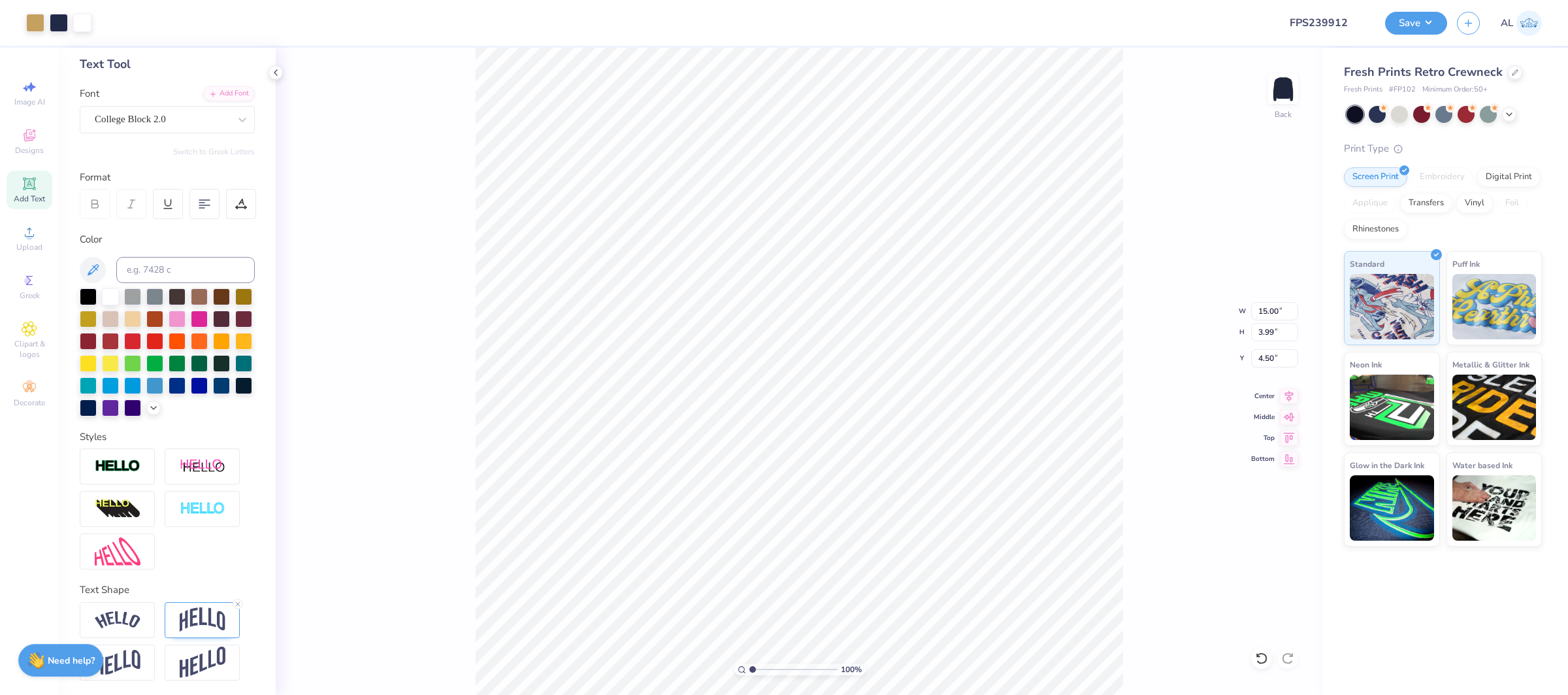
click at [1293, 394] on icon at bounding box center [1289, 396] width 18 height 15
drag, startPoint x: 1290, startPoint y: 392, endPoint x: 1180, endPoint y: 399, distance: 110.2
click at [1290, 392] on icon at bounding box center [1289, 396] width 18 height 15
click at [1413, 20] on button "Save" at bounding box center [1416, 22] width 62 height 23
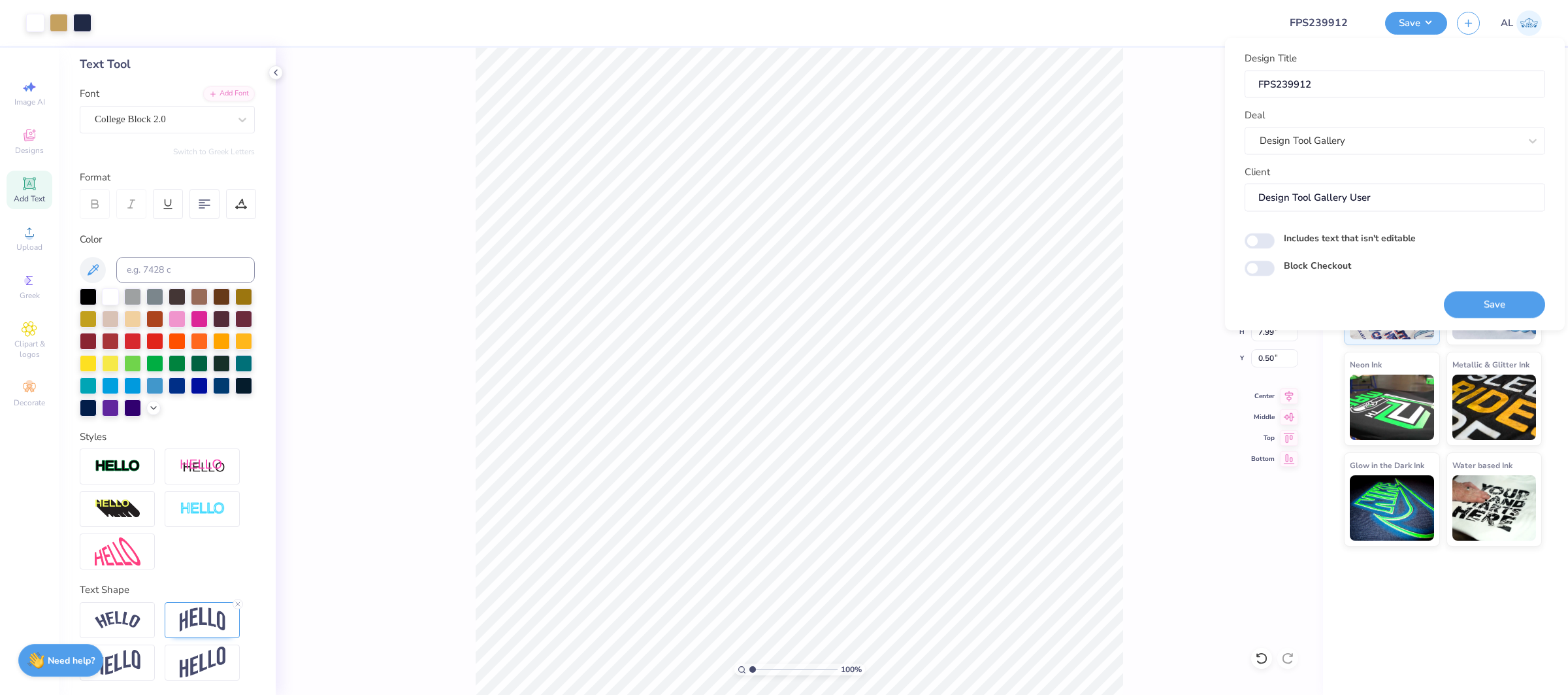
drag, startPoint x: 1480, startPoint y: 304, endPoint x: 290, endPoint y: 3, distance: 1227.5
click at [1480, 303] on button "Save" at bounding box center [1495, 304] width 102 height 27
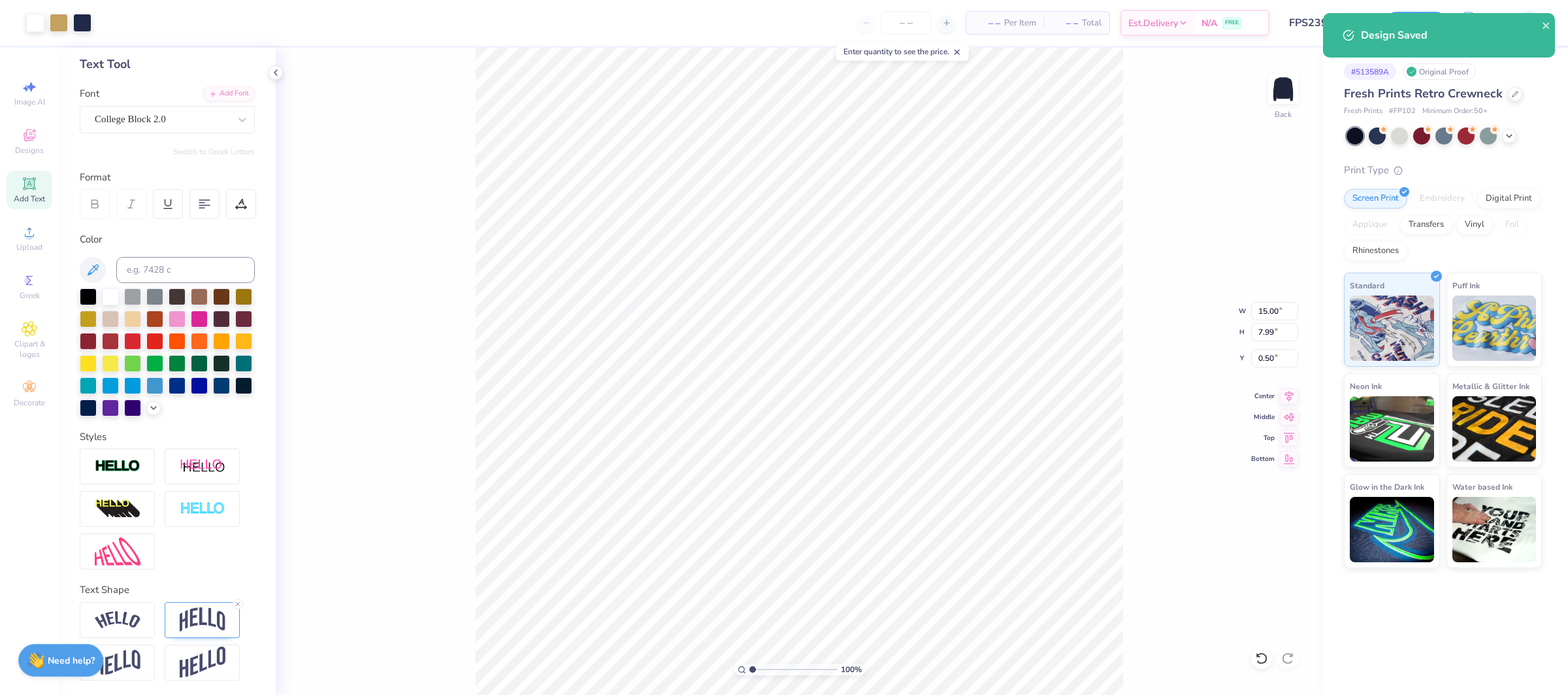
scroll to position [64, 0]
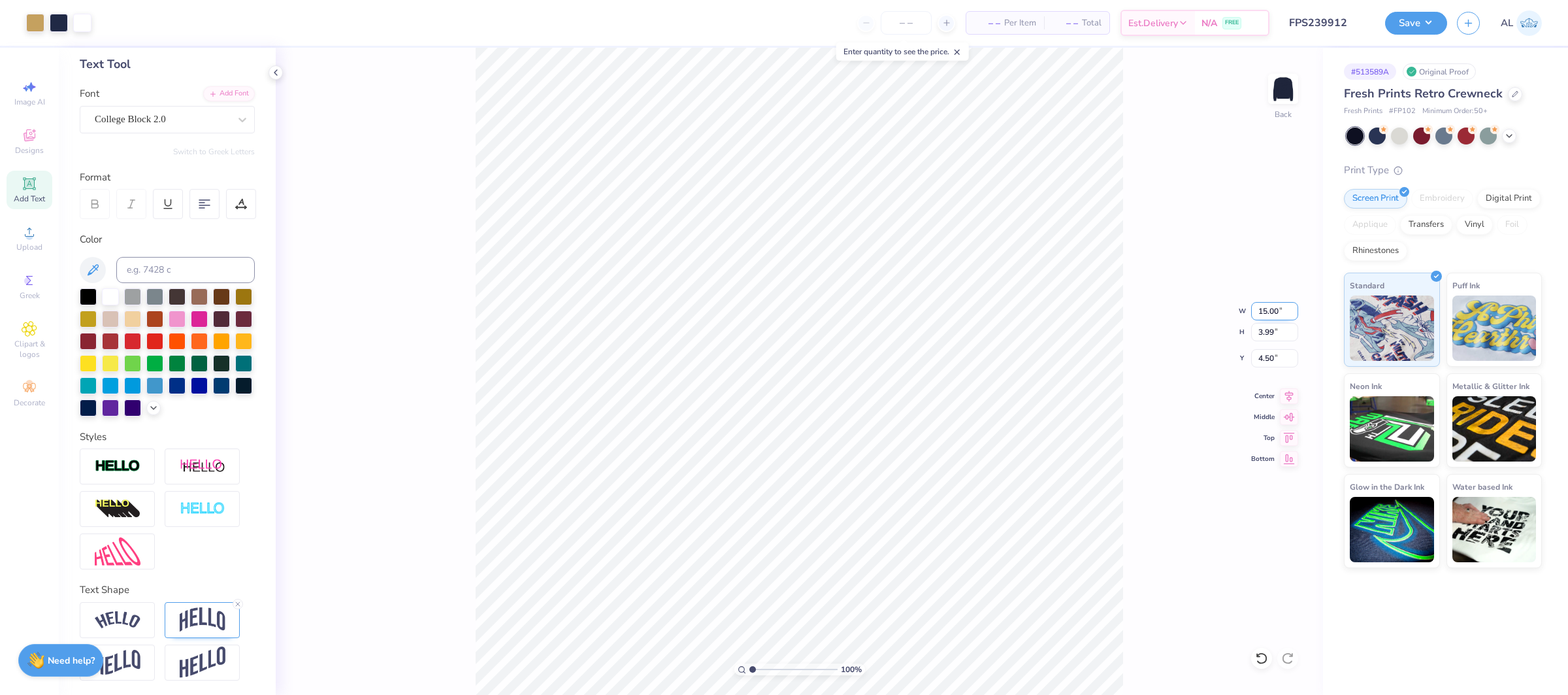
click at [1274, 312] on input "15.00" at bounding box center [1274, 311] width 47 height 18
type input "13.00"
type input "3.46"
click at [1271, 359] on input "4.77" at bounding box center [1274, 358] width 47 height 18
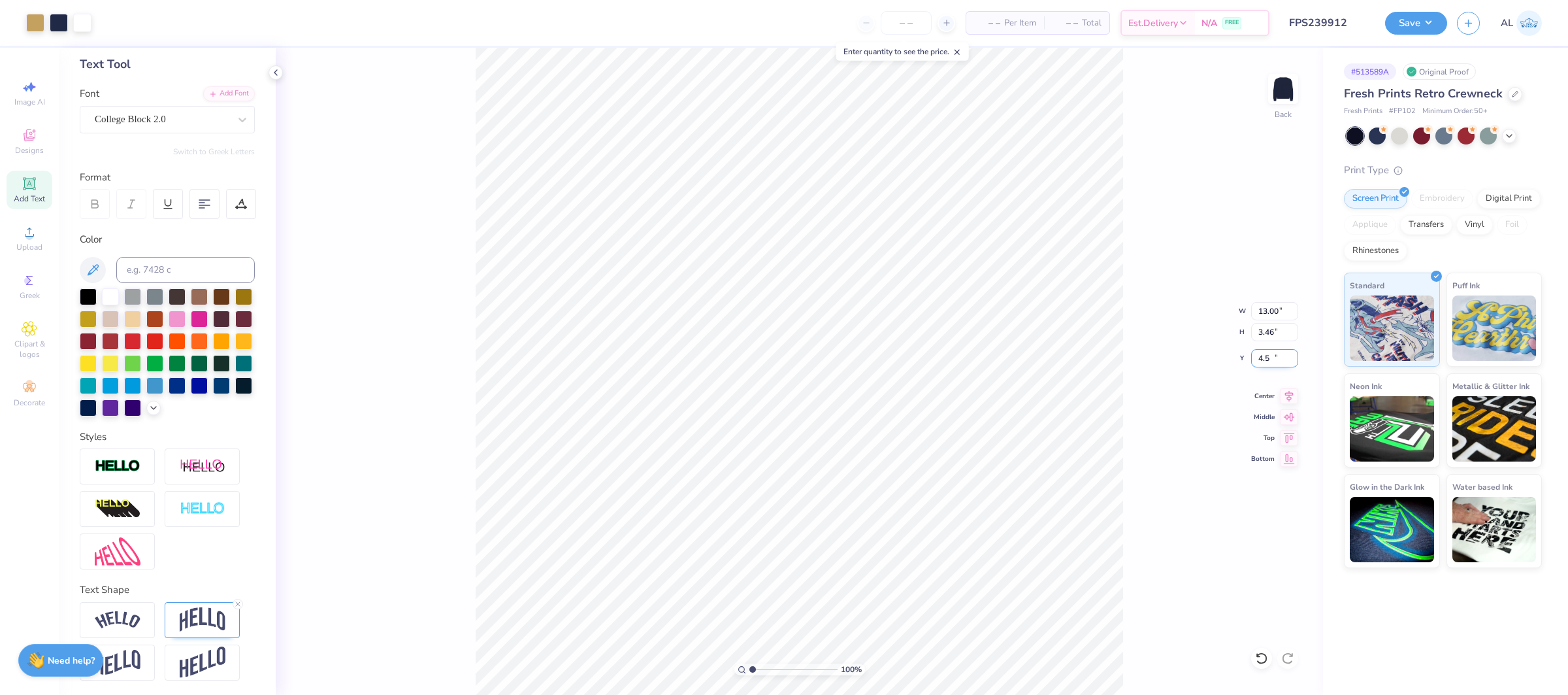
type input "4.50"
click at [1289, 396] on icon at bounding box center [1289, 394] width 18 height 15
click at [1273, 356] on input "4.50" at bounding box center [1274, 358] width 47 height 18
type input "4.25"
click at [1288, 397] on icon at bounding box center [1289, 393] width 8 height 11
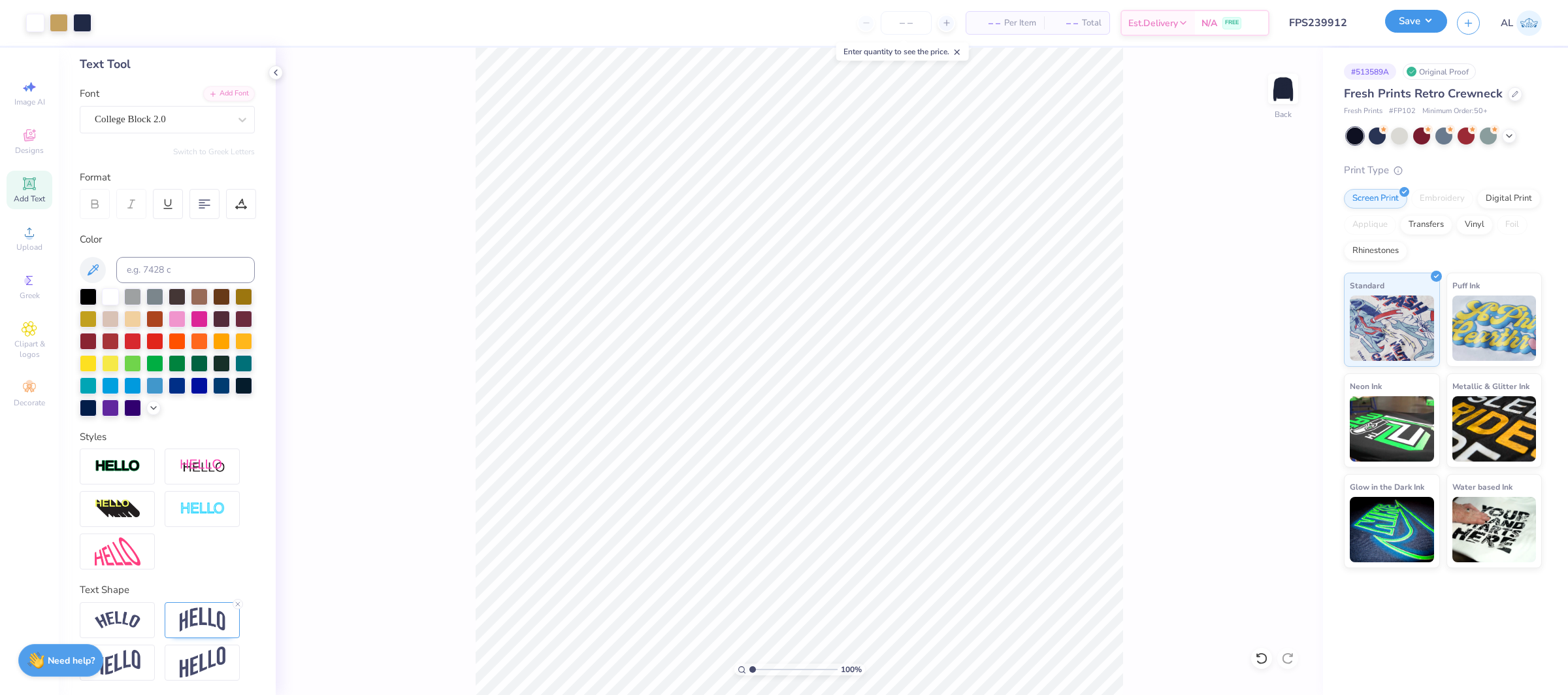
drag, startPoint x: 1413, startPoint y: 15, endPoint x: 1436, endPoint y: 29, distance: 26.9
click at [1413, 15] on button "Save" at bounding box center [1416, 22] width 62 height 23
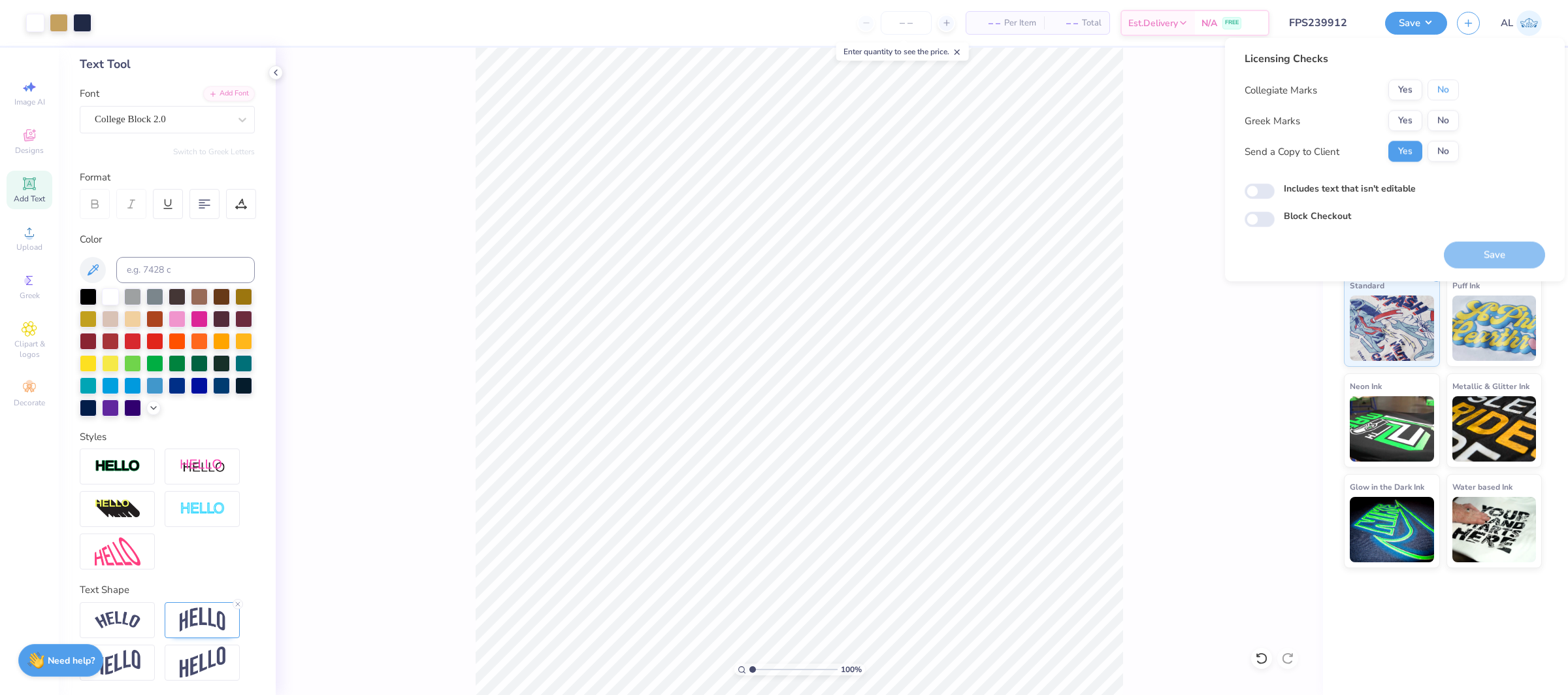
drag, startPoint x: 1446, startPoint y: 93, endPoint x: 1446, endPoint y: 108, distance: 15.0
click at [1446, 94] on button "No" at bounding box center [1443, 90] width 32 height 21
drag, startPoint x: 1446, startPoint y: 108, endPoint x: 1493, endPoint y: 206, distance: 108.7
click at [1445, 115] on button "No" at bounding box center [1443, 121] width 32 height 21
drag, startPoint x: 1500, startPoint y: 258, endPoint x: 1487, endPoint y: 246, distance: 17.7
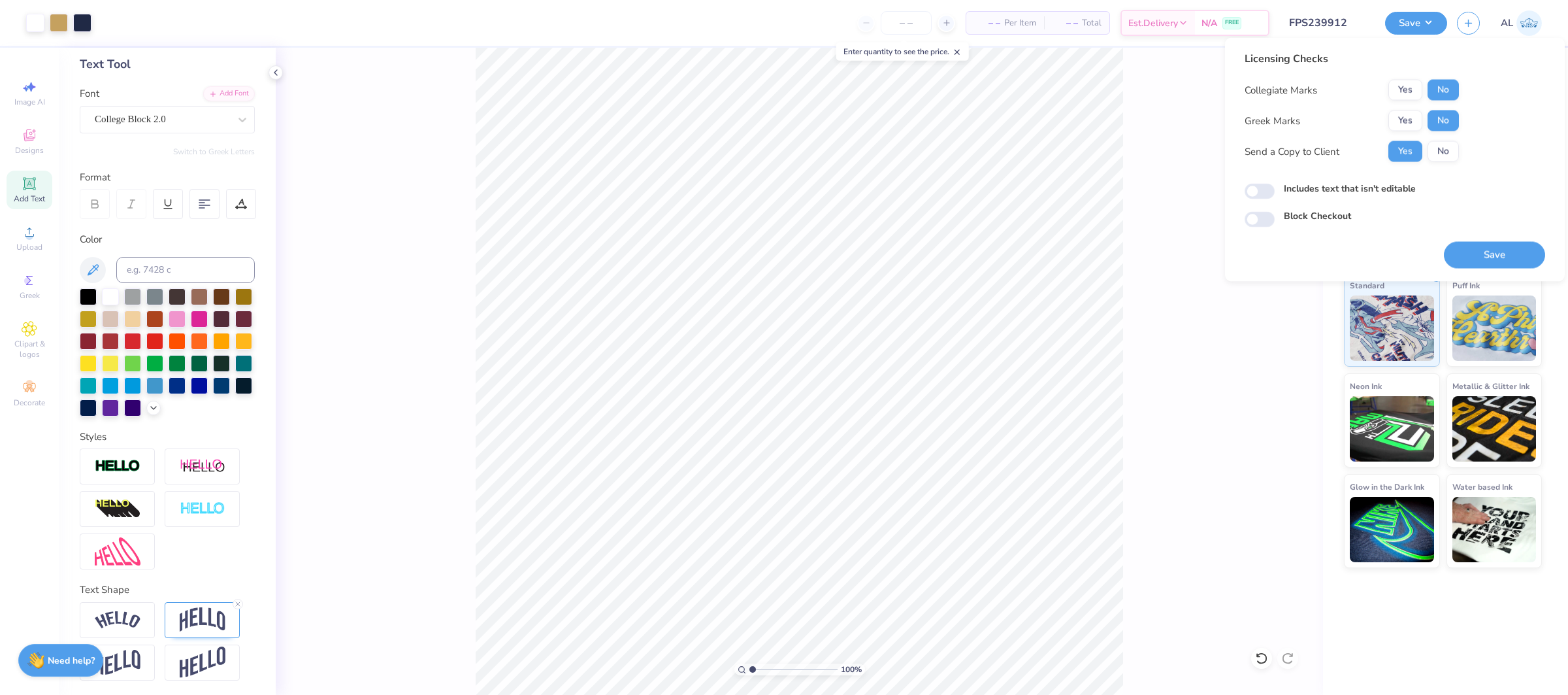
click at [1501, 258] on button "Save" at bounding box center [1495, 255] width 102 height 27
